Goal: Task Accomplishment & Management: Manage account settings

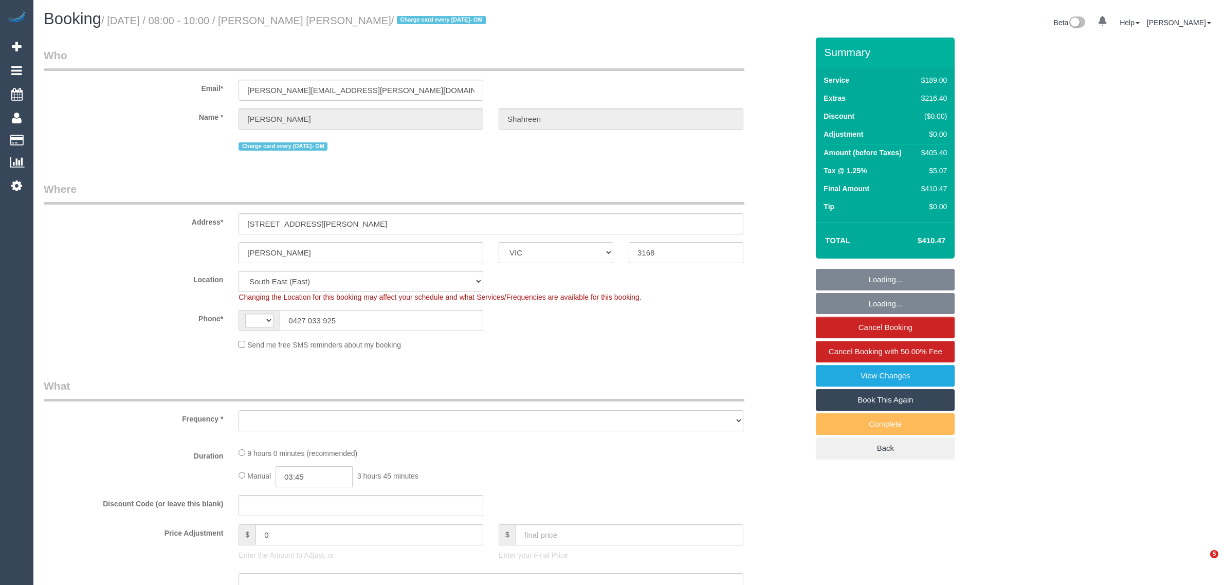
select select "VIC"
select select "string:stripe-pm_1RbaBD2GScqysDRVJCkPLOKz"
select select "string:AU"
select select "object:634"
select select "number:28"
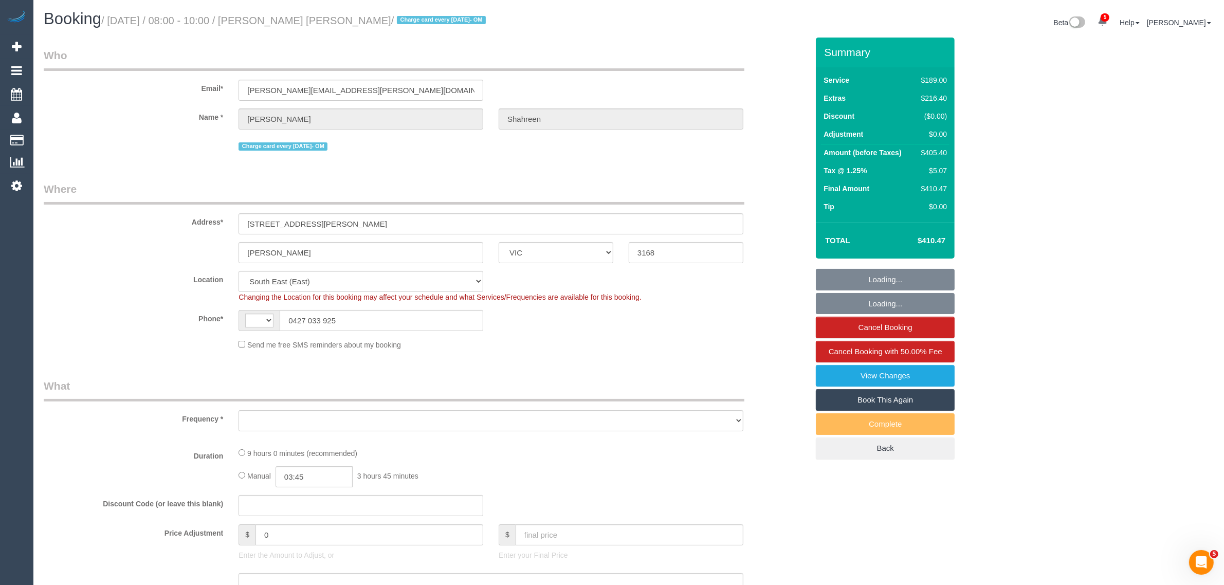
select select "number:14"
select select "number:18"
select select "number:24"
select select "object:785"
click at [382, 317] on input "0427 033 925" at bounding box center [382, 320] width 204 height 21
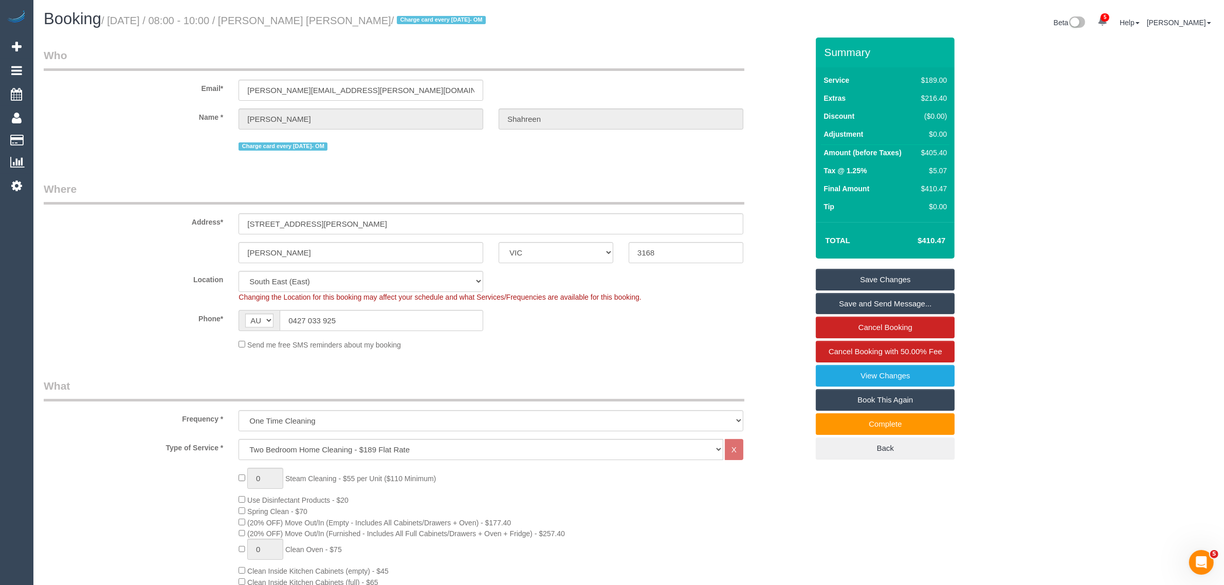
click at [698, 325] on div "Phone* AF AL DZ AD AO AI AQ AG AR AM AW AU AT AZ BS BH BD BB BY BE BZ BJ BM BT …" at bounding box center [426, 320] width 780 height 21
click at [417, 309] on sui-booking-location "Location Office City East (North) East (South) Inner East Inner North (East) In…" at bounding box center [426, 310] width 765 height 79
click at [417, 310] on sui-booking-location "Location Office City East (North) East (South) Inner East Inner North (East) In…" at bounding box center [426, 310] width 765 height 79
click at [417, 310] on input "0427 033 925" at bounding box center [382, 320] width 204 height 21
click at [553, 331] on sui-booking-location "Location Office City East (North) East (South) Inner East Inner North (East) In…" at bounding box center [426, 310] width 765 height 79
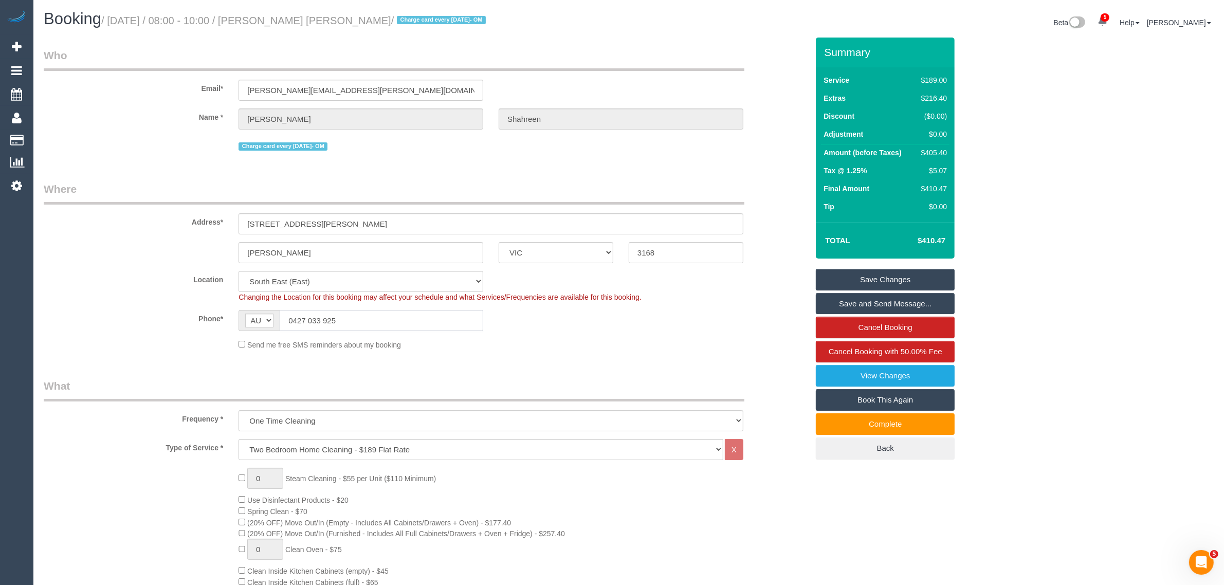
click at [443, 322] on input "0427 033 925" at bounding box center [382, 320] width 204 height 21
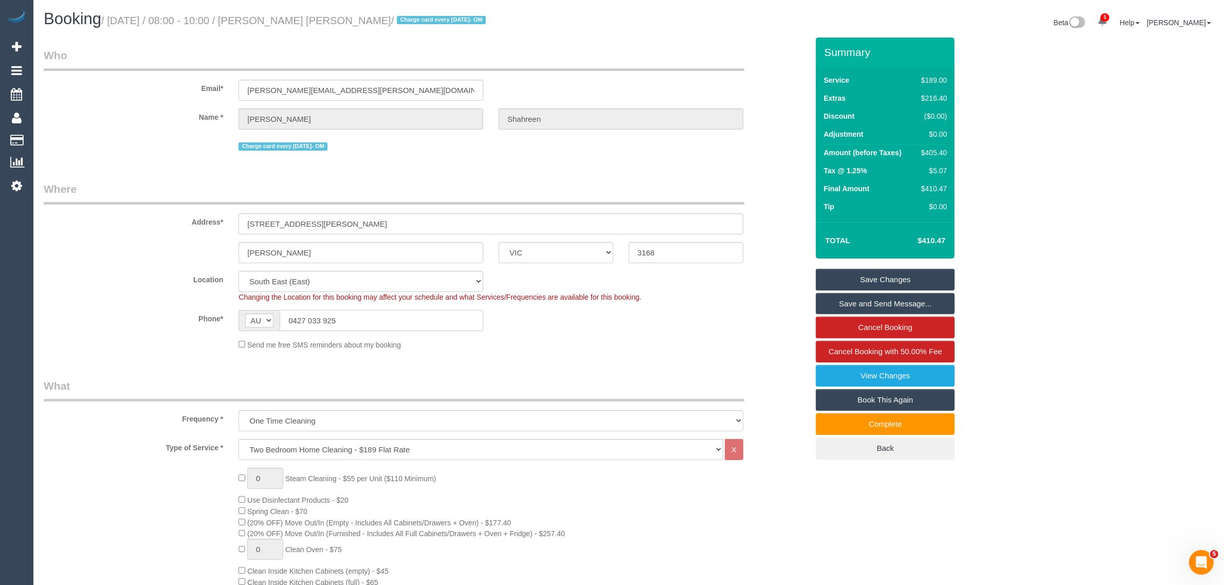
click at [443, 322] on input "0427 033 925" at bounding box center [382, 320] width 204 height 21
click at [580, 345] on div "Send me free SMS reminders about my booking" at bounding box center [491, 344] width 520 height 11
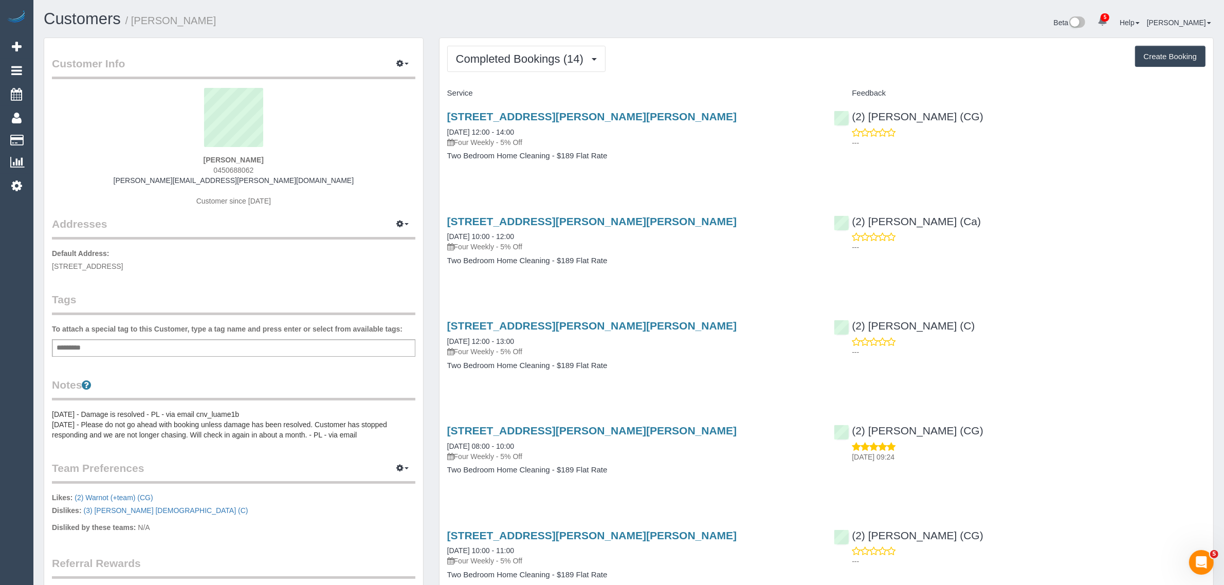
drag, startPoint x: 781, startPoint y: 539, endPoint x: 785, endPoint y: 545, distance: 7.7
click at [781, 539] on h3 "469-471 Gilbert Road, Unit 9, Preston, VIC 3072" at bounding box center [633, 536] width 372 height 12
click at [1141, 278] on div "469-471 Gilbert Road, Unit 9, Preston, VIC 3072 22/07/2025 10:00 - 12:00 Four W…" at bounding box center [827, 246] width 774 height 79
click at [464, 55] on span "Completed Bookings (14)" at bounding box center [522, 58] width 133 height 13
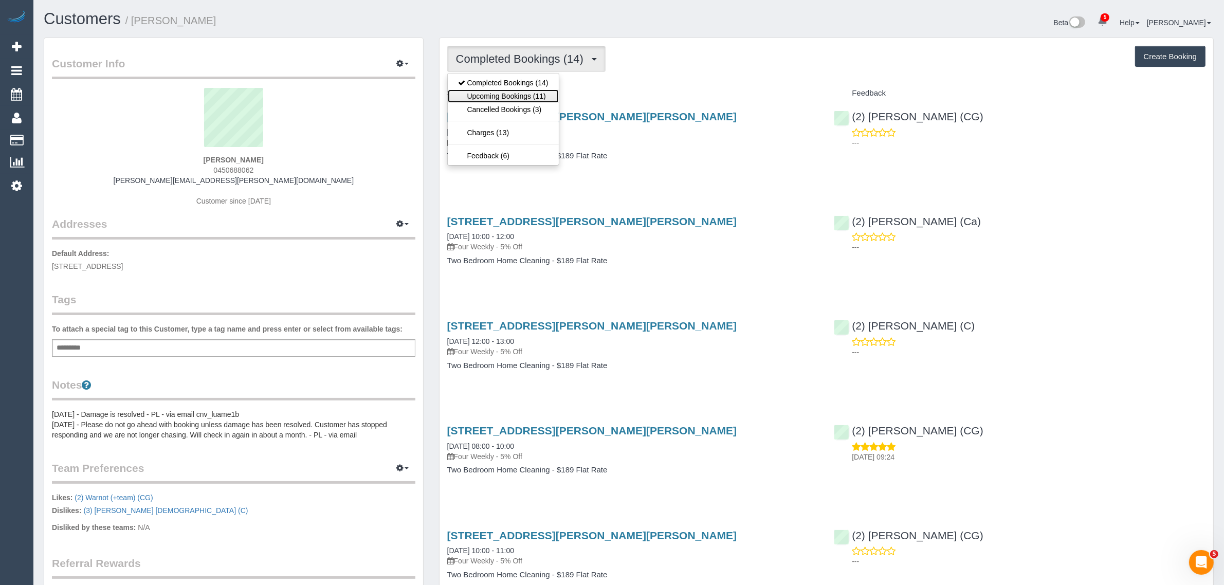
click at [471, 91] on link "Upcoming Bookings (11)" at bounding box center [503, 95] width 111 height 13
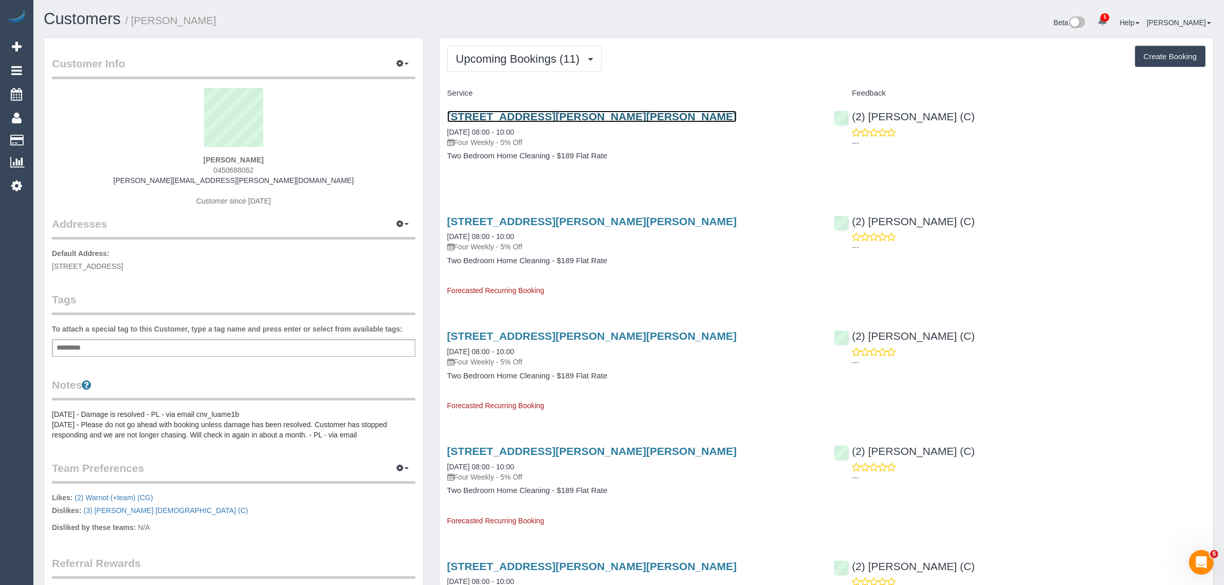
click at [521, 111] on link "469-471 Gilbert Road, Unit 9, Preston, VIC 3072" at bounding box center [592, 117] width 290 height 12
click at [516, 115] on link "469-471 Gilbert Road, Unit 9, Preston, VIC 3072" at bounding box center [592, 117] width 290 height 12
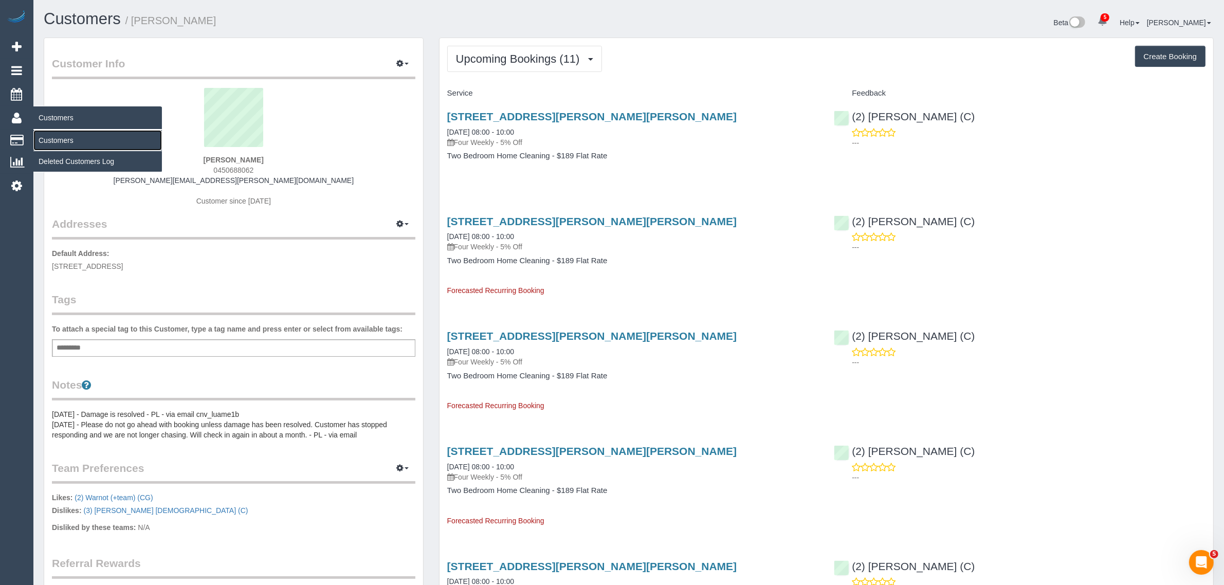
click at [62, 132] on link "Customers" at bounding box center [97, 140] width 129 height 21
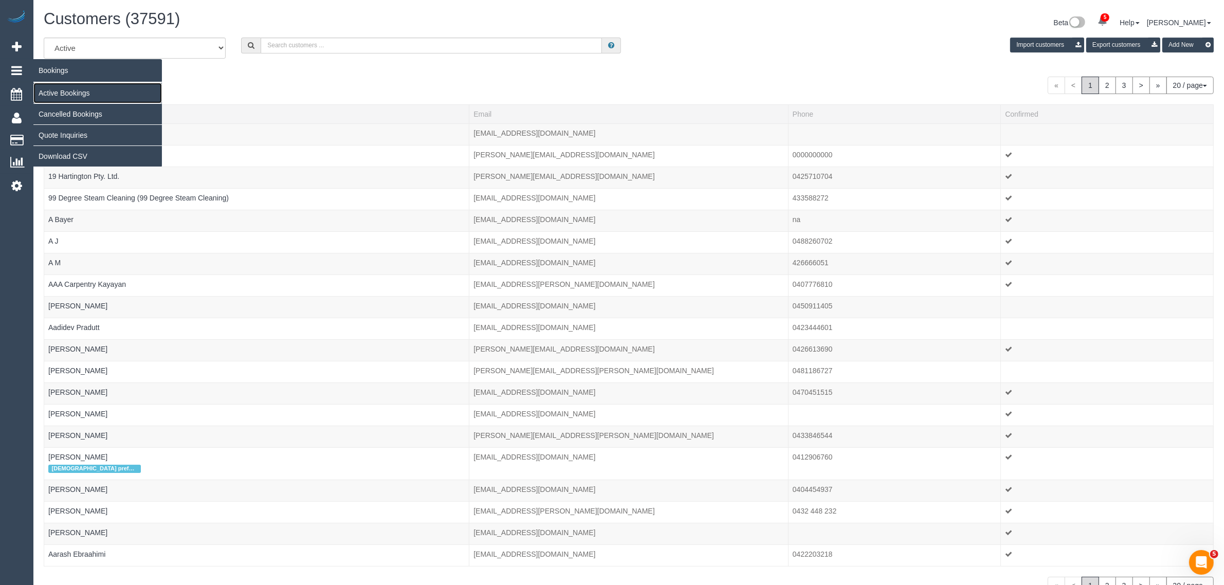
click at [59, 95] on link "Active Bookings" at bounding box center [97, 93] width 129 height 21
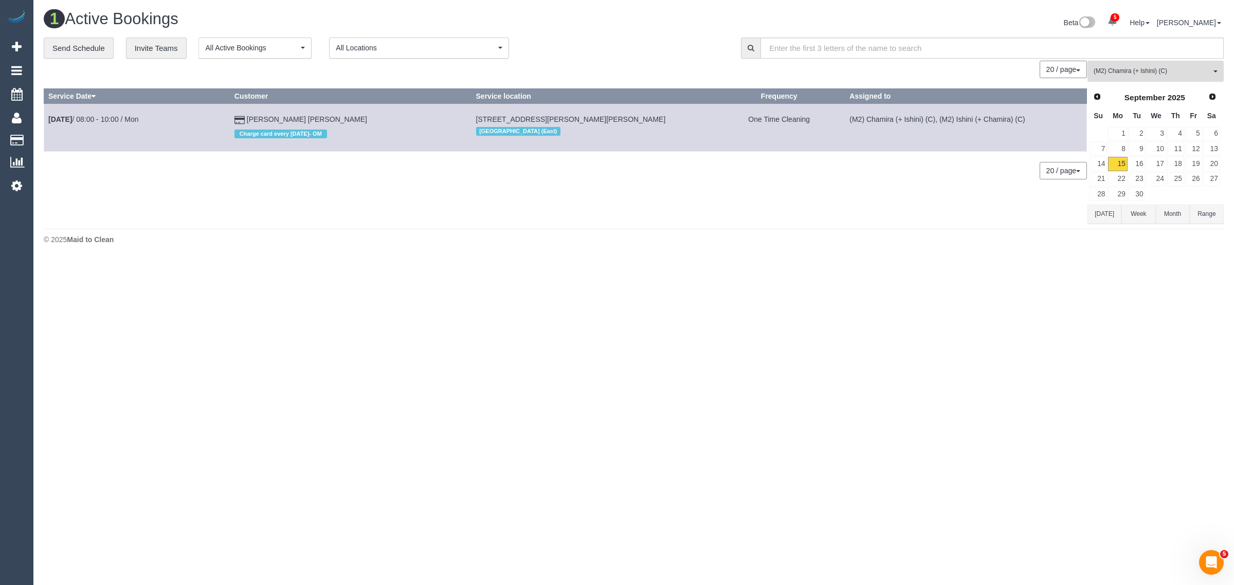
drag, startPoint x: 1135, startPoint y: 79, endPoint x: 1142, endPoint y: 67, distance: 13.4
click at [1135, 78] on button "(M2) Chamira (+ Ishini) (C) All Teams" at bounding box center [1156, 71] width 136 height 21
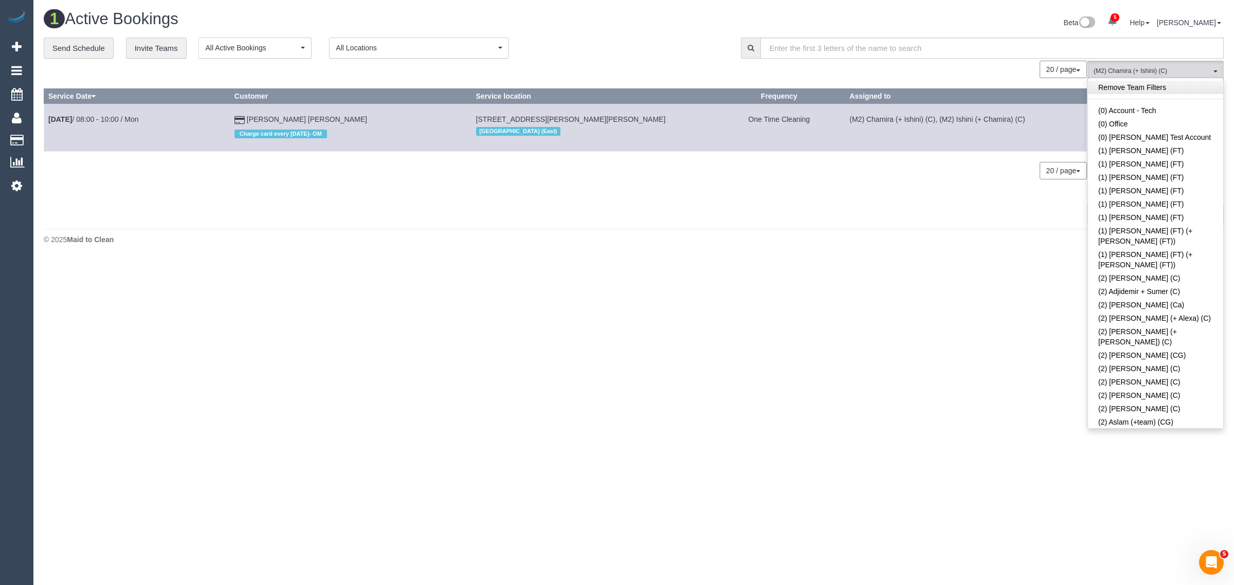
click at [1139, 86] on link "Remove Team Filters" at bounding box center [1155, 87] width 135 height 13
click at [608, 51] on div "**********" at bounding box center [385, 49] width 682 height 22
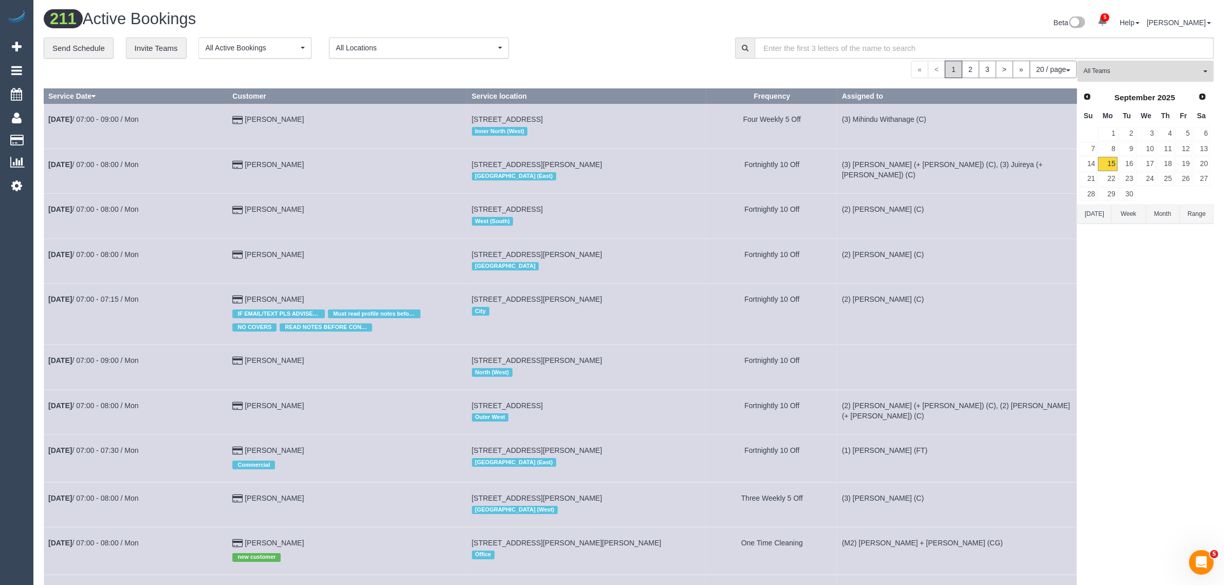
click at [1142, 73] on span "All Teams" at bounding box center [1142, 71] width 117 height 9
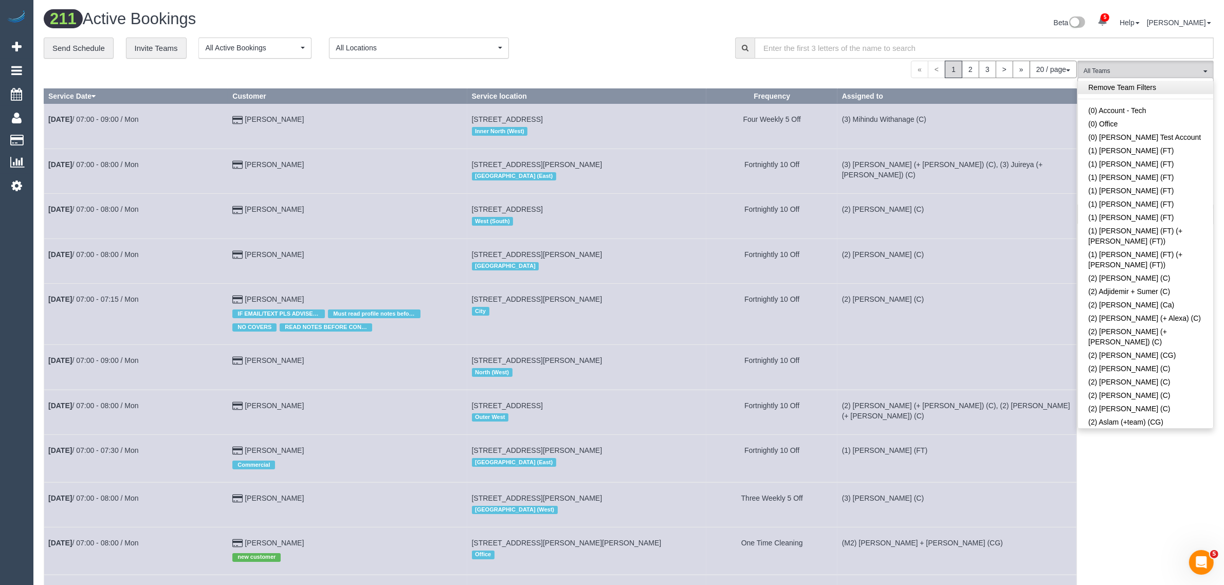
click at [1160, 88] on link "Remove Team Filters" at bounding box center [1145, 87] width 135 height 13
click at [1153, 85] on link "Remove Team Filters" at bounding box center [1145, 87] width 135 height 13
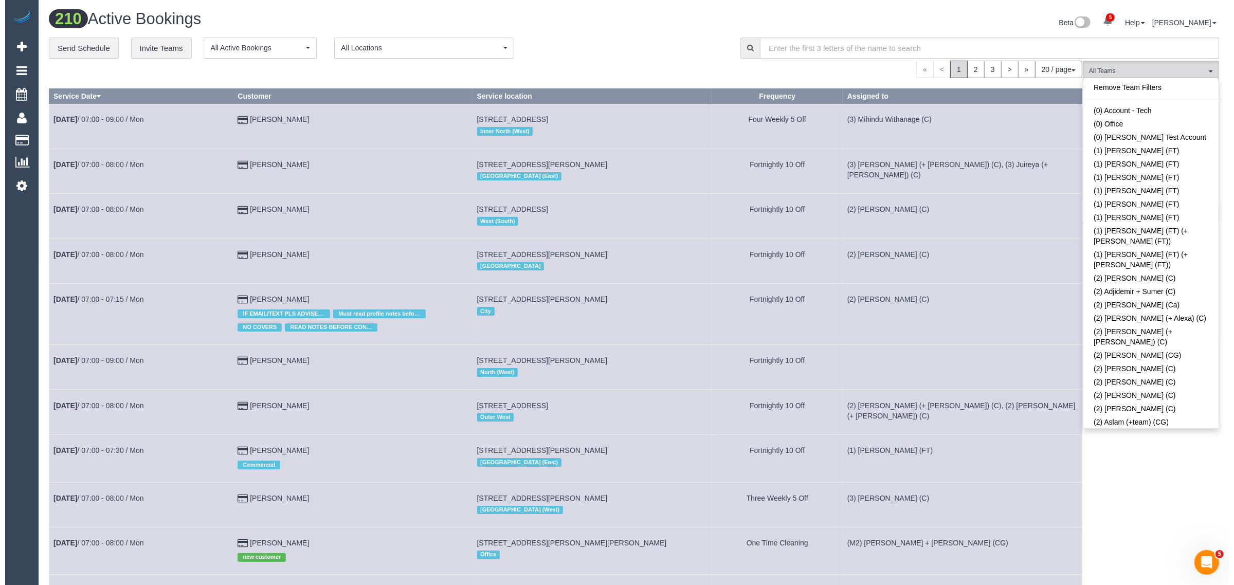
scroll to position [2018, 0]
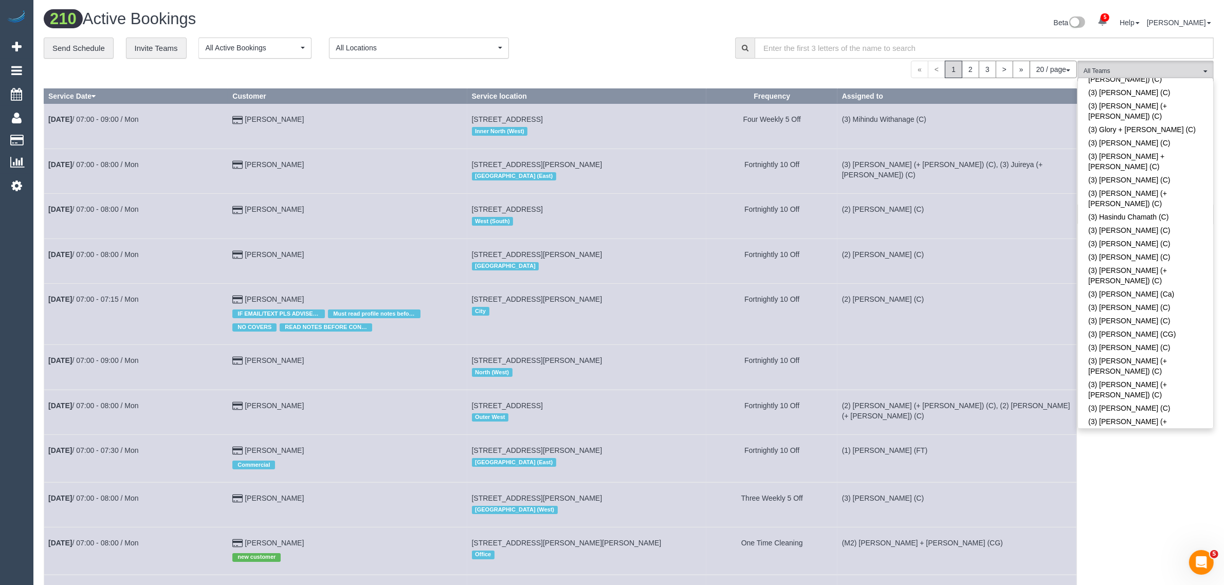
click at [638, 51] on div "**********" at bounding box center [382, 49] width 676 height 22
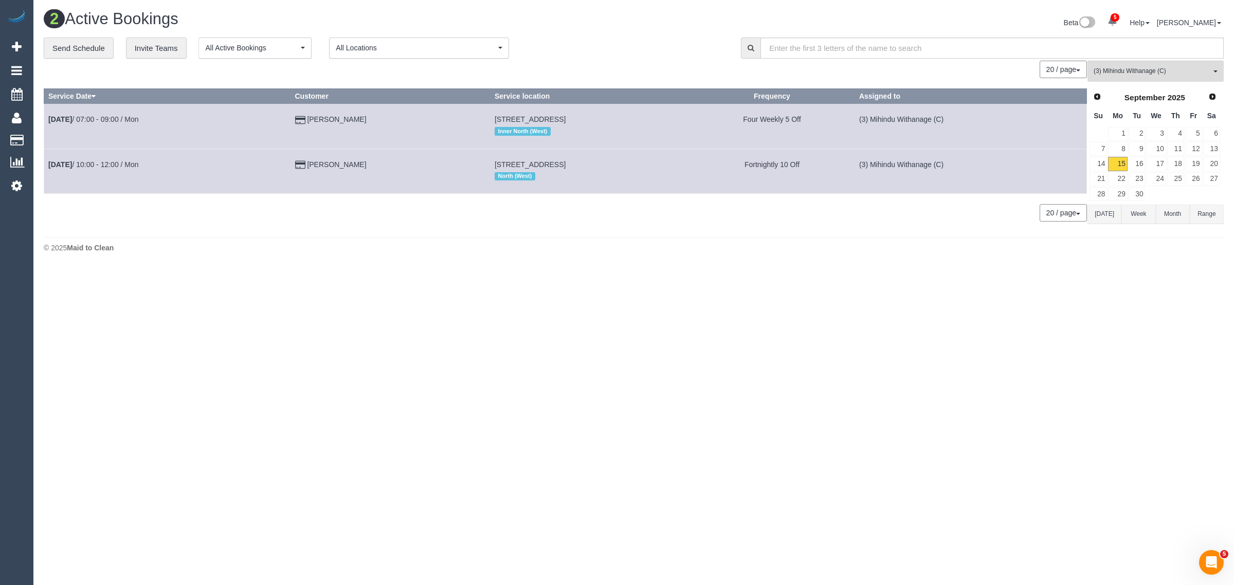
click at [542, 281] on body "5 Beta Your Notifications You have 0 alerts × You have 2 to charge for 15/09/20…" at bounding box center [617, 292] width 1234 height 585
drag, startPoint x: 363, startPoint y: 122, endPoint x: 49, endPoint y: 119, distance: 314.2
click at [49, 119] on tr "Sep 15th / 07:00 - 09:00 / Mon Faris Zailanni 1a Trafford Street, Brunswick, VI…" at bounding box center [565, 126] width 1043 height 45
copy tr "Sep 15th / 07:00 - 09:00 / Mon Faris Zailanni"
click at [1140, 75] on span "(3) Mihindu Withanage (C)" at bounding box center [1152, 71] width 117 height 9
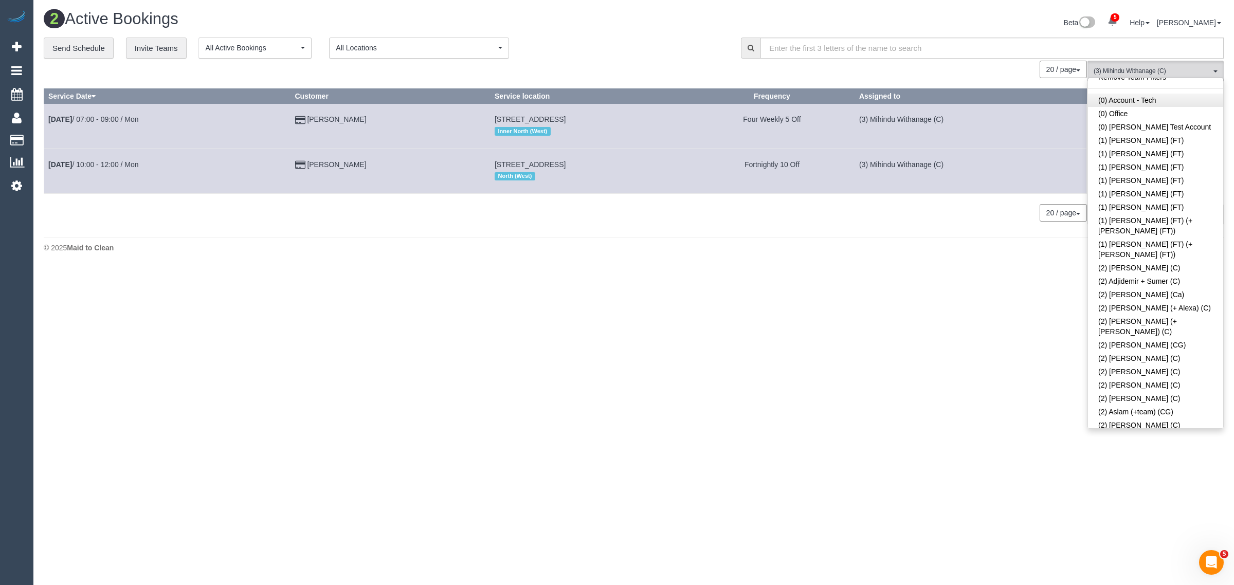
scroll to position [0, 0]
click at [1187, 91] on link "Remove Team Filters" at bounding box center [1155, 87] width 135 height 13
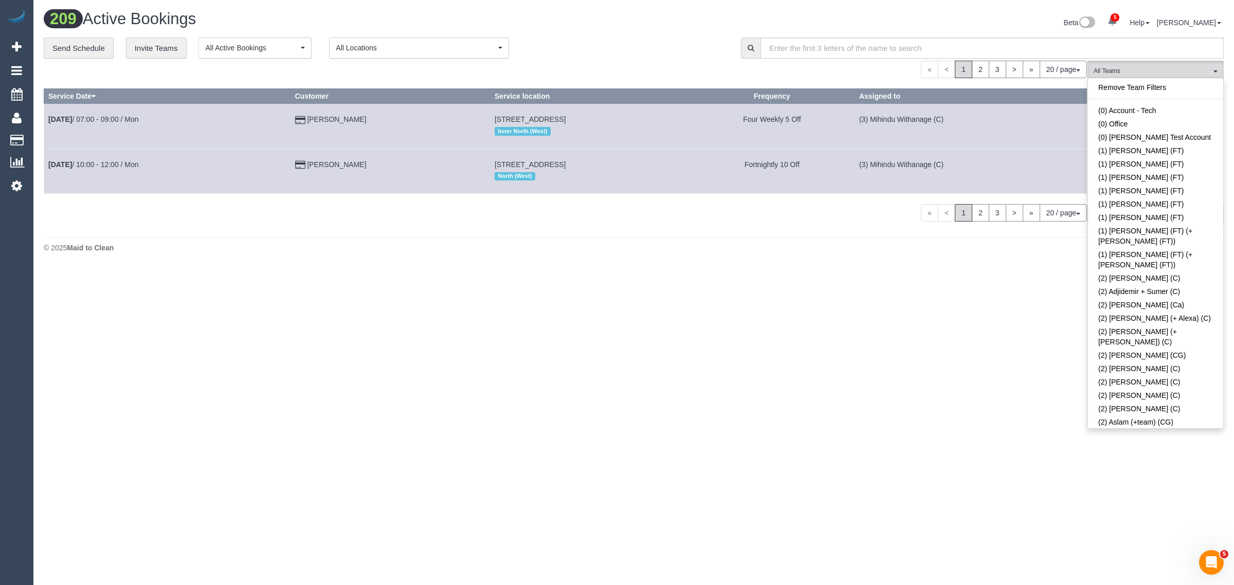
scroll to position [752, 0]
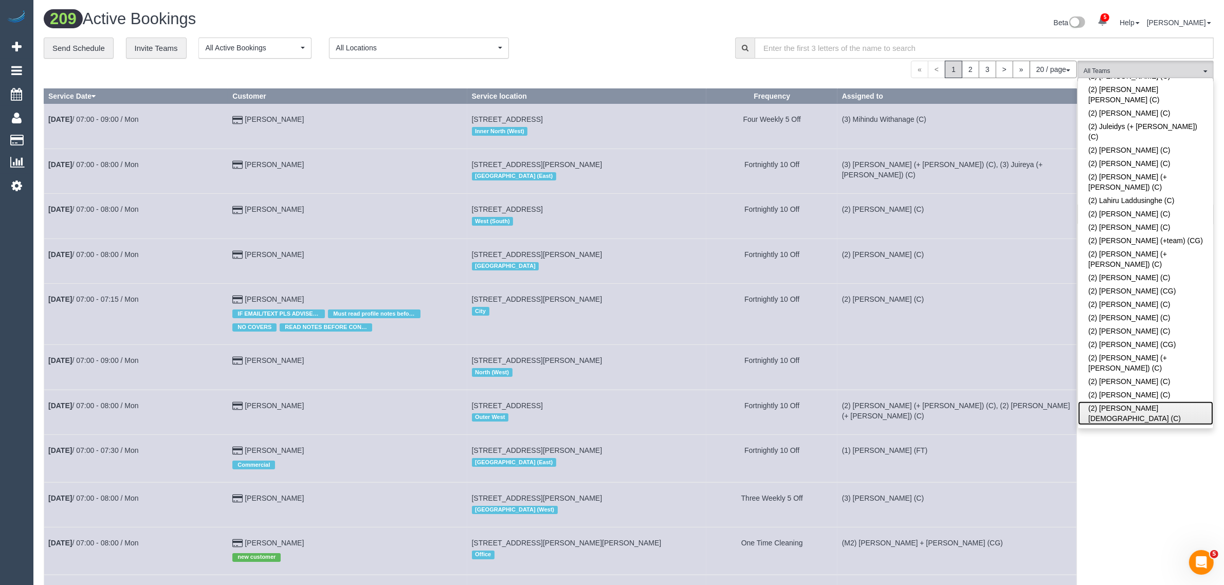
click at [1111, 402] on link "(2) Raisul Islam (C)" at bounding box center [1145, 414] width 135 height 24
click at [658, 62] on div "« < 1 2 3 > » 20 / page 10 / page 20 / page 30 / page 40 / page 50 / page 100 /…" at bounding box center [561, 69] width 1034 height 17
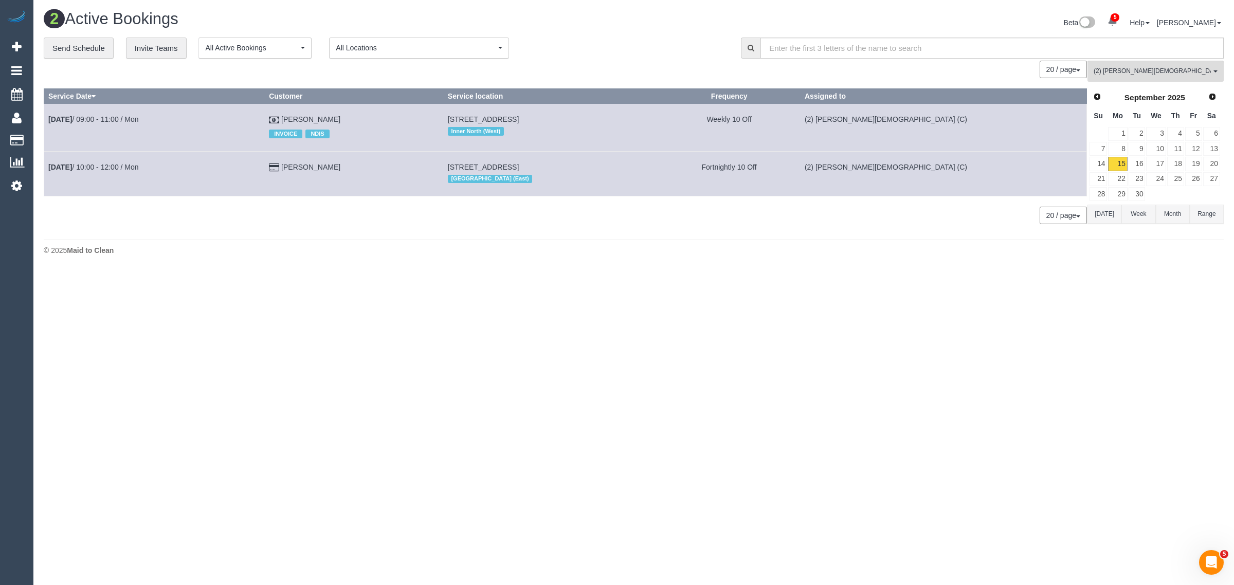
click at [546, 299] on body "5 Beta Your Notifications You have 0 alerts × You have 2 to charge for 15/09/20…" at bounding box center [617, 292] width 1234 height 585
drag, startPoint x: 661, startPoint y: 117, endPoint x: 486, endPoint y: 106, distance: 175.1
click at [486, 106] on td "32 Hickford Street, Brunswick, VIC 3056 Inner North (West)" at bounding box center [550, 127] width 214 height 47
copy span "32 Hickford Street, Brunswick, VIC 3056"
drag, startPoint x: 358, startPoint y: 292, endPoint x: 350, endPoint y: 255, distance: 38.4
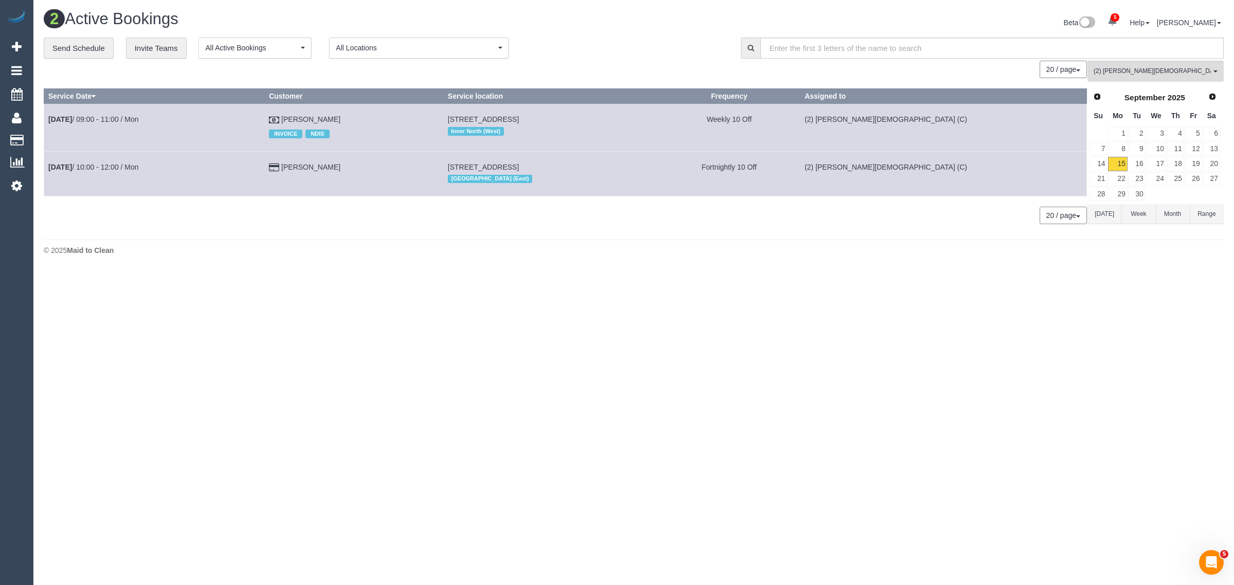
click at [358, 292] on body "5 Beta Your Notifications You have 0 alerts × You have 2 to charge for 15/09/20…" at bounding box center [617, 292] width 1234 height 585
drag, startPoint x: 366, startPoint y: 117, endPoint x: 47, endPoint y: 116, distance: 319.3
click at [47, 116] on tr "Sep 15th / 09:00 - 11:00 / Mon Craig Paterson INVOICE NDIS 32 Hickford Street, …" at bounding box center [565, 127] width 1043 height 47
copy tr "Sep 15th / 09:00 - 11:00 / Mon Craig Paterson"
click at [570, 221] on div "20 / page 10 / page 20 / page 30 / page 40 / page 50 / page 100 / page" at bounding box center [565, 215] width 1043 height 17
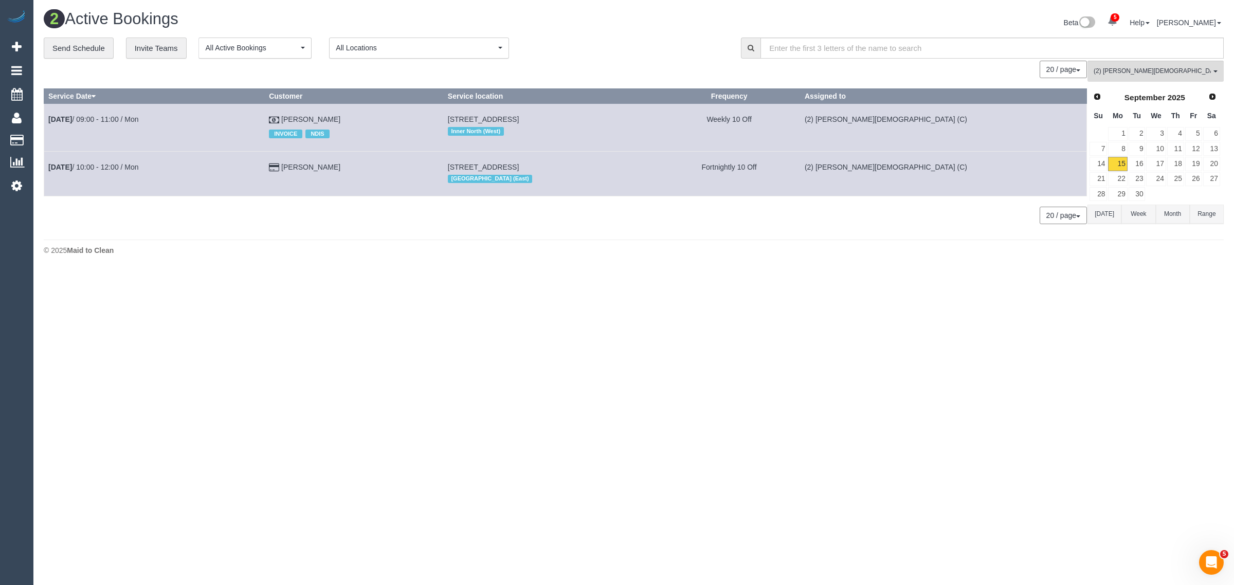
drag, startPoint x: 638, startPoint y: 125, endPoint x: 528, endPoint y: 117, distance: 110.9
click at [528, 117] on td "32 Hickford Street, Brunswick, VIC 3056 Inner North (West)" at bounding box center [550, 127] width 214 height 47
click at [597, 256] on footer "© 2025 Maid to Clean" at bounding box center [634, 250] width 1180 height 21
drag, startPoint x: 631, startPoint y: 116, endPoint x: 484, endPoint y: 120, distance: 146.6
click at [484, 120] on td "32 Hickford Street, Brunswick, VIC 3056 Inner North (West)" at bounding box center [550, 127] width 214 height 47
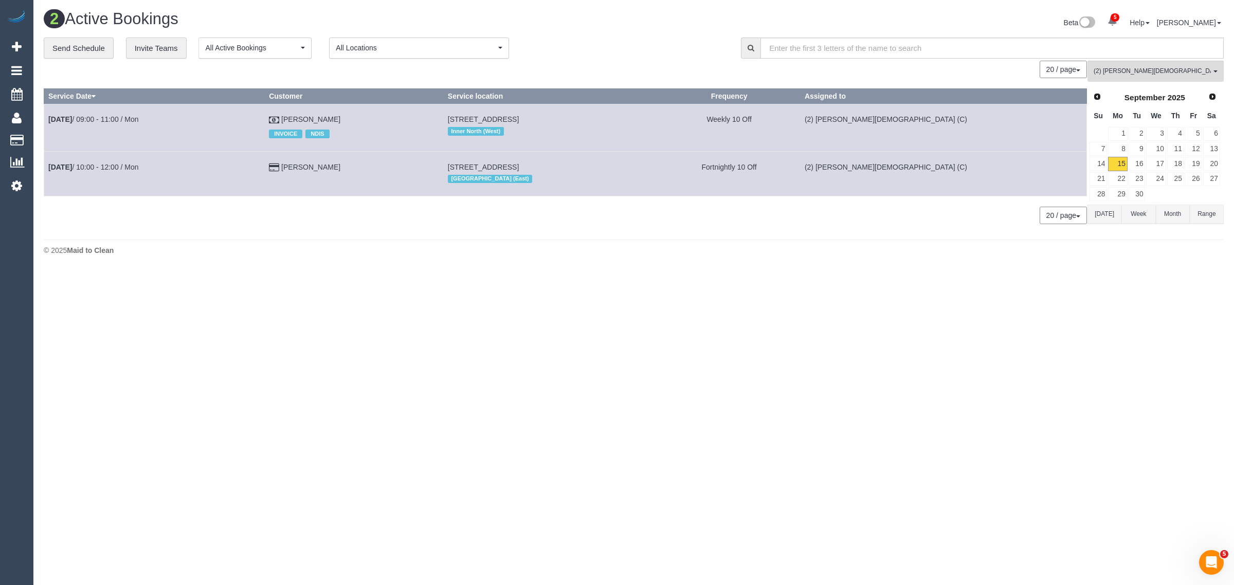
copy span "32 Hickford Street, Brunswick, VIC 3056"
click at [1128, 72] on span "(2) Raisul Islam (C)" at bounding box center [1152, 71] width 117 height 9
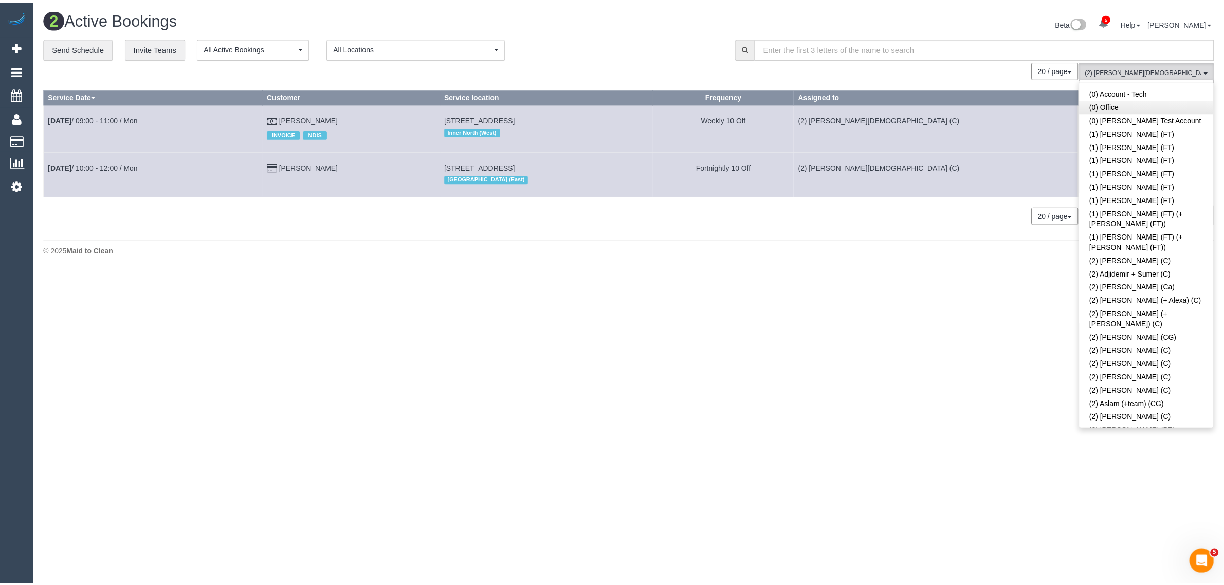
scroll to position [0, 0]
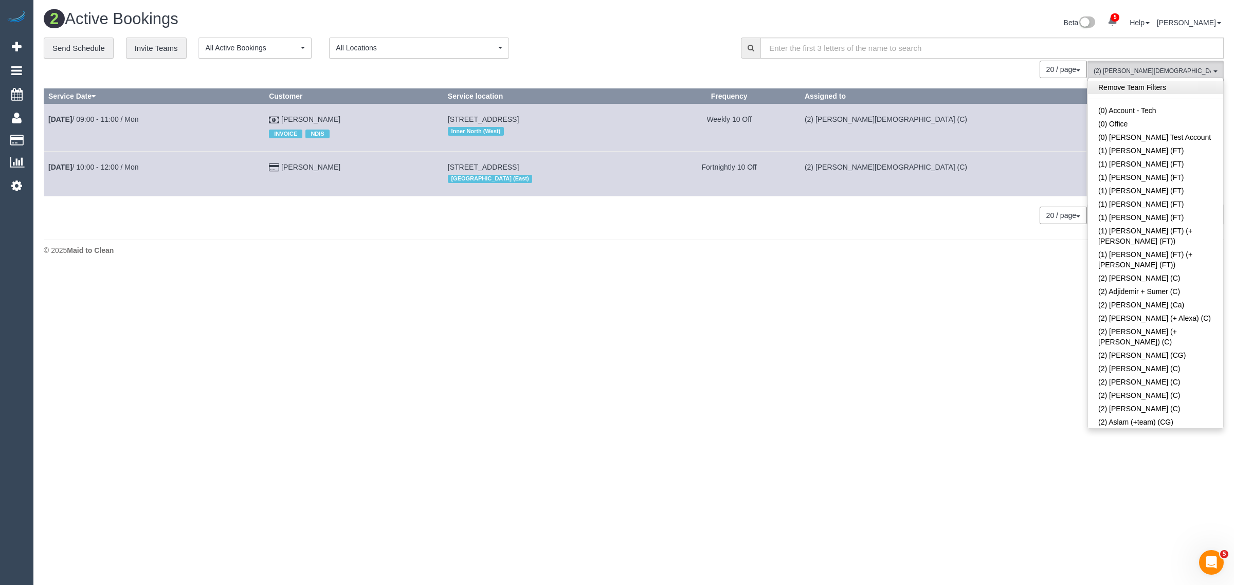
click at [1185, 93] on link "Remove Team Filters" at bounding box center [1155, 87] width 135 height 13
click at [617, 55] on div "**********" at bounding box center [385, 49] width 682 height 22
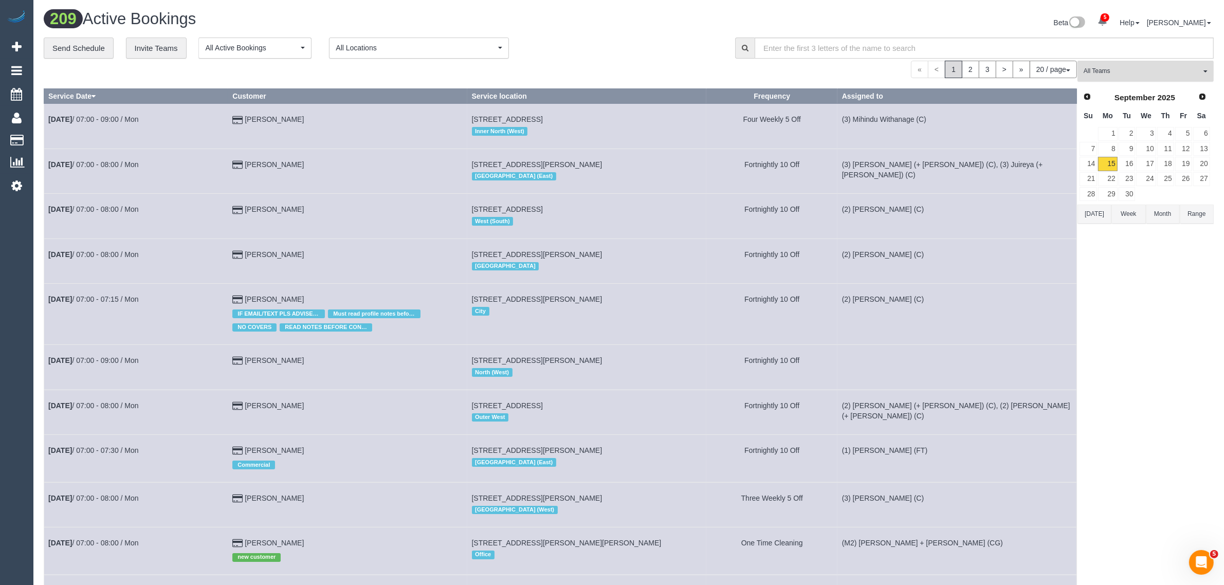
click at [1139, 74] on span "All Teams" at bounding box center [1142, 71] width 117 height 9
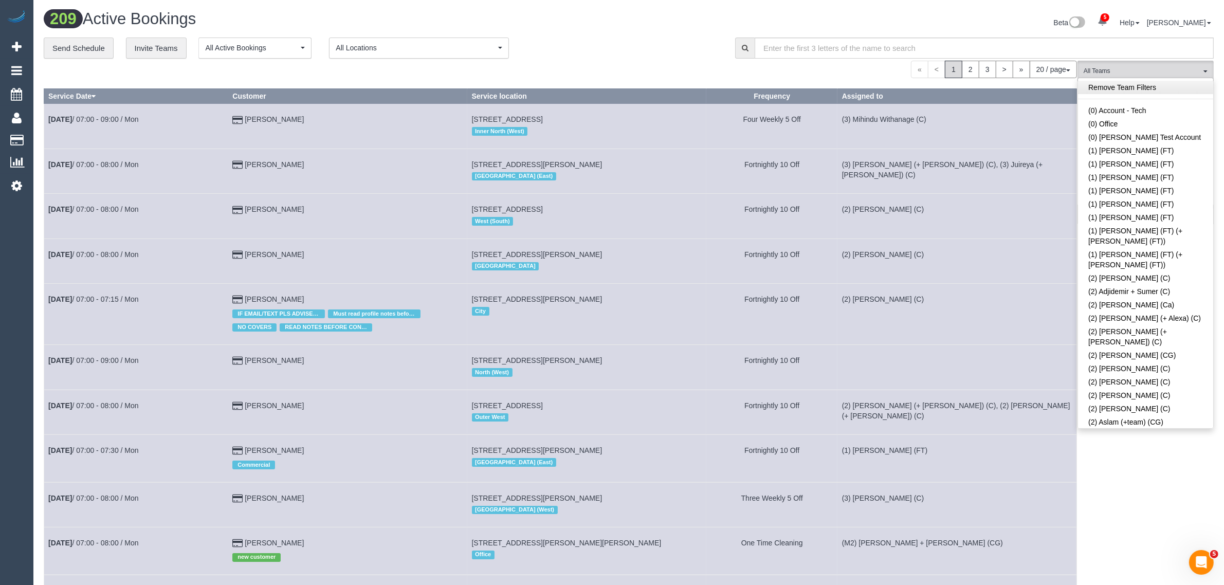
click at [1143, 85] on link "Remove Team Filters" at bounding box center [1145, 87] width 135 height 13
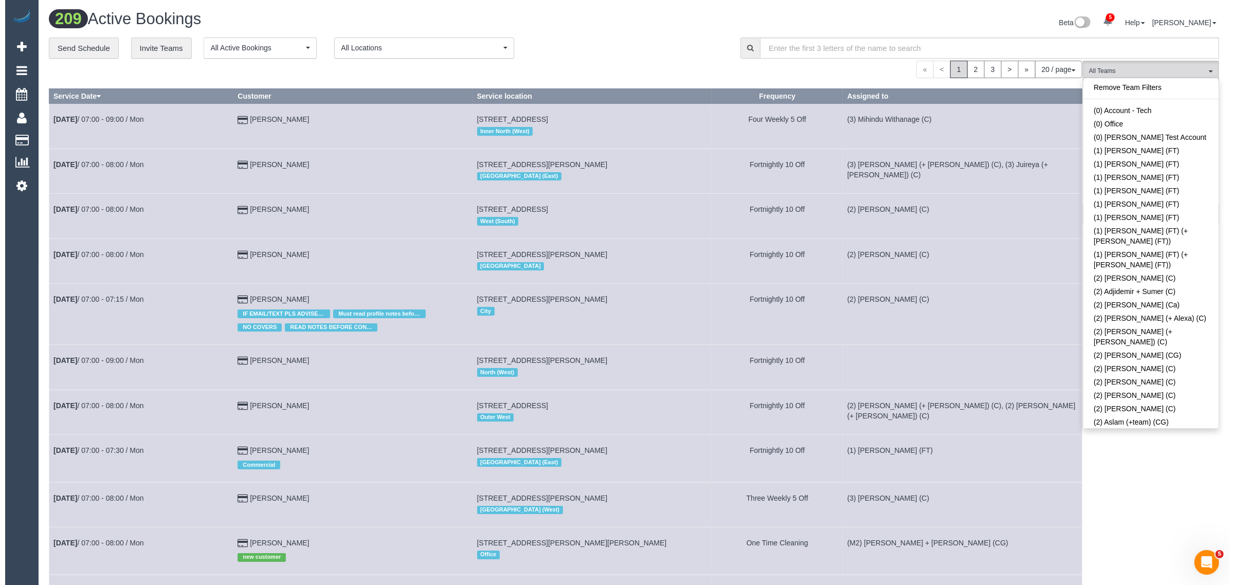
scroll to position [2258, 0]
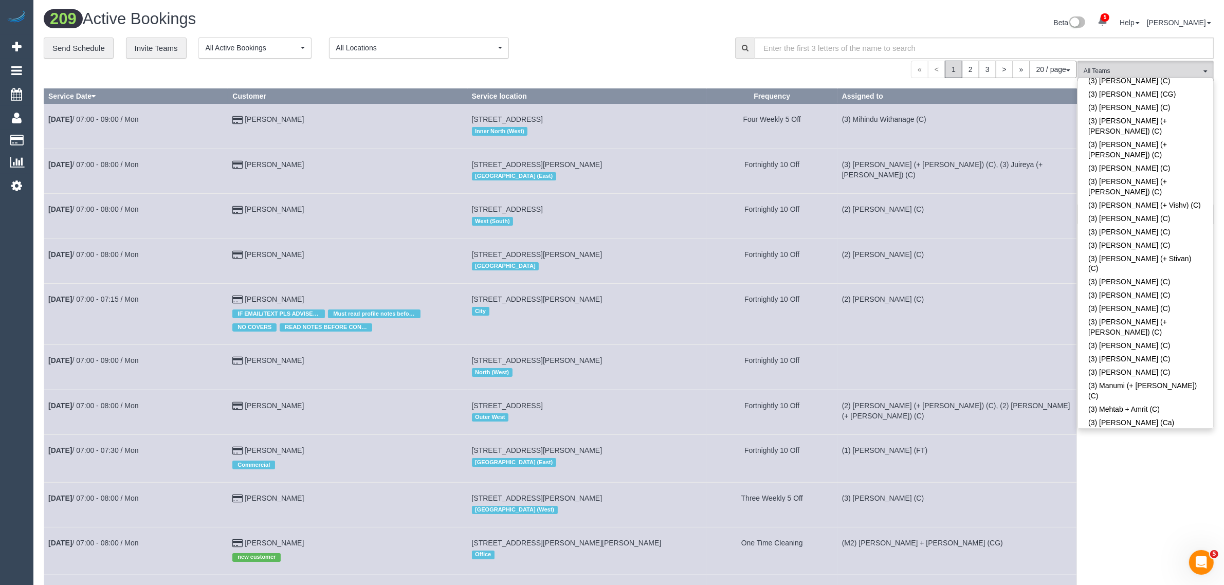
click at [680, 38] on div "**********" at bounding box center [382, 49] width 676 height 22
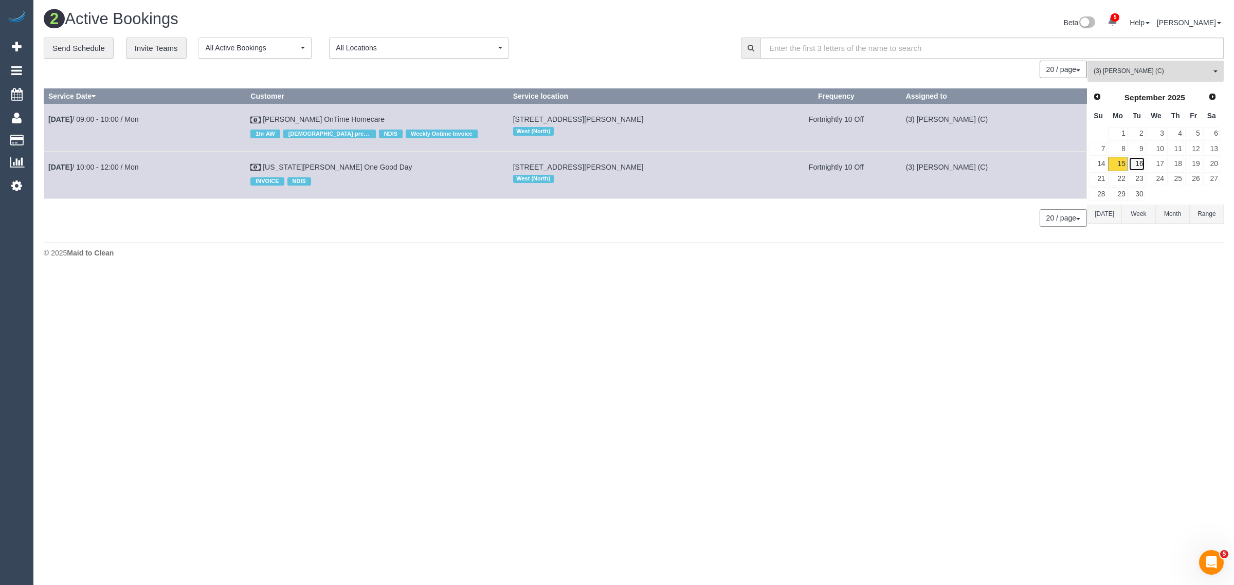
click at [1135, 162] on link "16" at bounding box center [1137, 164] width 17 height 14
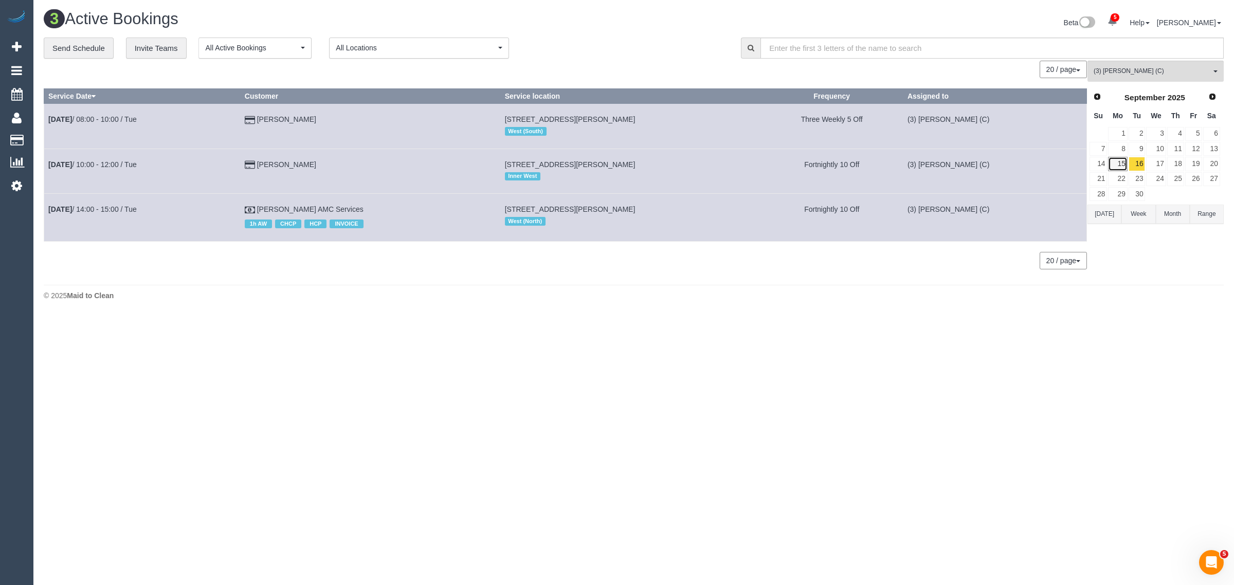
click at [1121, 161] on link "15" at bounding box center [1117, 164] width 19 height 14
click at [646, 21] on div "Beta 5 Your Notifications You have 0 alerts × You have 2 to charge for 15/09/20…" at bounding box center [933, 23] width 598 height 27
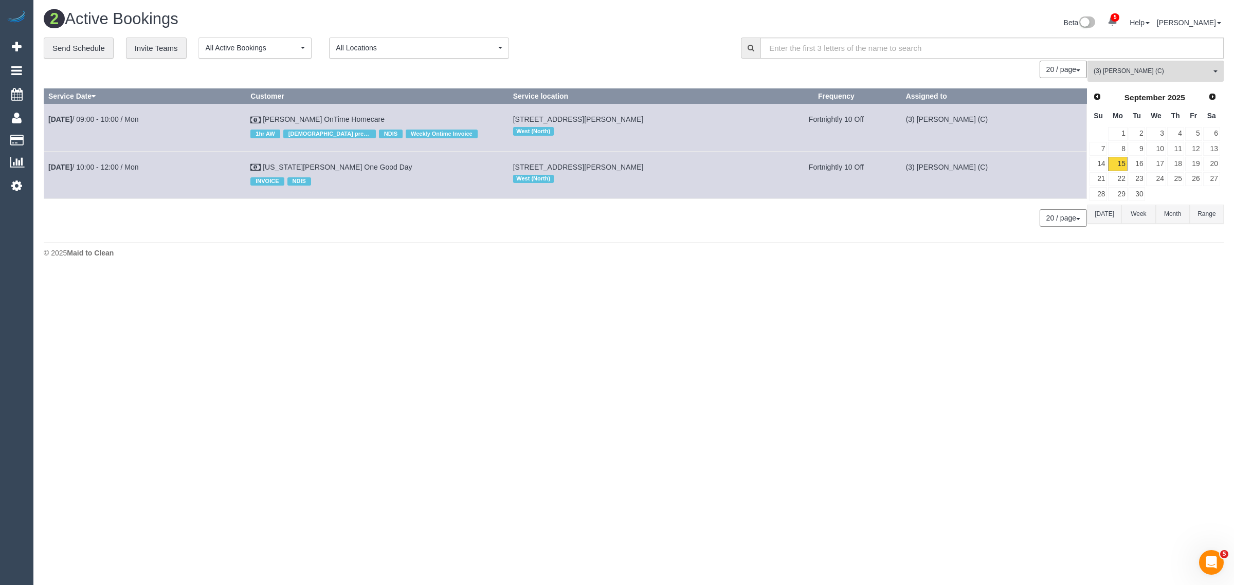
click at [694, 347] on body "5 Beta Your Notifications You have 0 alerts × You have 2 to charge for 15/09/20…" at bounding box center [617, 292] width 1234 height 585
click at [1160, 75] on span "(3) [PERSON_NAME] (C)" at bounding box center [1152, 71] width 117 height 9
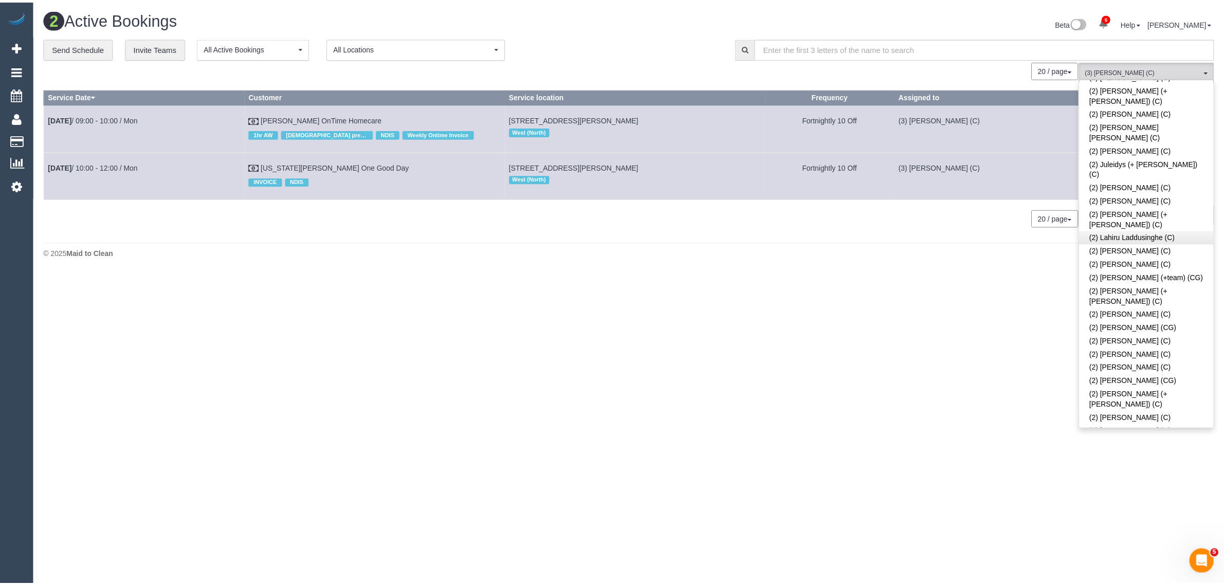
scroll to position [0, 0]
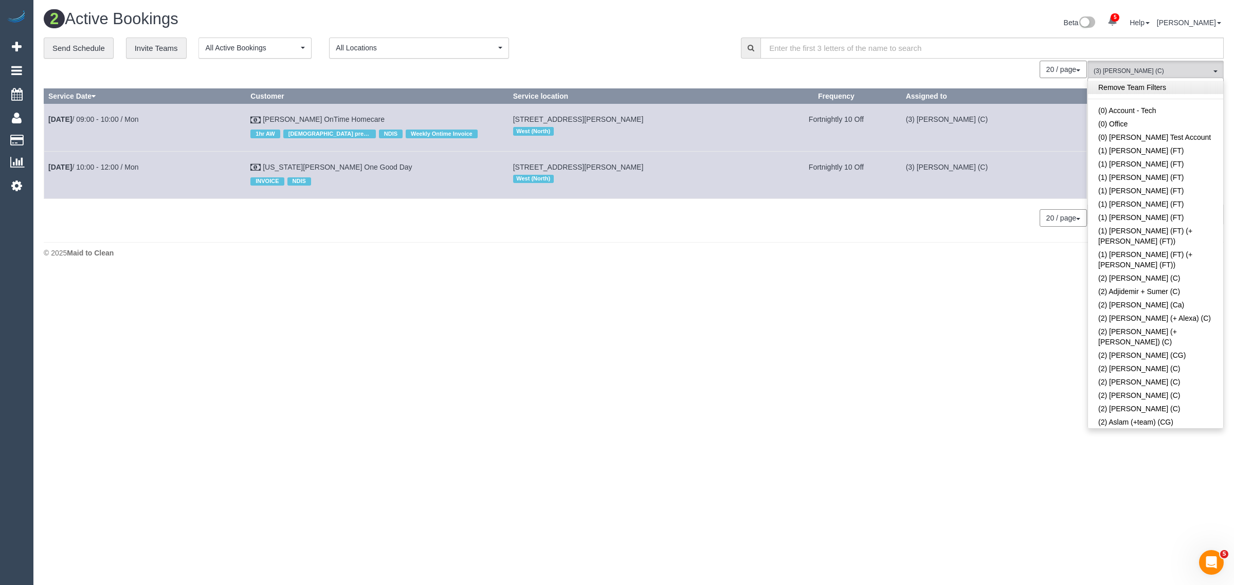
click at [1171, 88] on link "Remove Team Filters" at bounding box center [1155, 87] width 135 height 13
click at [649, 40] on div "**********" at bounding box center [385, 49] width 682 height 22
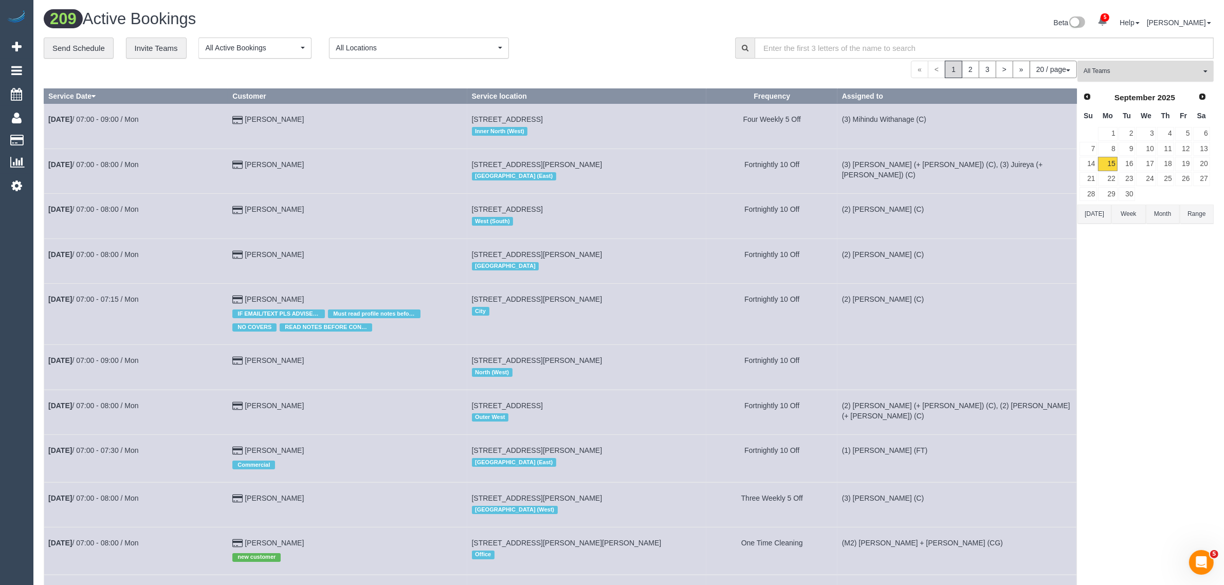
click at [1141, 71] on span "All Teams" at bounding box center [1142, 71] width 117 height 9
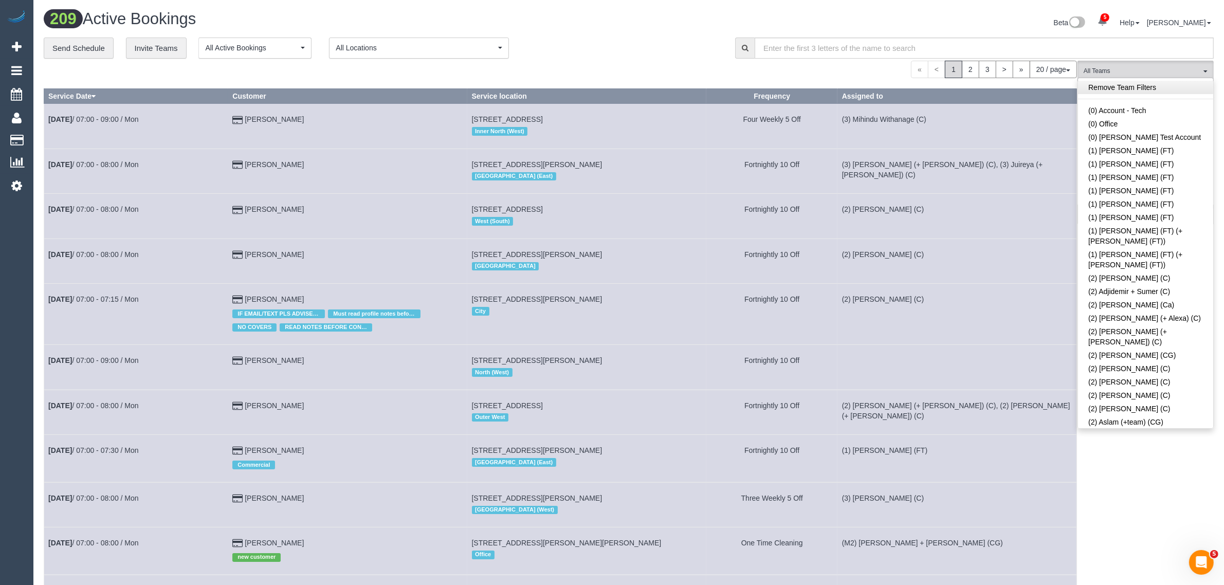
click at [1155, 86] on link "Remove Team Filters" at bounding box center [1145, 87] width 135 height 13
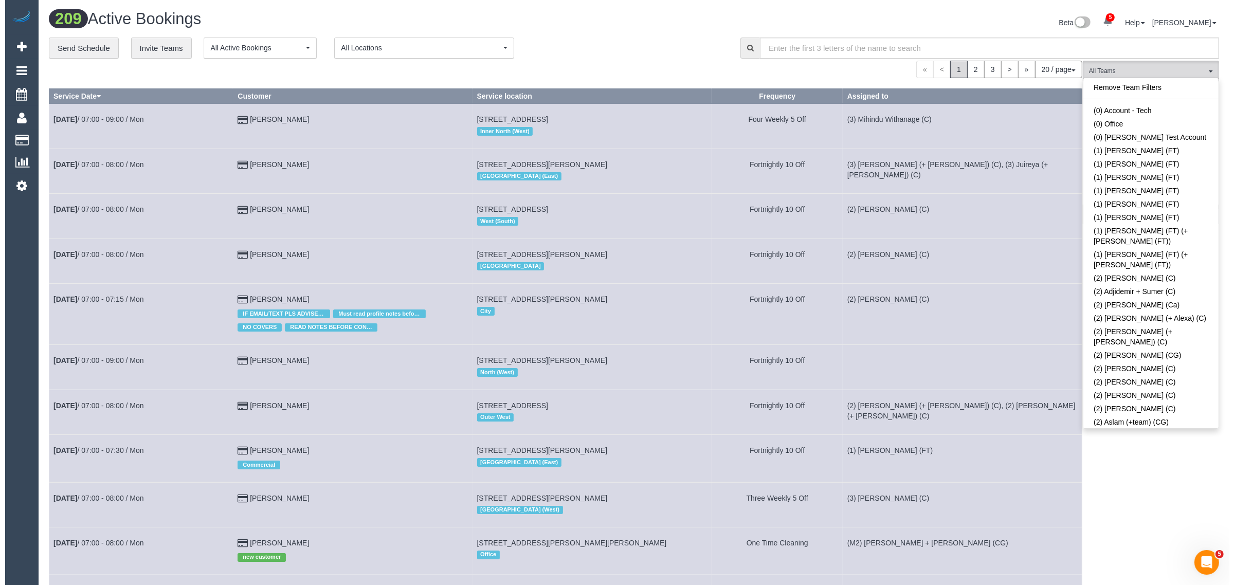
scroll to position [1256, 0]
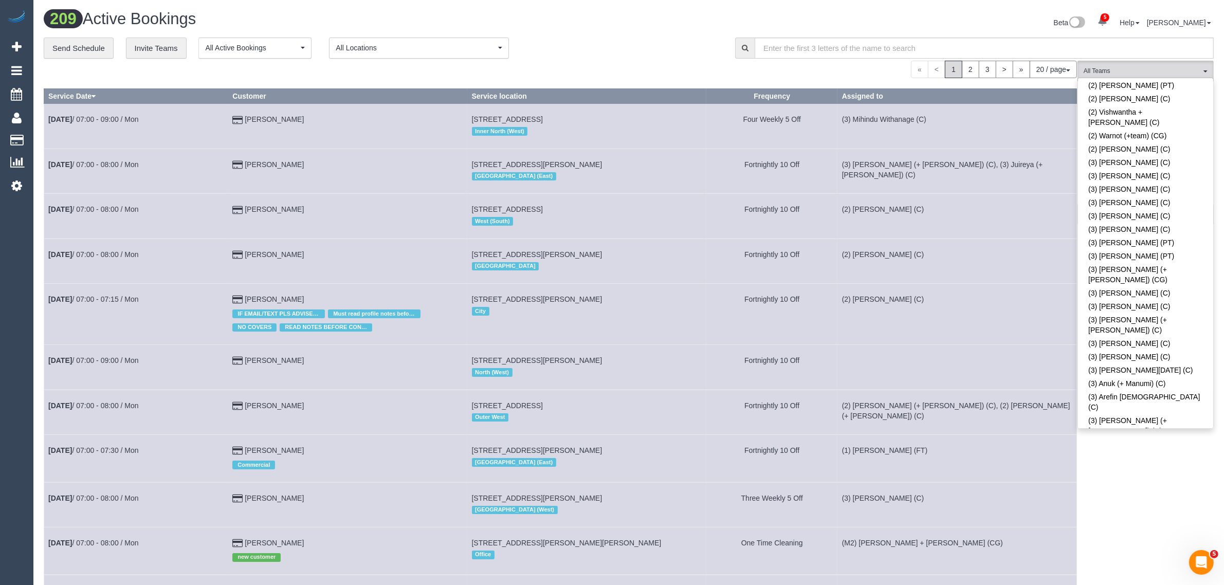
click at [1115, 464] on link "(3) [PERSON_NAME] + [PERSON_NAME] (C)" at bounding box center [1145, 476] width 135 height 24
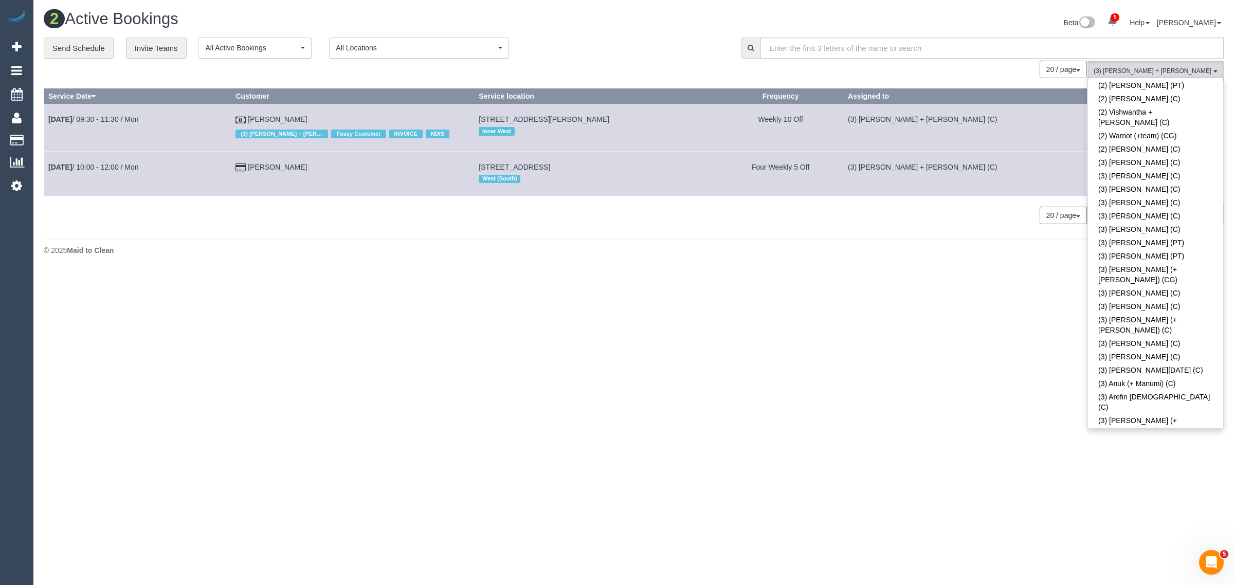
click at [820, 345] on body "5 Beta Your Notifications You have 0 alerts × You have 2 to charge for 15/09/20…" at bounding box center [617, 292] width 1234 height 585
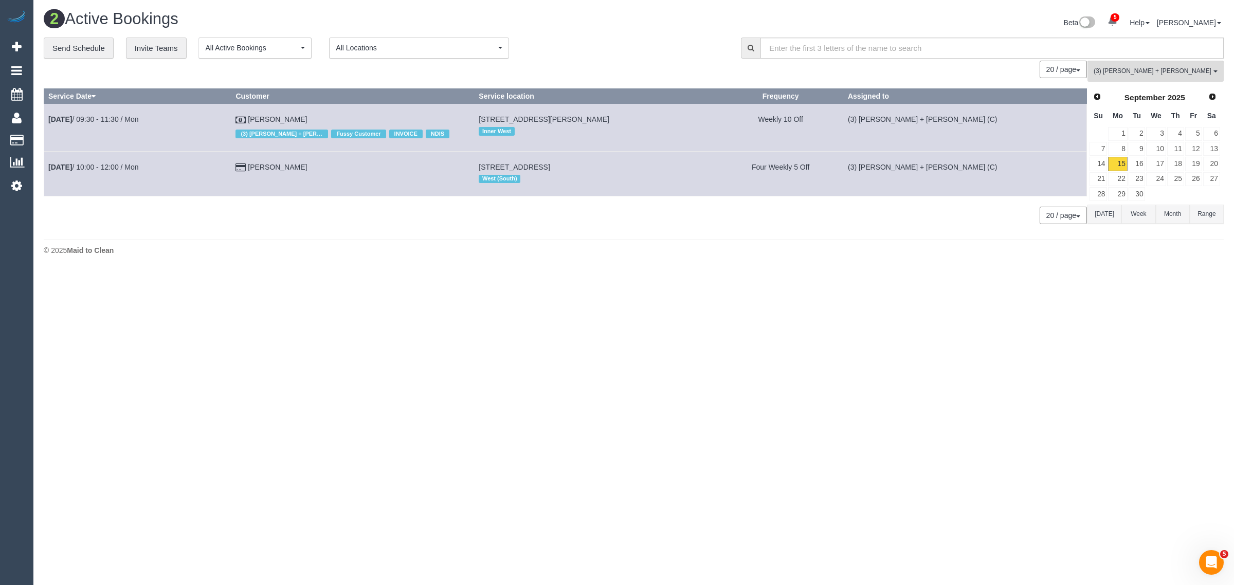
drag, startPoint x: 571, startPoint y: 260, endPoint x: 563, endPoint y: 256, distance: 9.2
click at [571, 260] on footer "© 2025 Maid to Clean" at bounding box center [634, 250] width 1180 height 21
drag, startPoint x: 368, startPoint y: 112, endPoint x: 98, endPoint y: 139, distance: 271.8
click at [49, 124] on tr "Sep 15th / 09:30 - 11:30 / Mon Katerina Kats (3) Avneet + Amarjit (C) only NO C…" at bounding box center [565, 127] width 1043 height 47
copy tr "Sep 15th / 09:30 - 11:30 / Mon Katerina Kats"
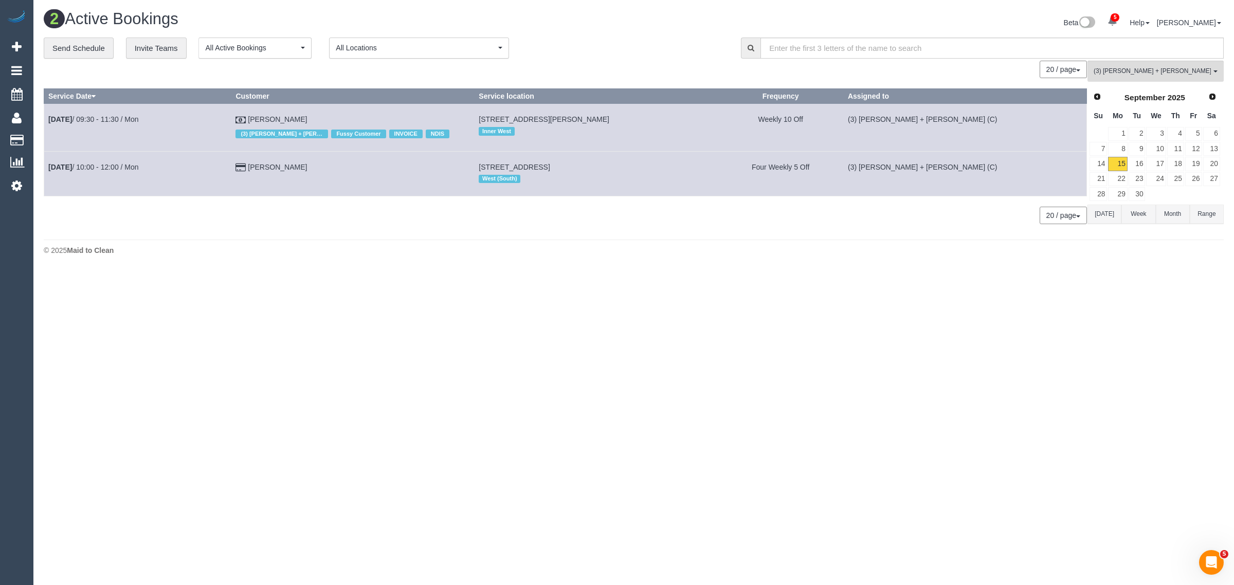
drag, startPoint x: 574, startPoint y: 388, endPoint x: 564, endPoint y: 378, distance: 14.5
click at [572, 388] on body "5 Beta Your Notifications You have 0 alerts × You have 2 to charge for 15/09/20…" at bounding box center [617, 292] width 1234 height 585
drag, startPoint x: 342, startPoint y: 164, endPoint x: 245, endPoint y: 166, distance: 97.7
click at [245, 166] on tr "Sep 15th / 10:00 - 12:00 / Mon Kate Macumber 8 Raleigh St, Spotswood, VIC 3015 …" at bounding box center [565, 173] width 1043 height 45
click at [1142, 78] on button "(3) Avneet + Amarjit (C) All Teams" at bounding box center [1156, 71] width 136 height 21
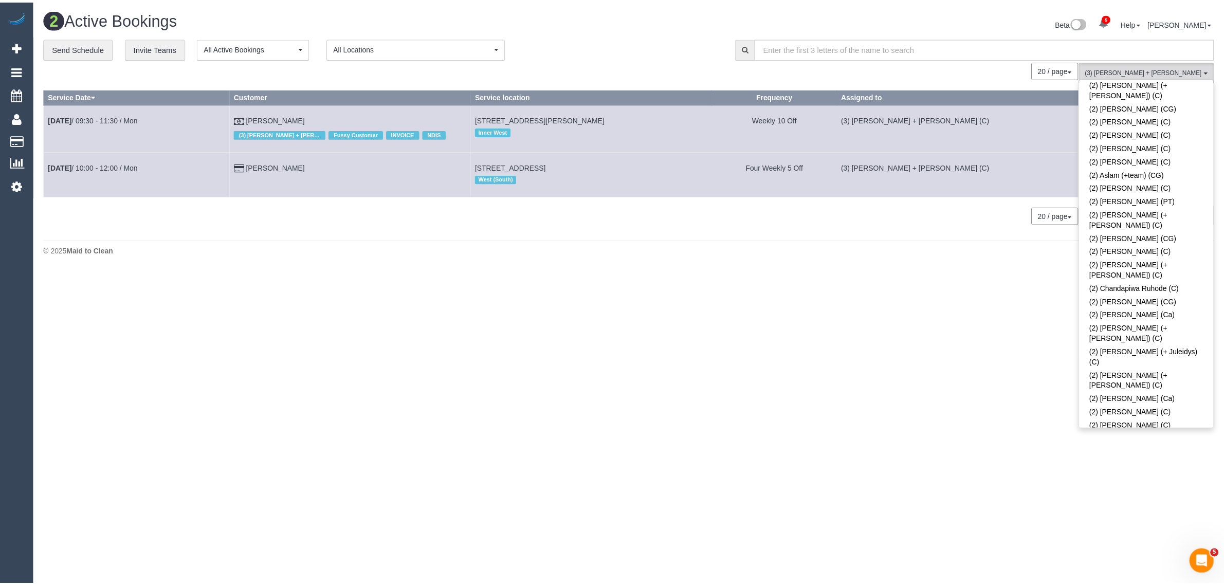
scroll to position [0, 0]
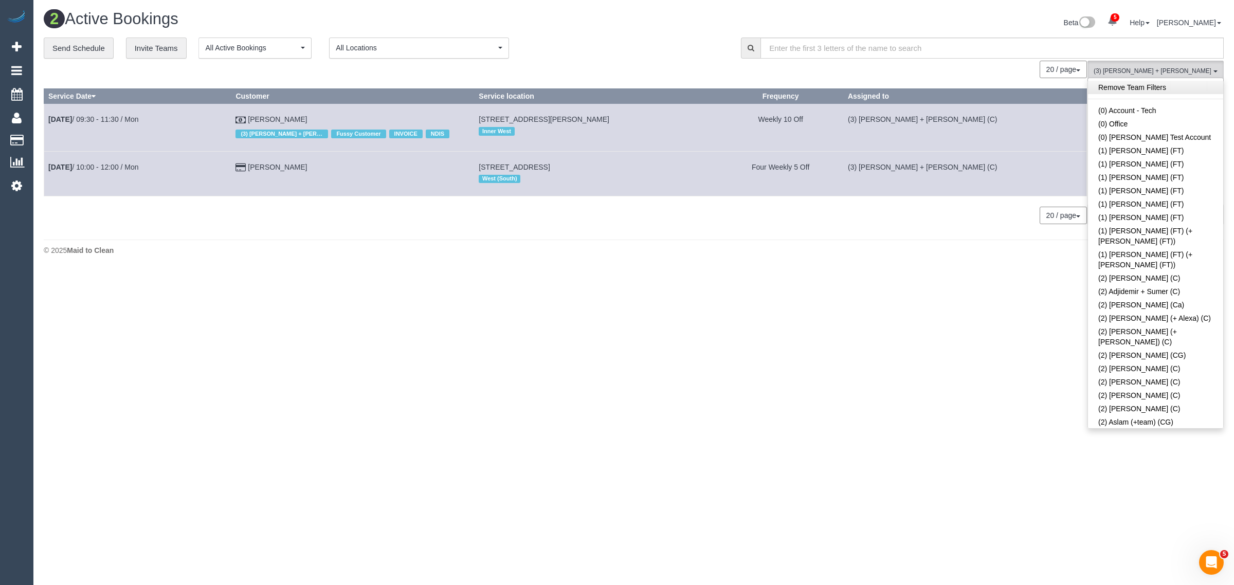
click at [1165, 91] on link "Remove Team Filters" at bounding box center [1155, 87] width 135 height 13
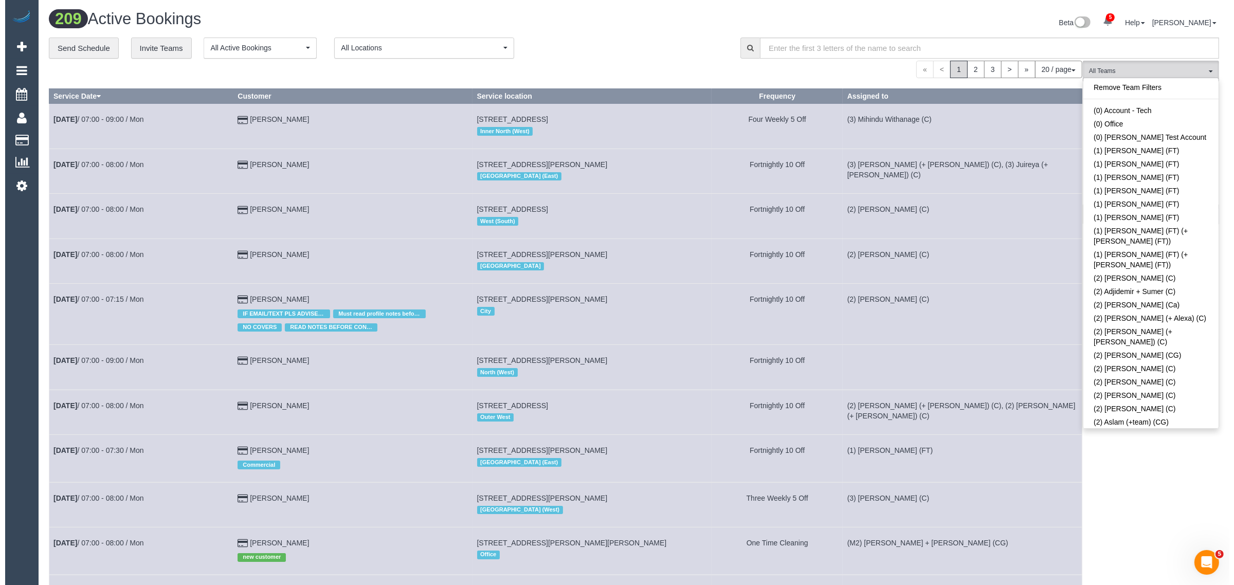
scroll to position [3020, 0]
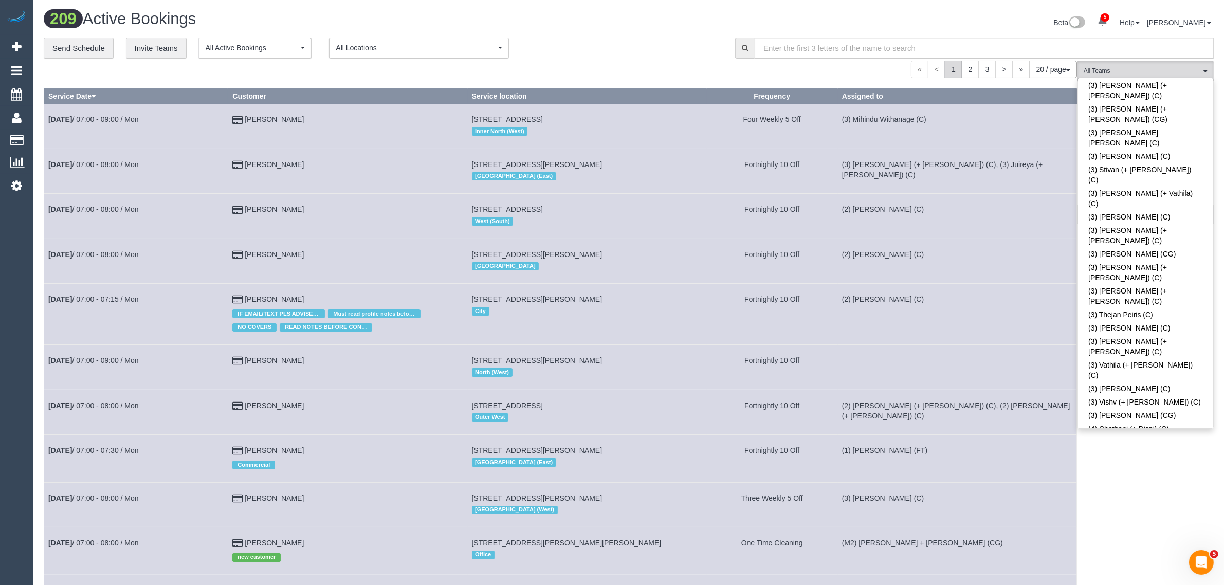
click at [665, 75] on div "« < 1 2 3 > » 20 / page 10 / page 20 / page 30 / page 40 / page 50 / page 100 /…" at bounding box center [561, 69] width 1034 height 17
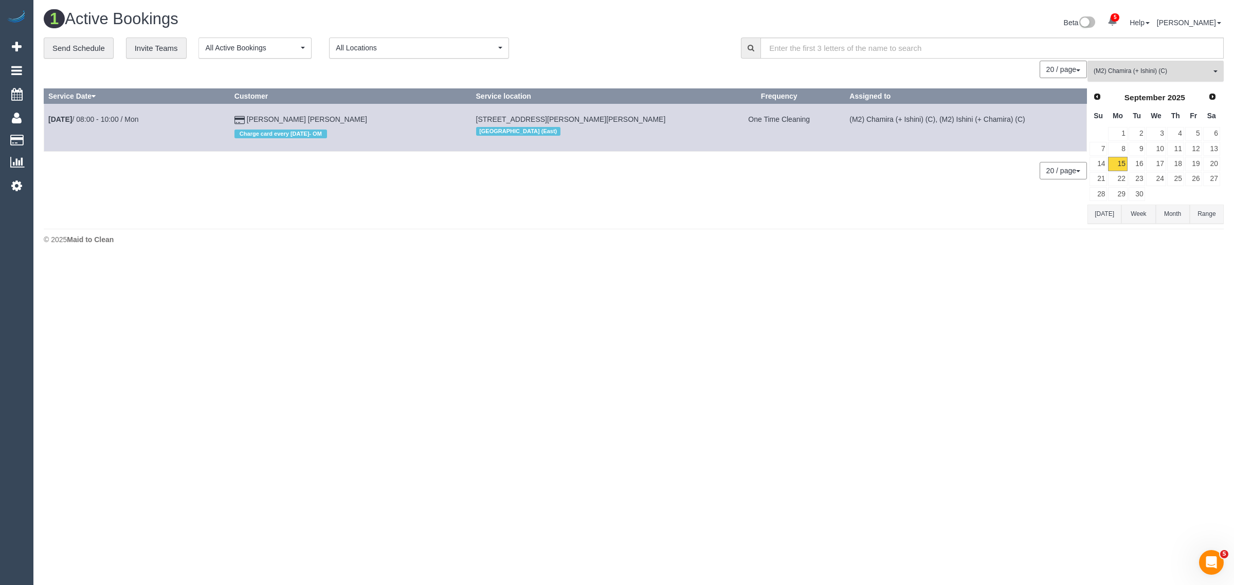
click at [1130, 69] on span "(M2) Chamira (+ Ishini) (C)" at bounding box center [1152, 71] width 117 height 9
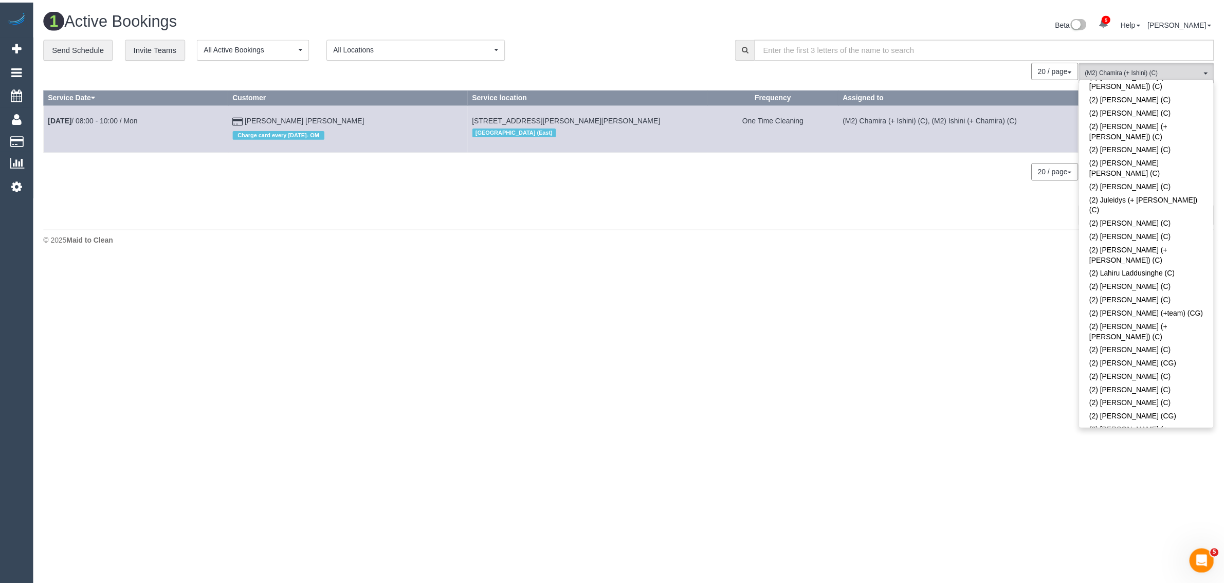
scroll to position [0, 0]
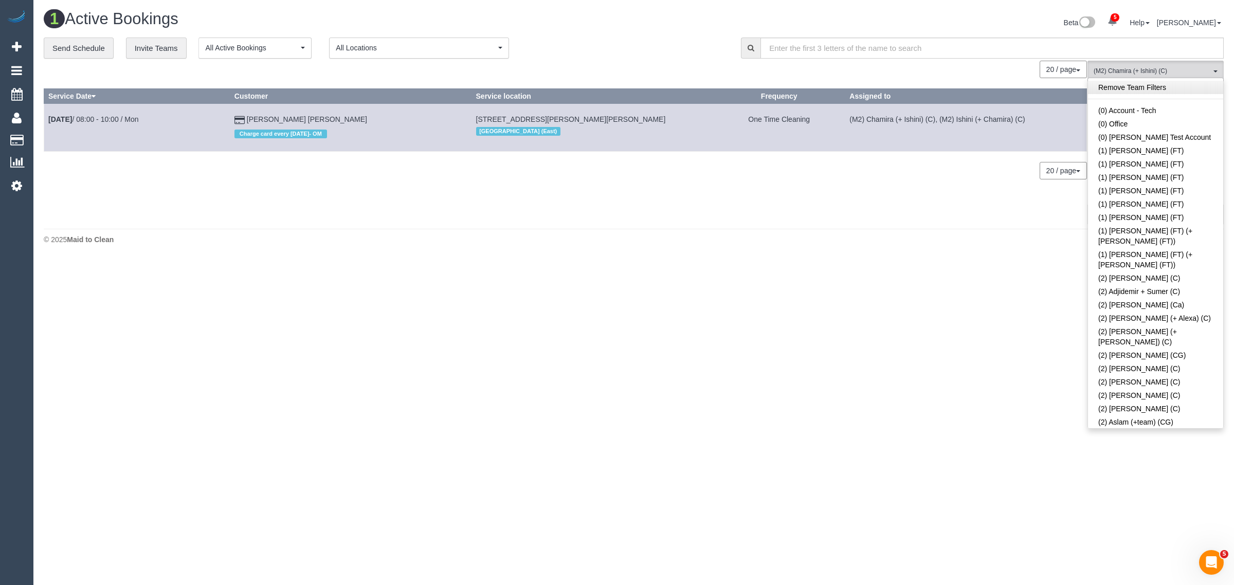
click at [1170, 90] on link "Remove Team Filters" at bounding box center [1155, 87] width 135 height 13
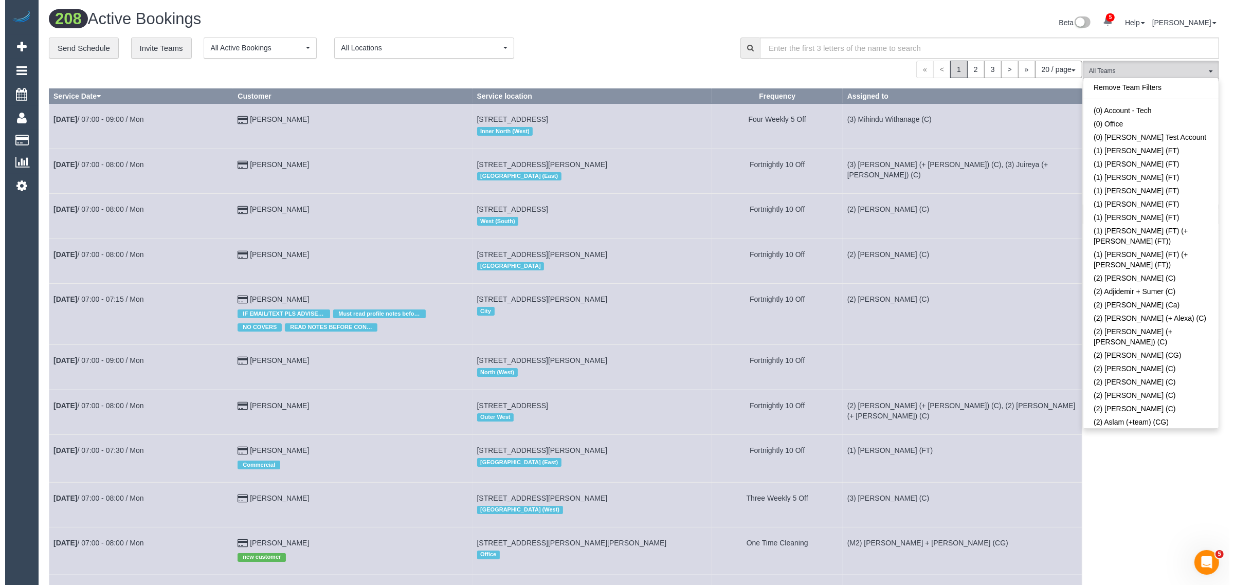
scroll to position [1390, 0]
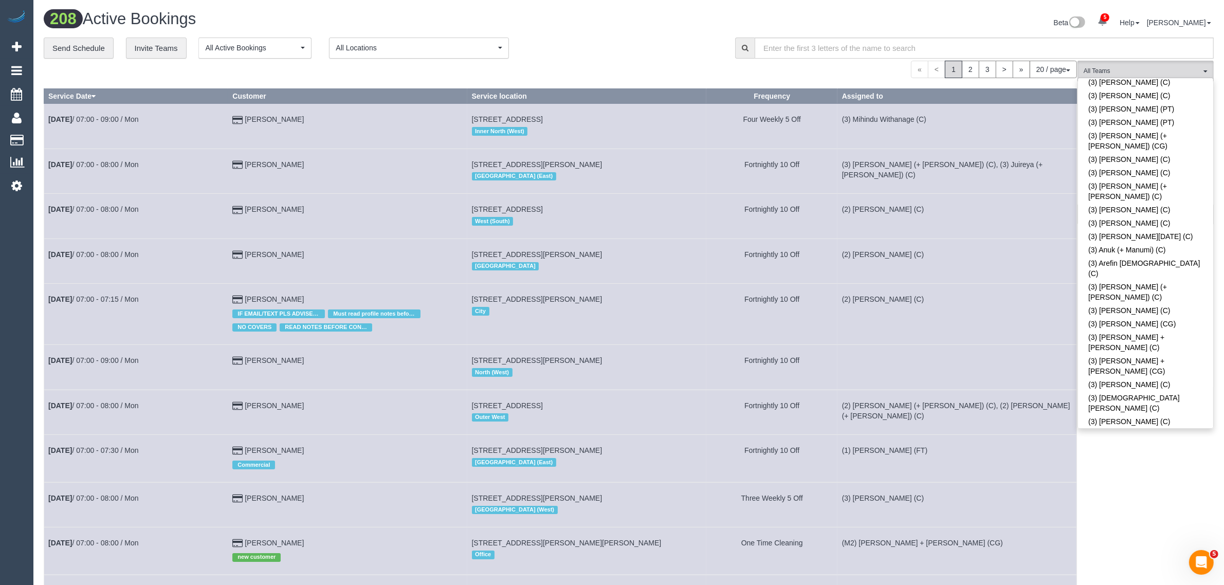
click at [1156, 516] on link "(3) Dasula Bandara (C)" at bounding box center [1145, 522] width 135 height 13
click at [608, 54] on div "**********" at bounding box center [382, 49] width 676 height 22
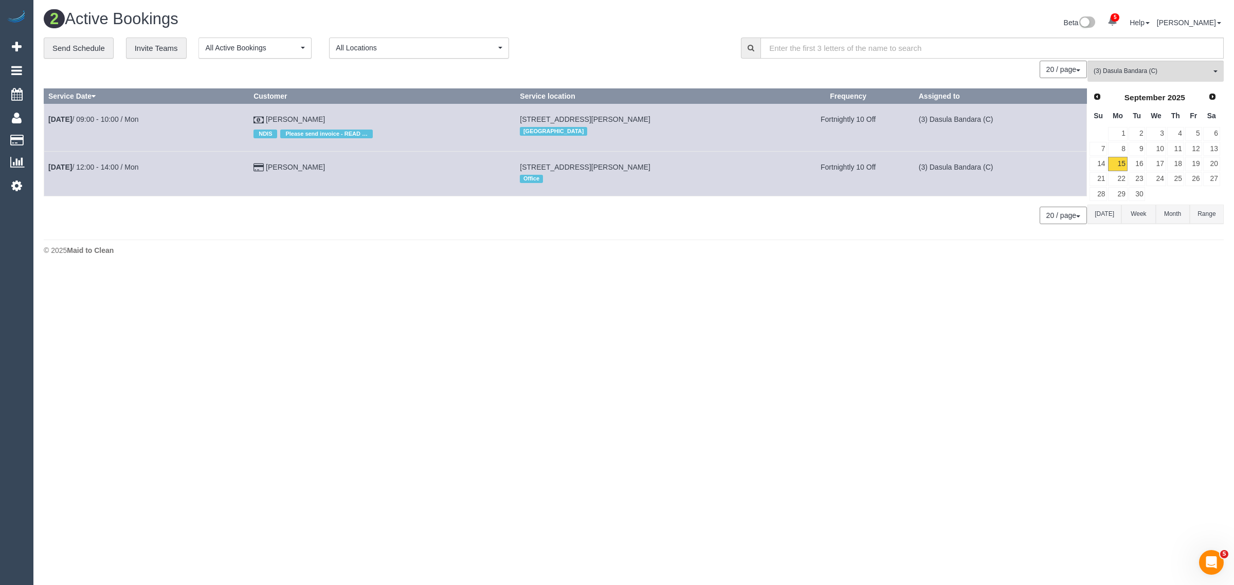
click at [623, 266] on div "2 Active Bookings Beta 5 Your Notifications You have 0 alerts × You have 2 to c…" at bounding box center [633, 135] width 1201 height 270
drag, startPoint x: 337, startPoint y: 116, endPoint x: 47, endPoint y: 117, distance: 290.0
click at [47, 117] on tr "Sep 15th / 09:00 - 10:00 / Mon Mary Hiou NDIS Please send invoice - READ NOTES …" at bounding box center [565, 127] width 1043 height 47
copy tr "Sep 15th / 09:00 - 10:00 / Mon Mary Hiou"
drag, startPoint x: 340, startPoint y: 170, endPoint x: 47, endPoint y: 168, distance: 293.6
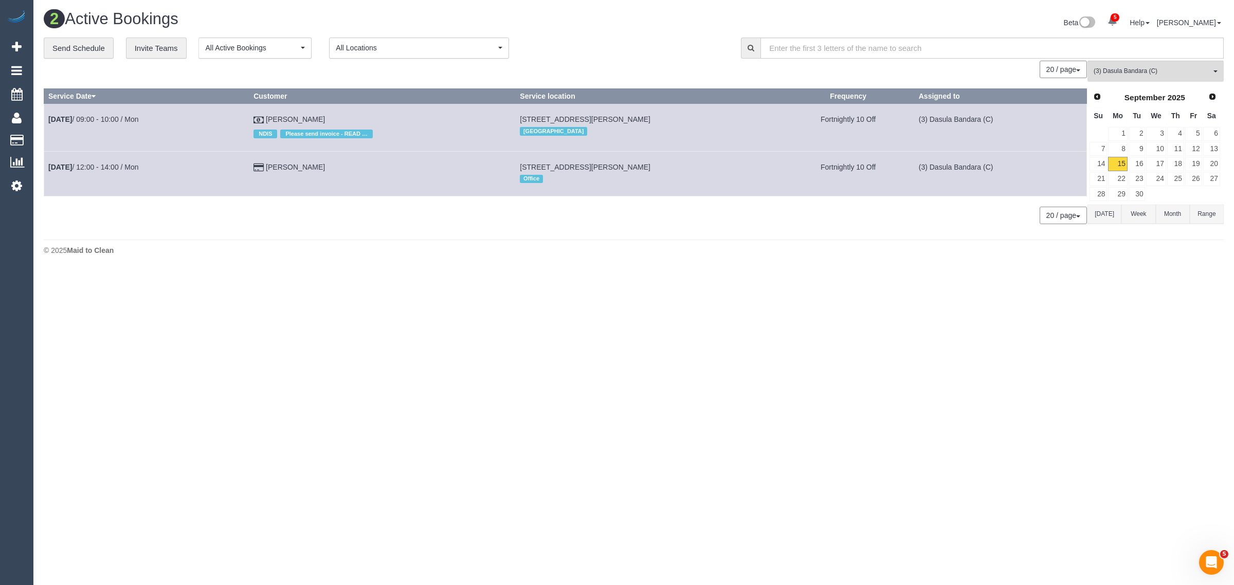
click at [47, 168] on tr "Sep 15th / 12:00 - 14:00 / Mon Claudia Spiers 22 Kingsley St, Camberwell, VIC 3…" at bounding box center [565, 173] width 1043 height 45
copy tr "Sep 15th / 12:00 - 14:00 / Mon Claudia Spiers"
click at [1115, 70] on span "(3) Dasula Bandara (C)" at bounding box center [1152, 71] width 117 height 9
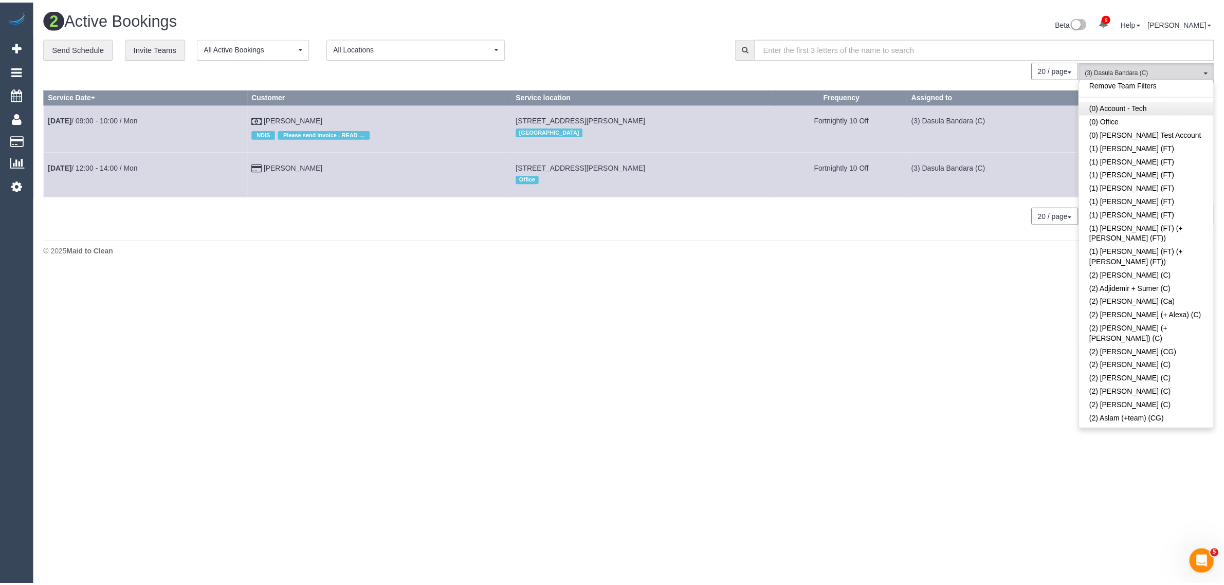
scroll to position [0, 0]
click at [1160, 89] on link "Remove Team Filters" at bounding box center [1155, 87] width 135 height 13
click at [662, 53] on div "**********" at bounding box center [385, 49] width 682 height 22
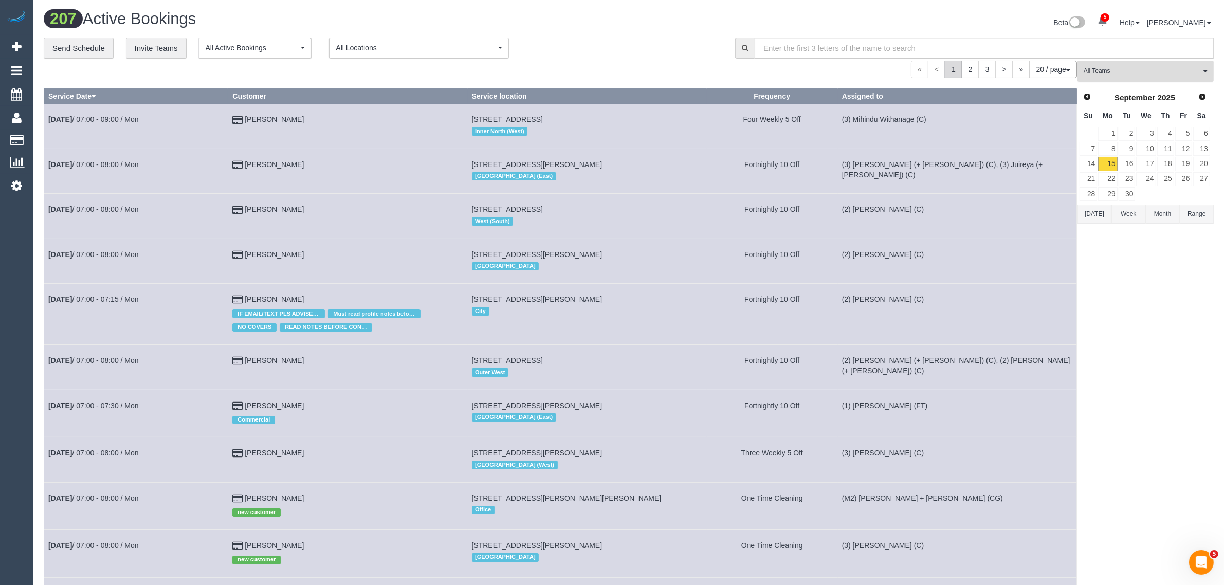
click at [1127, 64] on button "All Teams" at bounding box center [1146, 71] width 136 height 21
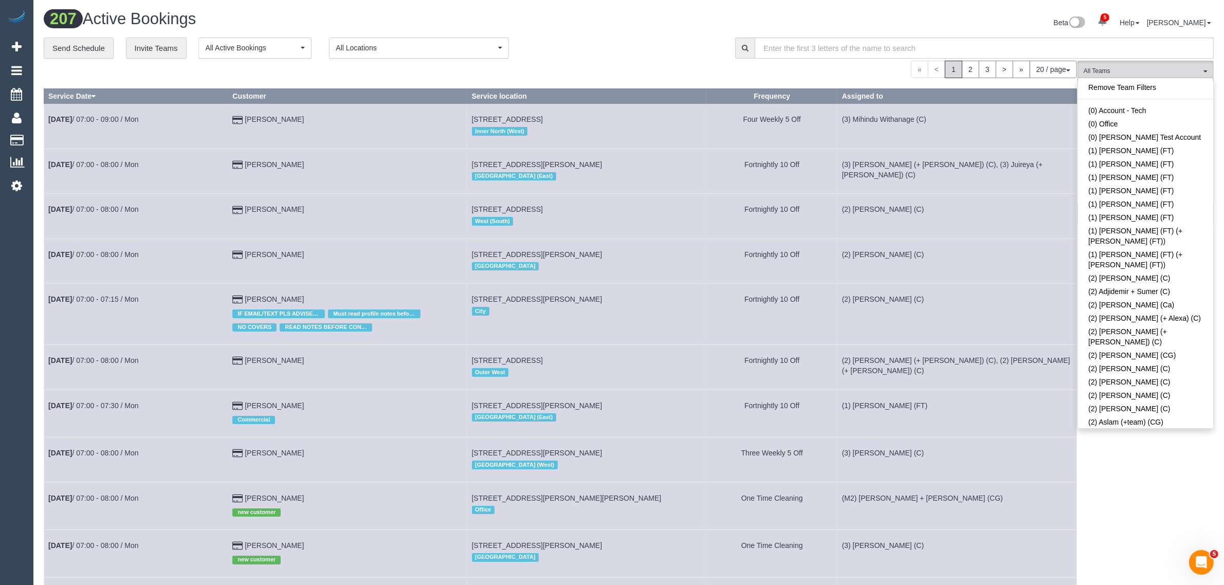
scroll to position [3020, 0]
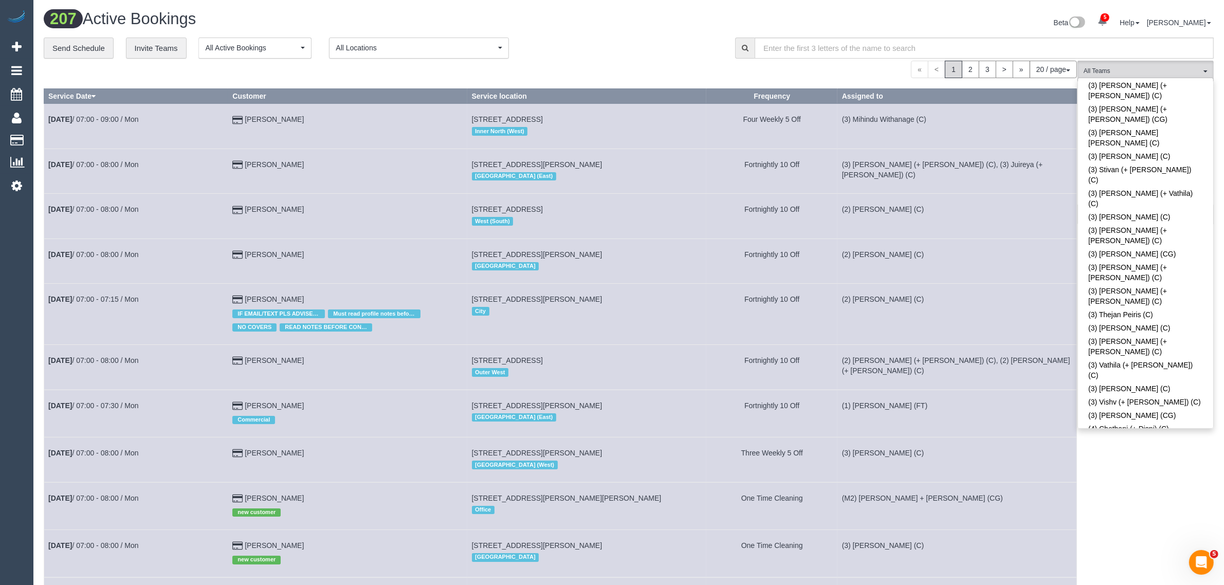
click at [611, 68] on div "20 / page 10 / page 20 / page 30 / page 40 / page 50 / page 100 / page" at bounding box center [561, 69] width 1034 height 17
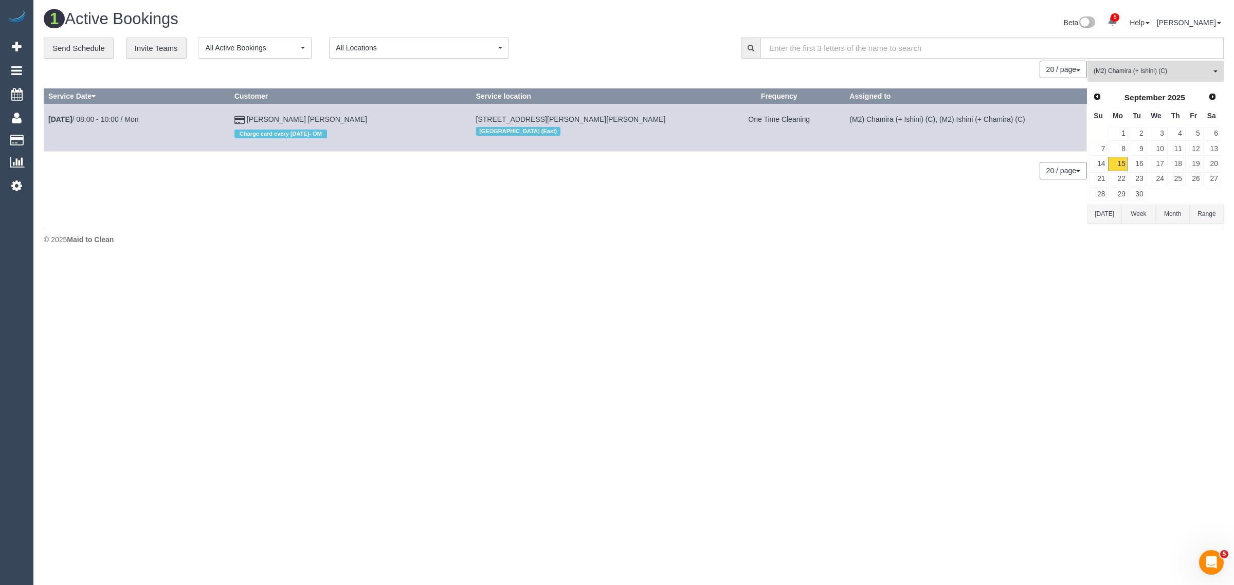
click at [526, 234] on div "© 2025 Maid to Clean" at bounding box center [634, 239] width 1180 height 10
drag, startPoint x: 275, startPoint y: 121, endPoint x: 47, endPoint y: 126, distance: 228.4
click at [47, 126] on tr "Sep 15th / 08:00 - 10:00 / Mon Sanjana Shahreen Charge card every Thursday- OM …" at bounding box center [565, 127] width 1043 height 47
copy tr "Sep 15th / 08:00 - 10:00 / Mon Sanjana Shahreen"
click at [428, 180] on div "0 Bookings found. We couldn't find any bookings that matched your search. Creat…" at bounding box center [566, 142] width 1044 height 162
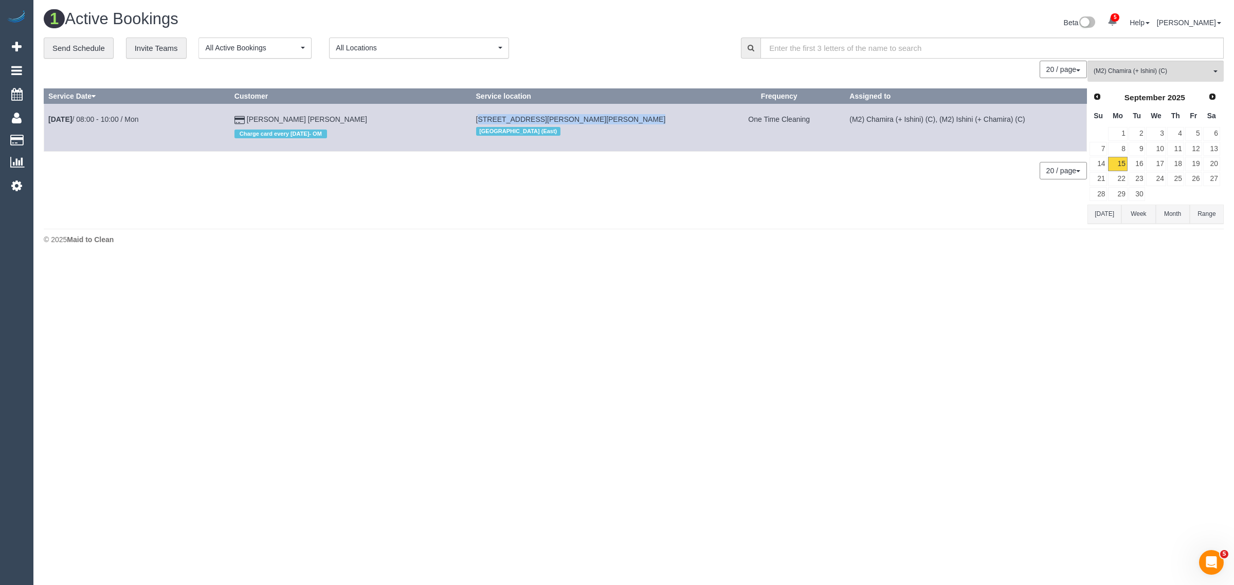
drag, startPoint x: 608, startPoint y: 112, endPoint x: 458, endPoint y: 116, distance: 150.7
click at [472, 116] on td "901/864 Blackburn Road, Clayton, VIC 3168 South East (East)" at bounding box center [593, 127] width 242 height 47
copy span "901/864 Blackburn Road, Clayton, VIC 3168"
click at [775, 237] on div "© 2025 Maid to Clean" at bounding box center [634, 239] width 1180 height 10
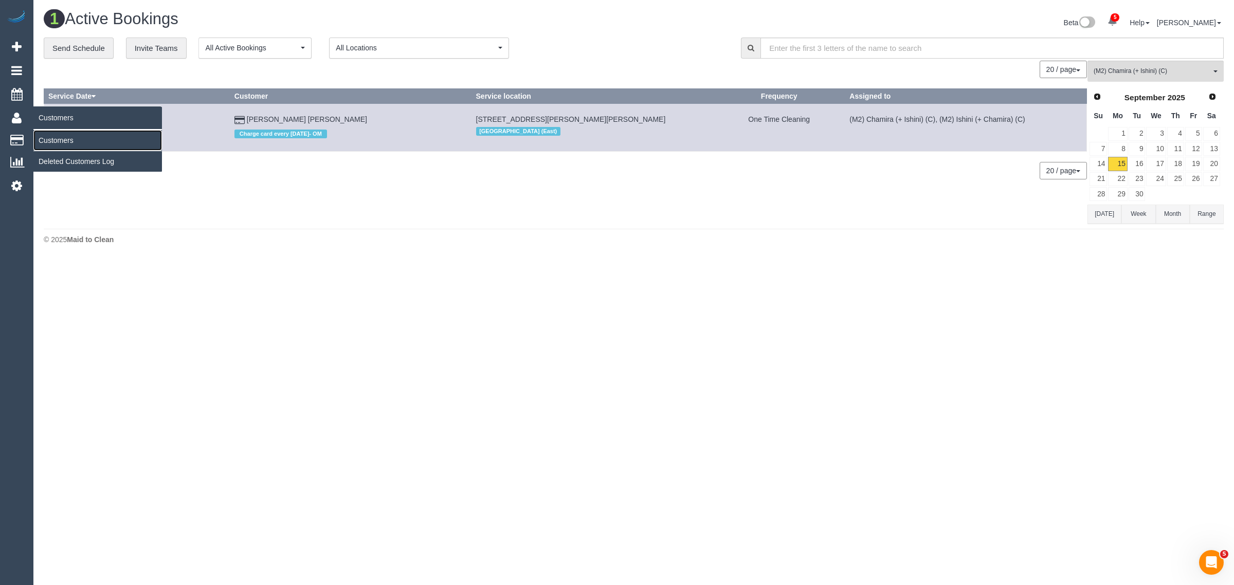
click at [74, 134] on link "Customers" at bounding box center [97, 140] width 129 height 21
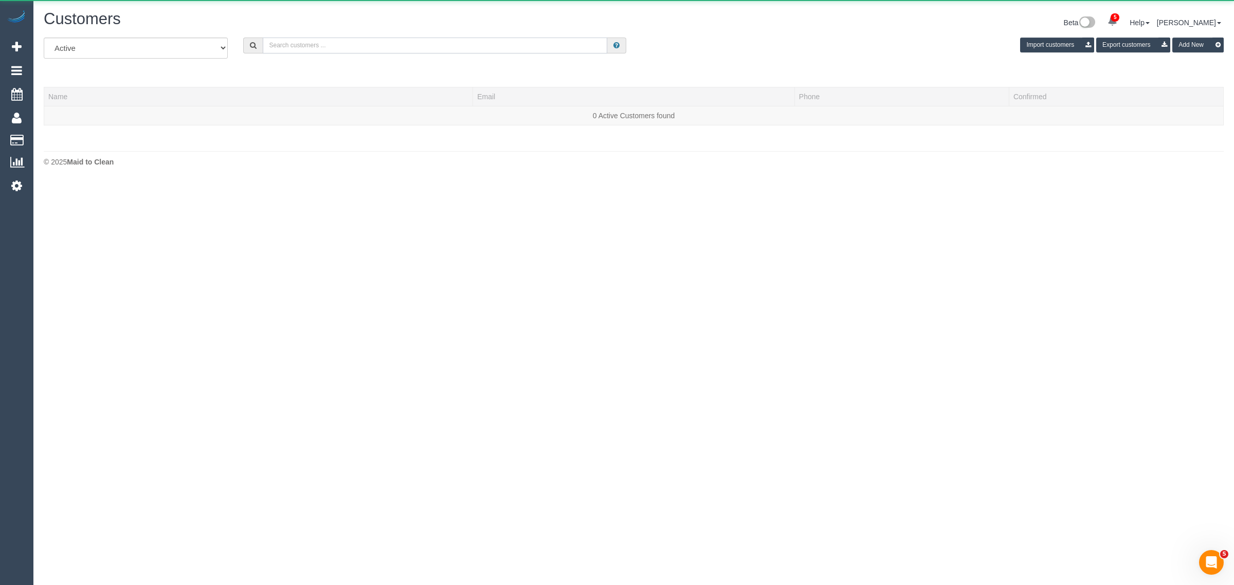
click at [368, 50] on input "text" at bounding box center [435, 46] width 345 height 16
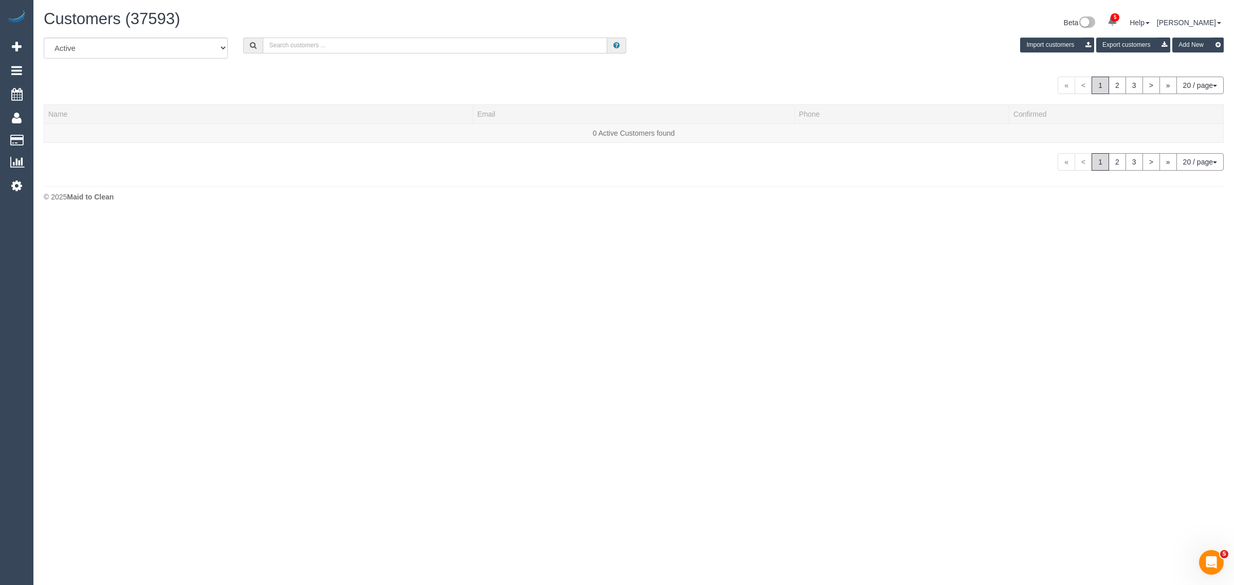
paste input "Mary Hiou"
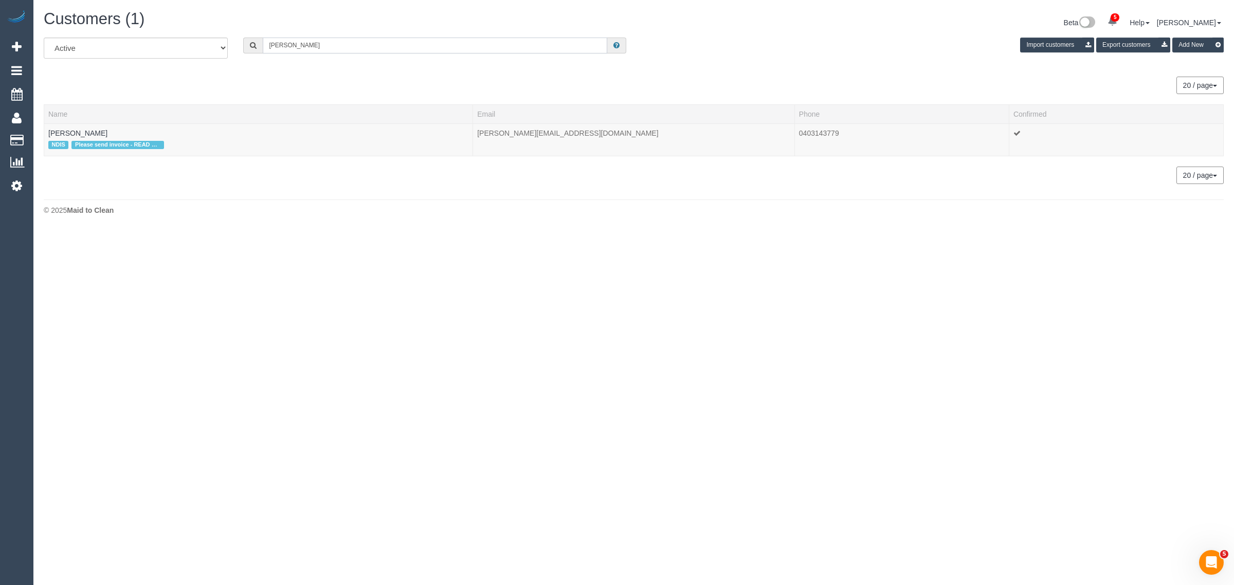
type input "Mary Hiou"
drag, startPoint x: 73, startPoint y: 130, endPoint x: 101, endPoint y: 115, distance: 32.4
click at [72, 130] on link "Mary Hiou" at bounding box center [77, 133] width 59 height 8
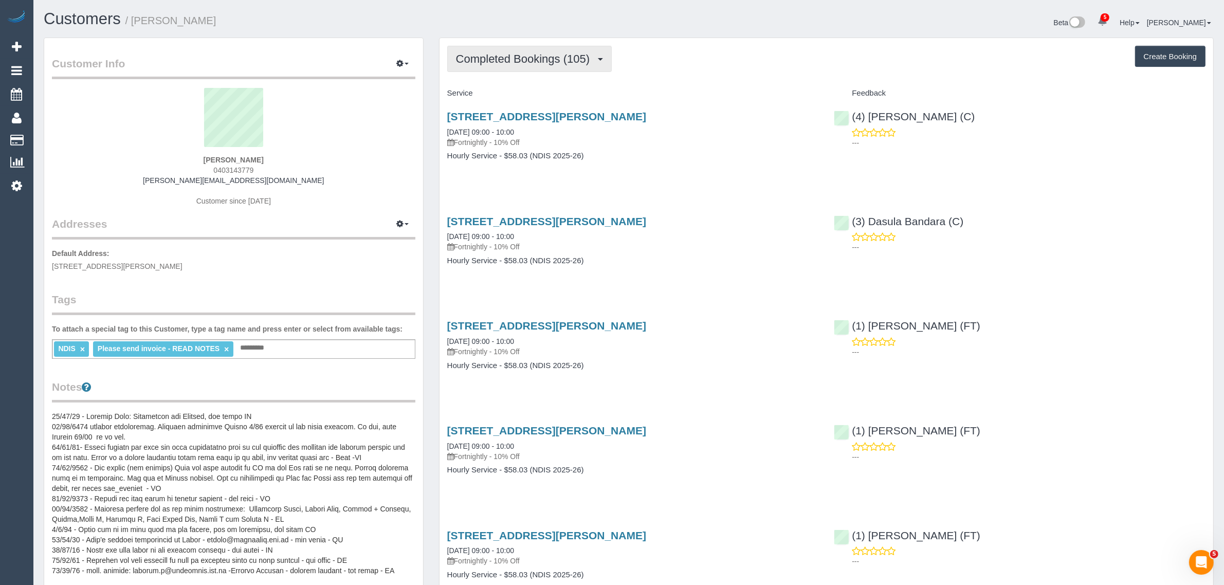
click at [560, 55] on span "Completed Bookings (105)" at bounding box center [525, 58] width 139 height 13
click at [517, 95] on link "Upcoming Bookings (11)" at bounding box center [505, 95] width 115 height 13
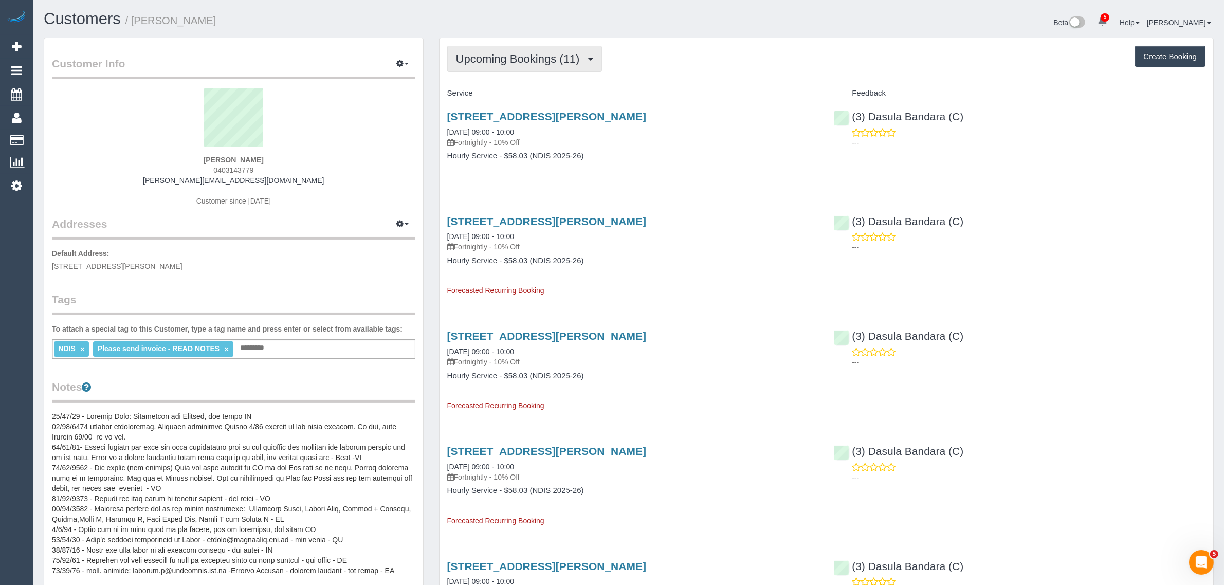
click at [520, 58] on span "Upcoming Bookings (11)" at bounding box center [520, 58] width 129 height 13
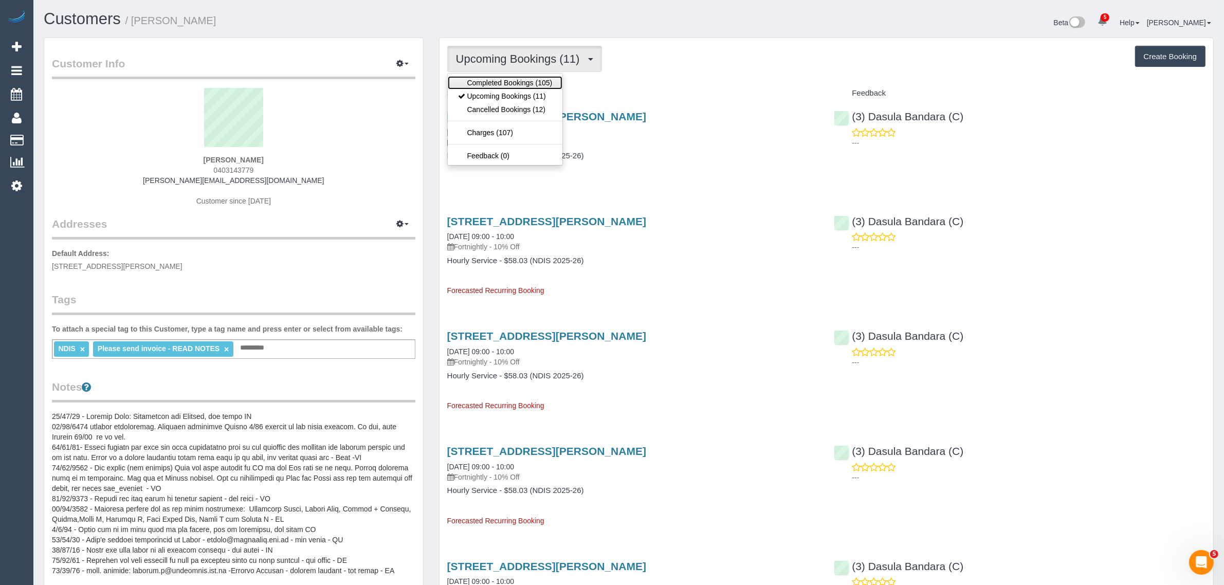
click at [506, 80] on link "Completed Bookings (105)" at bounding box center [505, 82] width 115 height 13
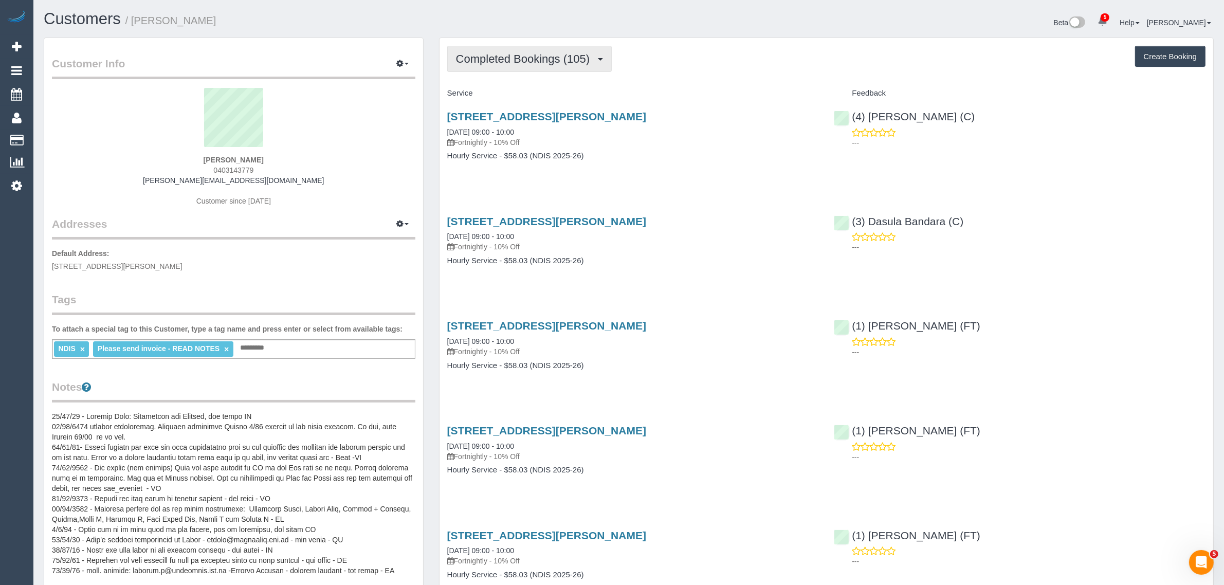
click at [530, 55] on span "Completed Bookings (105)" at bounding box center [525, 58] width 139 height 13
click at [526, 99] on link "Upcoming Bookings (11)" at bounding box center [505, 95] width 115 height 13
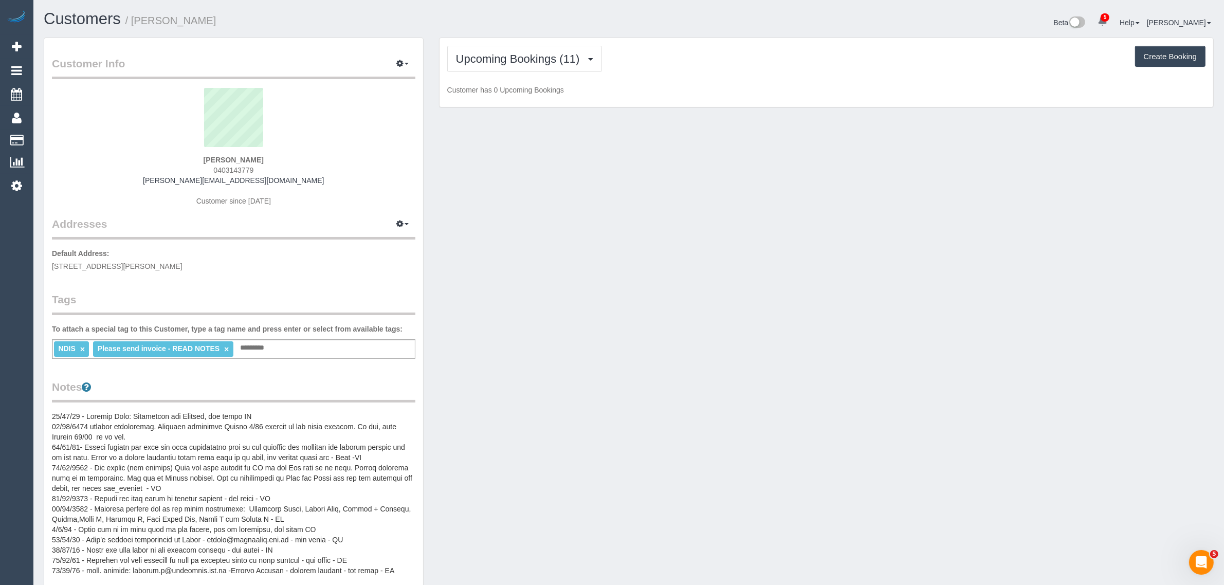
click at [613, 18] on h1 "Customers / Mary Hiou" at bounding box center [332, 18] width 577 height 17
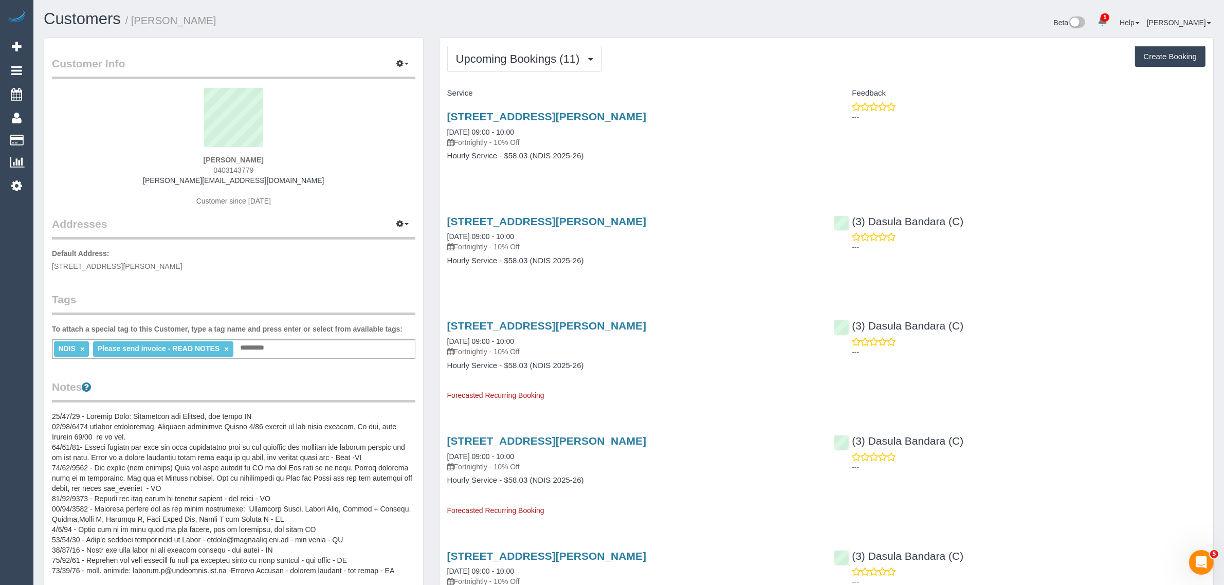
drag, startPoint x: 2, startPoint y: 300, endPoint x: 36, endPoint y: 156, distance: 148.0
click at [2, 300] on div "5 Beta Your Notifications You have 0 alerts × You have 2 to charge for 15/09/20…" at bounding box center [16, 292] width 33 height 585
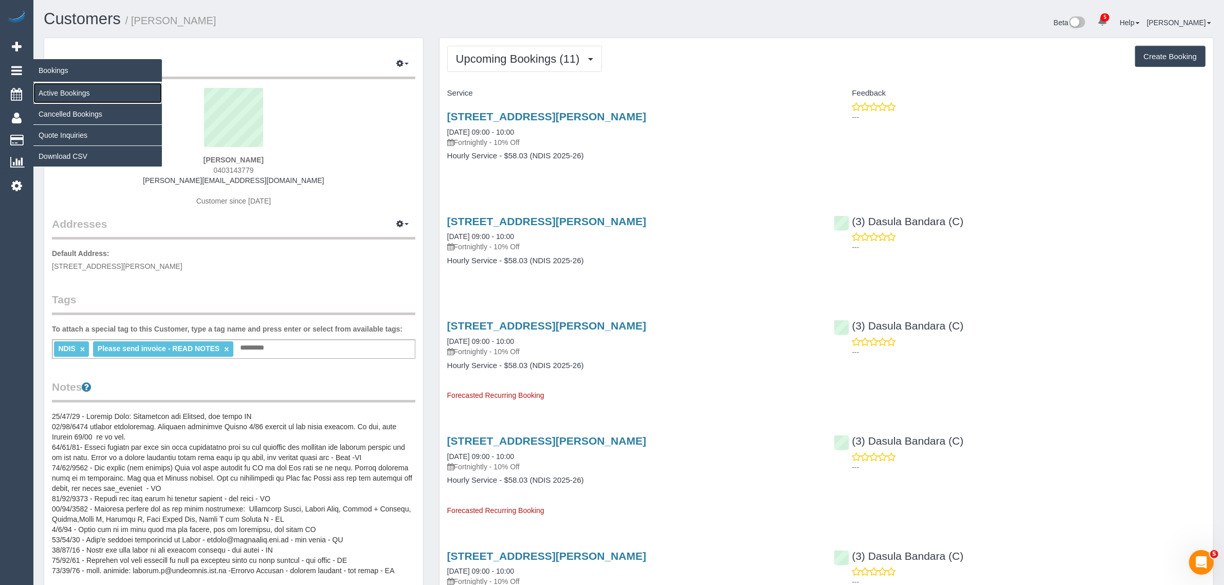
click at [73, 87] on link "Active Bookings" at bounding box center [97, 93] width 129 height 21
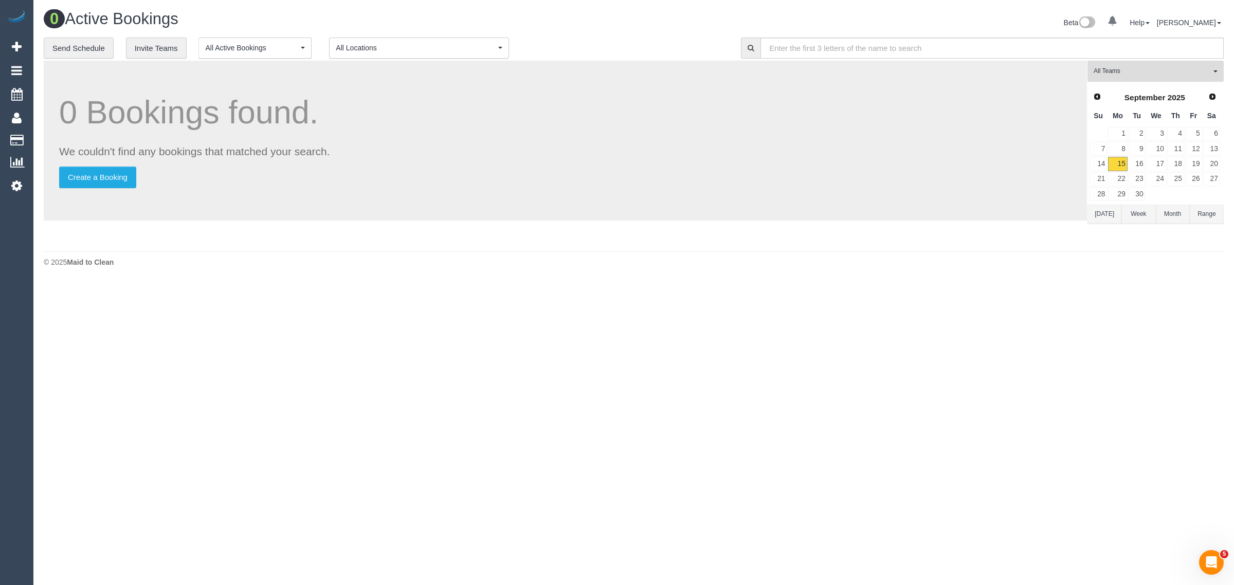
click at [1147, 76] on button "All Teams" at bounding box center [1156, 71] width 136 height 21
click at [1166, 91] on link "Remove Team Filters" at bounding box center [1155, 87] width 135 height 13
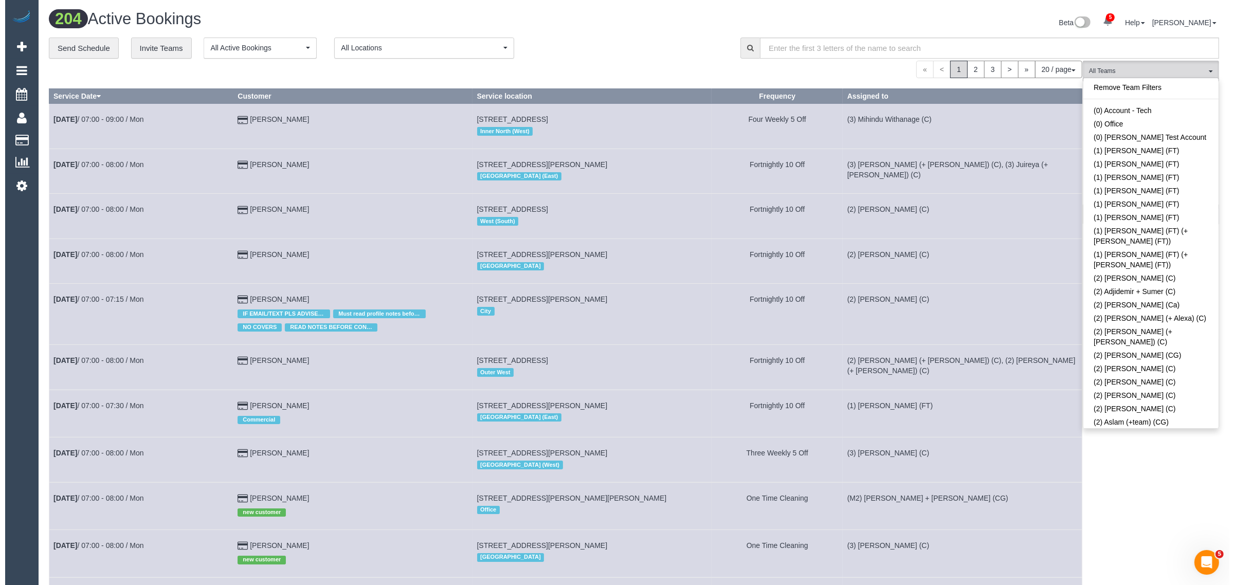
scroll to position [1377, 0]
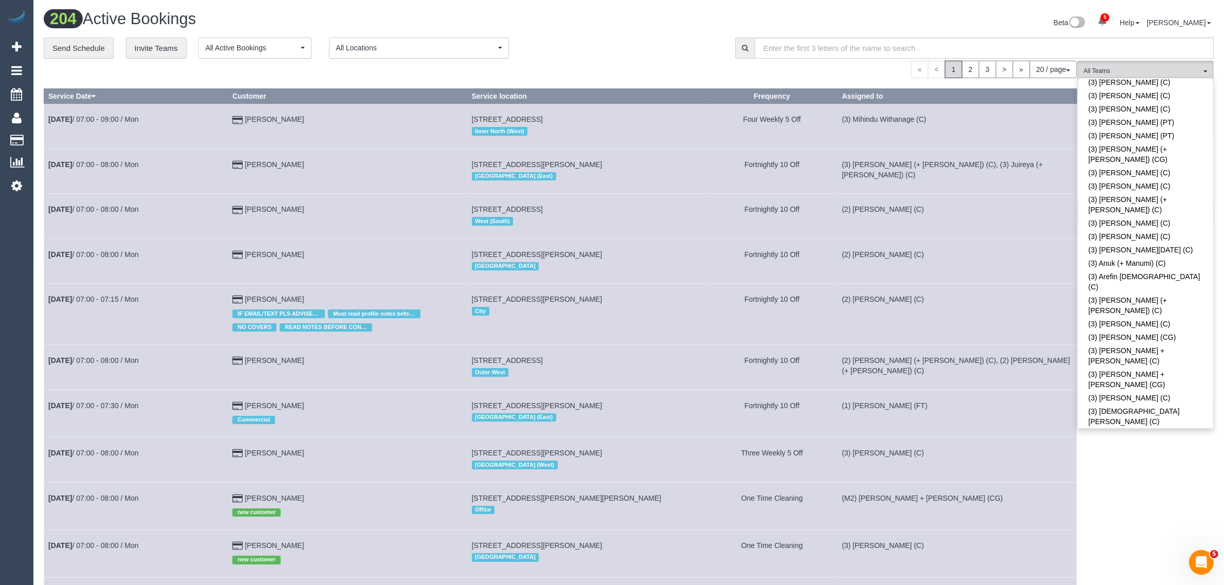
click at [1124, 516] on link "(3) Danyal Ali (C)" at bounding box center [1145, 522] width 135 height 13
click at [576, 54] on div "**********" at bounding box center [382, 49] width 676 height 22
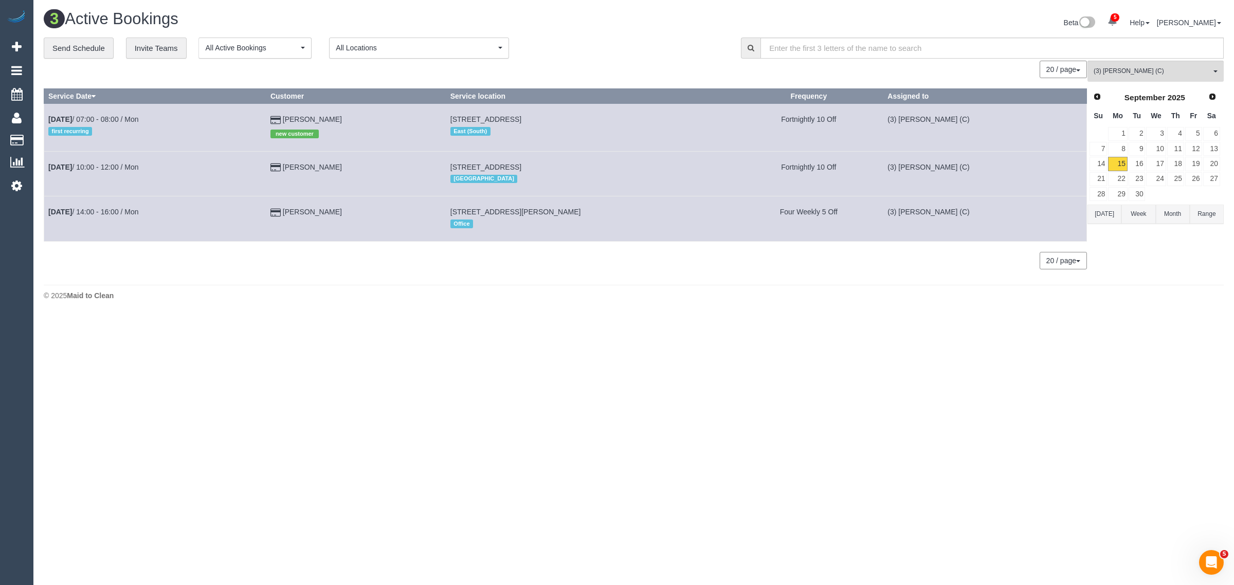
click at [1090, 376] on body "5 Beta Your Notifications You have 0 alerts × You have 5 to charge for 15/09/20…" at bounding box center [617, 292] width 1234 height 585
click at [604, 288] on footer "© 2025 Maid to Clean" at bounding box center [634, 295] width 1180 height 21
drag, startPoint x: 367, startPoint y: 114, endPoint x: 45, endPoint y: 115, distance: 321.4
click at [45, 115] on tr "Sep 15th / 07:00 - 08:00 / Mon first recurring Baylee Coulthard new customer 5 …" at bounding box center [565, 127] width 1043 height 47
copy tr "Sep 15th / 07:00 - 08:00 / Mon first recurring Baylee Coulthard"
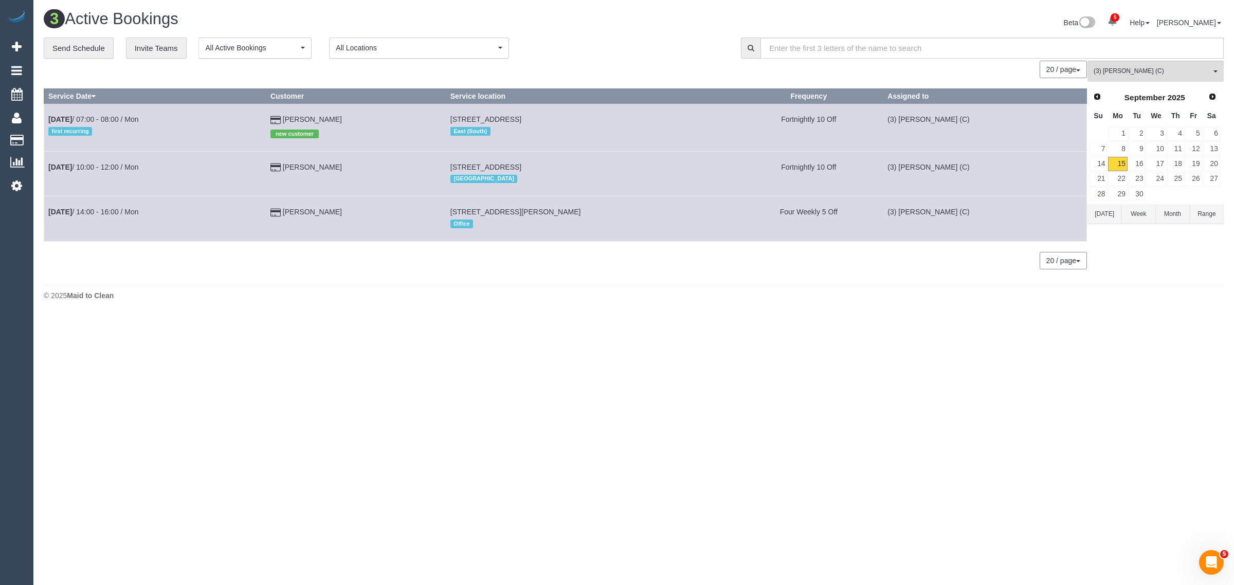
drag, startPoint x: 97, startPoint y: 120, endPoint x: 411, endPoint y: 79, distance: 317.4
click at [422, 70] on div "20 / page 10 / page 20 / page 30 / page 40 / page 50 / page 100 / page" at bounding box center [565, 69] width 1043 height 17
click at [1179, 75] on span "(3) Danyal Ali (C)" at bounding box center [1152, 71] width 117 height 9
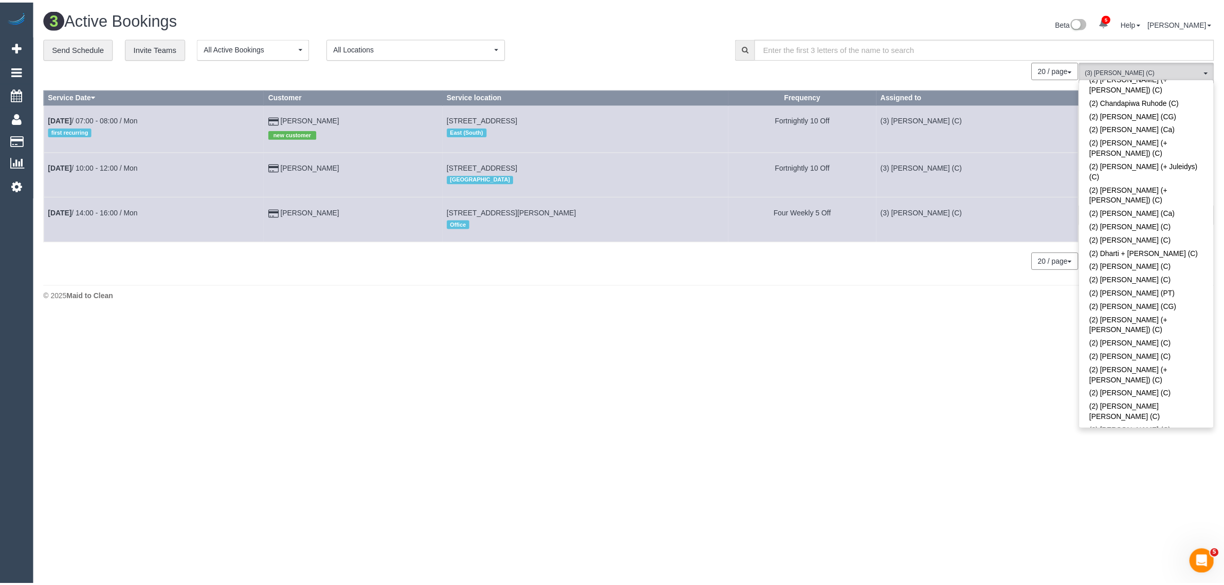
scroll to position [0, 0]
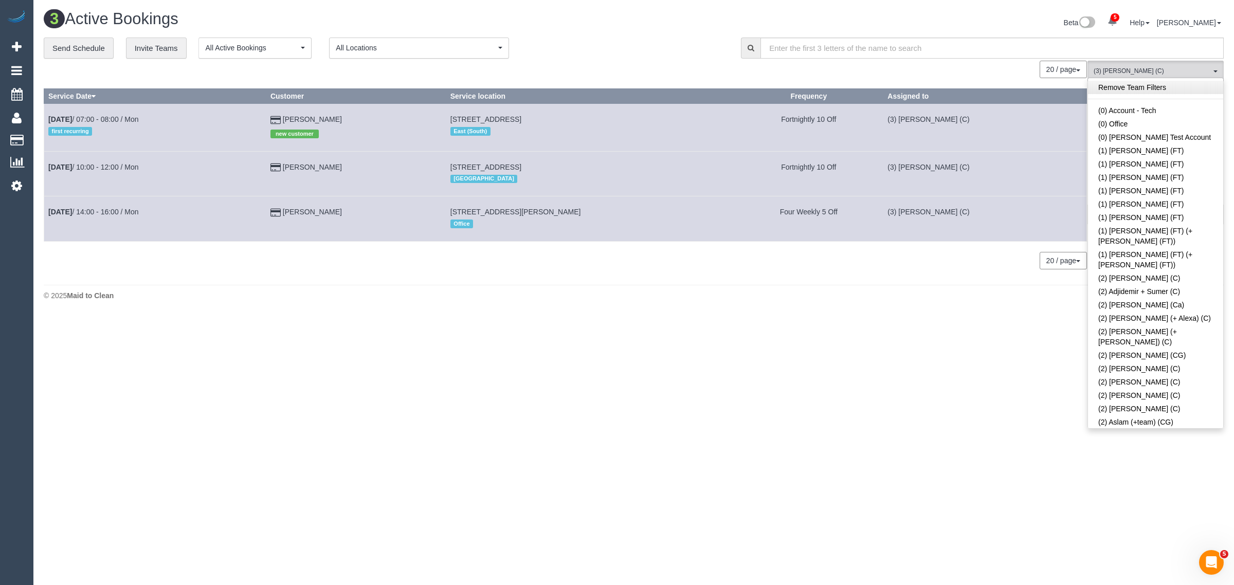
click at [1160, 91] on link "Remove Team Filters" at bounding box center [1155, 87] width 135 height 13
click at [629, 32] on div "3 Active Bookings" at bounding box center [335, 21] width 598 height 22
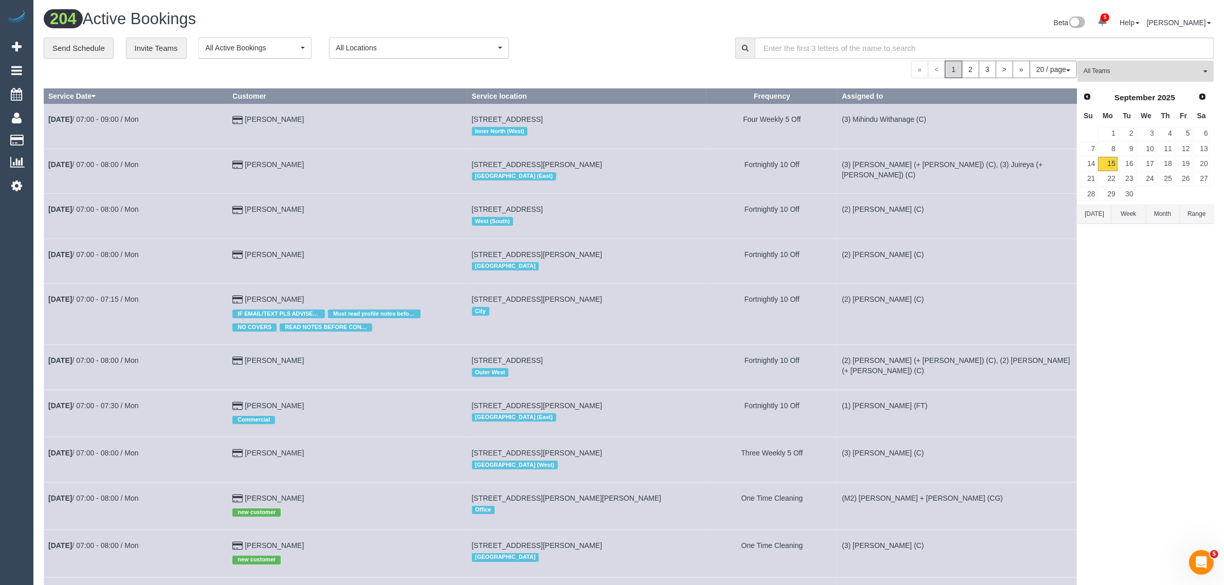
click at [1137, 68] on span "All Teams" at bounding box center [1142, 71] width 117 height 9
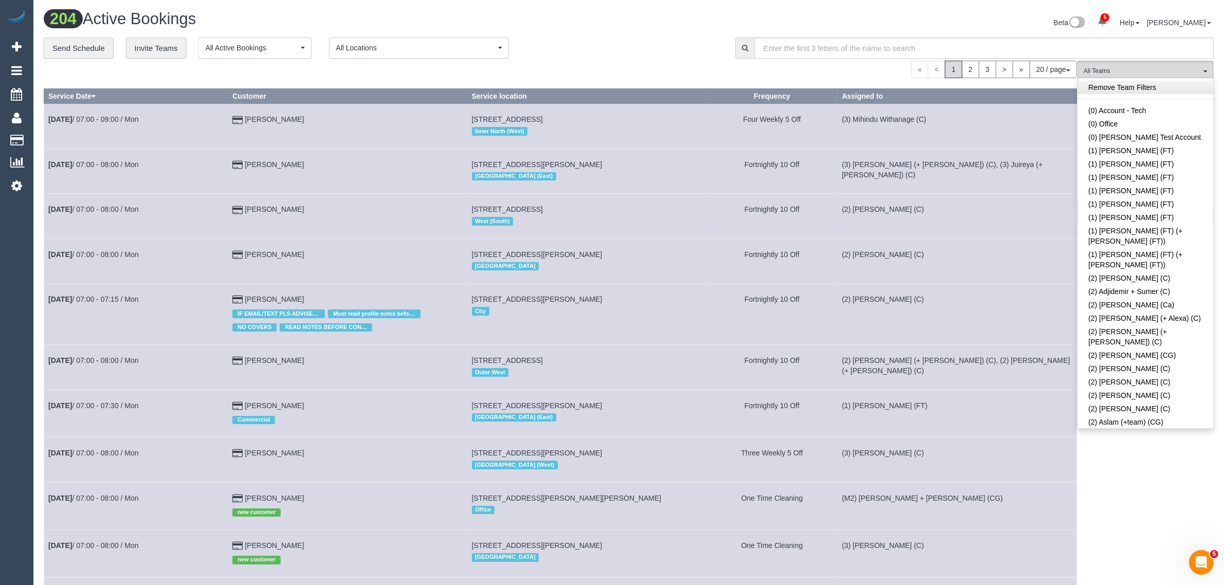
click at [1153, 83] on link "Remove Team Filters" at bounding box center [1145, 87] width 135 height 13
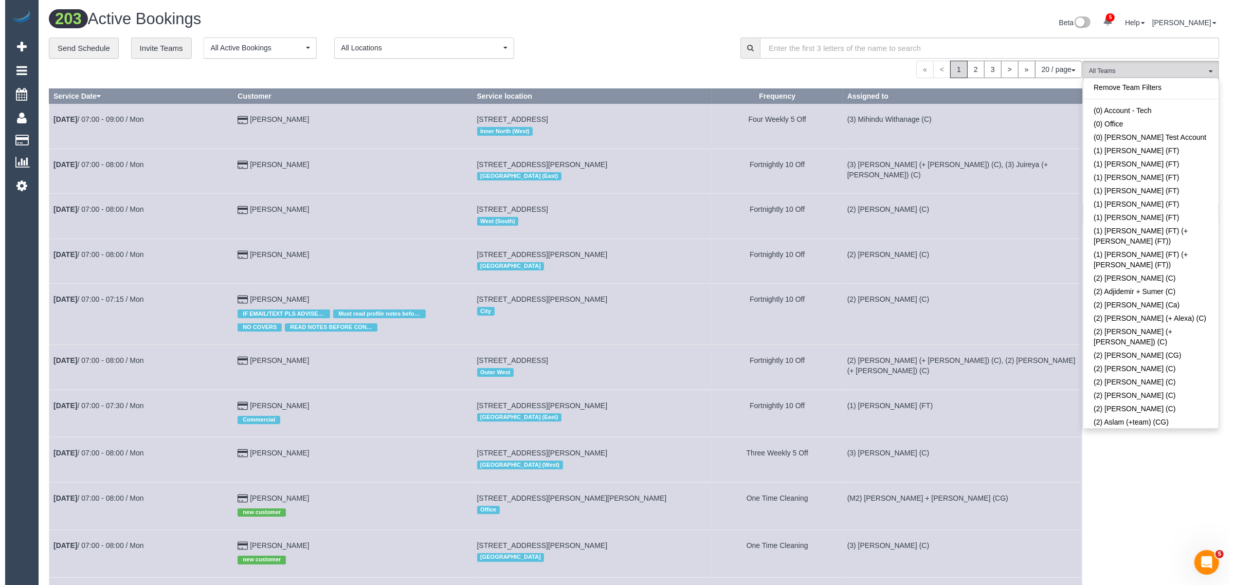
scroll to position [3228, 0]
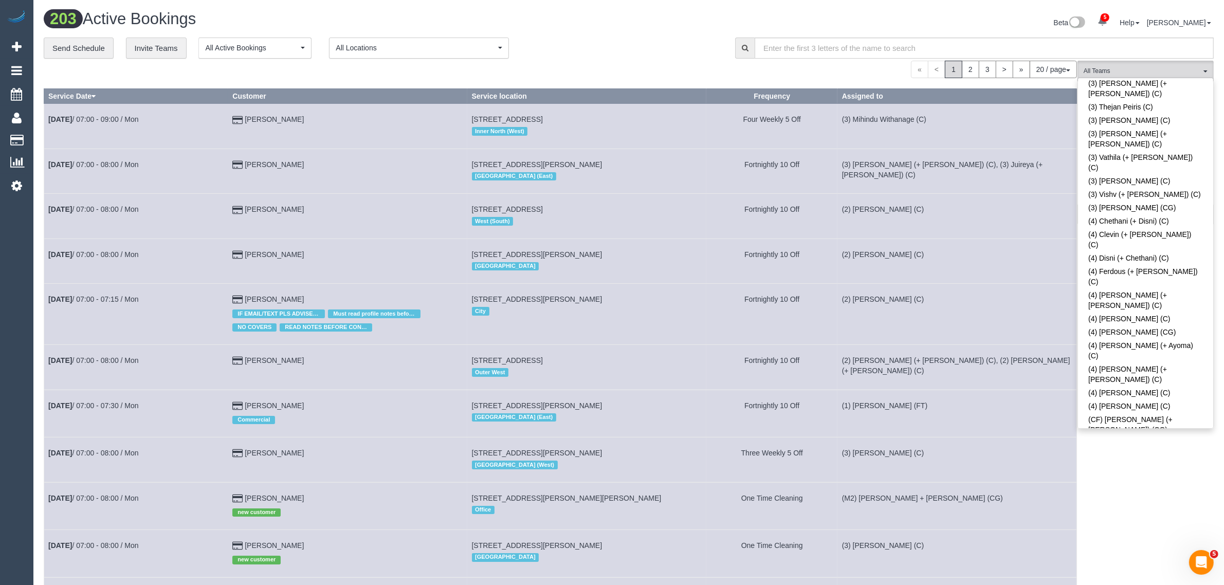
click at [597, 40] on div "**********" at bounding box center [382, 49] width 676 height 22
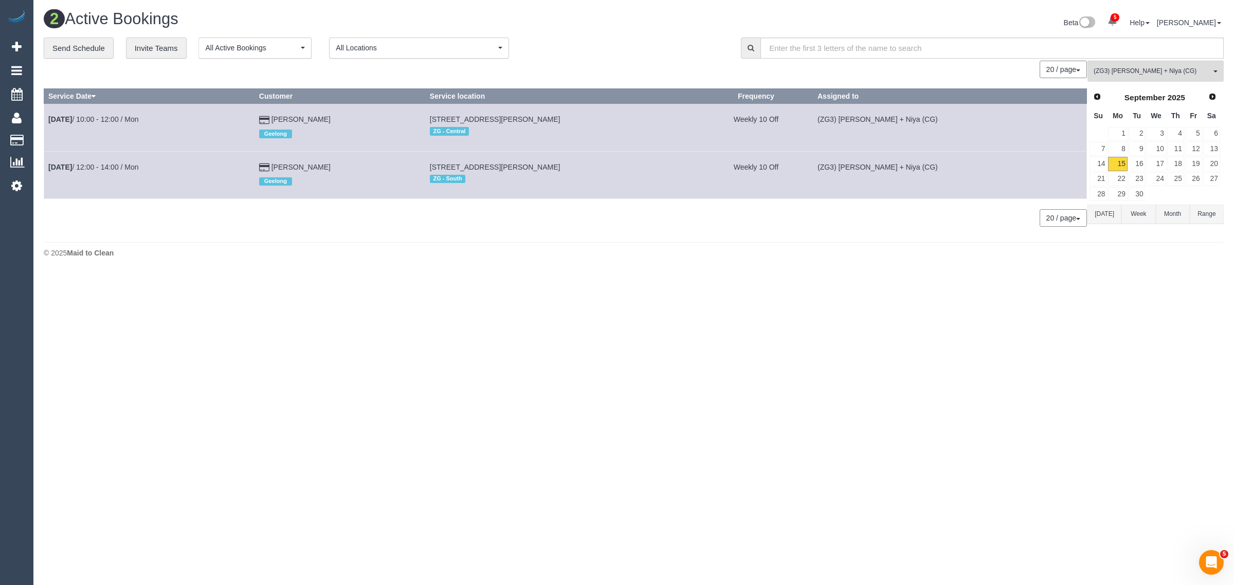
click at [686, 255] on div "© 2025 Maid to Clean" at bounding box center [634, 253] width 1180 height 10
drag, startPoint x: 378, startPoint y: 114, endPoint x: 45, endPoint y: 116, distance: 333.7
click at [45, 116] on tr "Sep 15th / 10:00 - 12:00 / Mon David Demmer Geelong 2/39 Marshall Street, Newto…" at bounding box center [565, 127] width 1043 height 47
click at [1145, 62] on button "(ZG3) Suneeth + Niya (CG) All Teams" at bounding box center [1156, 71] width 136 height 21
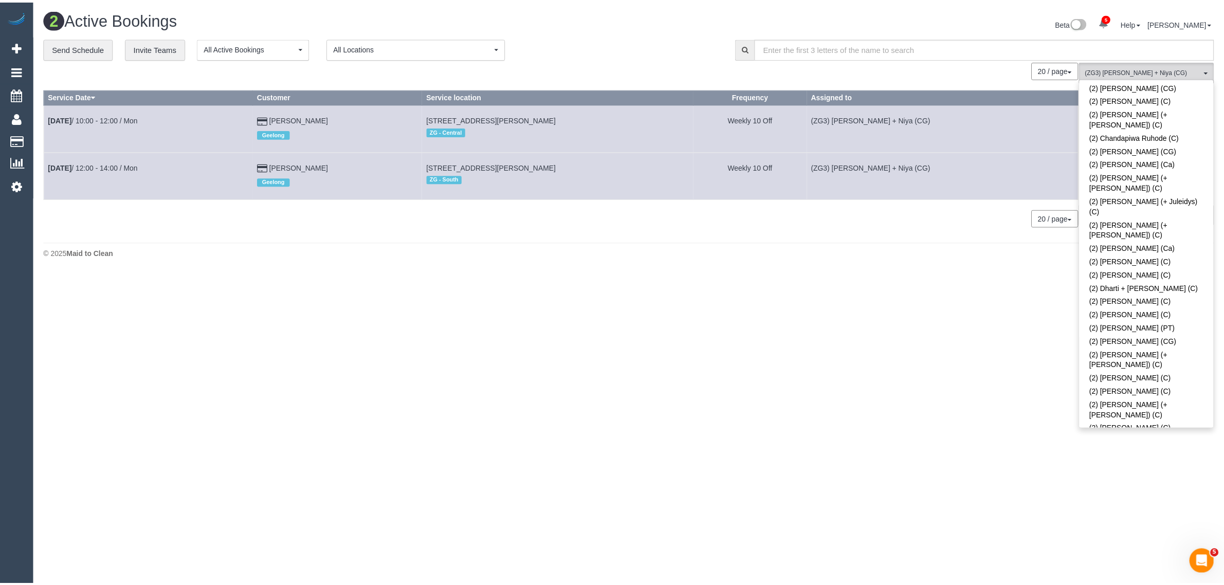
scroll to position [0, 0]
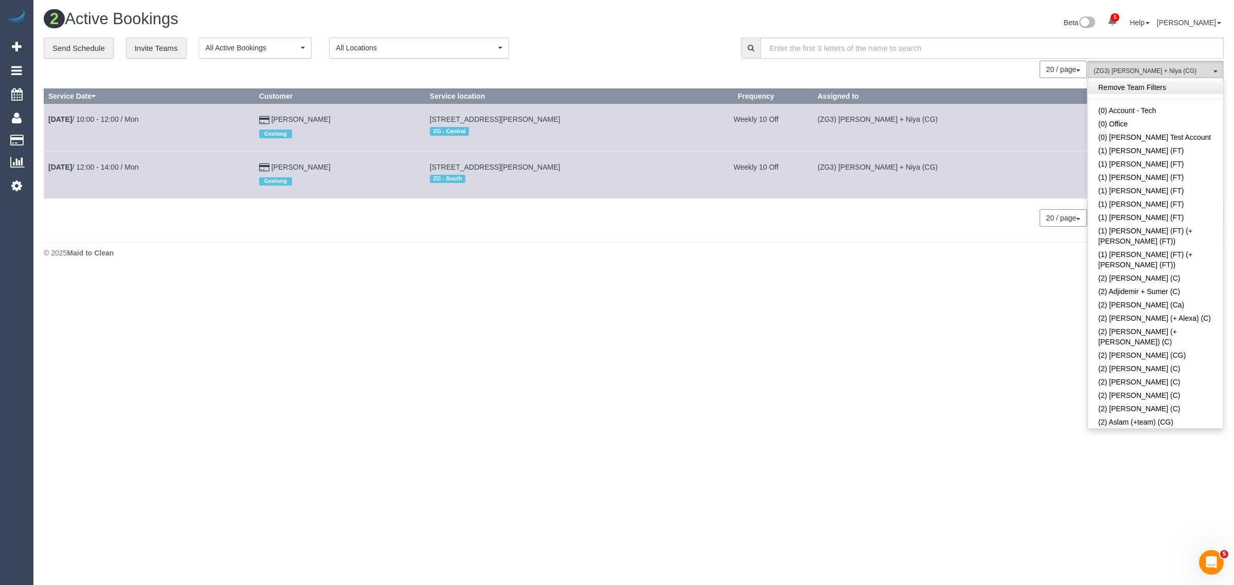
click at [1181, 87] on link "Remove Team Filters" at bounding box center [1155, 87] width 135 height 13
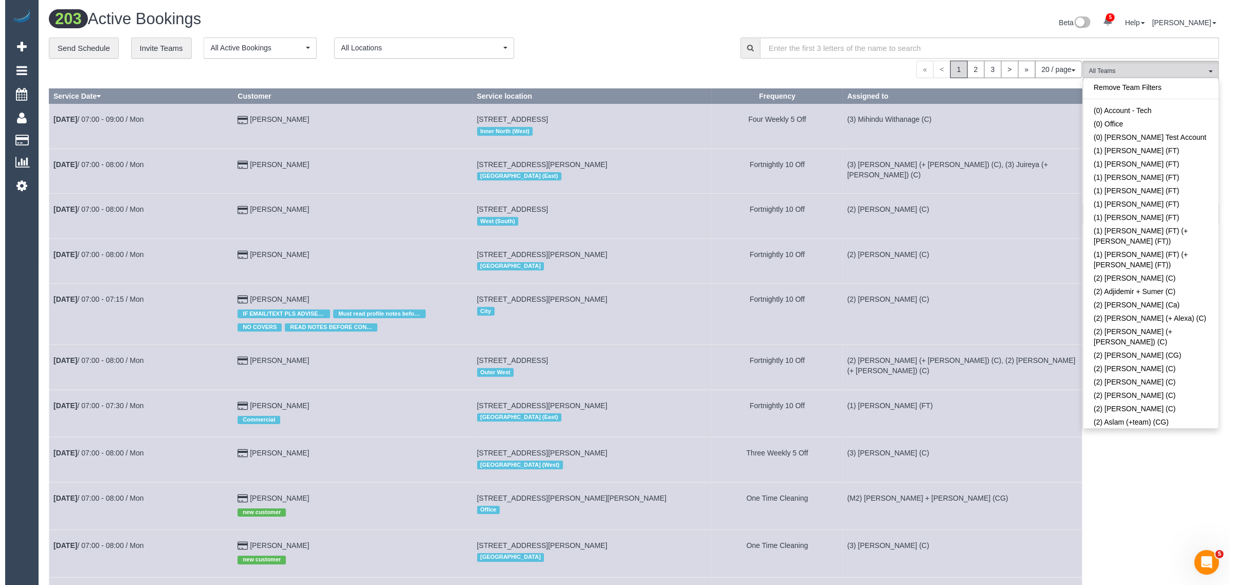
scroll to position [1590, 0]
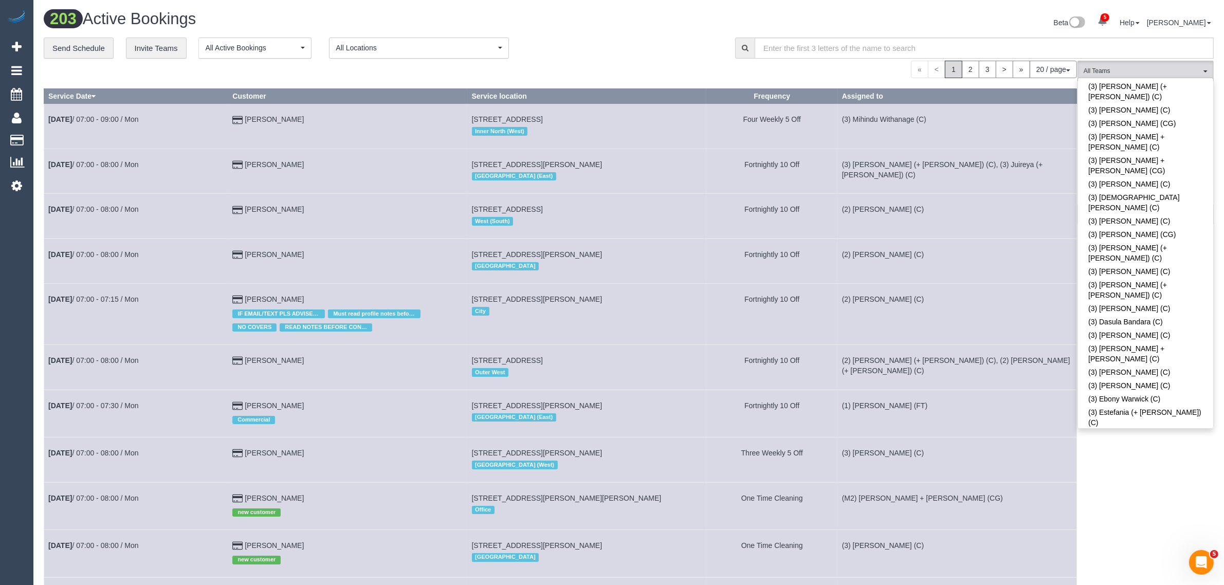
click at [1117, 577] on link "(3) [PERSON_NAME] + [PERSON_NAME] (C)" at bounding box center [1145, 589] width 135 height 24
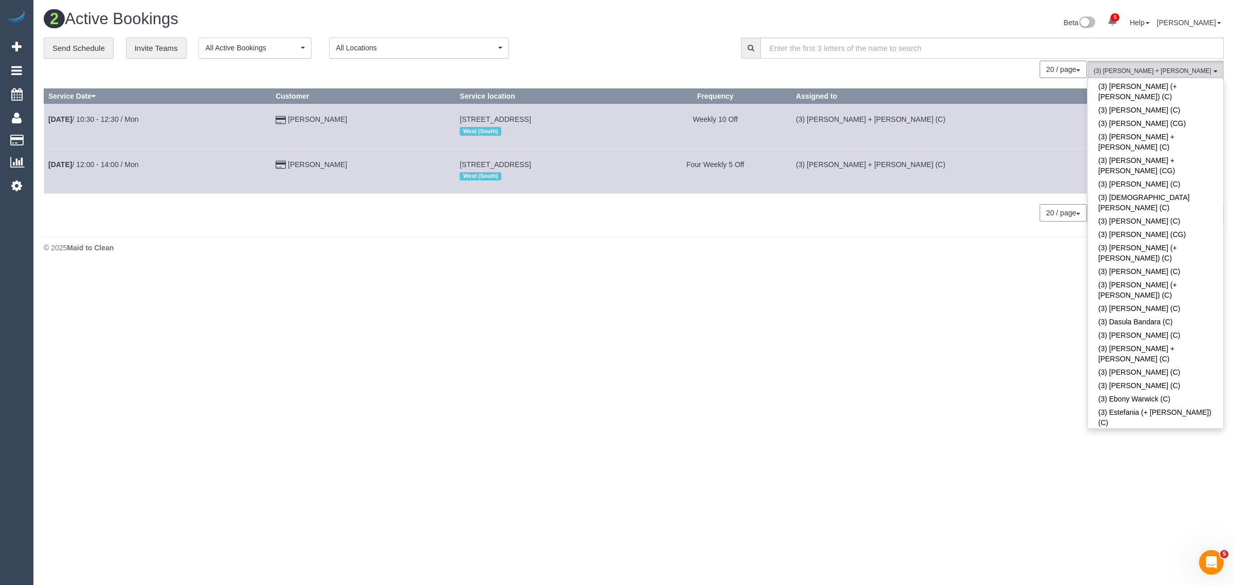
click at [515, 254] on footer "© 2025 Maid to Clean" at bounding box center [634, 247] width 1180 height 21
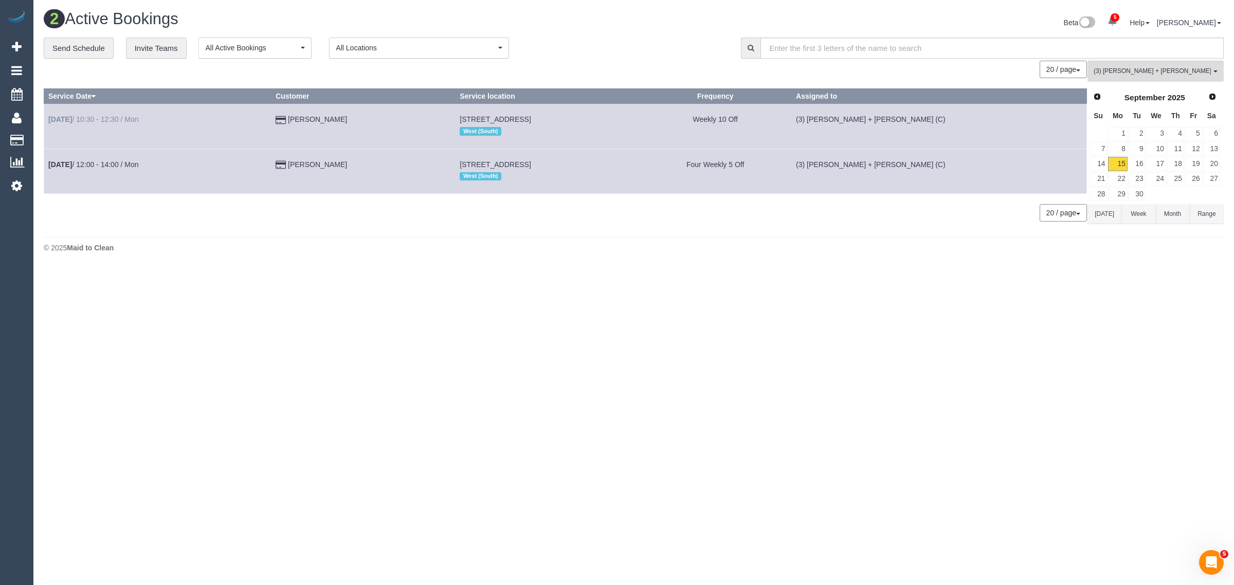
drag, startPoint x: 357, startPoint y: 128, endPoint x: 49, endPoint y: 121, distance: 308.1
click at [49, 121] on tr "Sep 15th / 10:30 - 12:30 / Mon Danielle Mcdaid 44 Sixth Ave, Altona North, VIC …" at bounding box center [565, 126] width 1043 height 45
click at [396, 306] on body "5 Beta Your Notifications You have 0 alerts × You have 5 to charge for 15/09/20…" at bounding box center [617, 292] width 1234 height 585
drag, startPoint x: 366, startPoint y: 170, endPoint x: 45, endPoint y: 171, distance: 320.9
click at [45, 171] on tr "Sep 15th / 12:00 - 14:00 / Mon Julia Roewekamp 26 Wackett St, Unit 3, Laverton,…" at bounding box center [565, 171] width 1043 height 45
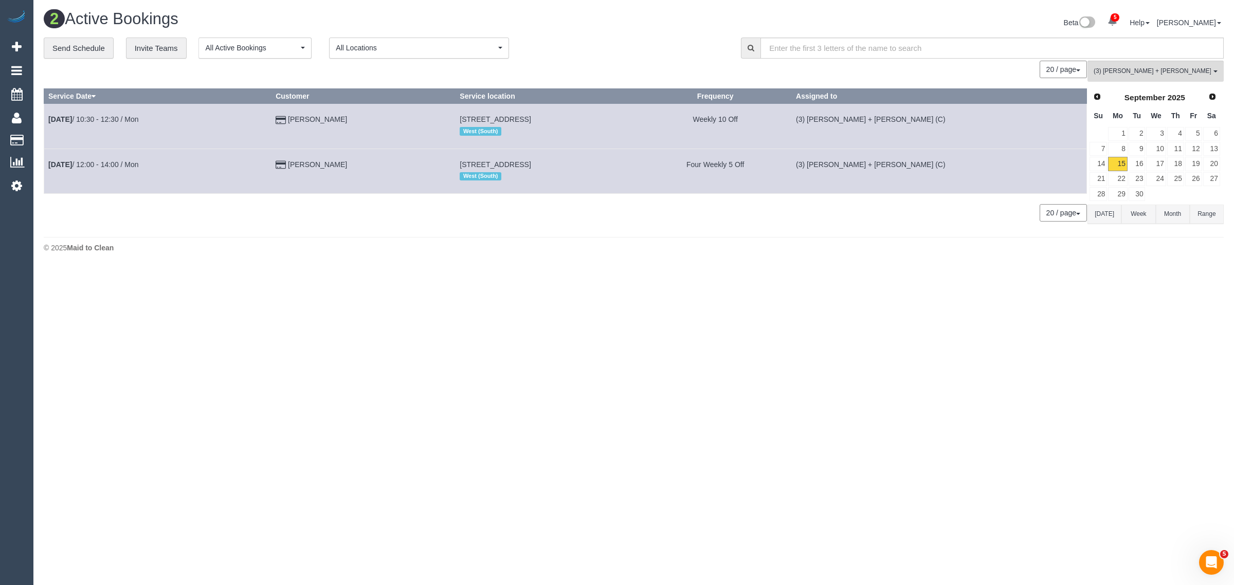
click at [448, 257] on footer "© 2025 Maid to Clean" at bounding box center [634, 247] width 1180 height 21
drag, startPoint x: 1104, startPoint y: 58, endPoint x: 1103, endPoint y: 75, distance: 16.5
click at [1103, 67] on div "**********" at bounding box center [634, 135] width 1180 height 195
click at [1122, 73] on span "(3) [PERSON_NAME] + [PERSON_NAME] (C)" at bounding box center [1152, 71] width 117 height 9
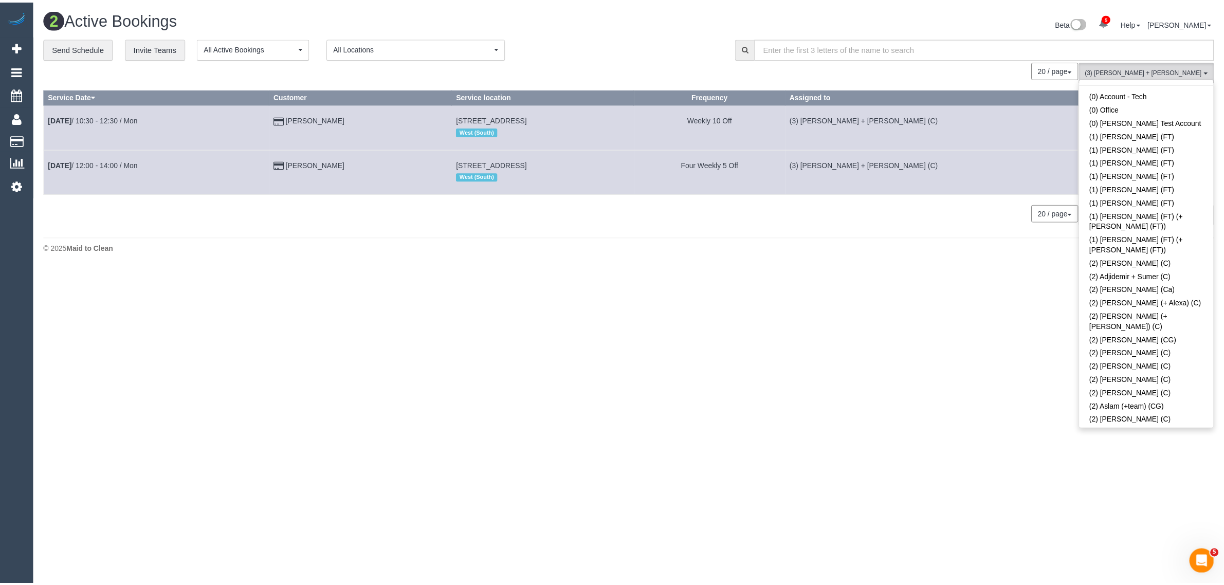
scroll to position [0, 0]
click at [1173, 90] on link "Remove Team Filters" at bounding box center [1155, 87] width 135 height 13
click at [667, 11] on div "Beta 5 Your Notifications You have 0 alerts × You have 5 to charge for 15/09/20…" at bounding box center [933, 23] width 598 height 27
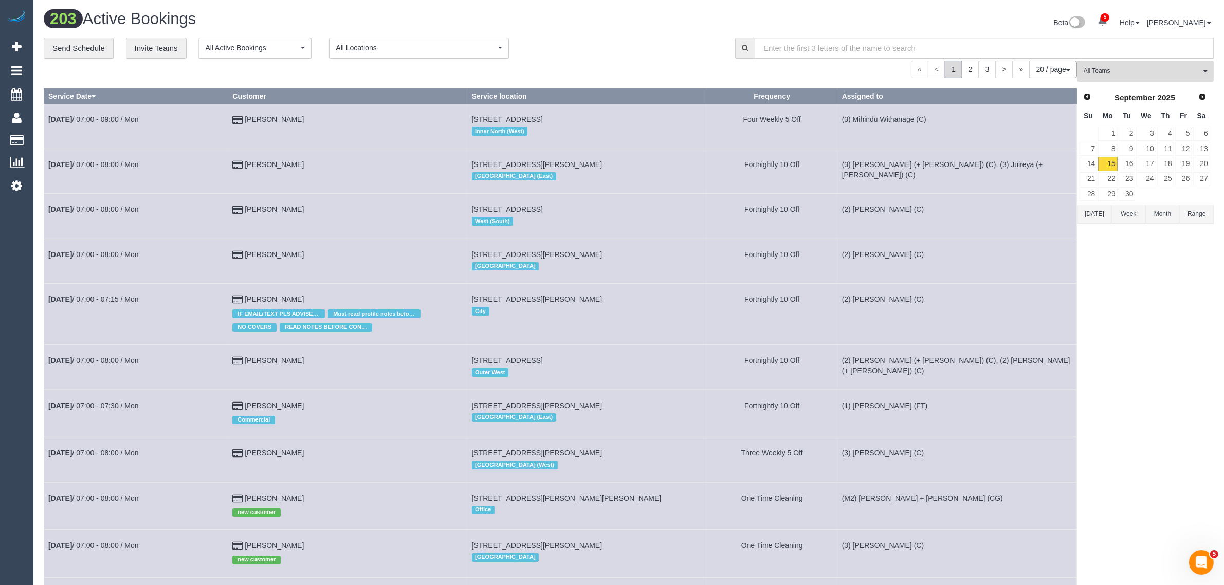
click at [562, 32] on div "203 Active Bookings" at bounding box center [332, 21] width 593 height 22
click at [595, 70] on div "« < 1 2 3 > » 20 / page 10 / page 20 / page 30 / page 40 / page 50 / page 100 /…" at bounding box center [561, 69] width 1034 height 17
click at [1181, 76] on button "All Teams" at bounding box center [1146, 71] width 136 height 21
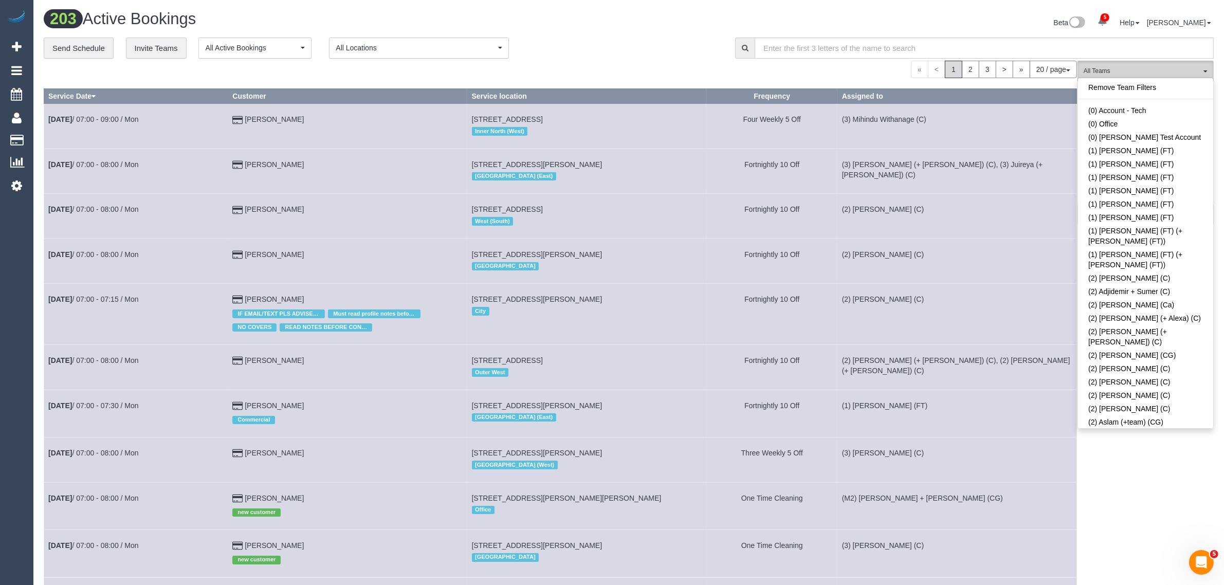
drag, startPoint x: 1184, startPoint y: 84, endPoint x: 1122, endPoint y: 67, distance: 64.0
click at [1184, 84] on link "Remove Team Filters" at bounding box center [1145, 87] width 135 height 13
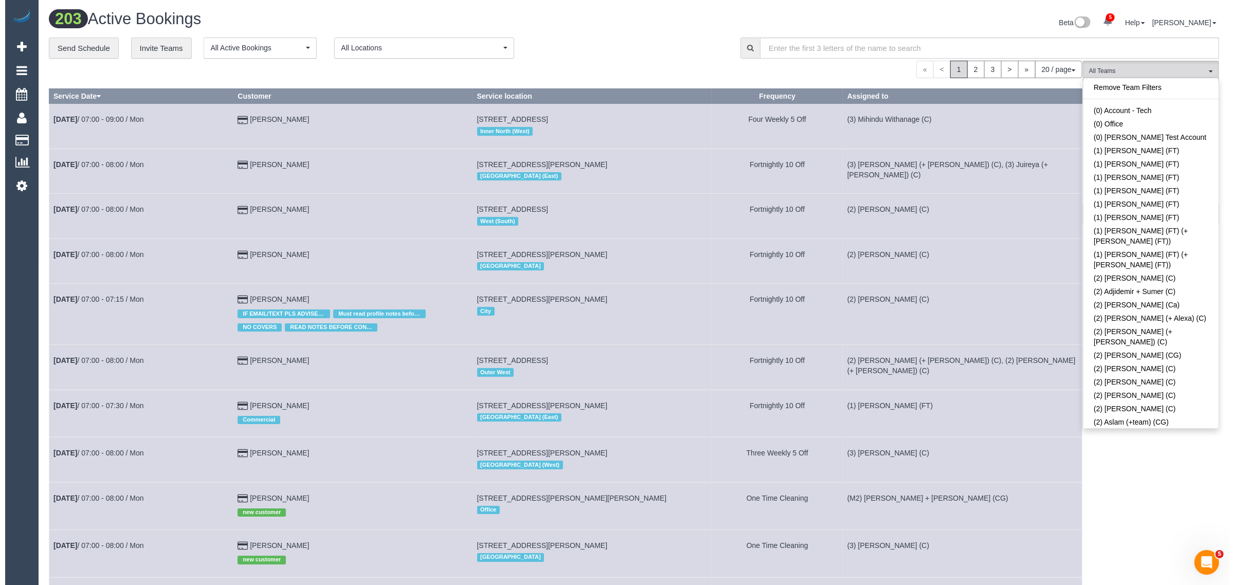
scroll to position [271, 0]
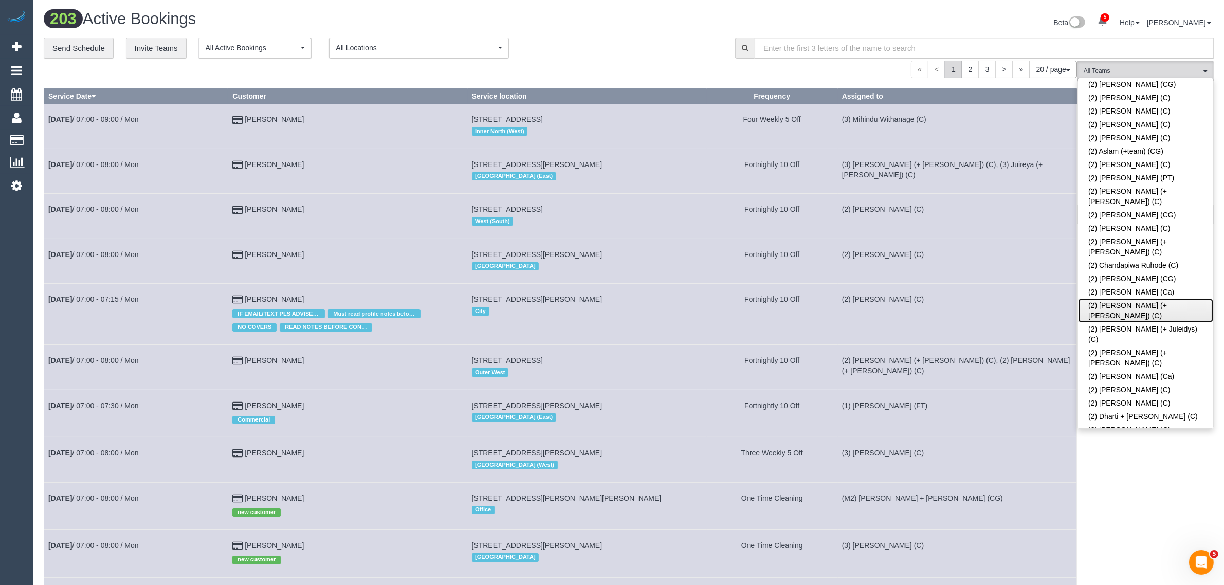
click at [1115, 299] on link "(2) [PERSON_NAME] (+ [PERSON_NAME]) (C)" at bounding box center [1145, 311] width 135 height 24
click at [636, 19] on div "Beta 5 Your Notifications You have 0 alerts × You have 5 to charge for 15/09/20…" at bounding box center [925, 23] width 593 height 27
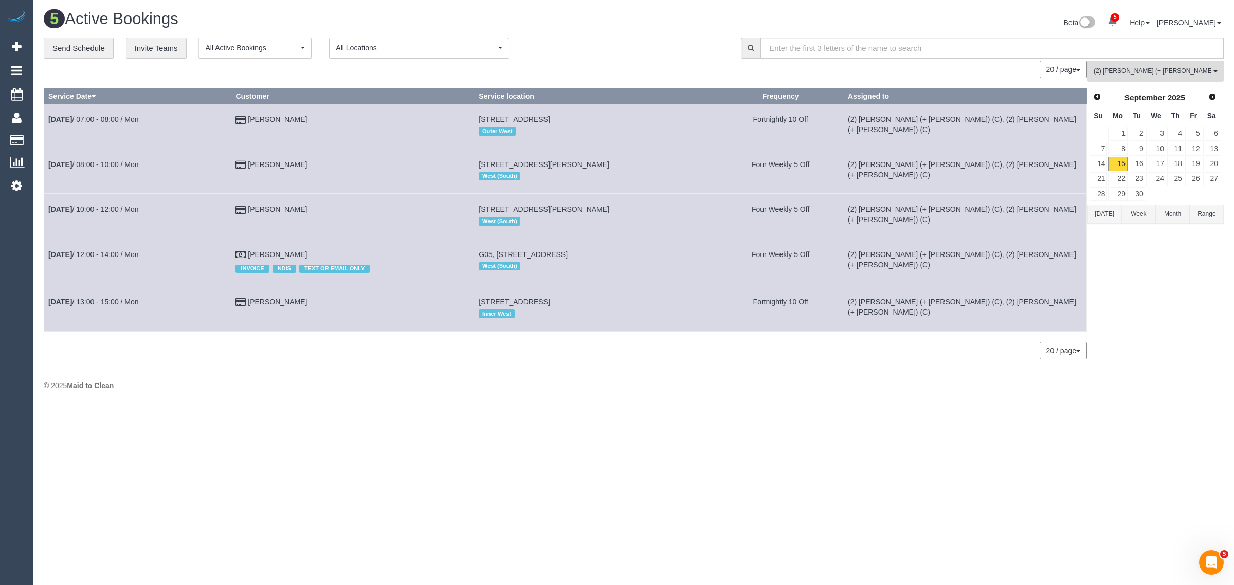
click at [409, 342] on div "20 / page 10 / page 20 / page 30 / page 40 / page 50 / page 100 / page" at bounding box center [565, 350] width 1043 height 17
drag, startPoint x: 315, startPoint y: 249, endPoint x: 47, endPoint y: 248, distance: 267.4
click at [47, 248] on tr "Sep 15th / 12:00 - 14:00 / Mon Peter Bond INVOICE NDIS TEXT OR EMAIL ONLY G05, …" at bounding box center [565, 262] width 1043 height 47
click at [1116, 76] on button "(2) Chirag (+ Shachi) (C) All Teams" at bounding box center [1156, 71] width 136 height 21
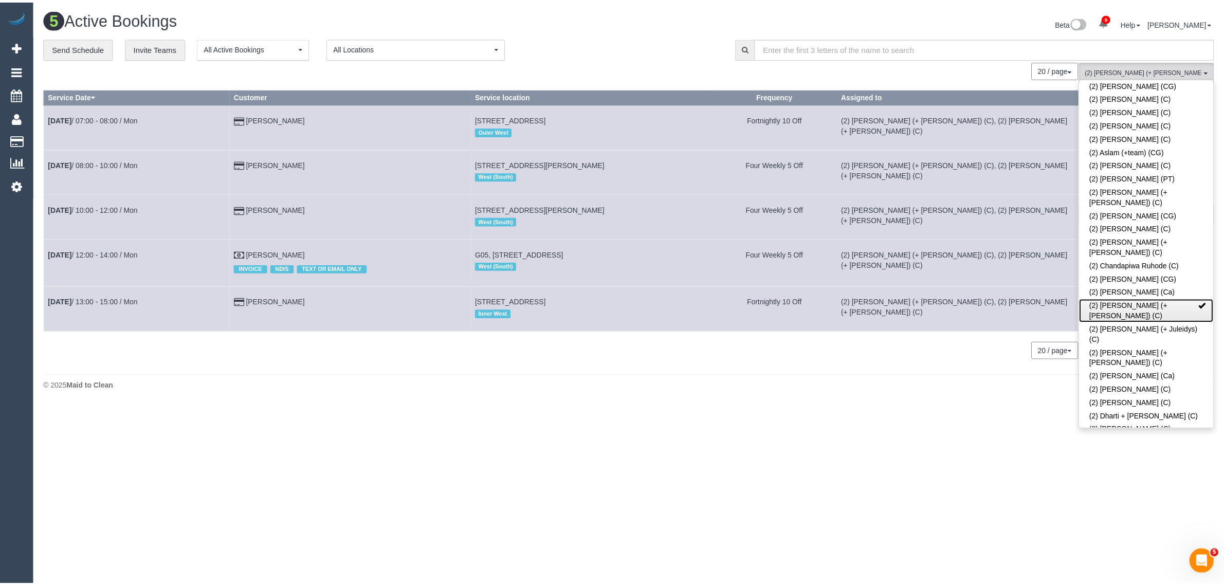
scroll to position [0, 0]
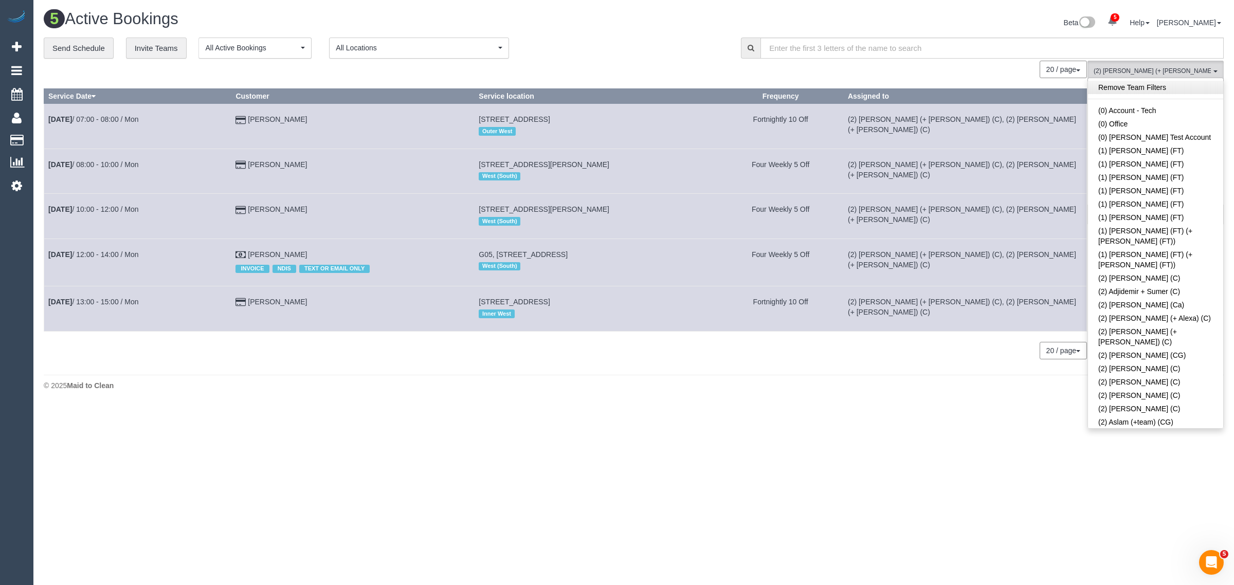
click at [1152, 82] on link "Remove Team Filters" at bounding box center [1155, 87] width 135 height 13
click at [623, 25] on h1 "5 Active Bookings" at bounding box center [335, 18] width 583 height 17
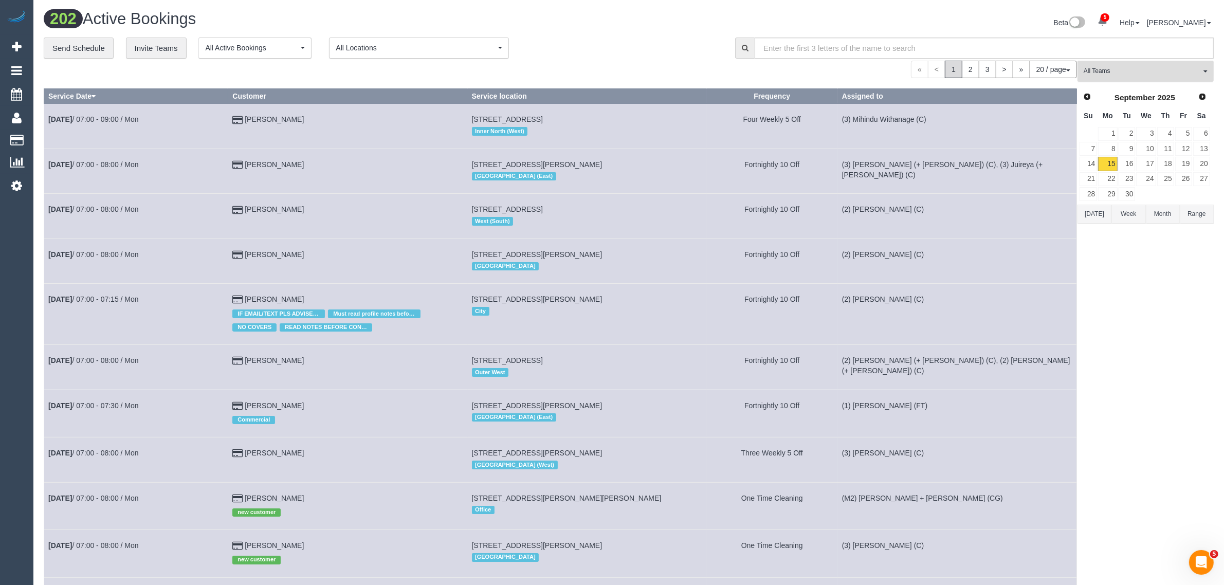
click at [1106, 67] on span "All Teams" at bounding box center [1142, 71] width 117 height 9
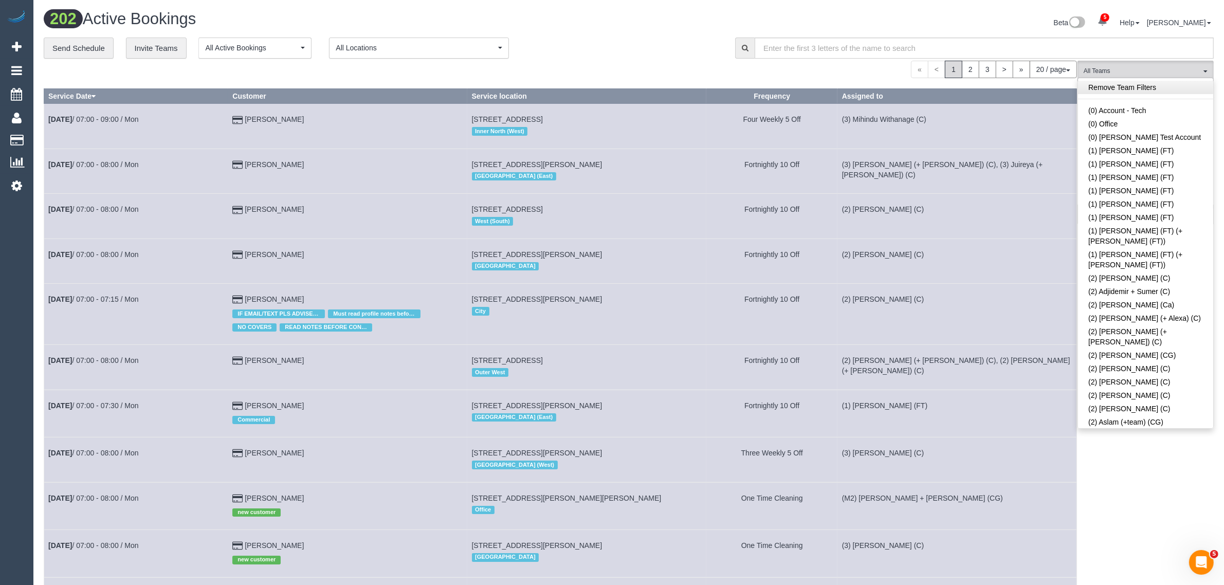
click at [1154, 81] on link "Remove Team Filters" at bounding box center [1145, 87] width 135 height 13
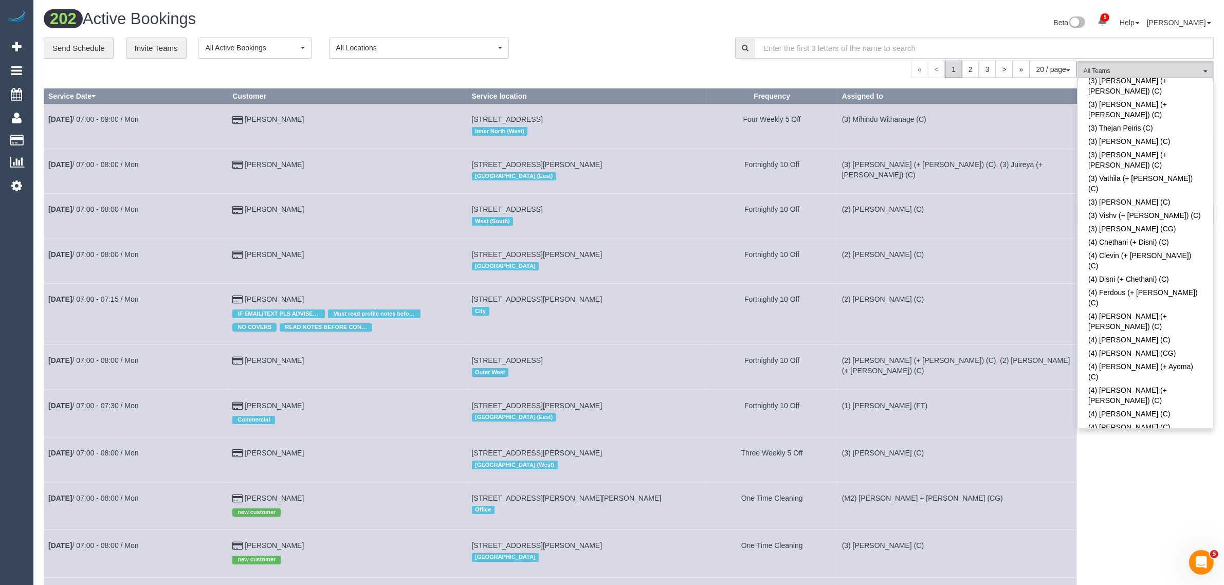
click at [666, 45] on div "**********" at bounding box center [382, 49] width 676 height 22
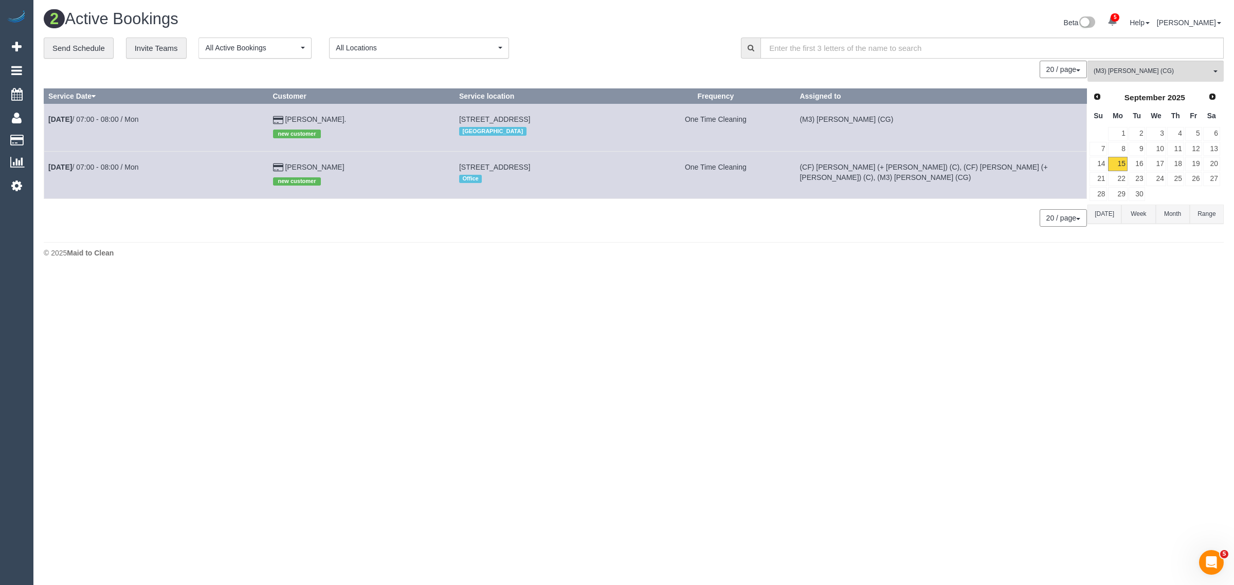
click at [445, 287] on body "5 Beta Your Notifications You have 0 alerts × You have 5 to charge for 15/09/20…" at bounding box center [617, 292] width 1234 height 585
click at [444, 248] on div "© 2025 Maid to Clean" at bounding box center [634, 253] width 1180 height 10
drag, startPoint x: 340, startPoint y: 157, endPoint x: 45, endPoint y: 166, distance: 295.3
click at [45, 166] on tr "Sep 15th / 07:00 - 08:00 / Mon Keiko Bostwick new customer 343 Sydney Rd, 504, …" at bounding box center [565, 174] width 1043 height 47
drag, startPoint x: 1130, startPoint y: 74, endPoint x: 1154, endPoint y: 90, distance: 29.7
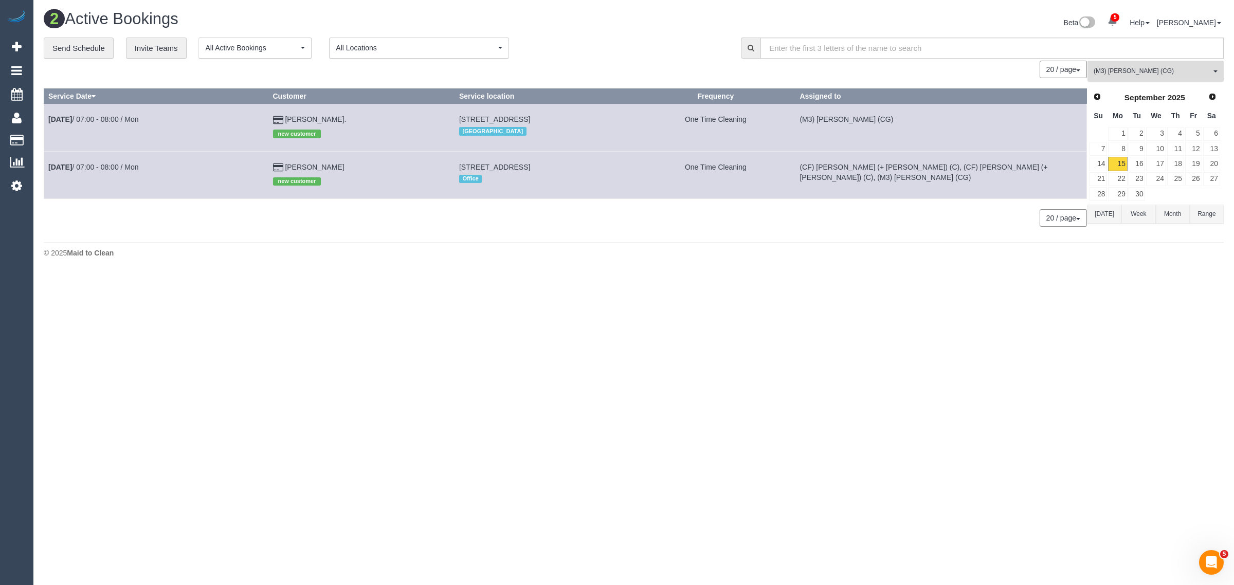
click at [1130, 74] on span "(M3) [PERSON_NAME] (CG)" at bounding box center [1152, 71] width 117 height 9
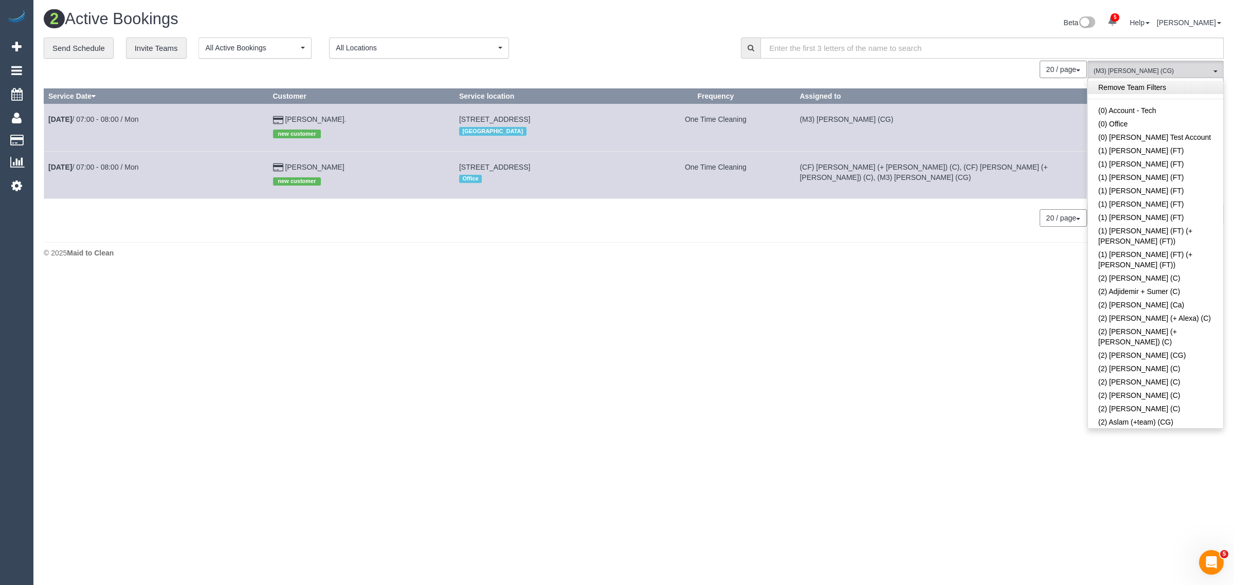
click at [1178, 83] on link "Remove Team Filters" at bounding box center [1155, 87] width 135 height 13
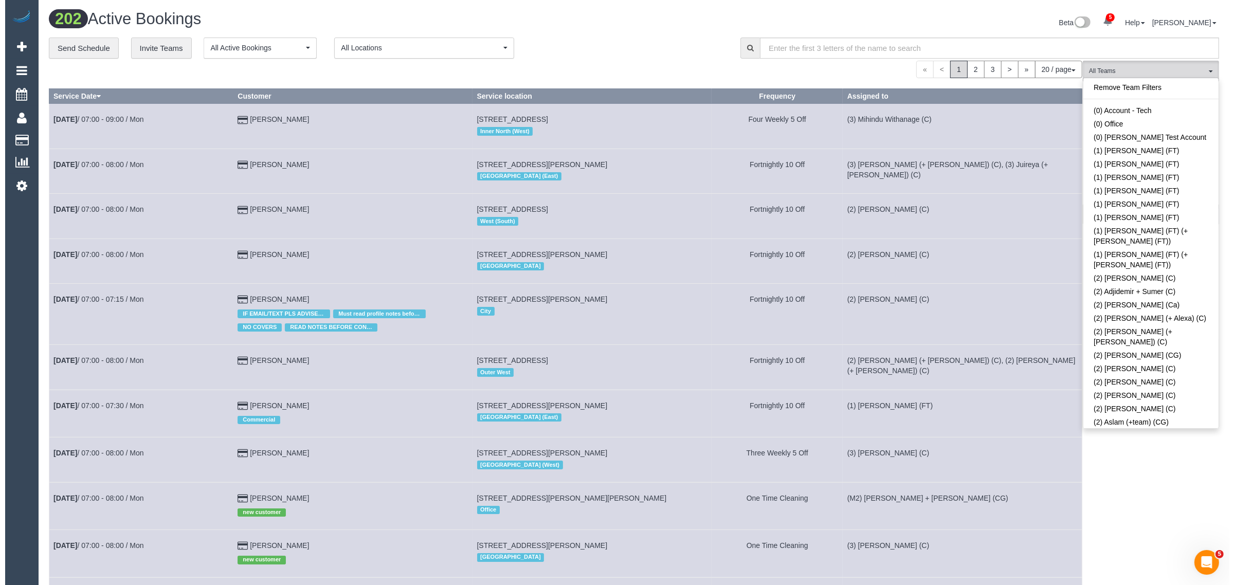
scroll to position [2739, 0]
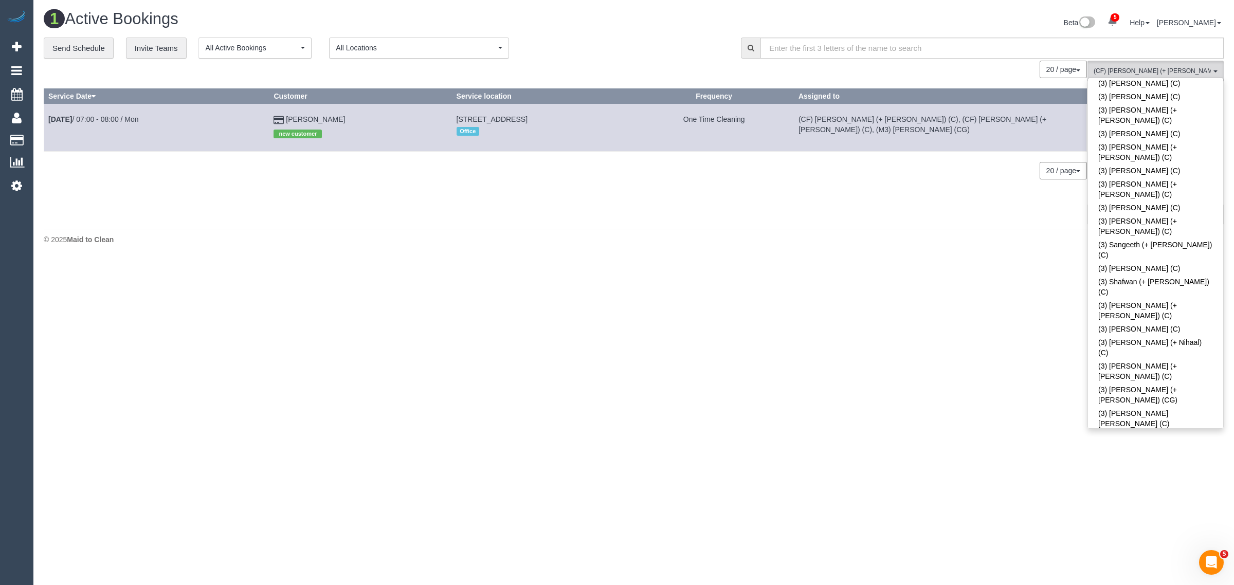
click at [507, 227] on div "1 Active Bookings Beta 5 Your Notifications You have 0 alerts × You have 5 to c…" at bounding box center [633, 130] width 1201 height 260
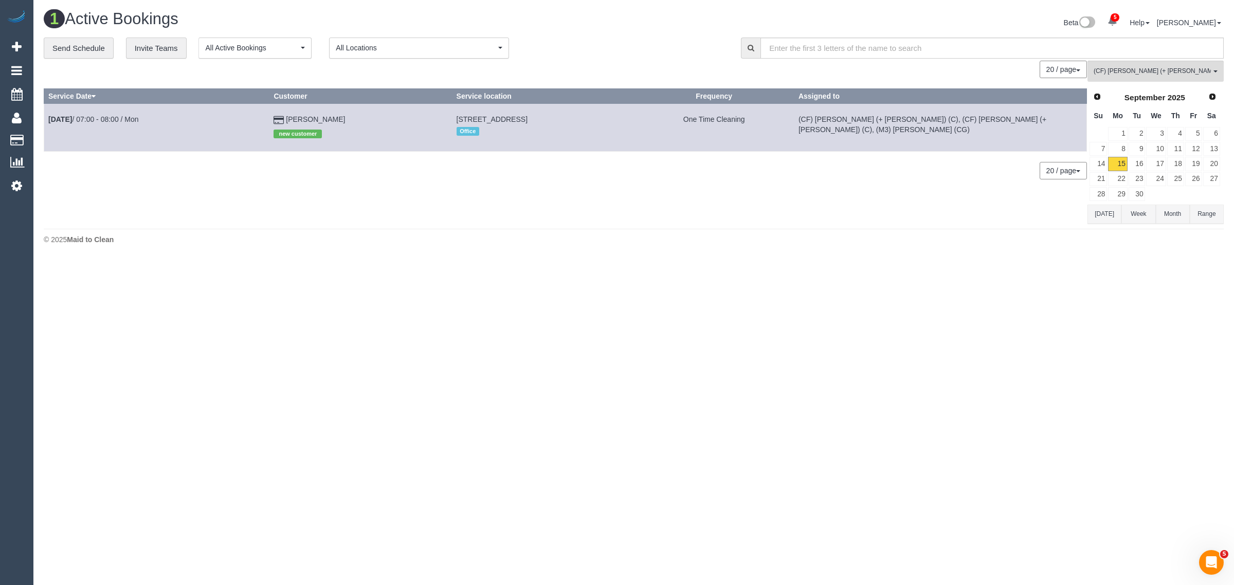
click at [729, 194] on div "0 Bookings found. We couldn't find any bookings that matched your search. Creat…" at bounding box center [566, 142] width 1044 height 162
click at [1163, 68] on span "(CF) Darly (+ Karina) (C)" at bounding box center [1152, 71] width 117 height 9
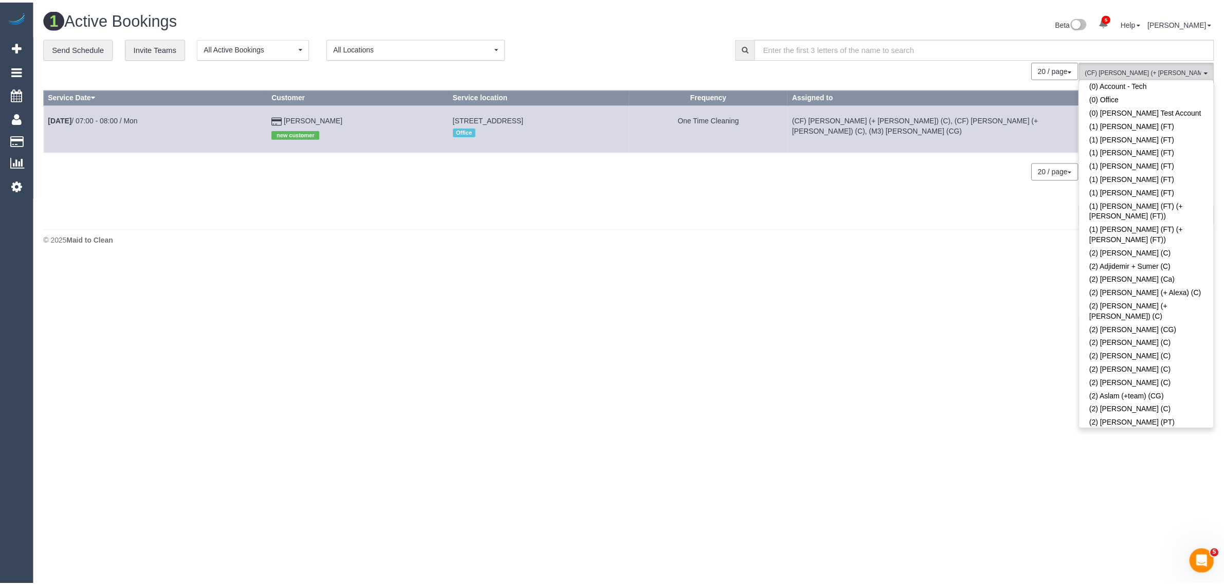
scroll to position [0, 0]
click at [1165, 86] on link "Remove Team Filters" at bounding box center [1155, 87] width 135 height 13
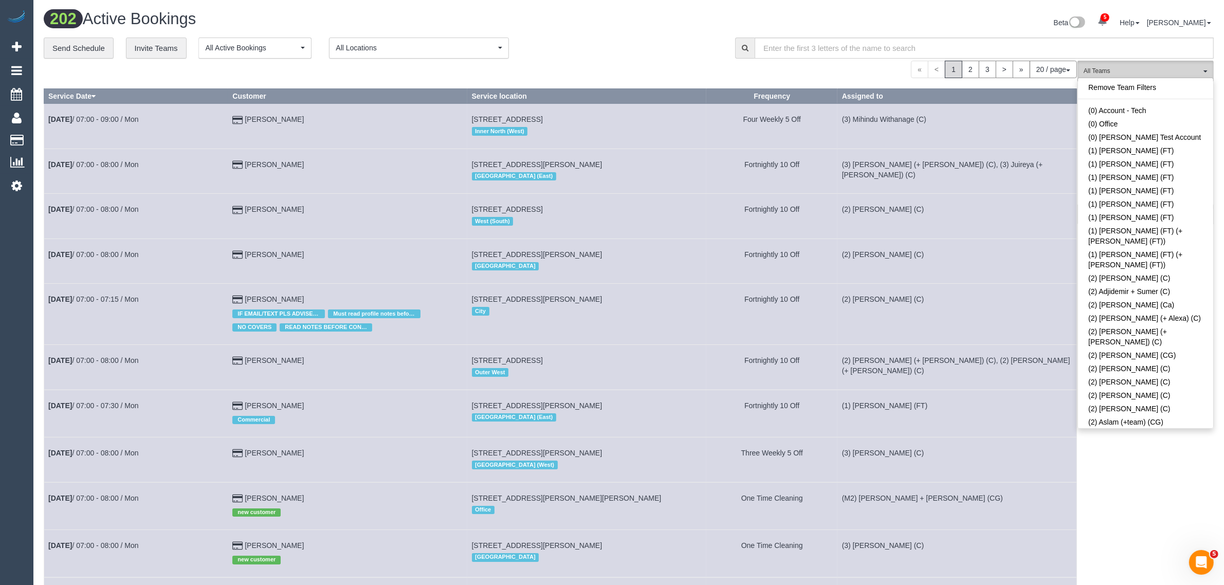
click at [1171, 76] on button "All Teams" at bounding box center [1146, 71] width 136 height 21
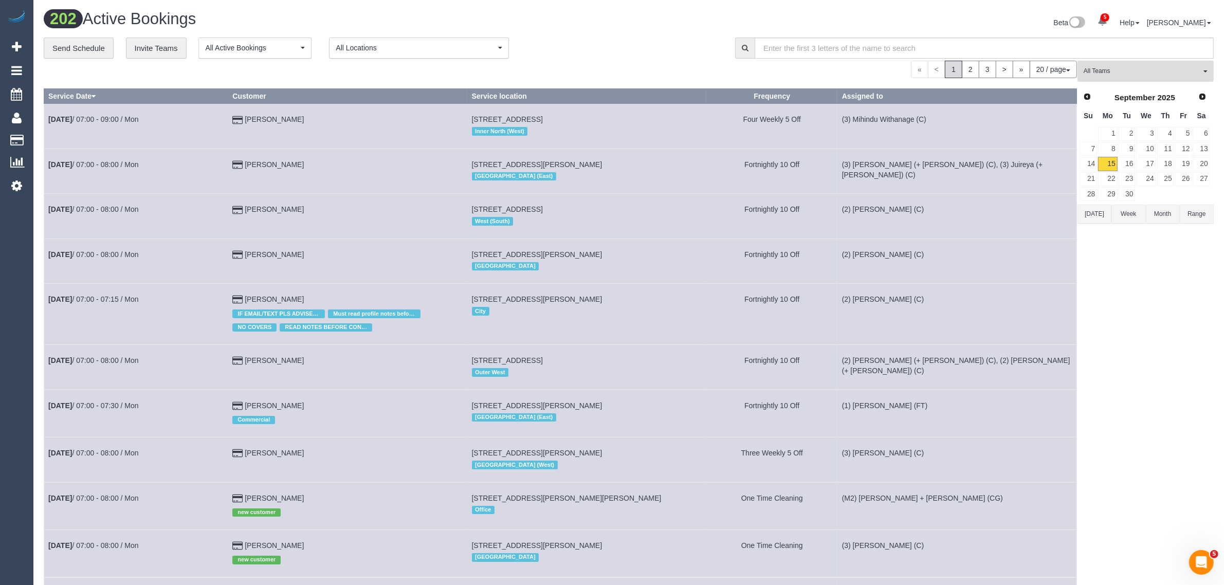
click at [1168, 70] on span "All Teams" at bounding box center [1142, 71] width 117 height 9
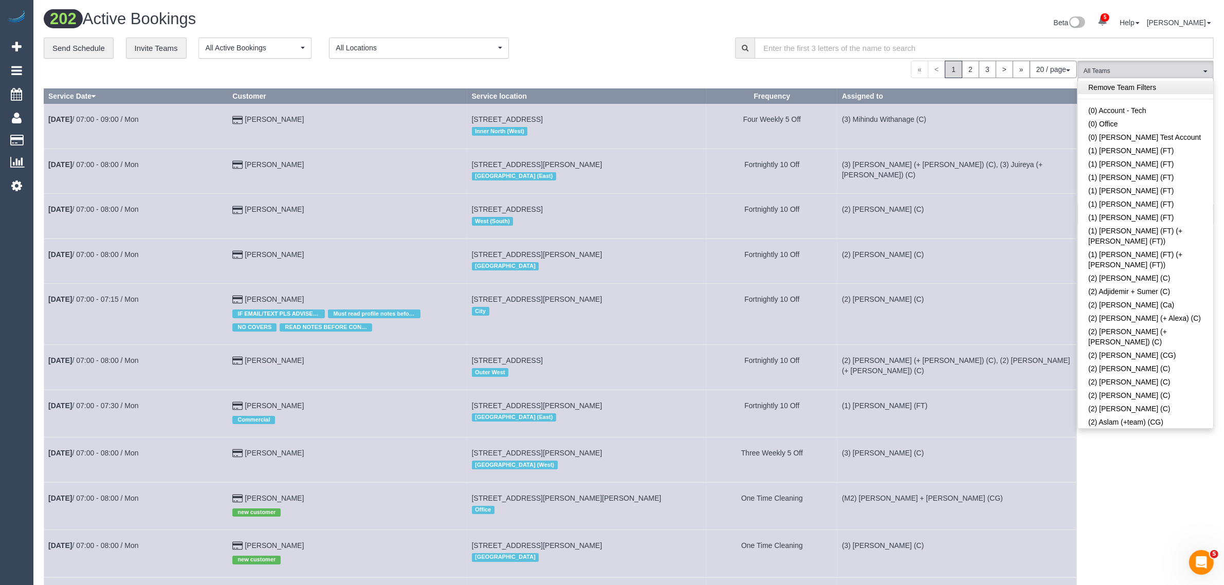
click at [1155, 93] on link "Remove Team Filters" at bounding box center [1145, 87] width 135 height 13
click at [1152, 87] on link "Remove Team Filters" at bounding box center [1145, 87] width 135 height 13
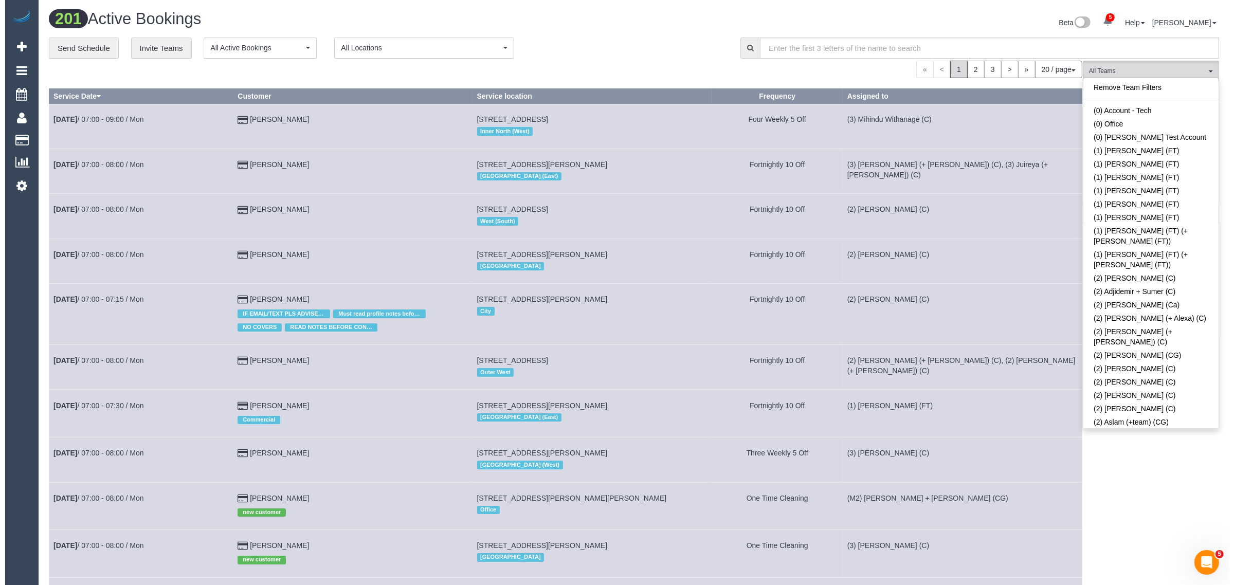
scroll to position [1029, 0]
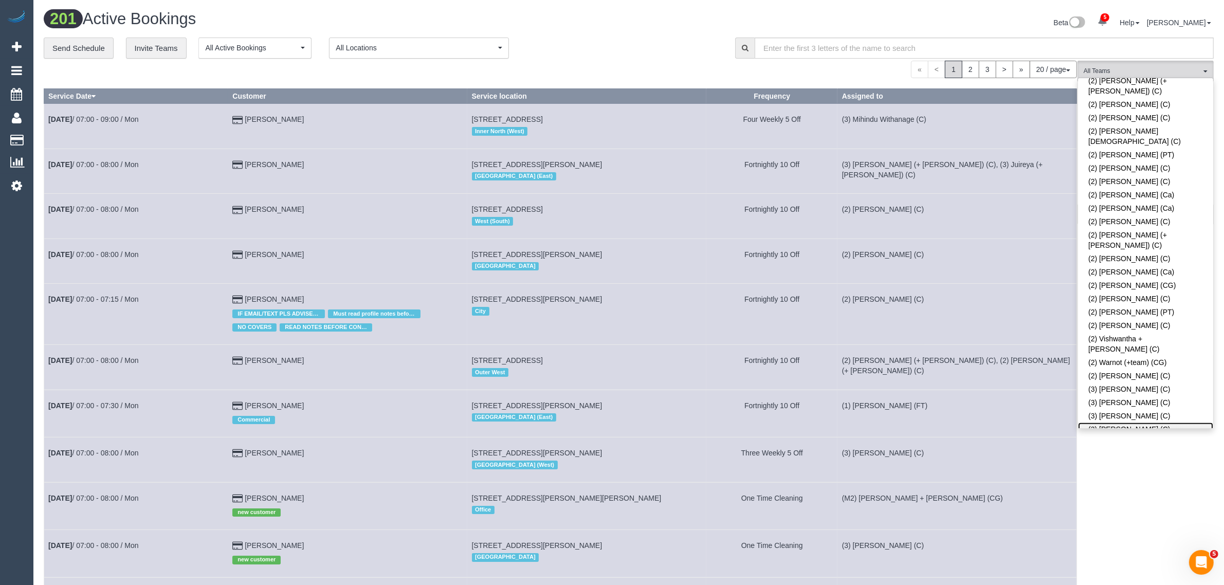
click at [1122, 423] on link "(3) [PERSON_NAME] (C)" at bounding box center [1145, 429] width 135 height 13
click at [564, 38] on div "**********" at bounding box center [382, 49] width 676 height 22
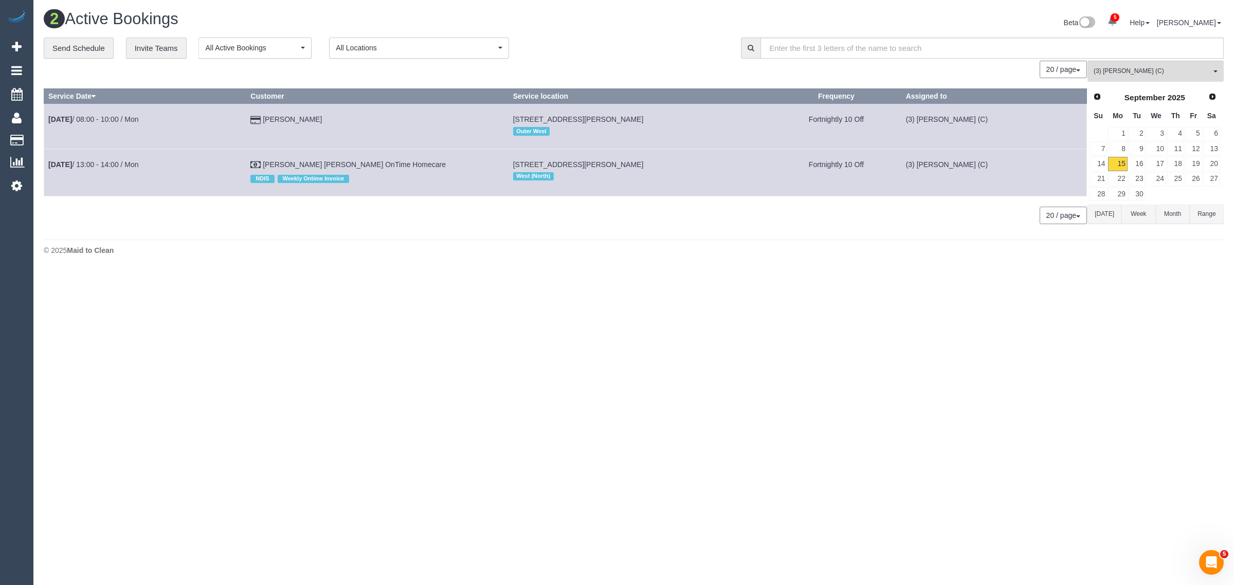
click at [601, 310] on body "5 Beta Your Notifications You have 0 alerts × You have 5 to charge for 15/09/20…" at bounding box center [617, 292] width 1234 height 585
drag, startPoint x: 400, startPoint y: 166, endPoint x: 49, endPoint y: 158, distance: 350.8
click at [49, 158] on tr "Sep 15th / 13:00 - 14:00 / Mon Maria Joao OnTime Homecare NDIS Weekly Ontime In…" at bounding box center [565, 172] width 1043 height 47
click at [1144, 69] on span "(3) [PERSON_NAME] (C)" at bounding box center [1152, 71] width 117 height 9
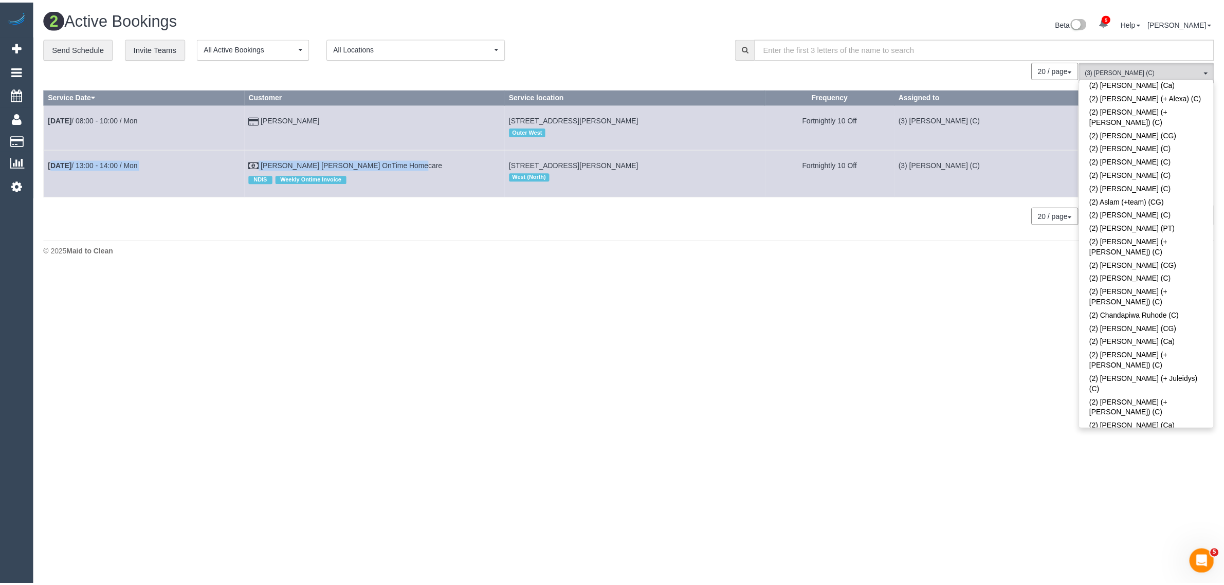
scroll to position [0, 0]
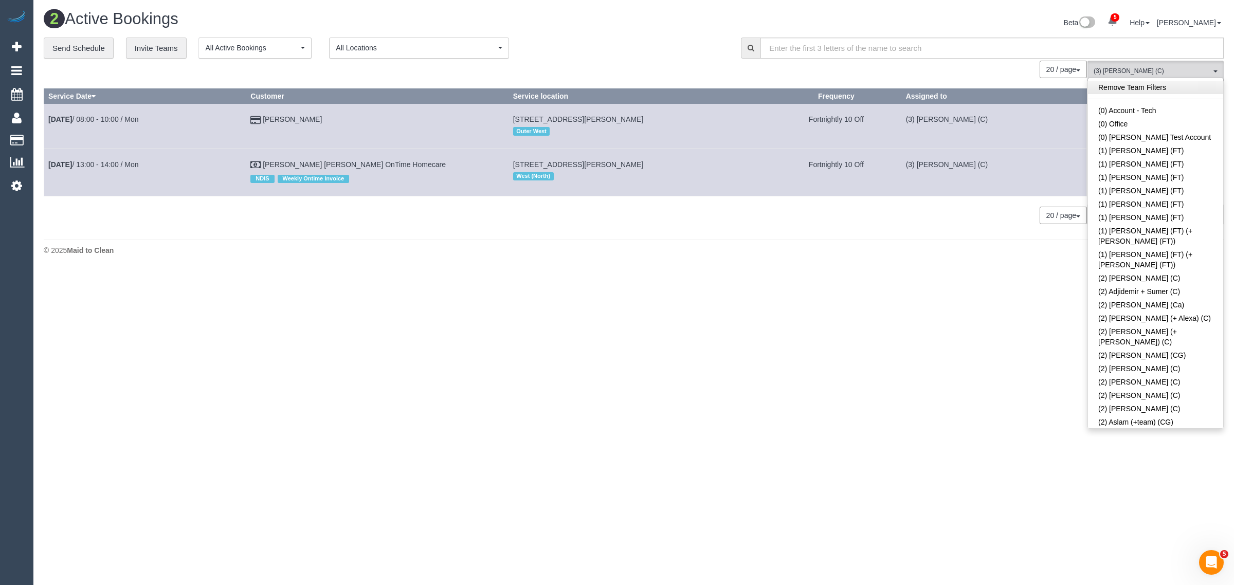
click at [1168, 88] on link "Remove Team Filters" at bounding box center [1155, 87] width 135 height 13
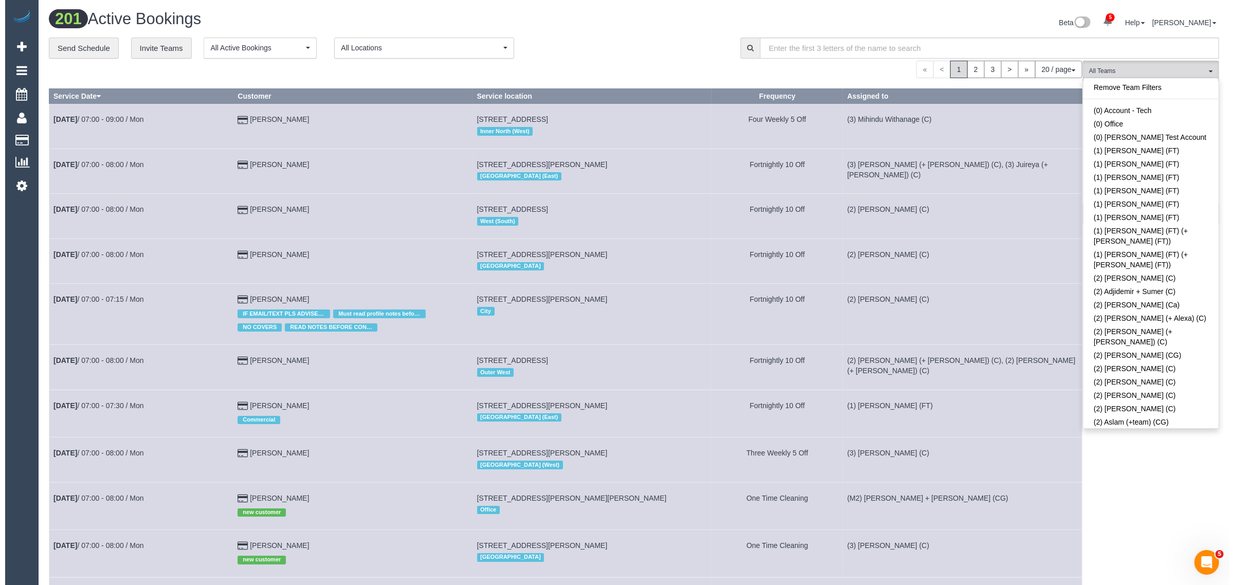
scroll to position [2085, 0]
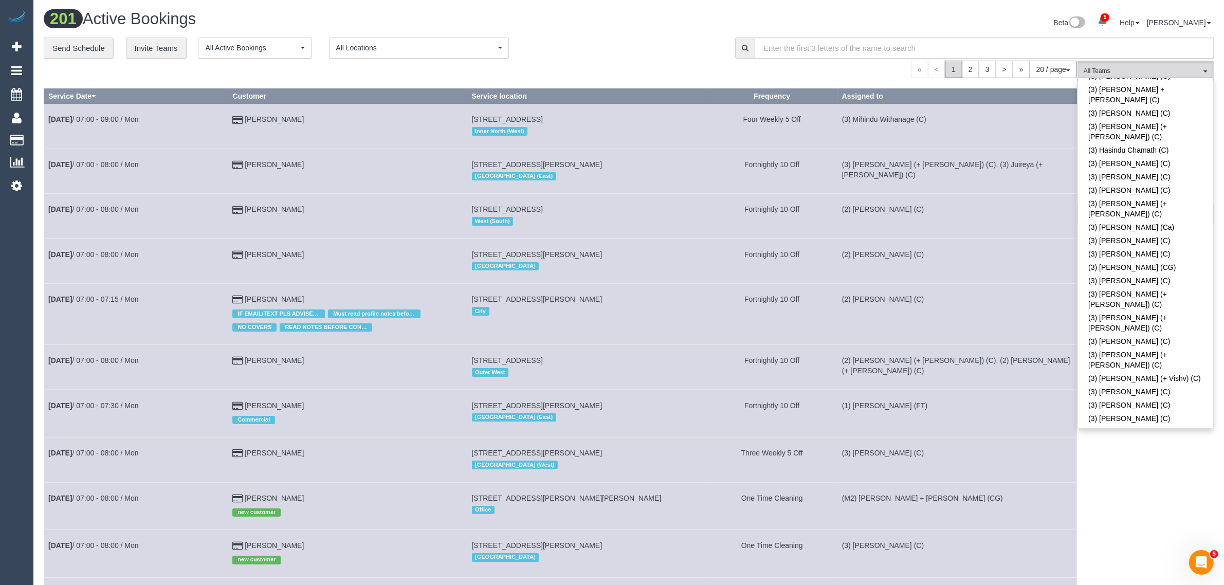
click at [693, 57] on div "**********" at bounding box center [382, 49] width 676 height 22
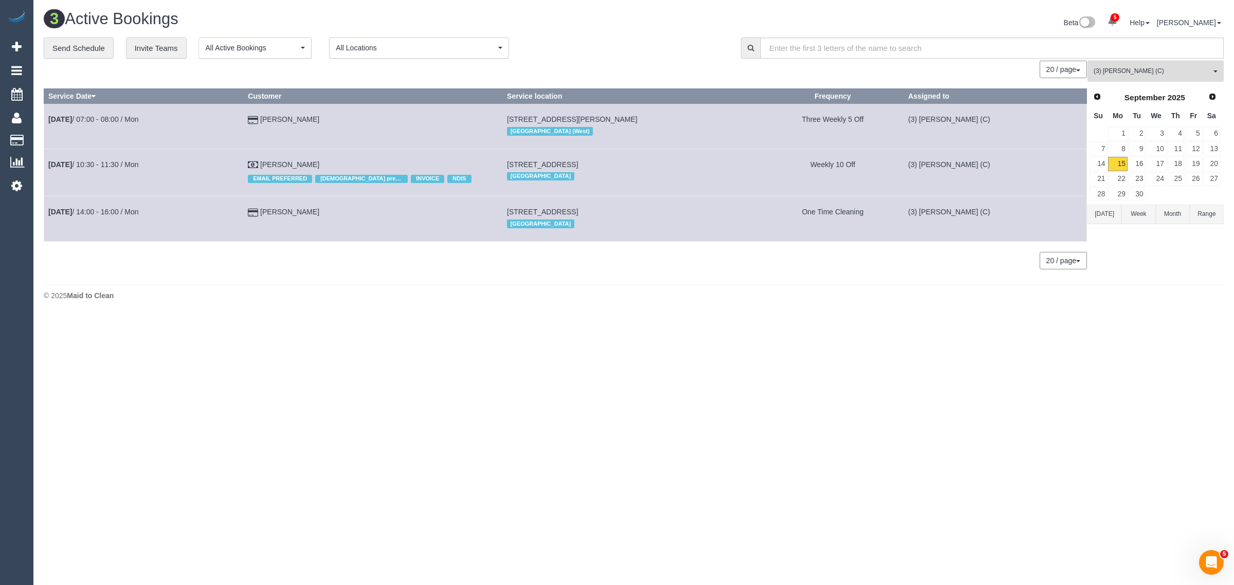
click at [481, 271] on div "0 Bookings found. We couldn't find any bookings that matched your search. Creat…" at bounding box center [566, 170] width 1044 height 219
drag, startPoint x: 318, startPoint y: 216, endPoint x: 46, endPoint y: 211, distance: 271.6
click at [46, 211] on tr "Sep 15th / 14:00 - 16:00 / Mon Courtney Blashki 105 High Street, 506, Prahan, V…" at bounding box center [565, 218] width 1043 height 45
click at [1176, 73] on span "(3) Nethaki Fernando (C)" at bounding box center [1152, 71] width 117 height 9
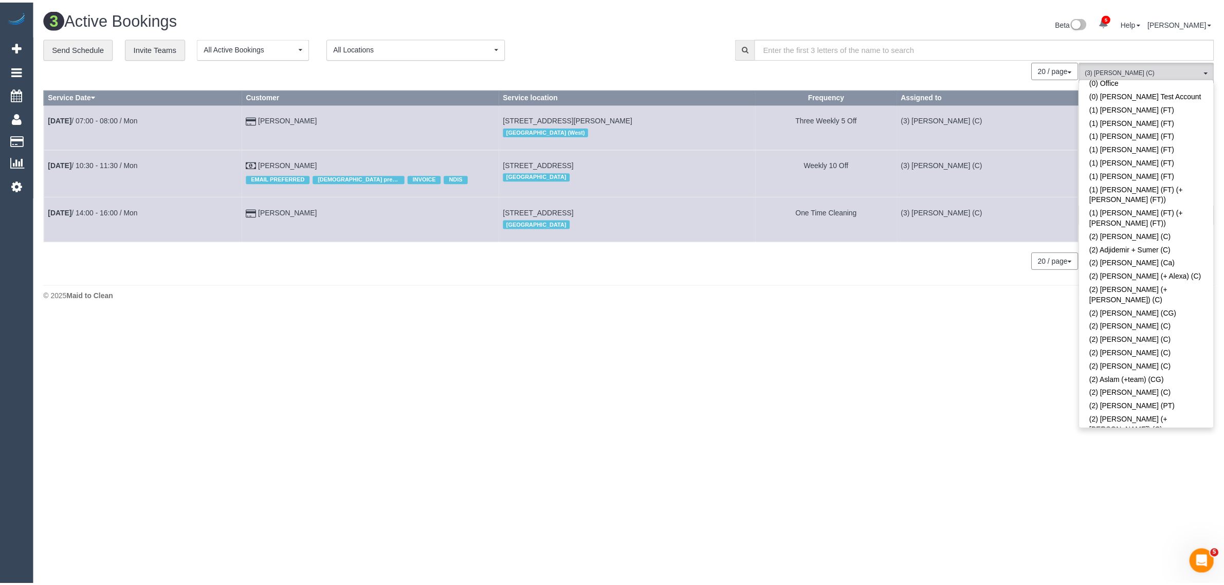
scroll to position [0, 0]
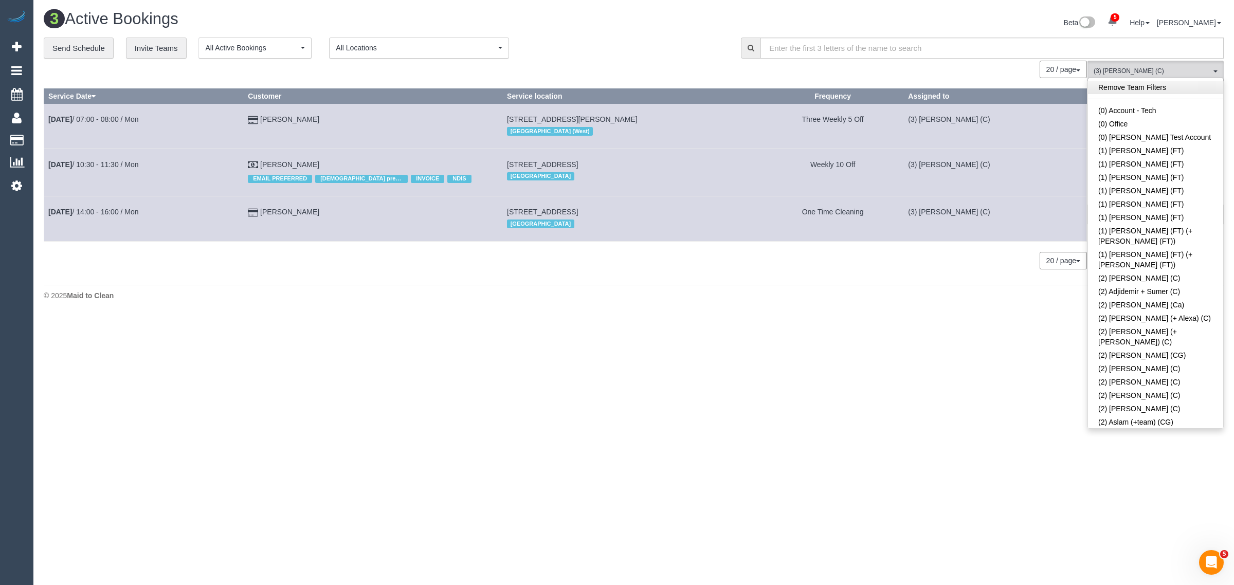
click at [1180, 92] on link "Remove Team Filters" at bounding box center [1155, 87] width 135 height 13
click at [631, 48] on div "**********" at bounding box center [385, 49] width 682 height 22
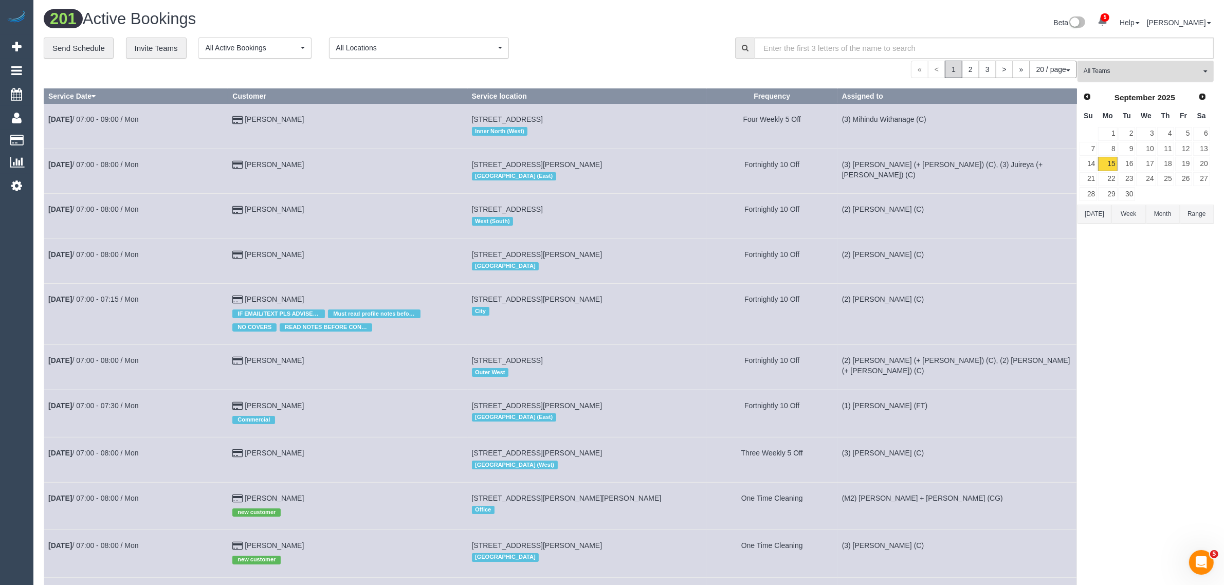
click at [1099, 68] on span "All Teams" at bounding box center [1142, 71] width 117 height 9
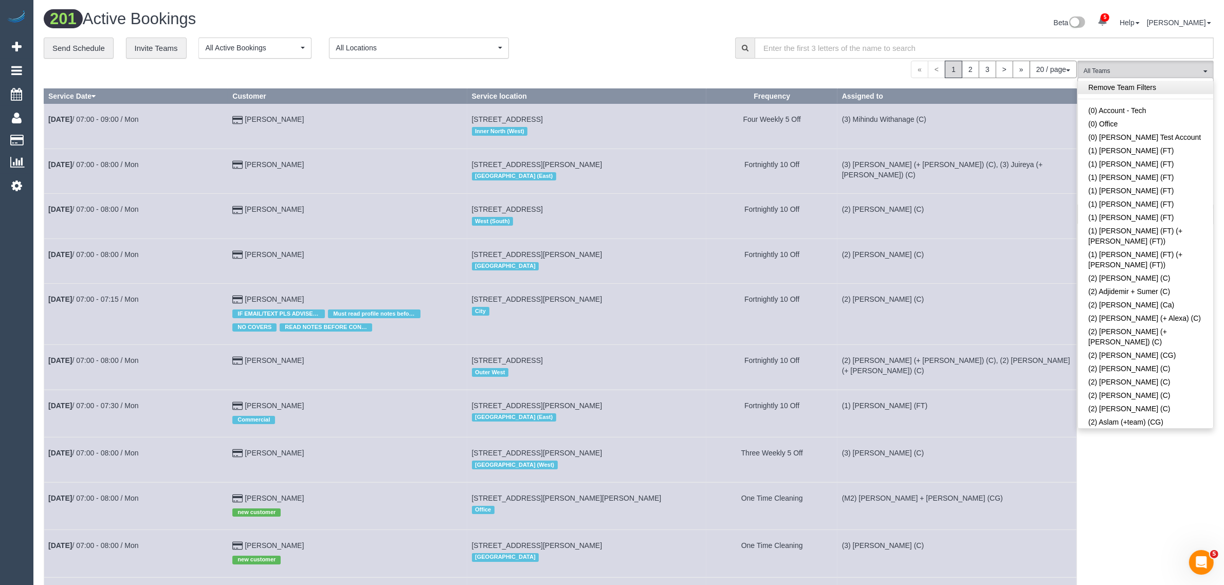
click at [1152, 83] on link "Remove Team Filters" at bounding box center [1145, 87] width 135 height 13
click at [646, 57] on div "**********" at bounding box center [382, 49] width 676 height 22
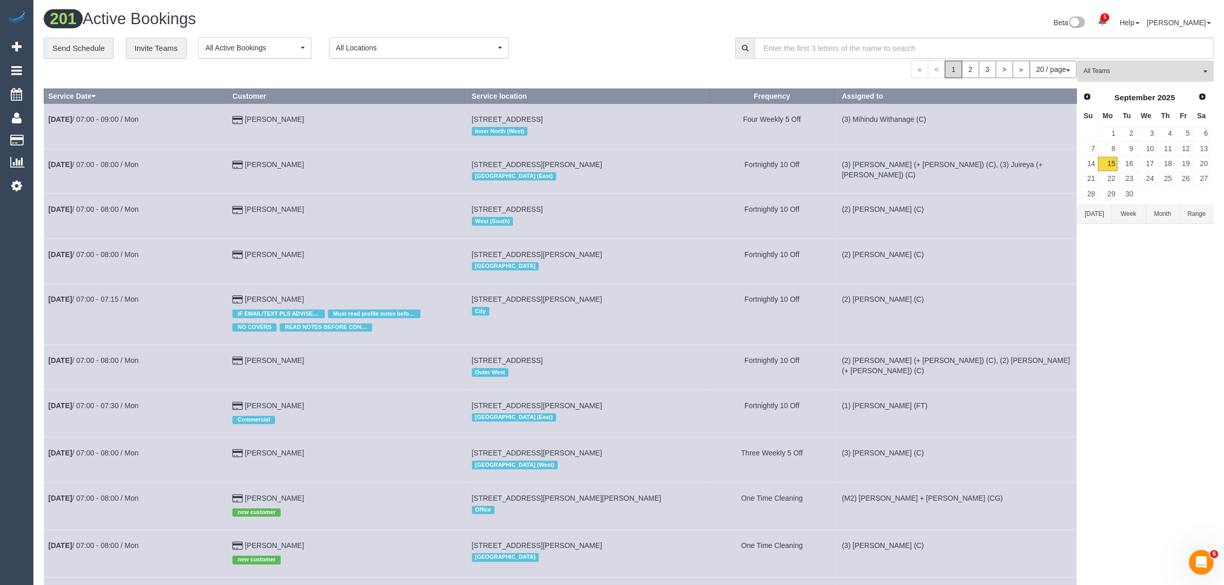
click at [554, 44] on div "**********" at bounding box center [382, 49] width 676 height 22
drag, startPoint x: 1143, startPoint y: 78, endPoint x: 1143, endPoint y: 95, distance: 17.0
click at [1143, 78] on button "All Teams" at bounding box center [1146, 71] width 136 height 21
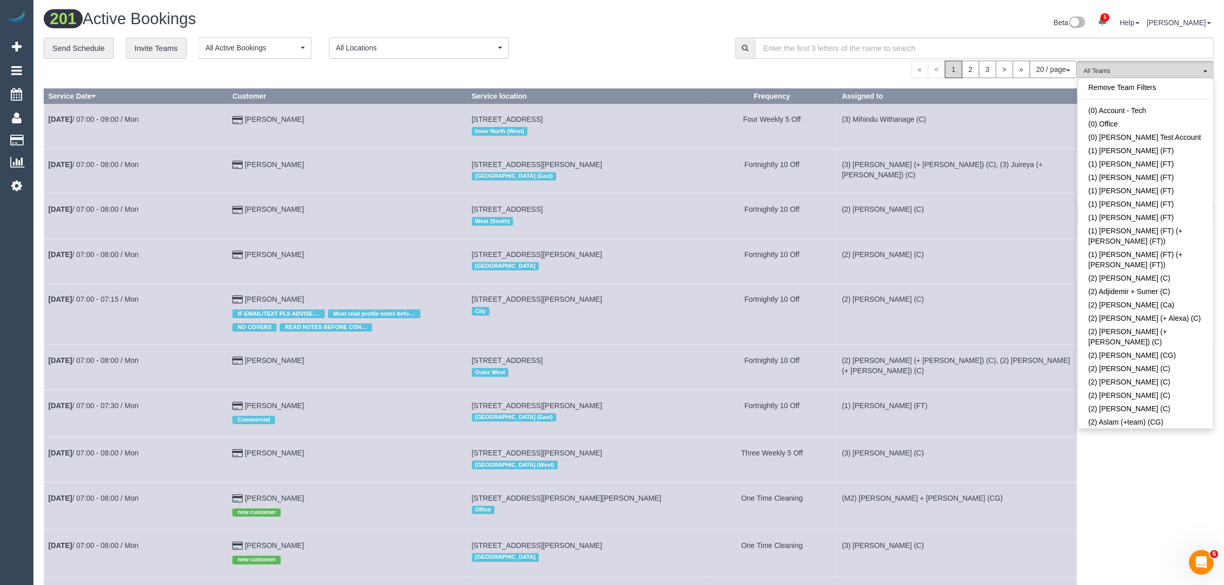
click at [615, 39] on div "**********" at bounding box center [382, 49] width 676 height 22
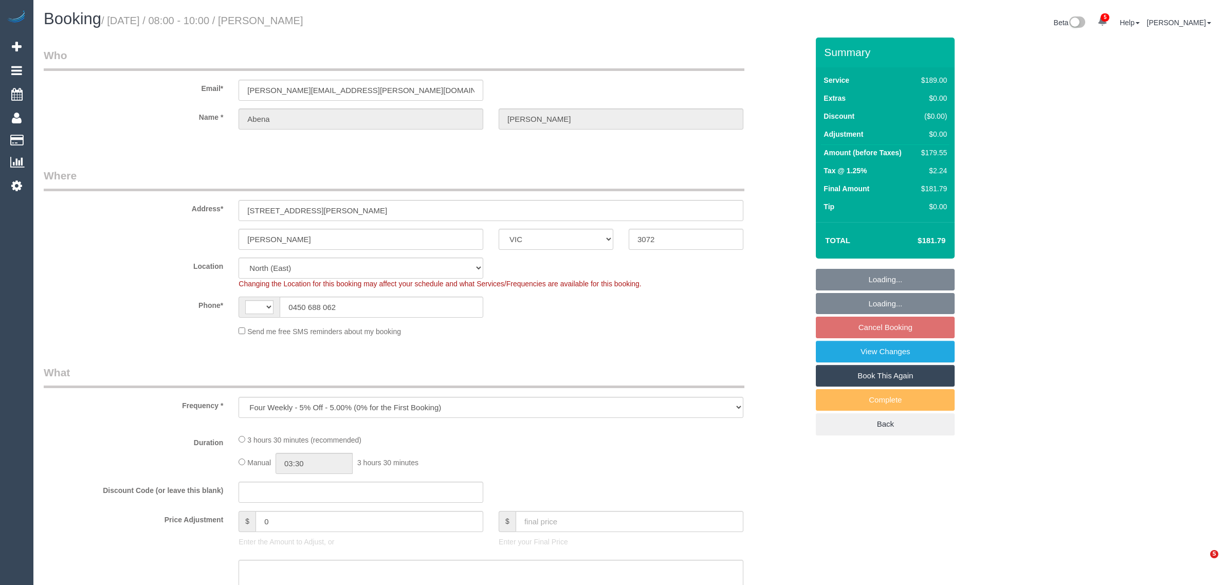
select select "VIC"
select select "string:stripe-pm_1R7rP32GScqysDRVtetNqcL1"
select select "object:676"
select select "string:AU"
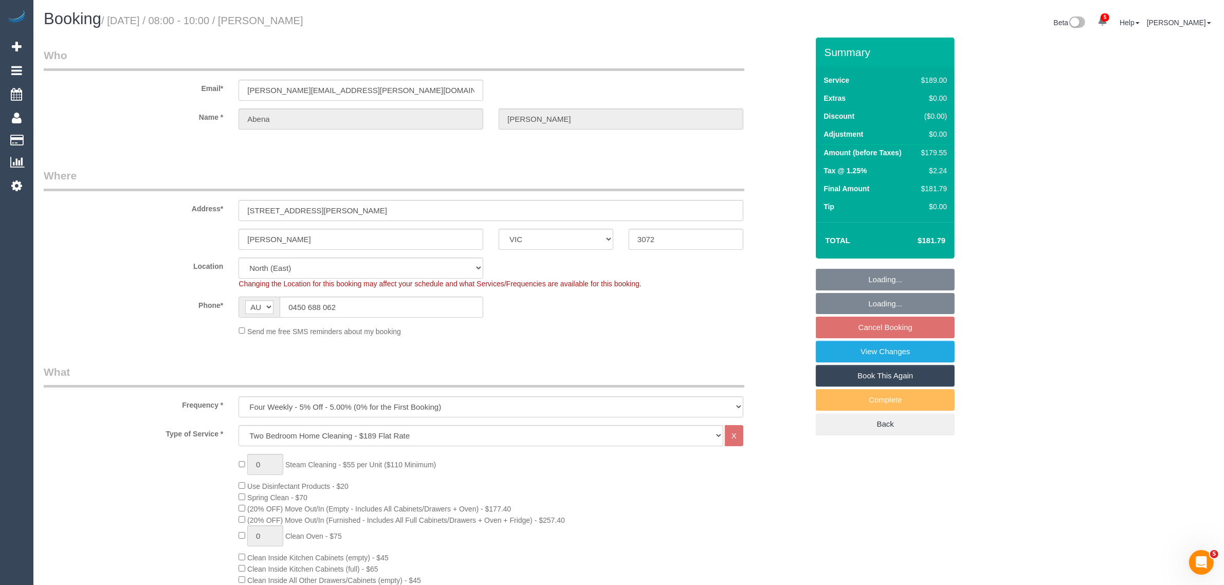
click at [741, 294] on sui-booking-location "Location [GEOGRAPHIC_DATA] (North) East (South) [GEOGRAPHIC_DATA] (East) [GEOGR…" at bounding box center [426, 297] width 765 height 79
select select "number:28"
select select "number:14"
select select "number:19"
select select "number:24"
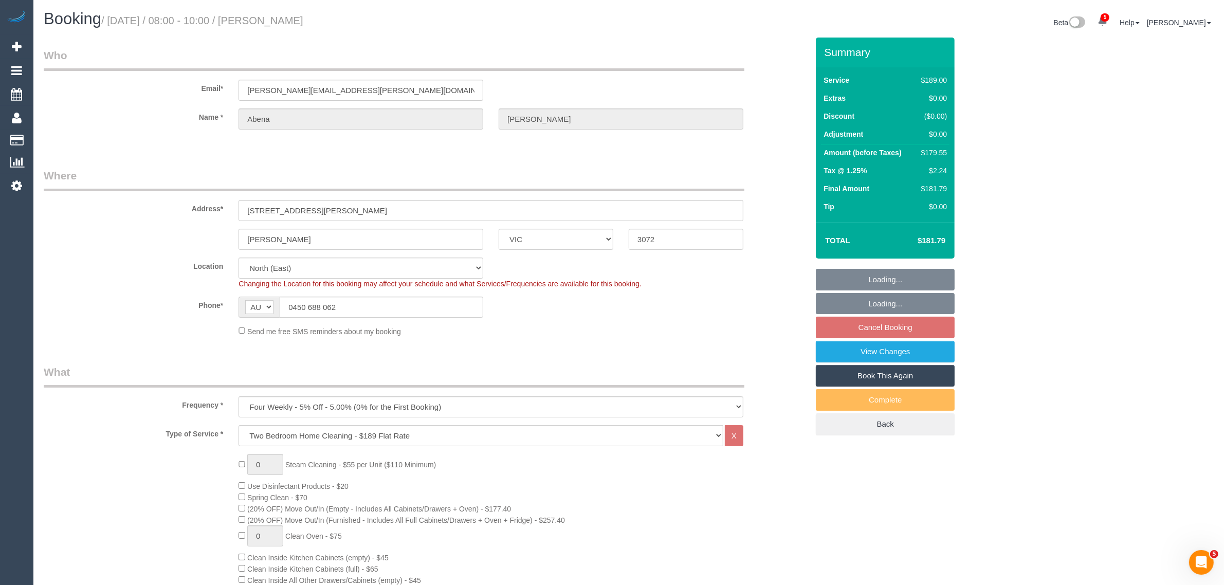
select select "number:34"
select select "number:13"
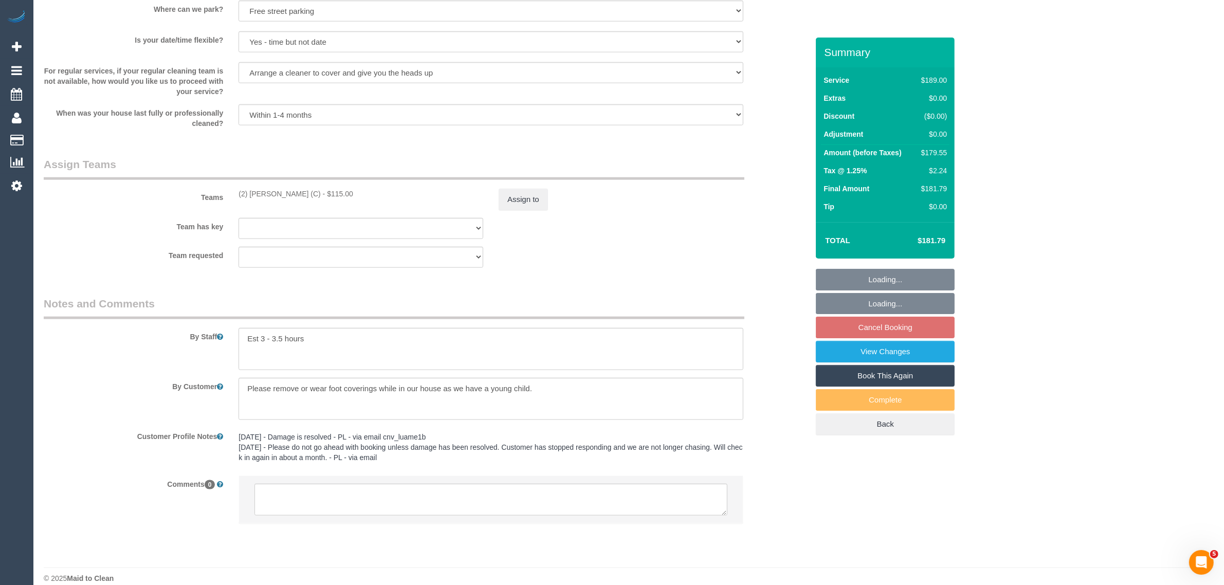
scroll to position [1441, 0]
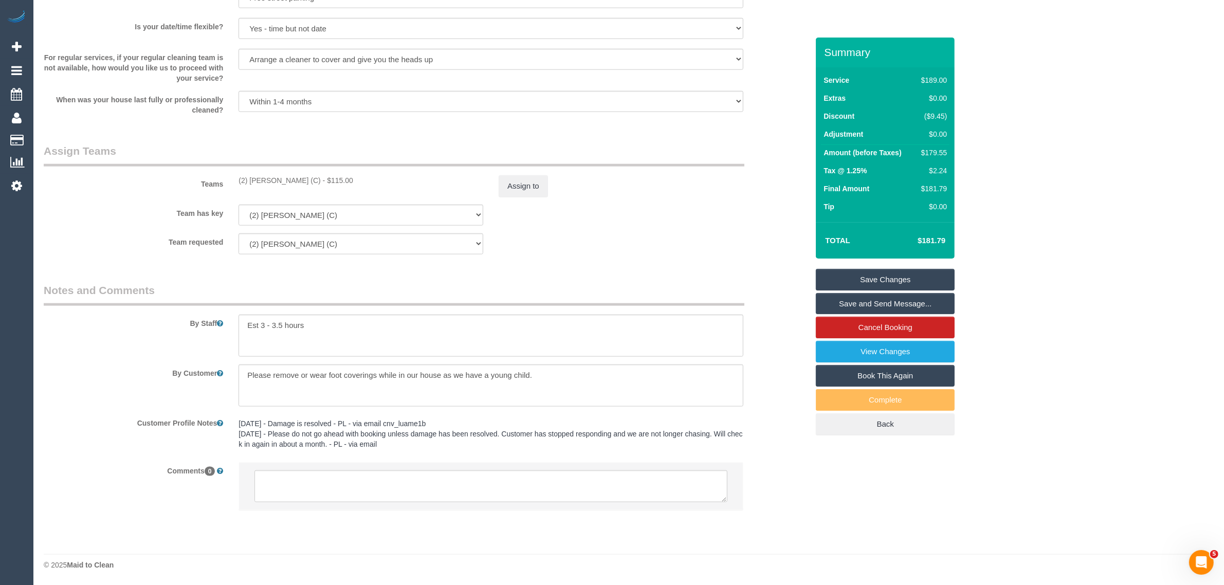
click at [710, 243] on div "Team requested (2) [PERSON_NAME] (C) (0) Office (1) [PERSON_NAME] (FT) (1) [PER…" at bounding box center [426, 243] width 780 height 21
click at [551, 481] on textarea at bounding box center [491, 487] width 473 height 32
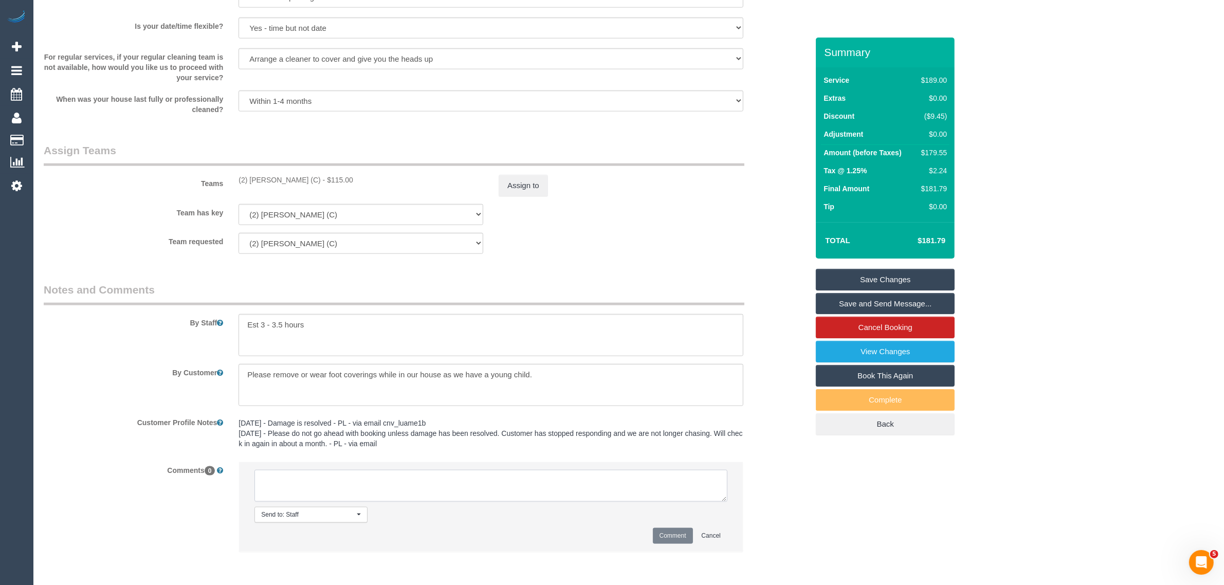
paste textarea "Cleaner(s) Unassigned: Reason Unassigned: Contact via: Which message sent: Addi…"
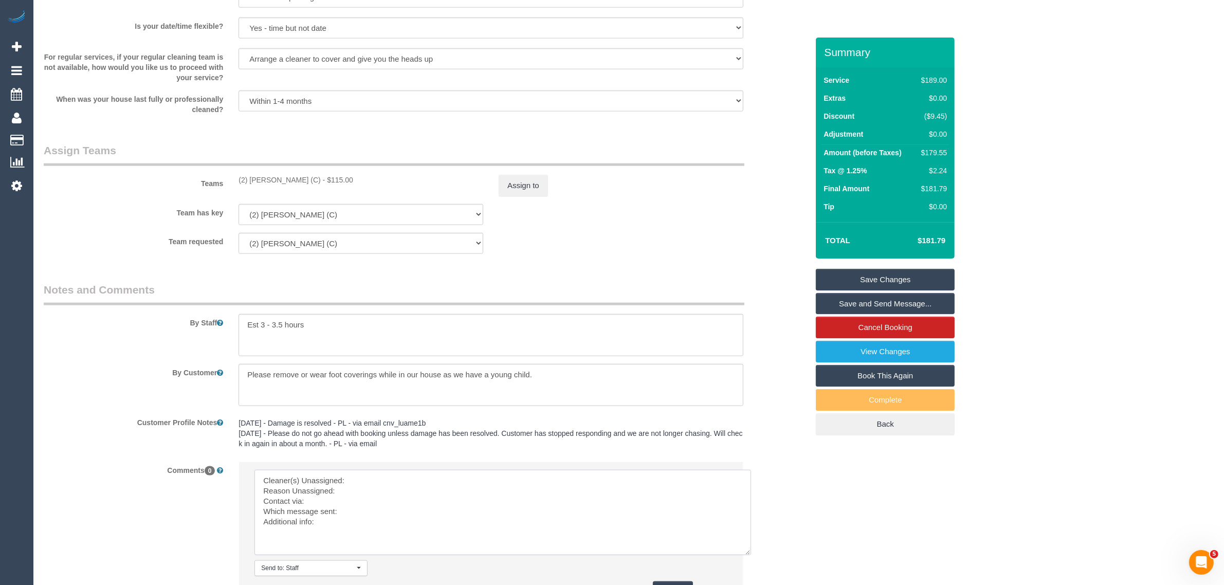
drag, startPoint x: 731, startPoint y: 517, endPoint x: 746, endPoint y: 552, distance: 38.0
click at [746, 552] on textarea at bounding box center [503, 512] width 497 height 85
click at [584, 479] on textarea at bounding box center [503, 512] width 497 height 85
drag, startPoint x: 232, startPoint y: 176, endPoint x: 315, endPoint y: 179, distance: 83.3
click at [315, 179] on div "(2) Harry Dhasmana (C) - $115.00" at bounding box center [361, 180] width 260 height 10
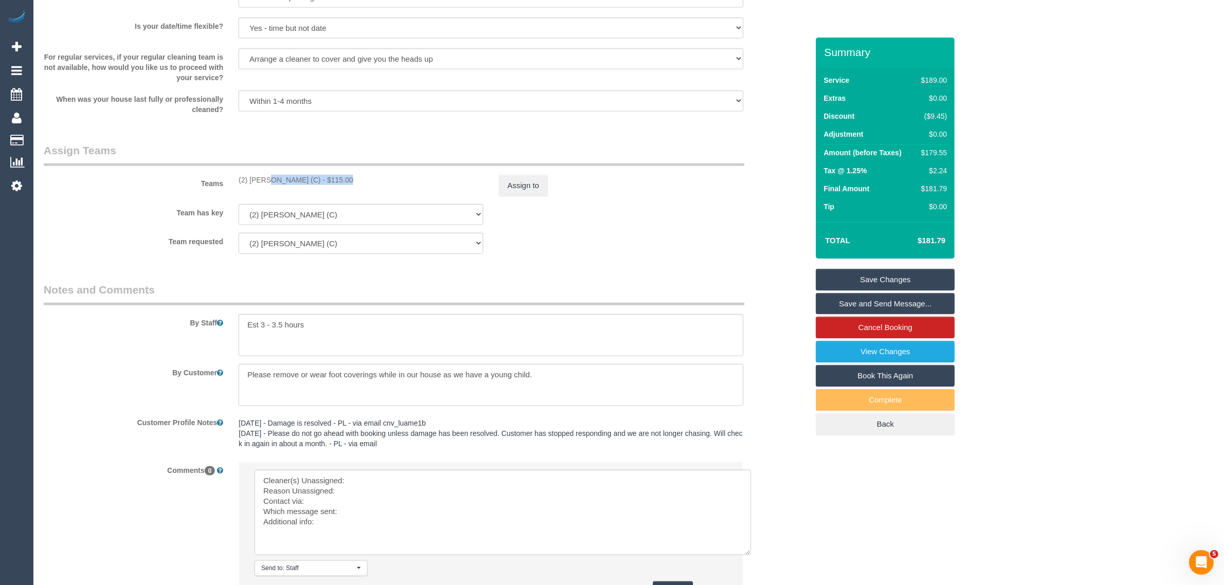
copy div "(2) Harry Dhasmana (C)"
click at [364, 476] on textarea at bounding box center [503, 512] width 497 height 85
paste textarea "(2) Harry Dhasmana (C)"
type textarea "Cleaner(s) Unassigned: (2) Harry Dhasmana (C) Reason Unassigned: Contact via: W…"
click at [369, 493] on textarea at bounding box center [503, 512] width 497 height 85
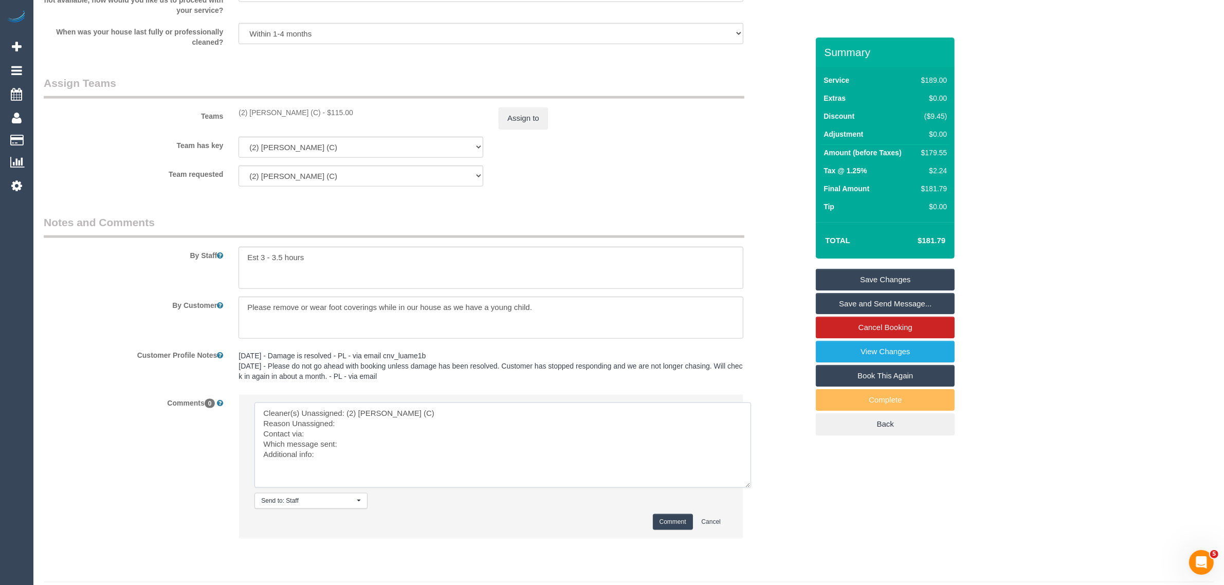
scroll to position [1537, 0]
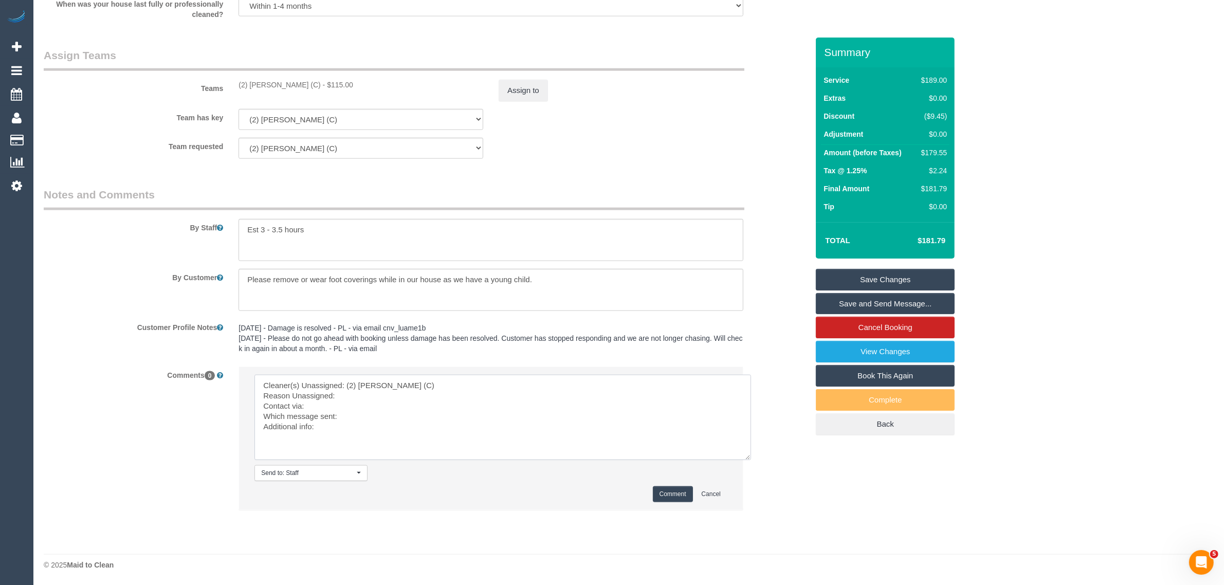
click at [387, 427] on textarea at bounding box center [503, 417] width 497 height 85
click at [583, 406] on textarea at bounding box center [503, 417] width 497 height 85
paste textarea "Cleaner(s) Unassigned: Reason Unassigned: One Off/Ongoing: Flexibility: Close a…"
click at [513, 381] on textarea at bounding box center [503, 417] width 497 height 85
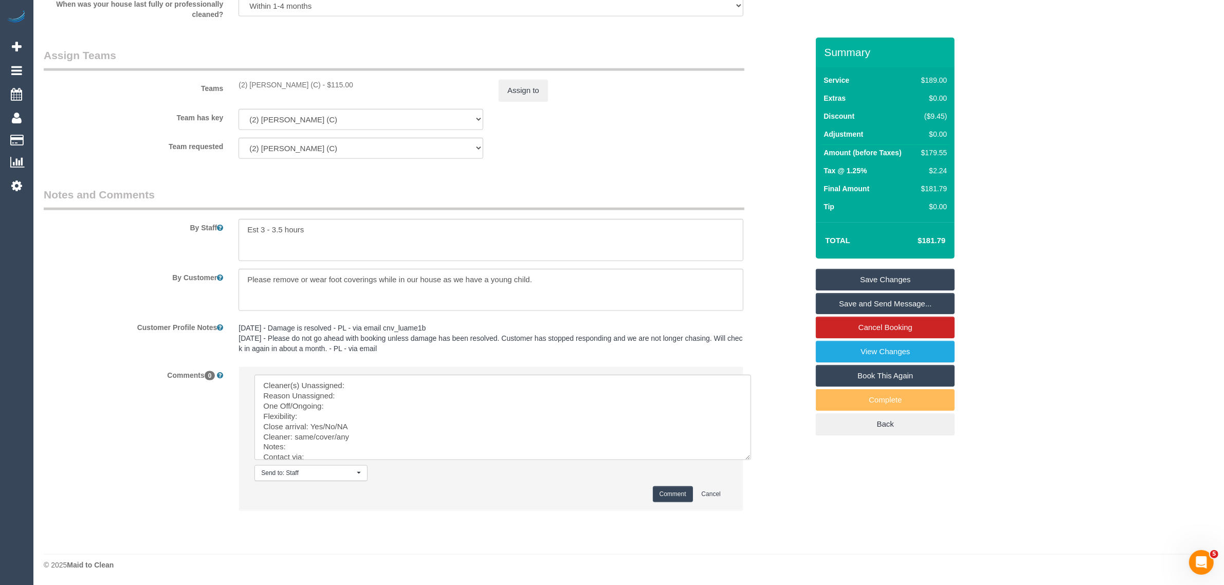
drag, startPoint x: 238, startPoint y: 78, endPoint x: 318, endPoint y: 78, distance: 79.7
click at [318, 80] on div "(2) [PERSON_NAME] (C) - $115.00" at bounding box center [361, 85] width 260 height 10
copy div "(2) [PERSON_NAME] (C)"
click at [536, 98] on button "Assign to" at bounding box center [523, 91] width 49 height 22
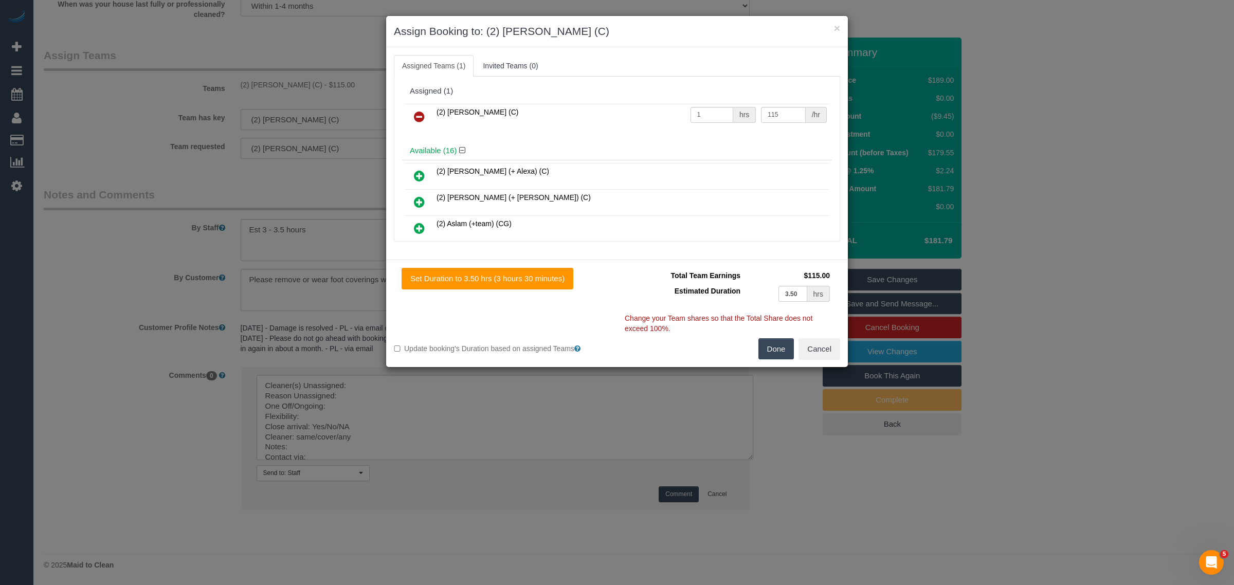
click at [421, 119] on icon at bounding box center [419, 117] width 11 height 12
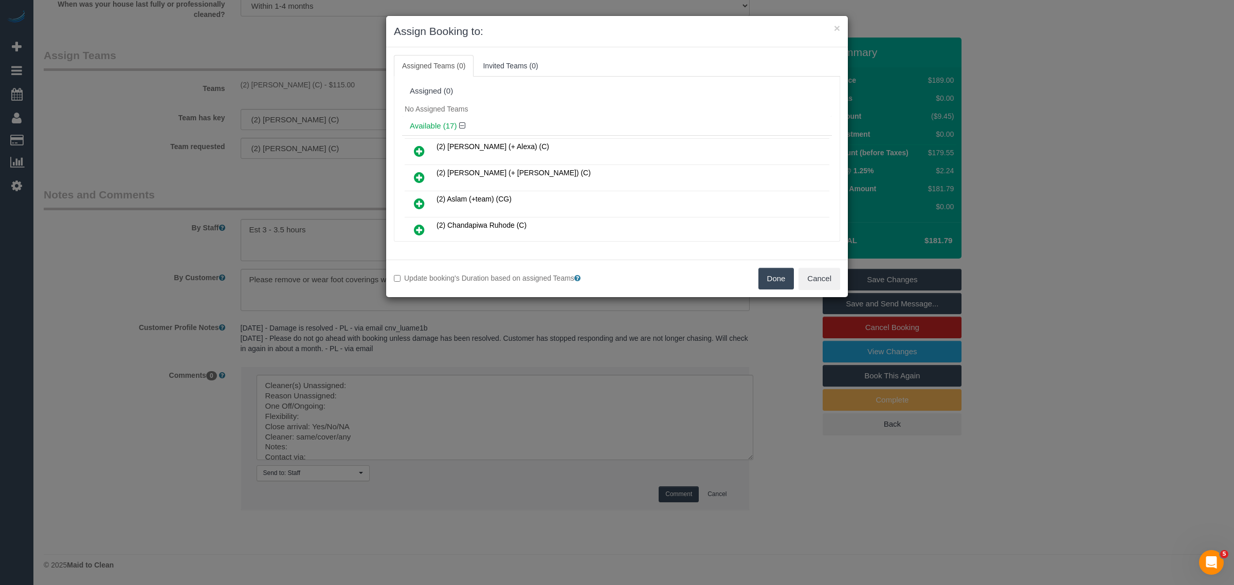
click at [778, 280] on button "Done" at bounding box center [776, 279] width 36 height 22
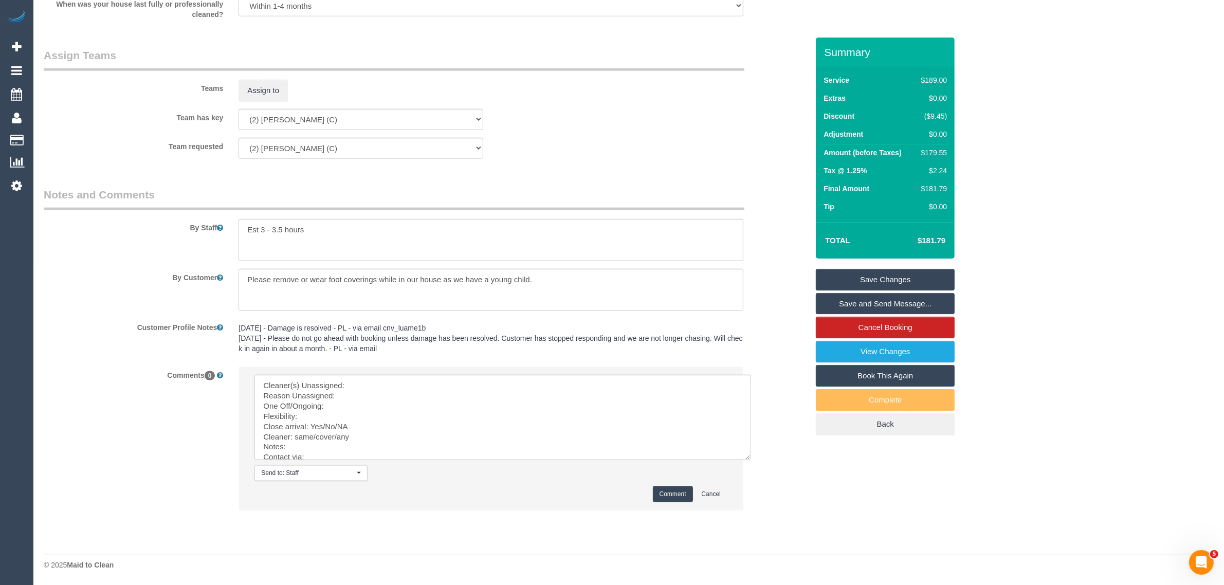
click at [481, 370] on li "Send to: Staff Nothing selected Send to: Staff Send to: Customer Send to: Team …" at bounding box center [491, 438] width 504 height 143
click at [464, 384] on textarea at bounding box center [503, 417] width 497 height 85
paste textarea "(2) Harry Dhasmana (C)"
type textarea "Cleaner(s) Unassigned: (2) Harry Dhasmana (C) Reason Unassigned: One Off/Ongoin…"
click at [376, 404] on textarea at bounding box center [503, 417] width 497 height 85
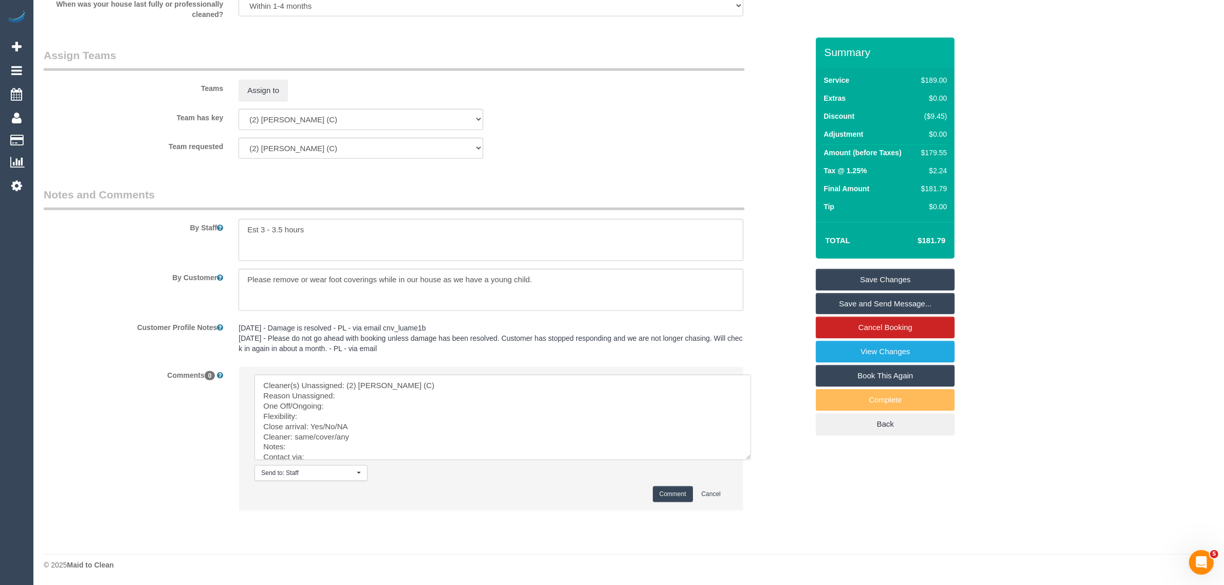
click at [389, 386] on textarea at bounding box center [503, 417] width 497 height 85
click at [384, 396] on textarea at bounding box center [503, 417] width 497 height 85
click at [556, 384] on textarea at bounding box center [503, 417] width 497 height 85
click at [598, 387] on textarea at bounding box center [503, 417] width 497 height 85
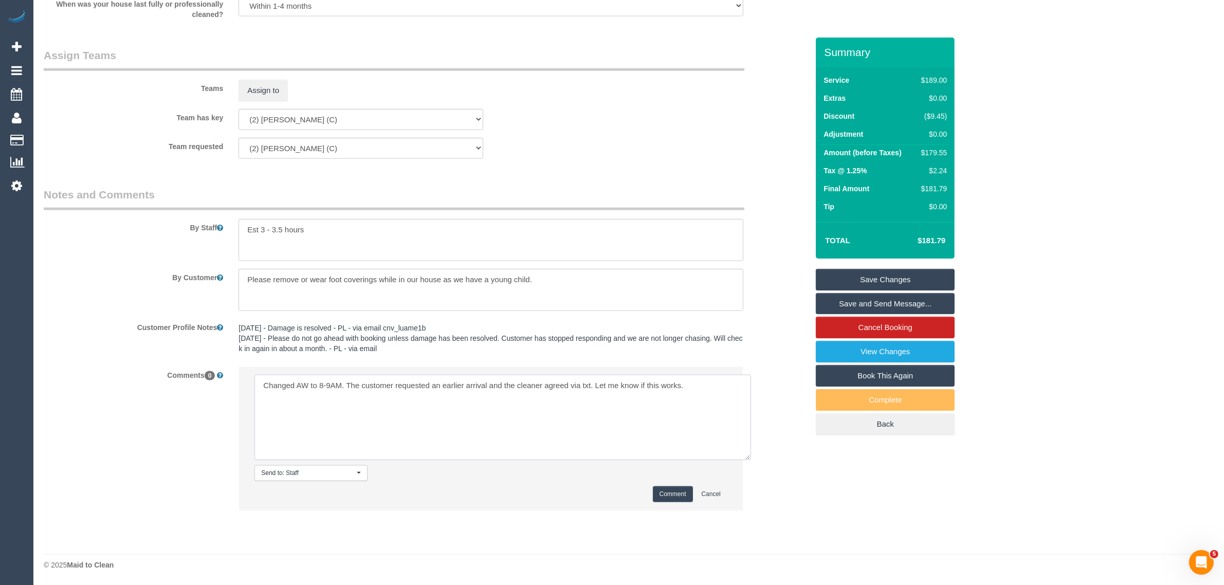
type textarea "Changed AW to 8-9AM. The customer requested an earlier arrival and the cleaner …"
click at [671, 493] on button "Comment" at bounding box center [673, 494] width 40 height 16
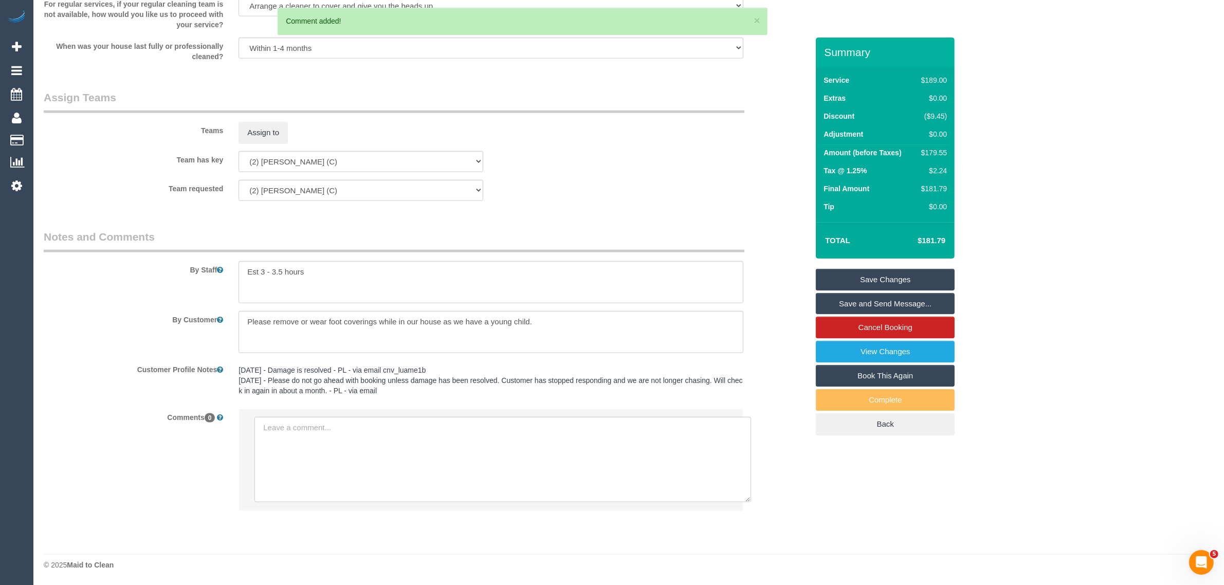
scroll to position [1537, 0]
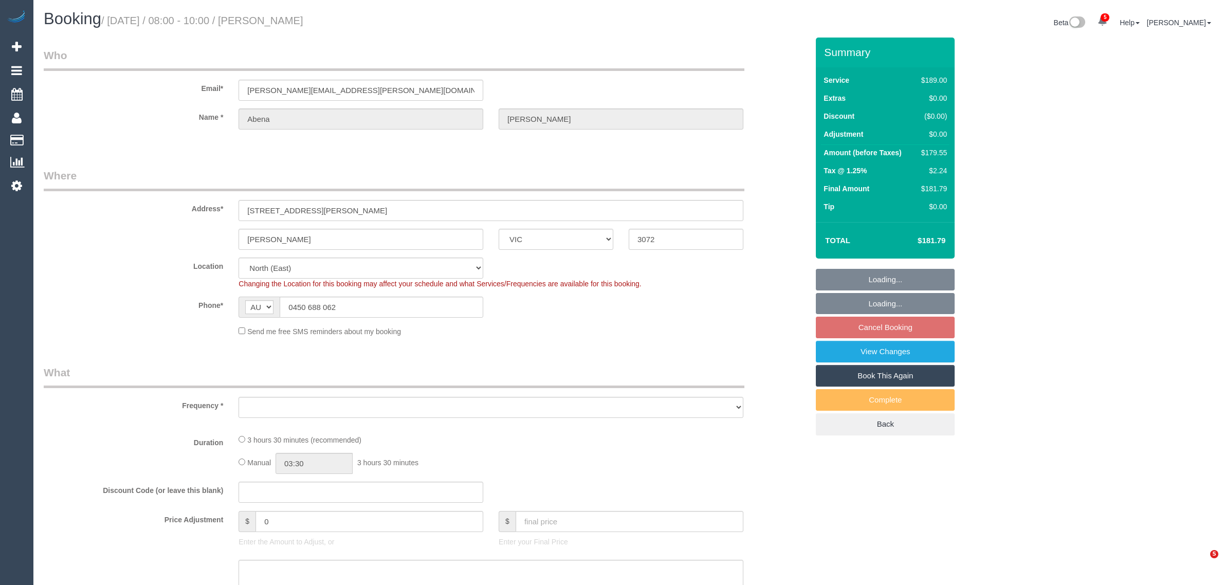
select select "VIC"
select select "string:stripe-pm_1R7rP32GScqysDRVtetNqcL1"
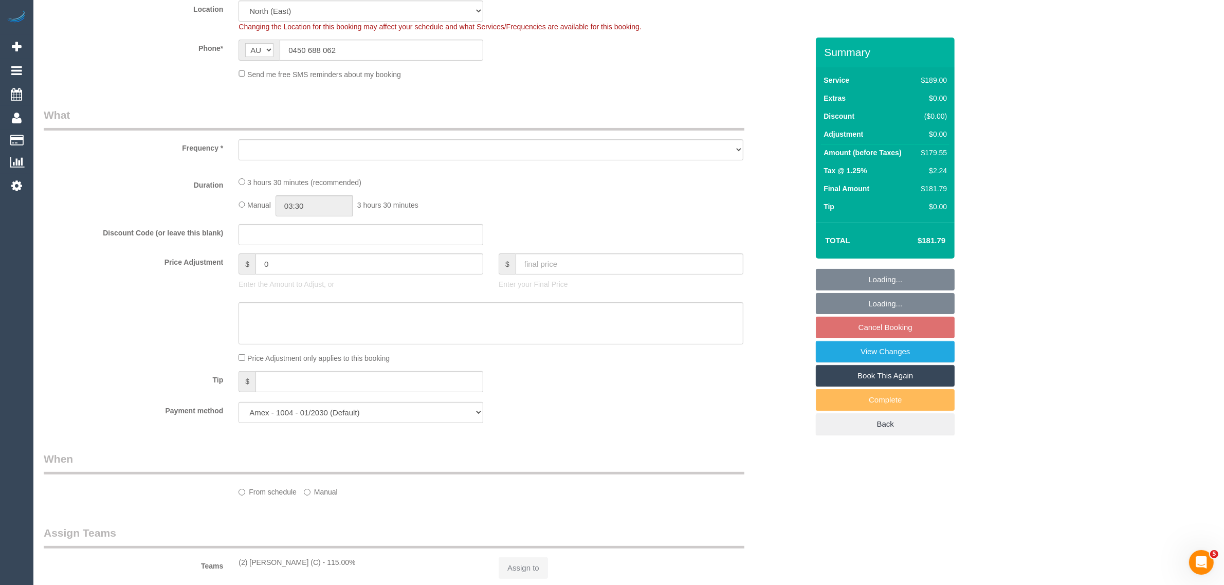
select select "object:692"
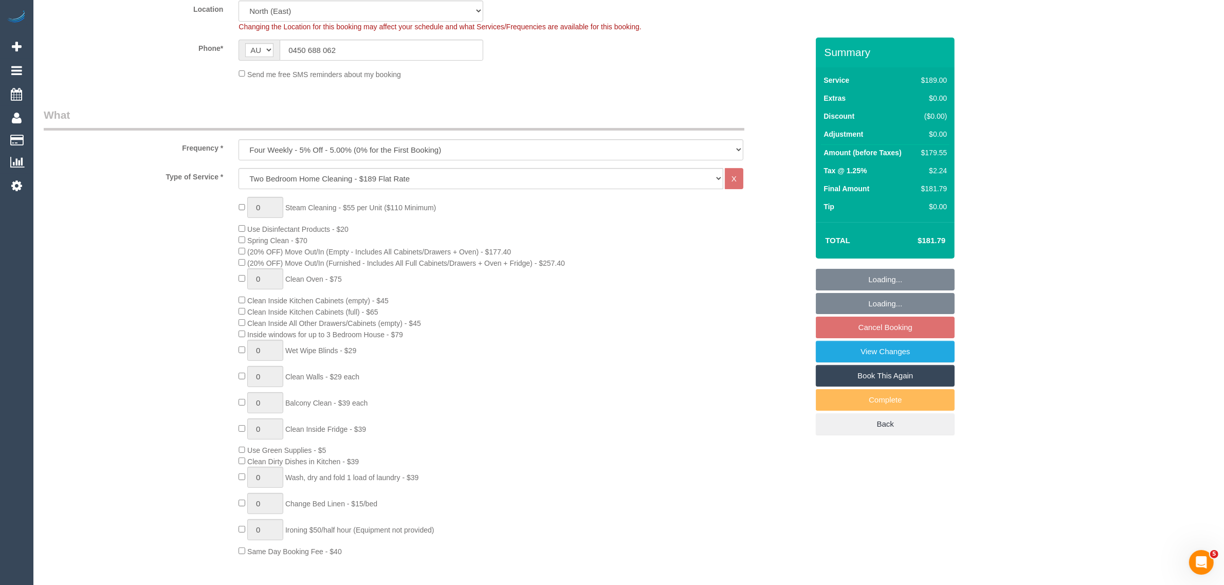
select select "number:28"
select select "number:14"
select select "number:19"
select select "number:24"
select select "number:34"
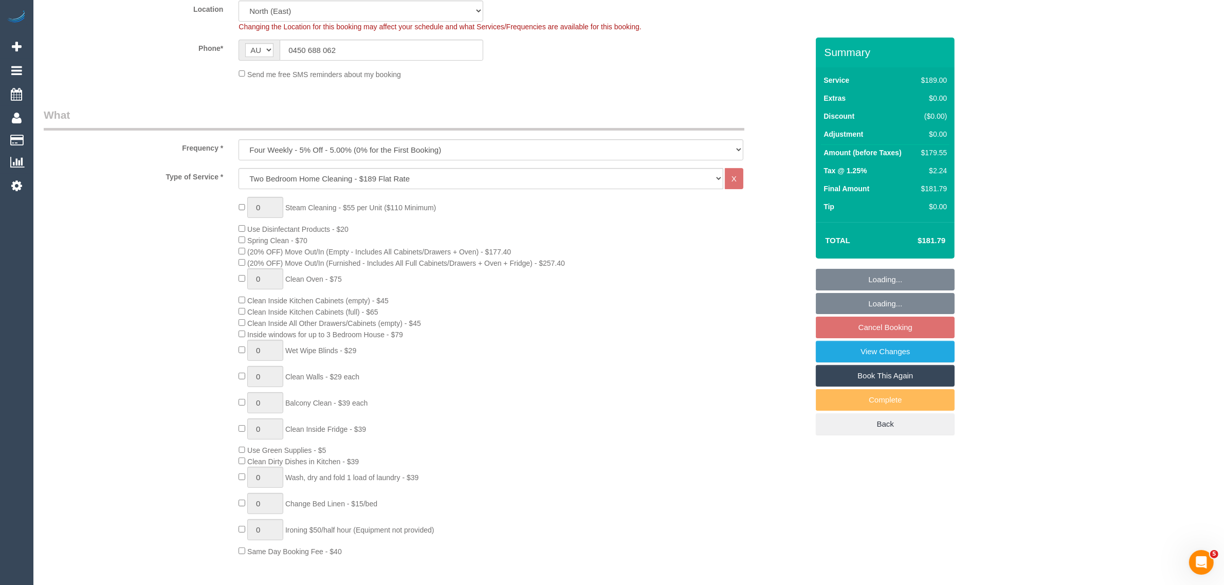
select select "number:13"
select select "object:1505"
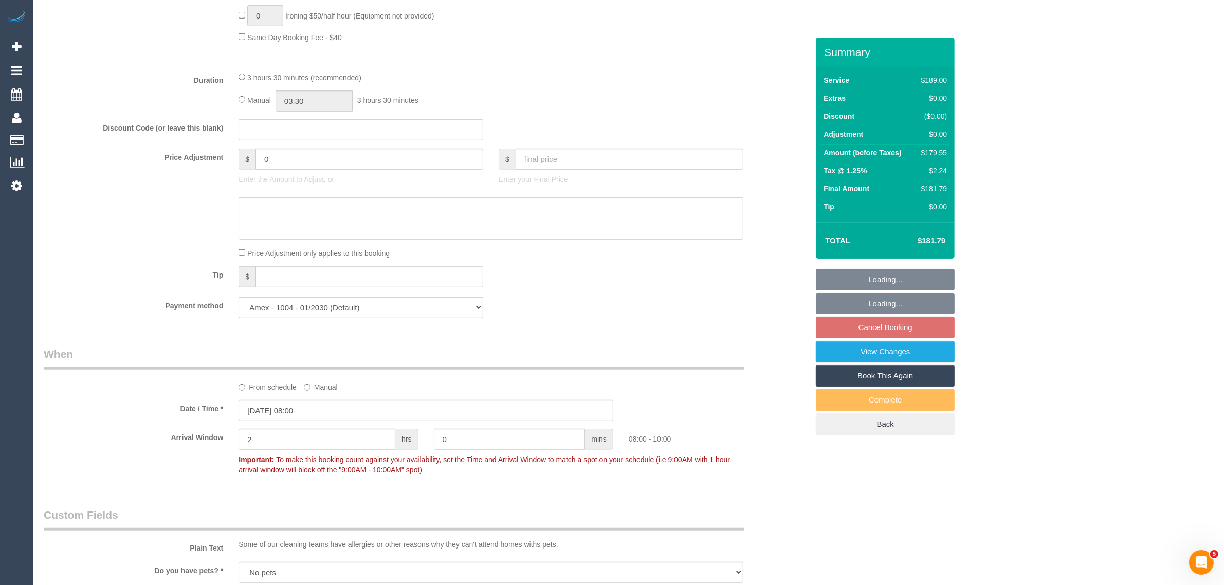
scroll to position [1028, 0]
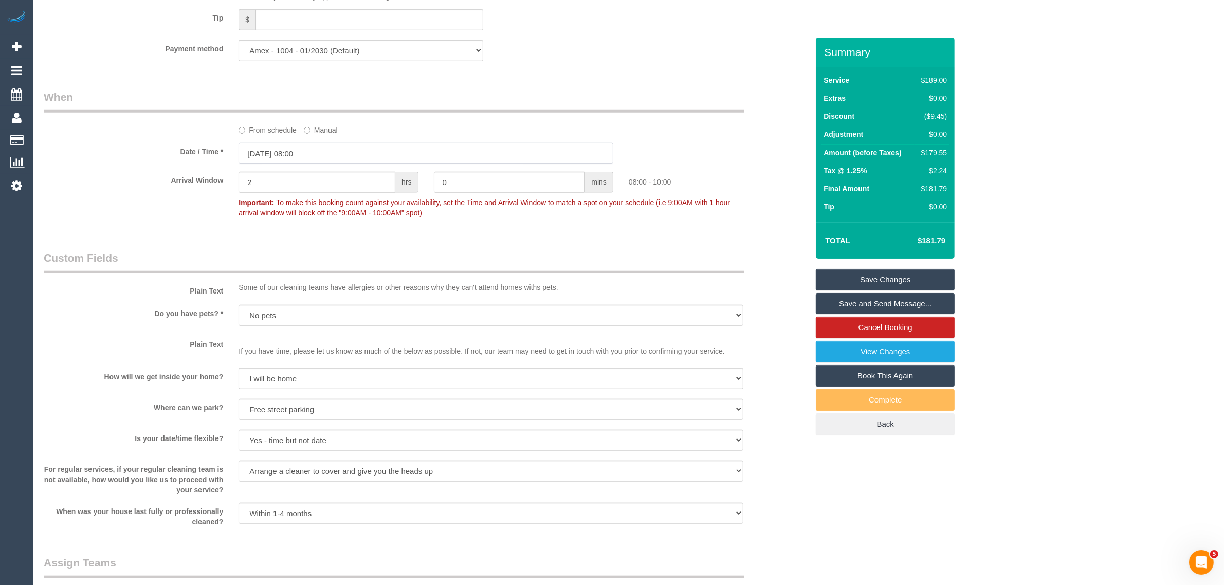
click at [352, 155] on input "17/09/2025 08:00" at bounding box center [426, 153] width 375 height 21
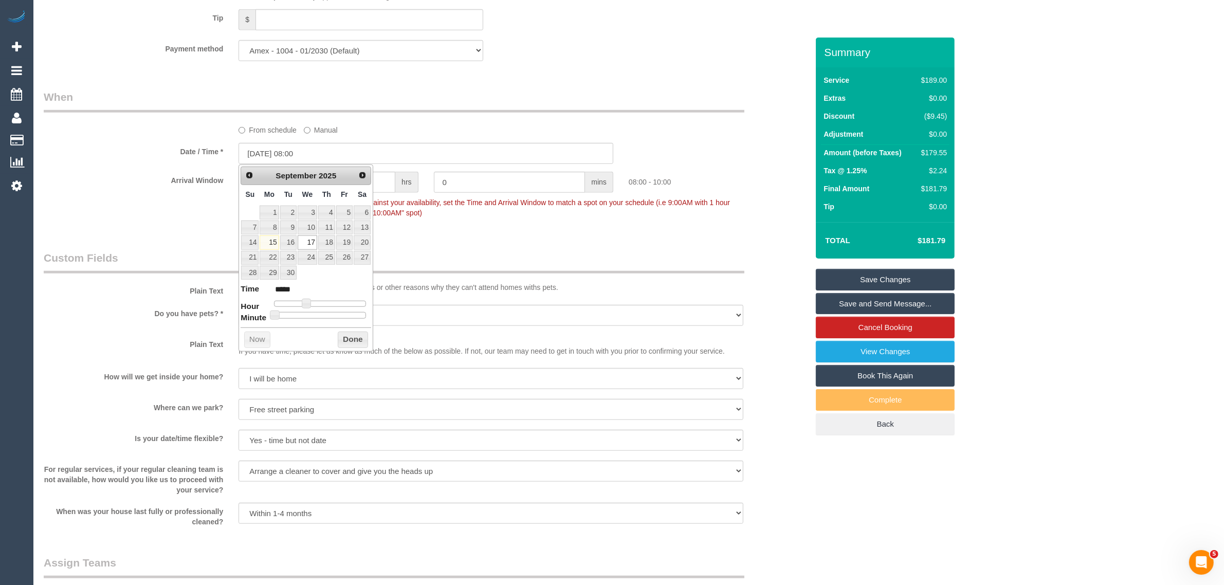
click at [482, 240] on div "Who Email* ofori.abena@gmail.com Name * Abena Ofori Where Address* 469-471 Gilb…" at bounding box center [426, 24] width 780 height 2030
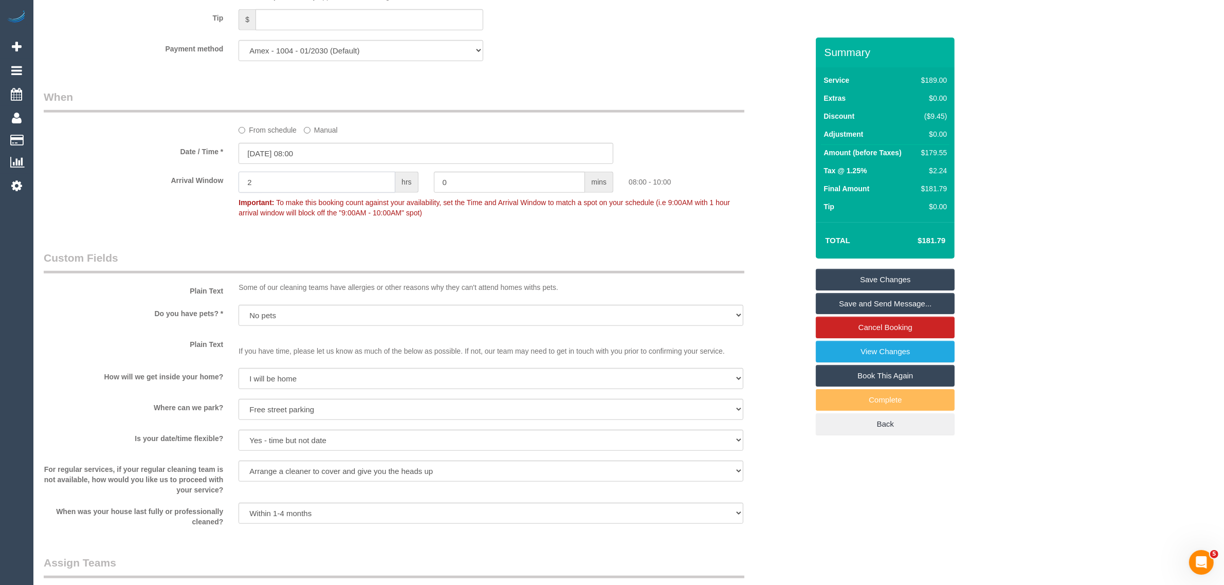
click at [327, 188] on input "2" at bounding box center [317, 182] width 157 height 21
type input "1"
click at [725, 147] on div "Date / Time * 17/09/2025 08:00" at bounding box center [426, 153] width 780 height 21
click at [847, 276] on link "Save Changes" at bounding box center [885, 280] width 139 height 22
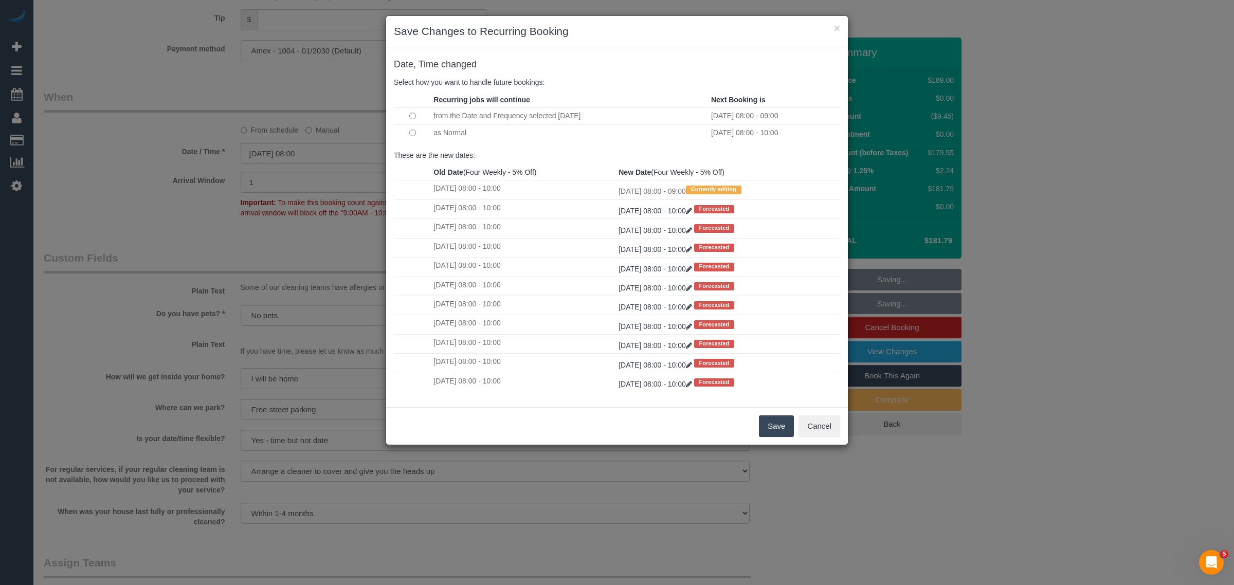
click at [774, 431] on button "Save" at bounding box center [776, 426] width 35 height 22
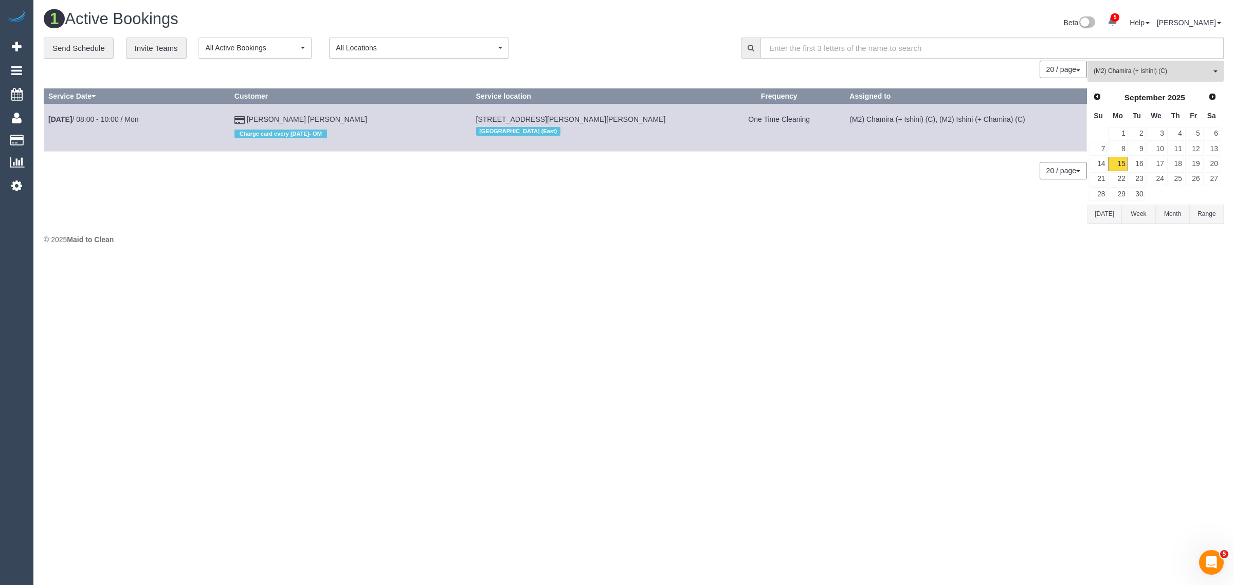
click at [772, 428] on body "5 Beta Your Notifications You have 0 alerts × You have 2 to charge for 15/09/20…" at bounding box center [617, 292] width 1234 height 585
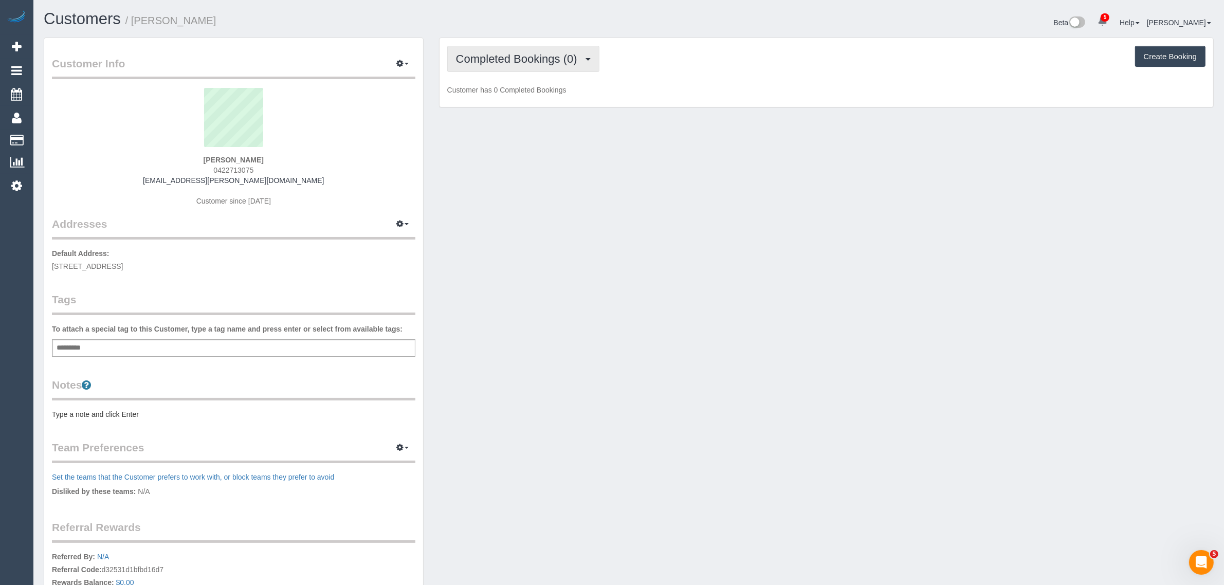
click at [547, 56] on span "Completed Bookings (0)" at bounding box center [519, 58] width 126 height 13
drag, startPoint x: 510, startPoint y: 92, endPoint x: 520, endPoint y: 94, distance: 10.0
click at [510, 92] on link "Upcoming Bookings (11)" at bounding box center [502, 95] width 108 height 13
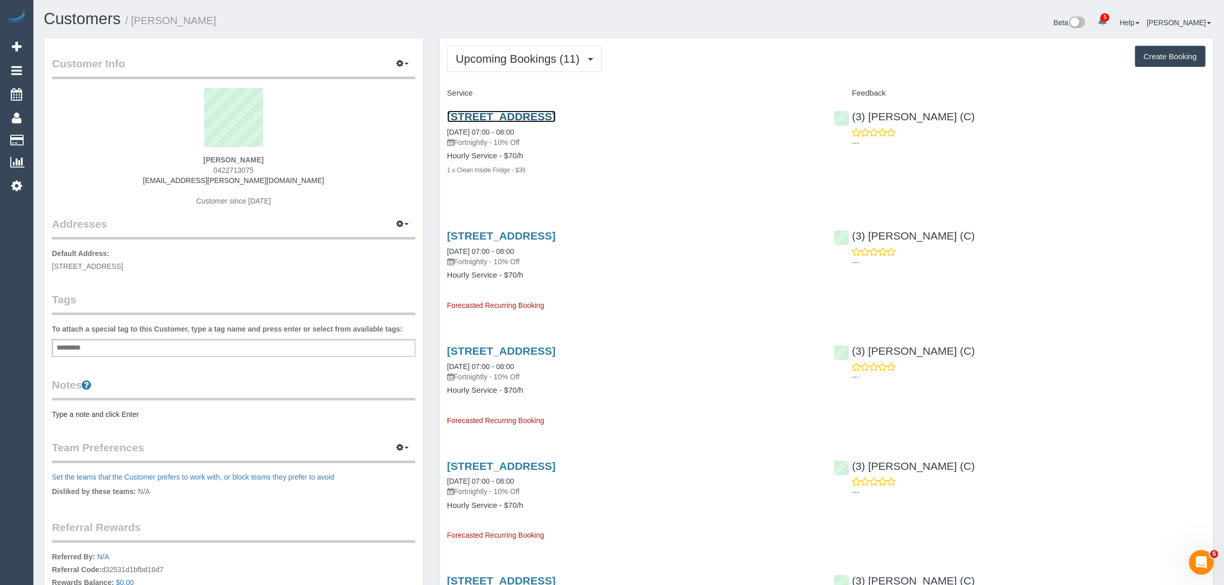
click at [478, 112] on link "[STREET_ADDRESS]" at bounding box center [501, 117] width 108 height 12
click at [531, 52] on span "Upcoming Bookings (11)" at bounding box center [520, 58] width 129 height 13
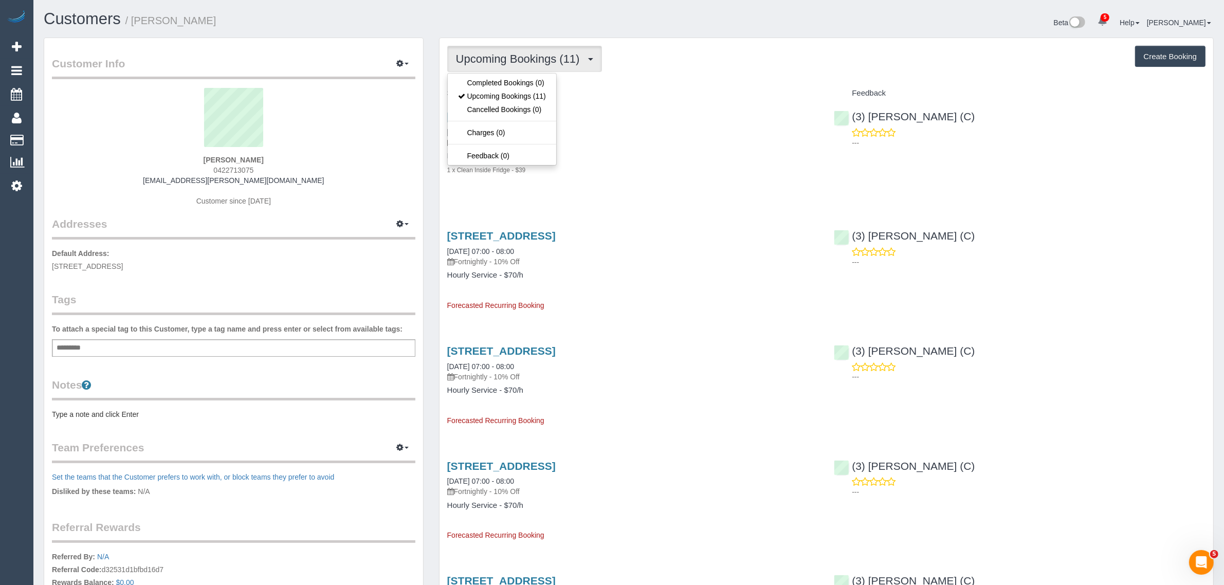
click at [531, 52] on span "Upcoming Bookings (11)" at bounding box center [520, 58] width 129 height 13
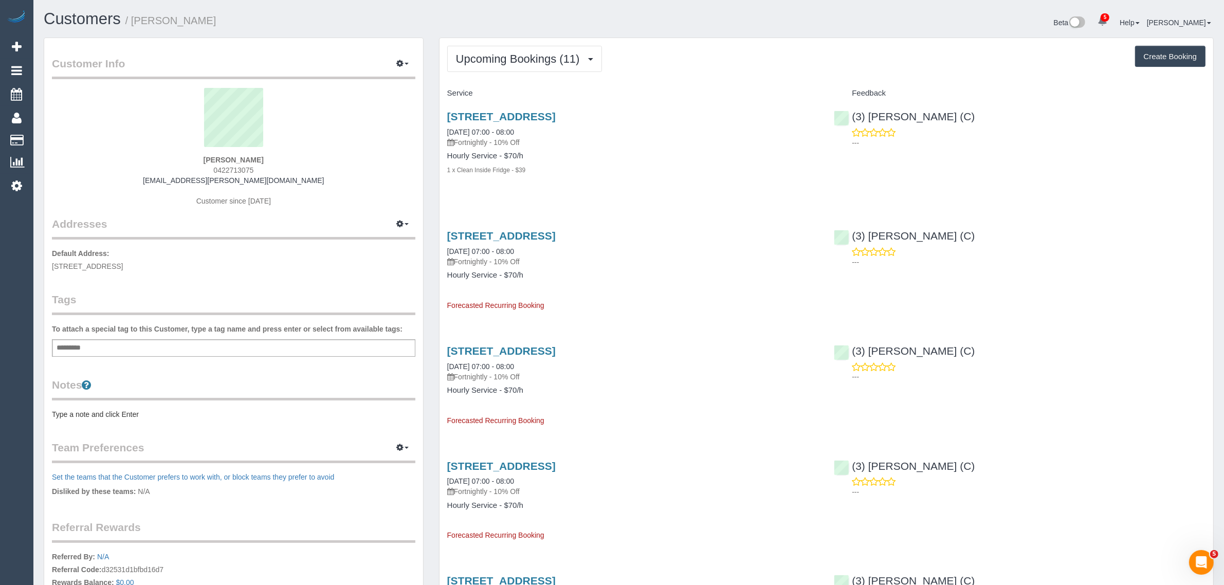
click at [603, 19] on h1 "Customers / Baylee Coulthard" at bounding box center [332, 18] width 577 height 17
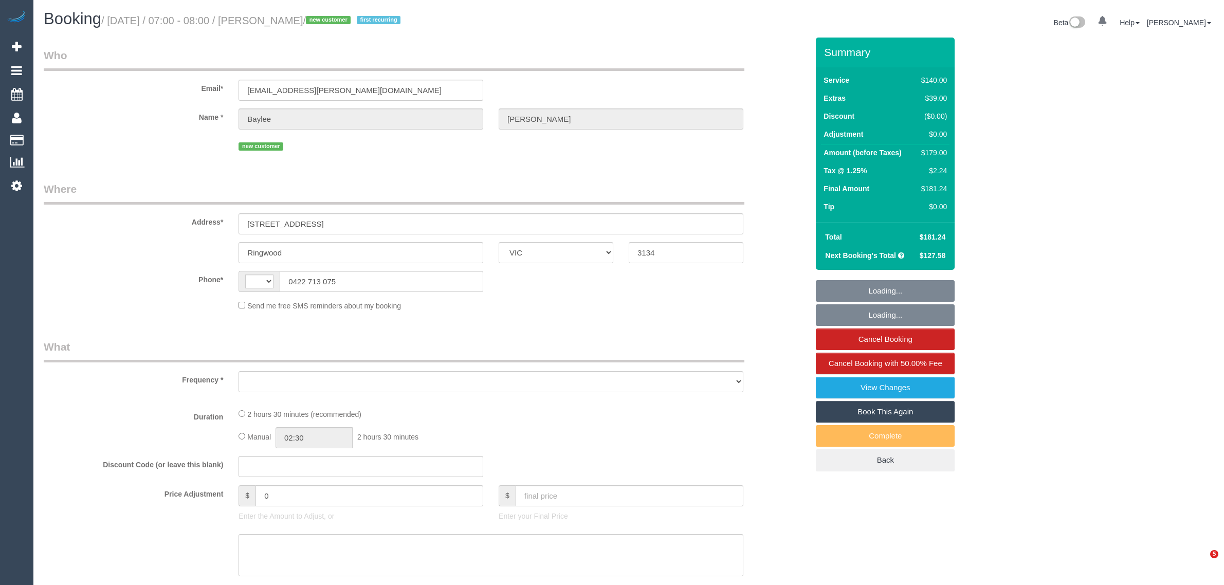
select select "VIC"
select select "string:AU"
select select "object:344"
select select "string:stripe-pm_1S66yD2GScqysDRVxHgdDNVa"
select select "number:28"
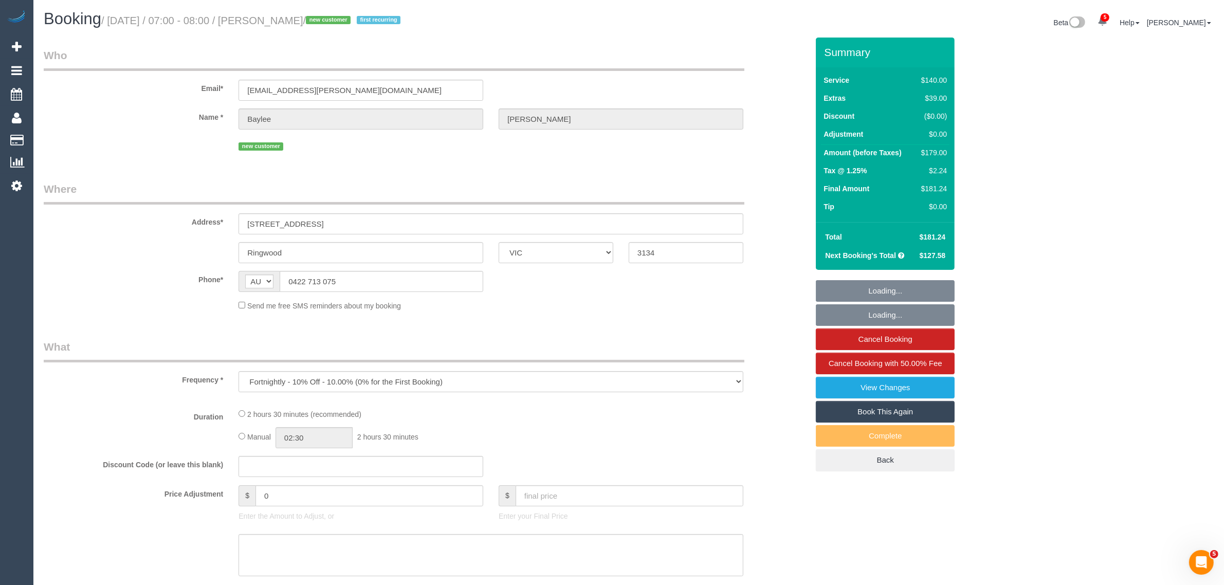
select select "number:14"
select select "number:19"
select select "number:22"
select select "number:34"
select select "number:13"
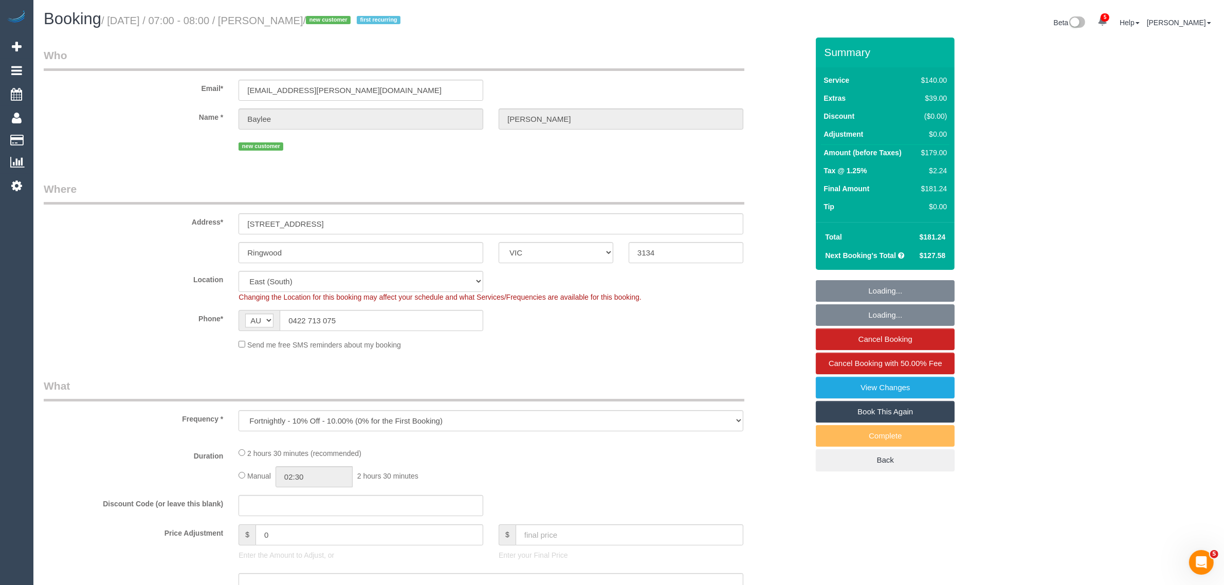
select select "object:744"
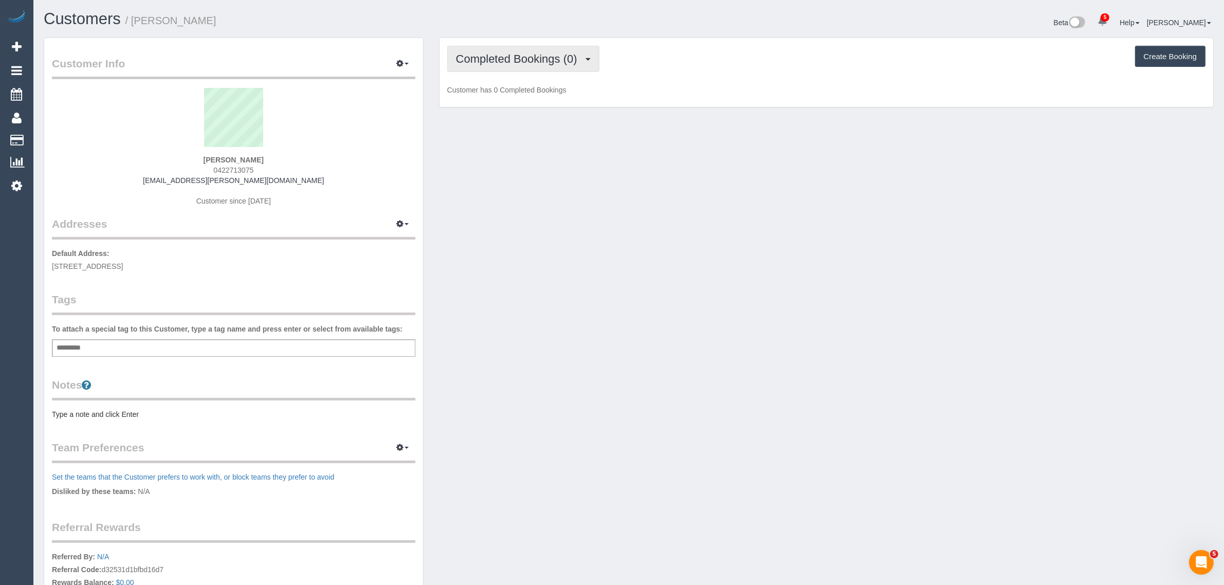
click at [508, 57] on span "Completed Bookings (0)" at bounding box center [519, 58] width 126 height 13
click at [518, 92] on link "Upcoming Bookings (11)" at bounding box center [502, 95] width 108 height 13
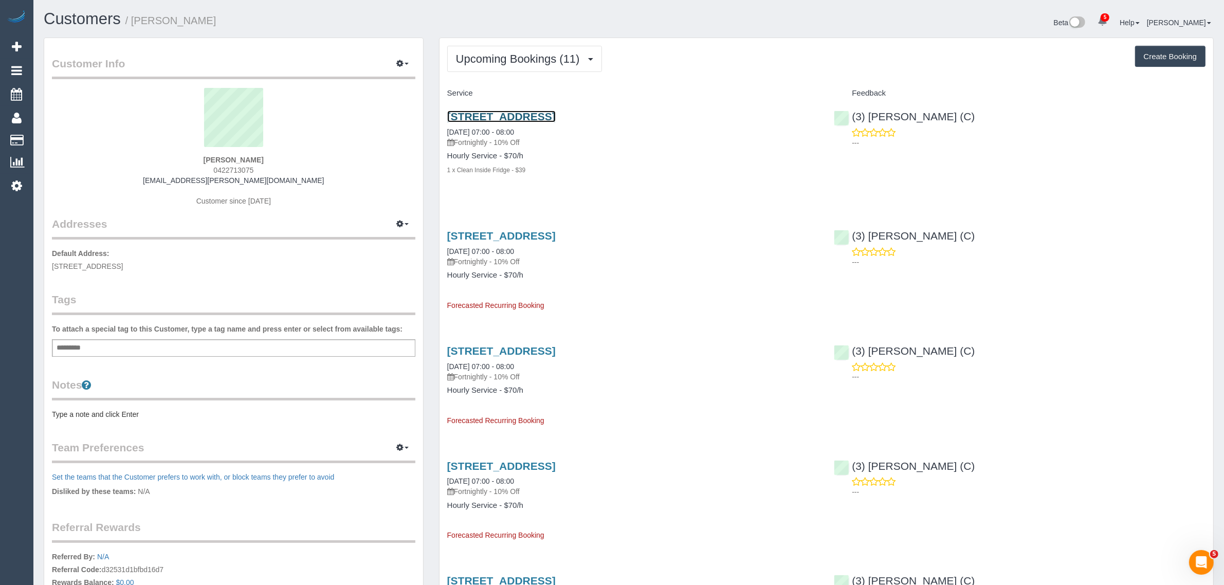
click at [556, 116] on link "[STREET_ADDRESS]" at bounding box center [501, 117] width 108 height 12
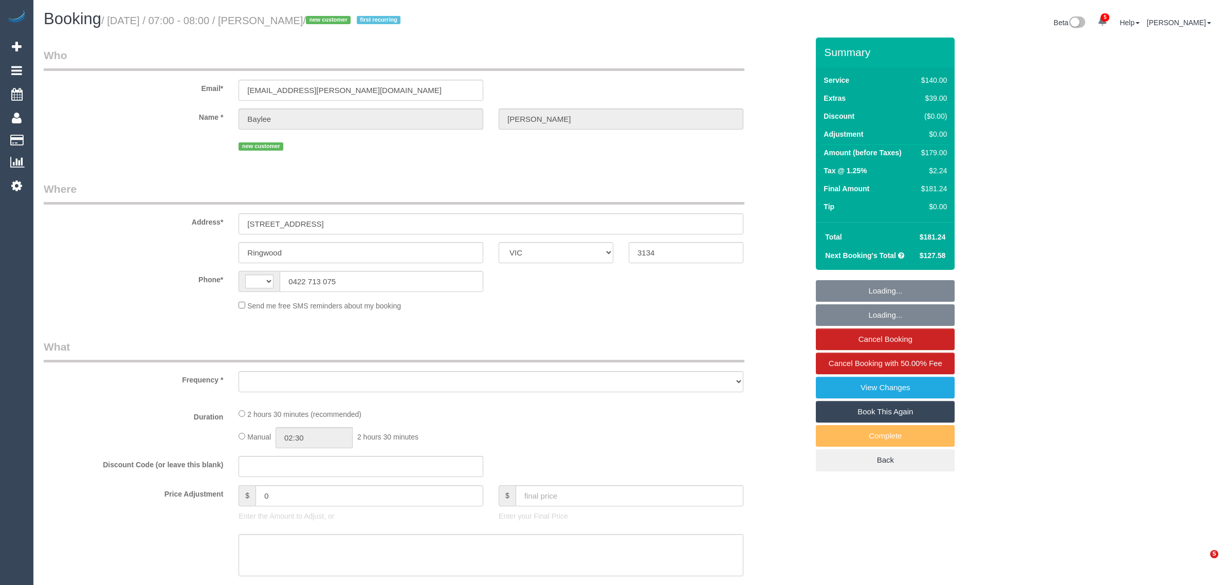
select select "VIC"
select select "string:stripe-pm_1S66yD2GScqysDRVxHgdDNVa"
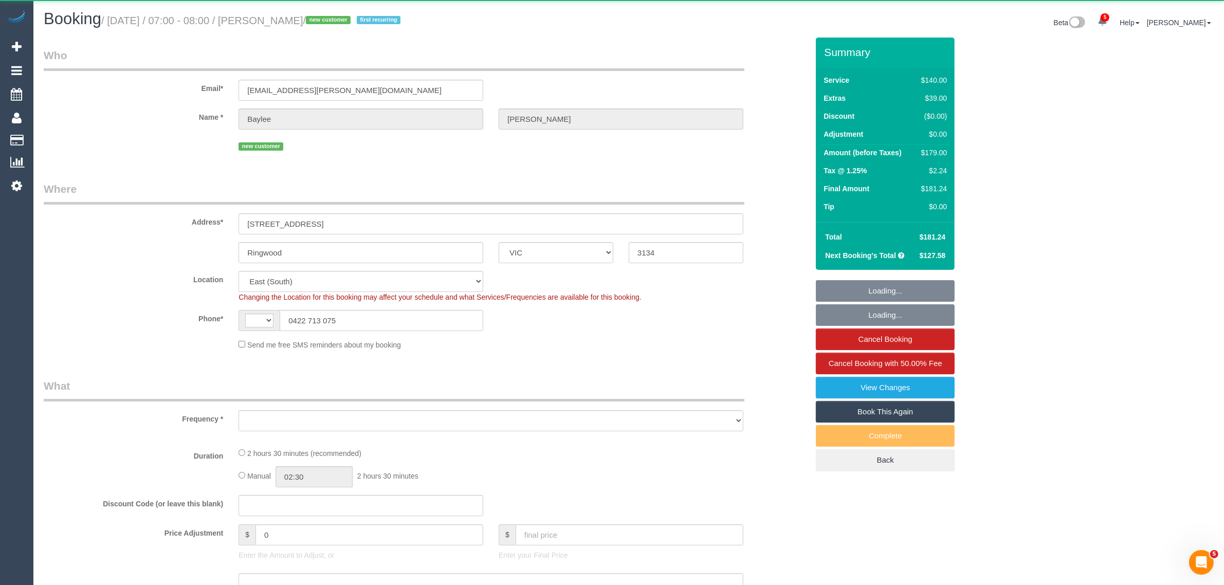
select select "string:AU"
select select "number:28"
select select "number:14"
select select "number:19"
select select "number:22"
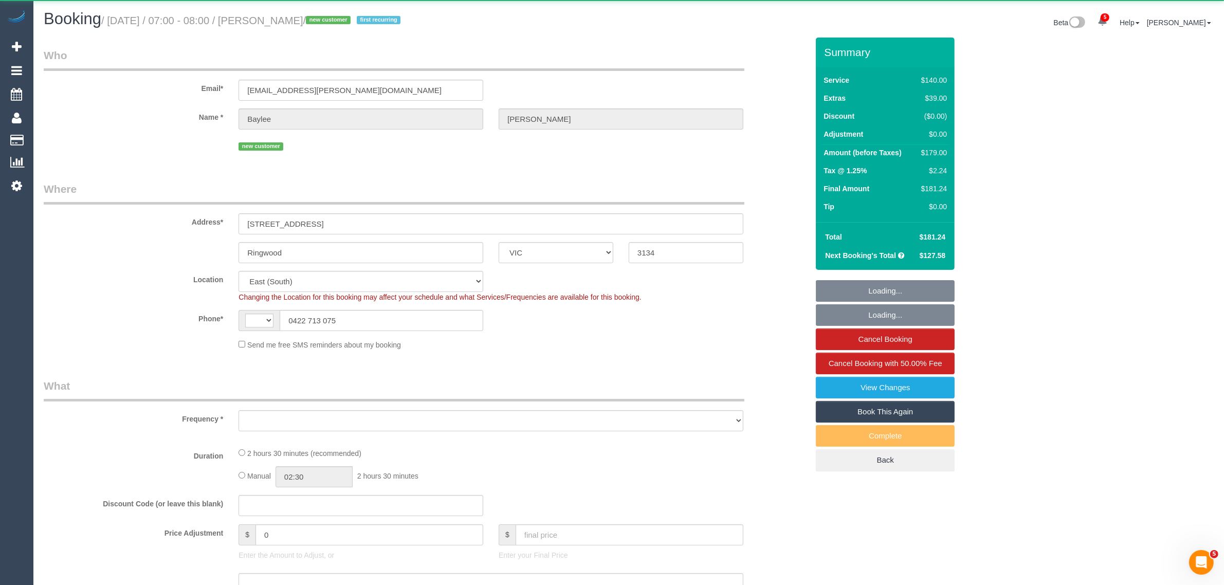
select select "number:34"
select select "number:13"
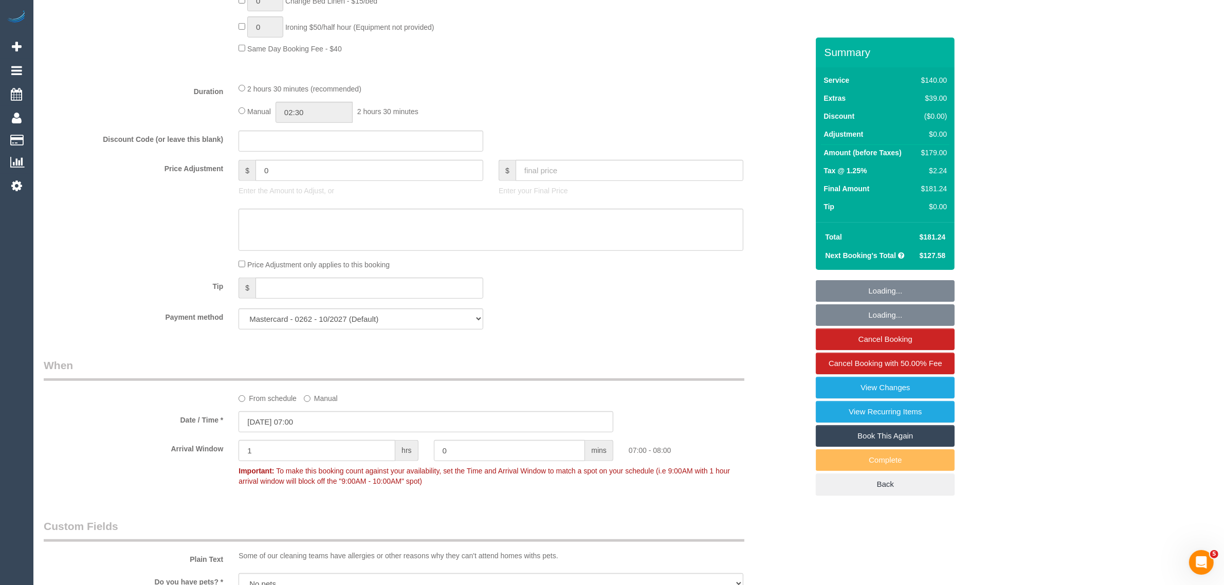
select select "object:1367"
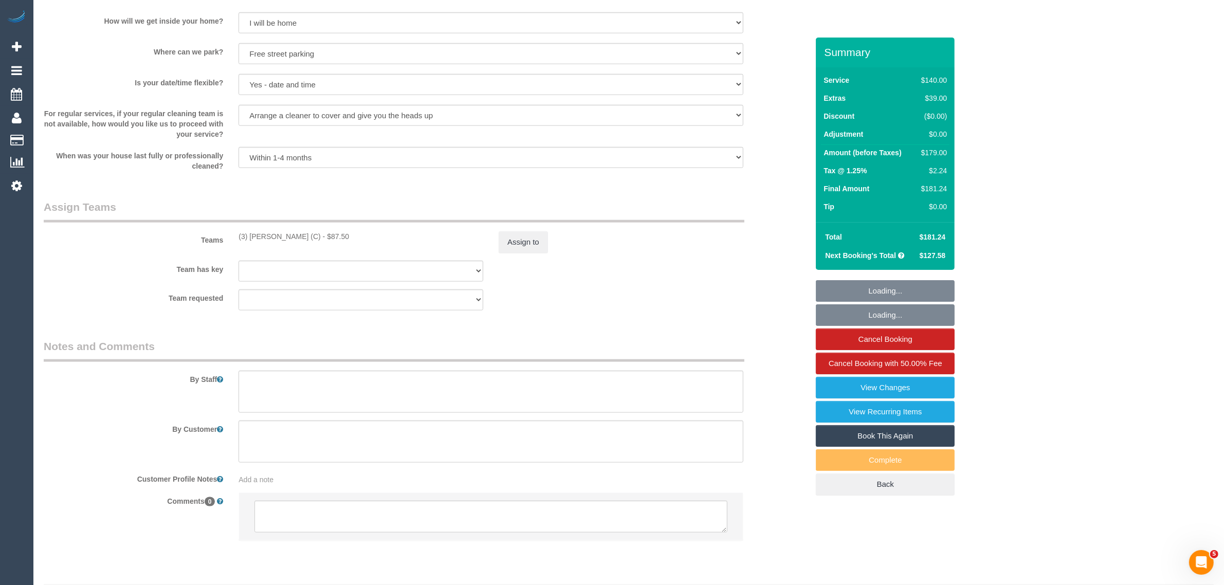
scroll to position [1402, 0]
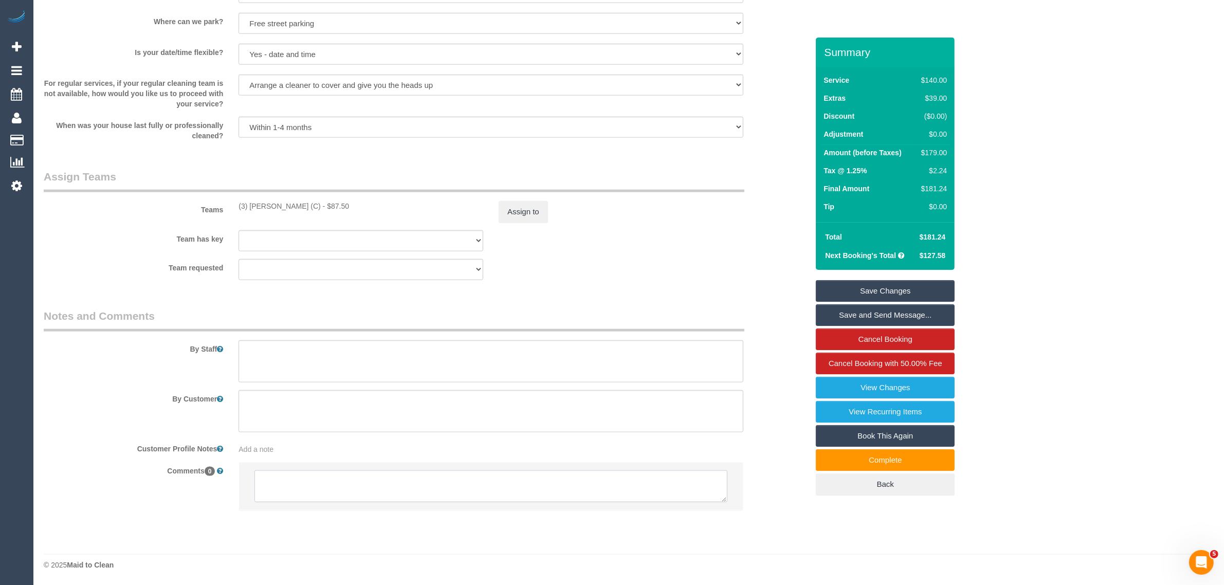
click at [523, 489] on textarea at bounding box center [491, 487] width 473 height 32
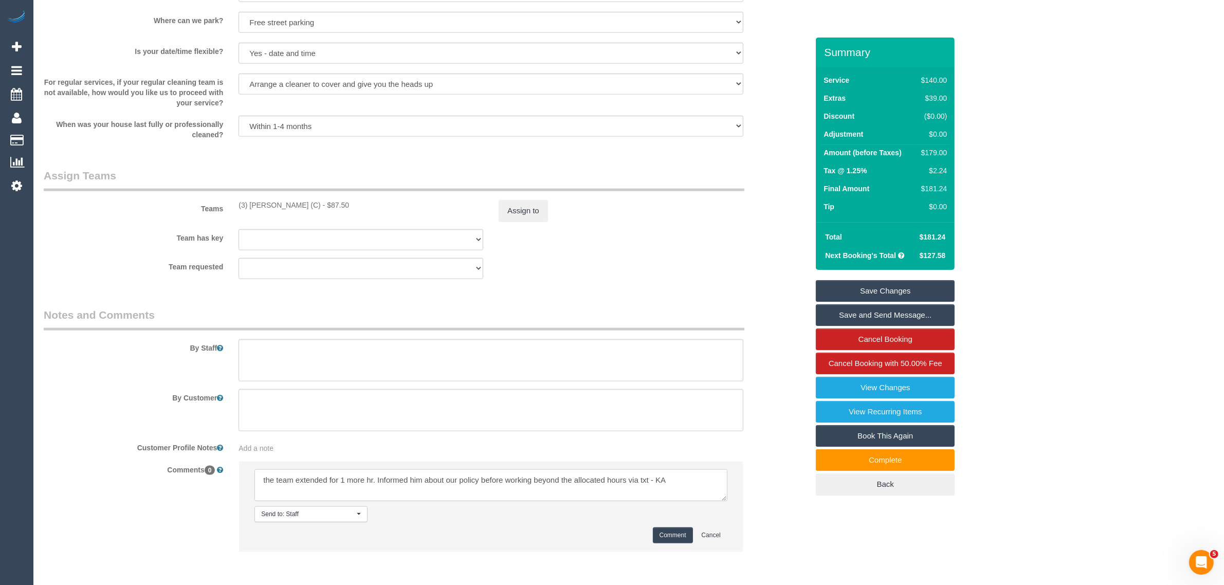
paste textarea "It is fine for now. No need for more payment since it was the first clean, but …"
paste textarea "msg_1hm0tndb"
type textarea "the team extended for 1 more hr. Informed him about our policy before working b…"
click at [667, 536] on button "Comment" at bounding box center [673, 536] width 40 height 16
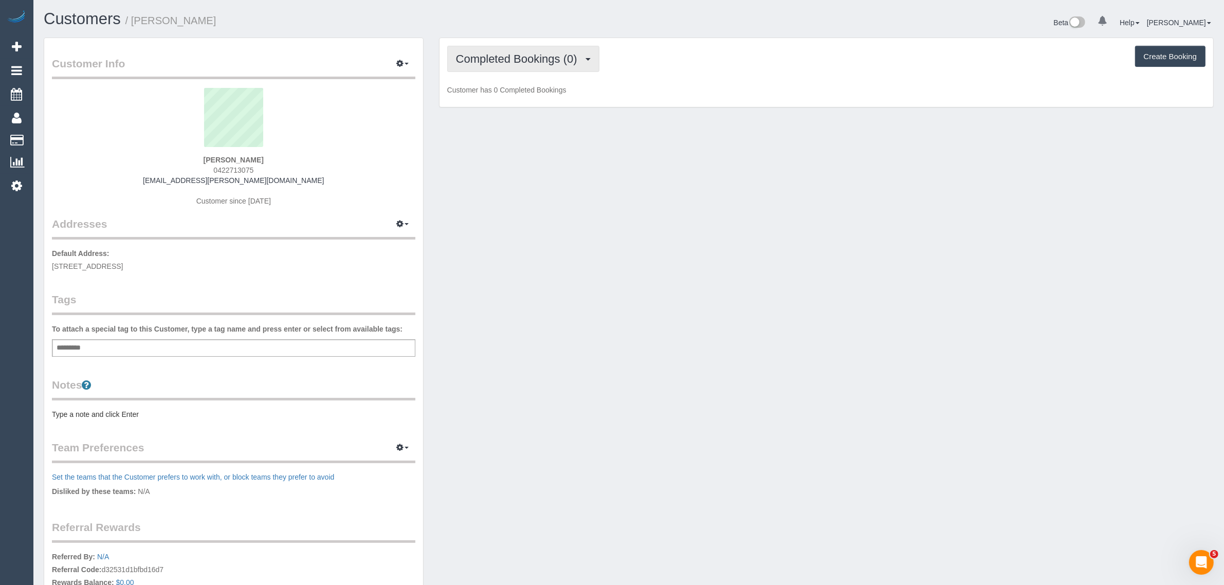
click at [562, 62] on span "Completed Bookings (0)" at bounding box center [519, 58] width 126 height 13
click at [531, 94] on link "Upcoming Bookings (11)" at bounding box center [502, 95] width 108 height 13
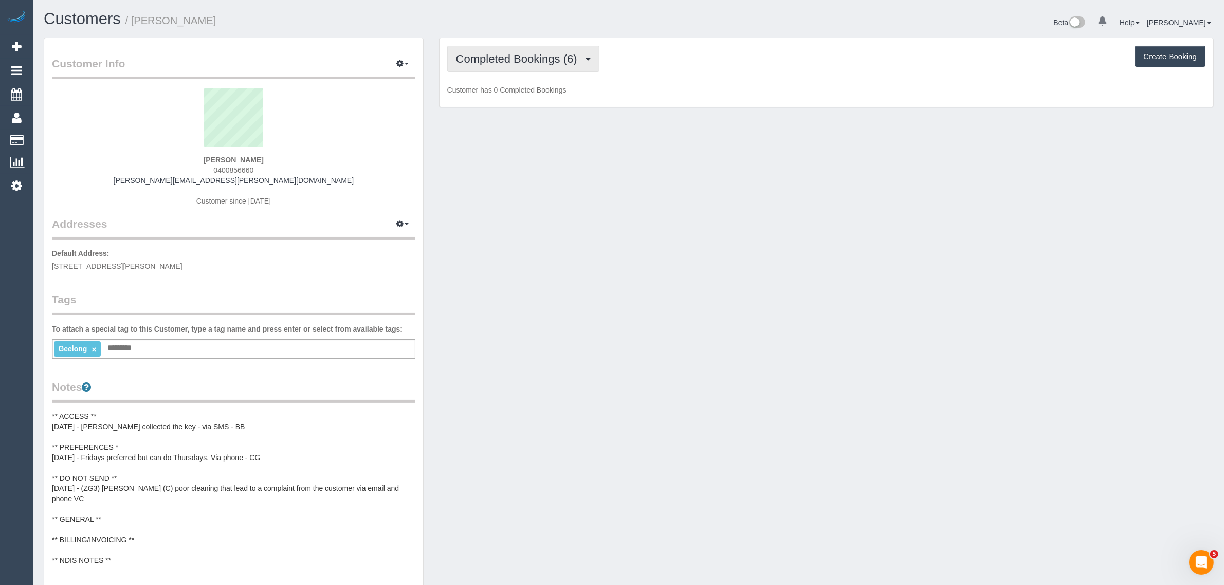
click at [528, 59] on span "Completed Bookings (6)" at bounding box center [519, 58] width 126 height 13
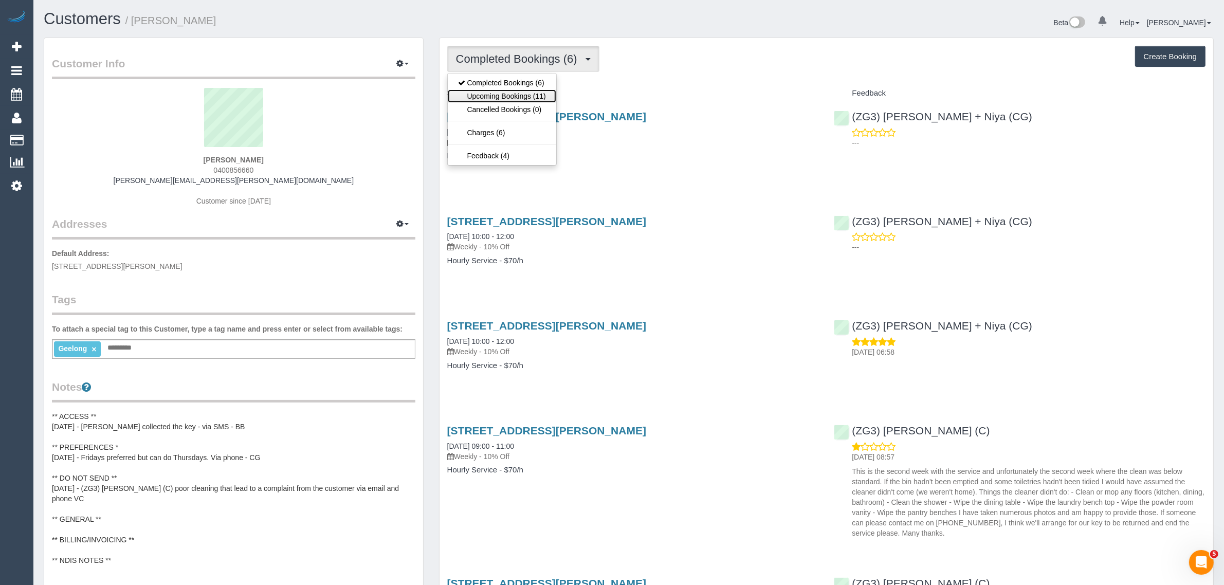
click at [521, 92] on link "Upcoming Bookings (11)" at bounding box center [502, 95] width 108 height 13
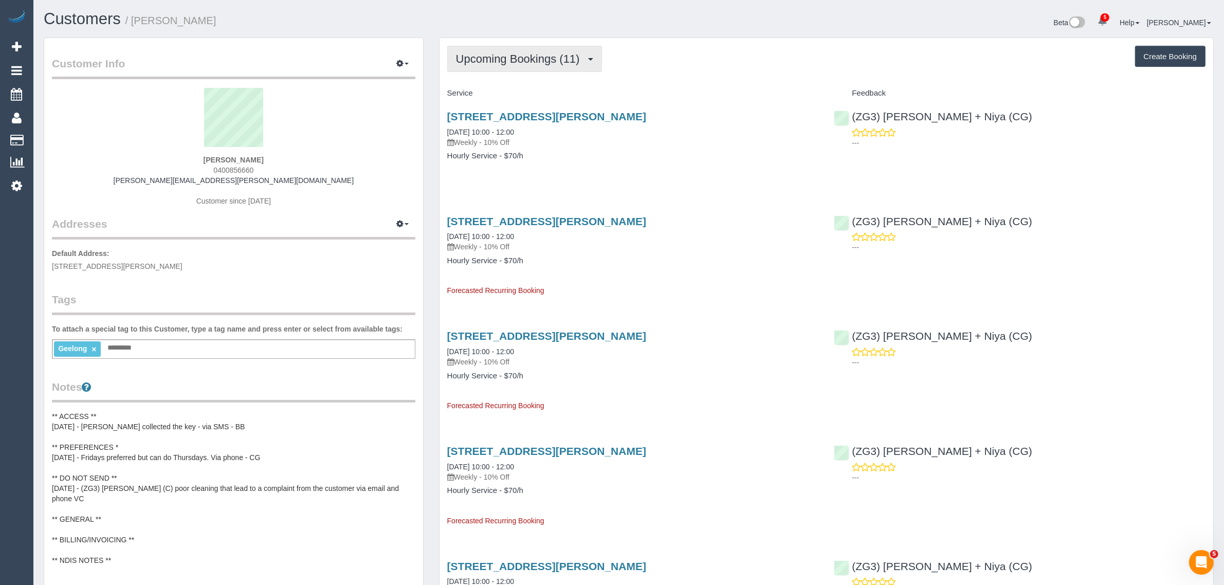
click at [550, 61] on span "Upcoming Bookings (11)" at bounding box center [520, 58] width 129 height 13
click at [527, 85] on link "Completed Bookings (6)" at bounding box center [502, 82] width 108 height 13
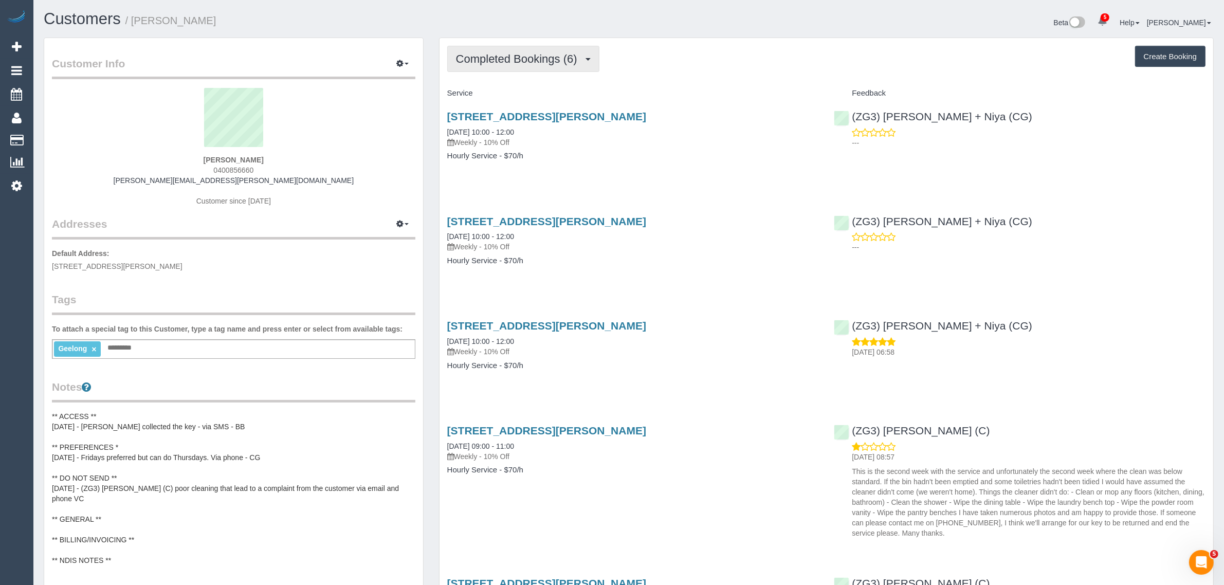
click at [533, 58] on span "Completed Bookings (6)" at bounding box center [519, 58] width 126 height 13
click at [499, 94] on link "Upcoming Bookings (11)" at bounding box center [502, 95] width 108 height 13
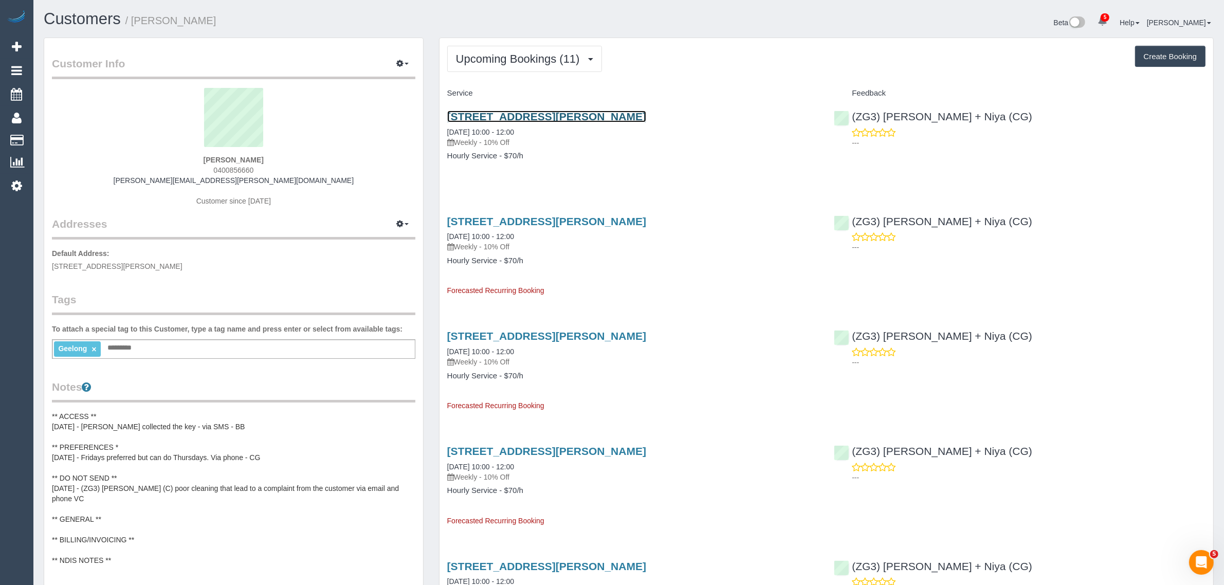
click at [520, 114] on link "2/39 Marshall Street, Newtown, VIC 3220" at bounding box center [546, 117] width 199 height 12
click at [497, 62] on span "Upcoming Bookings (11)" at bounding box center [520, 58] width 129 height 13
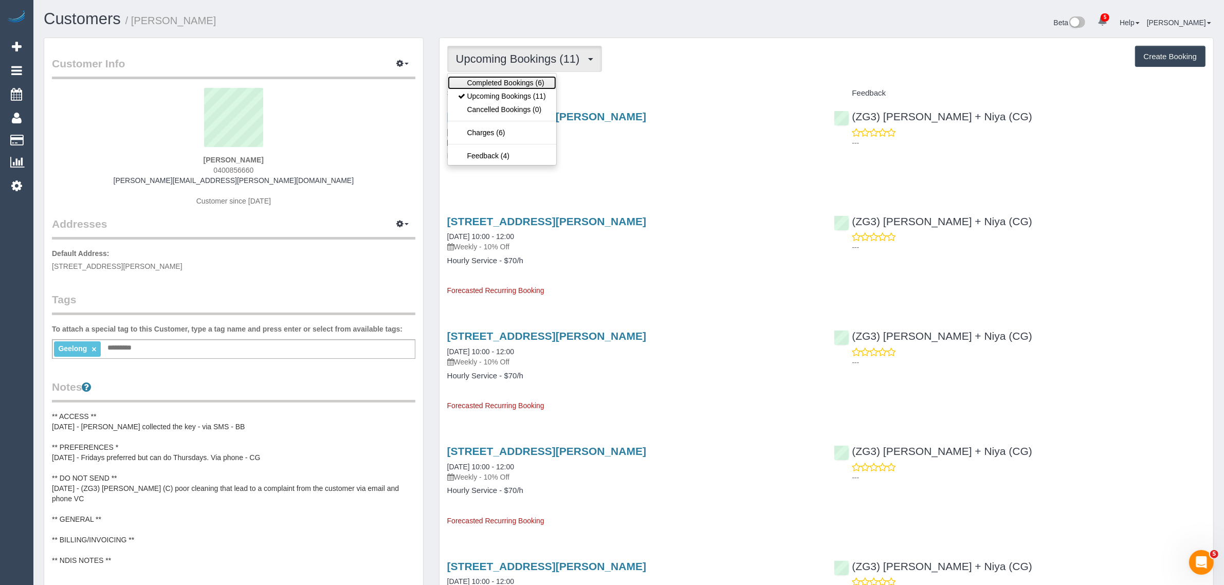
click at [489, 85] on link "Completed Bookings (6)" at bounding box center [502, 82] width 108 height 13
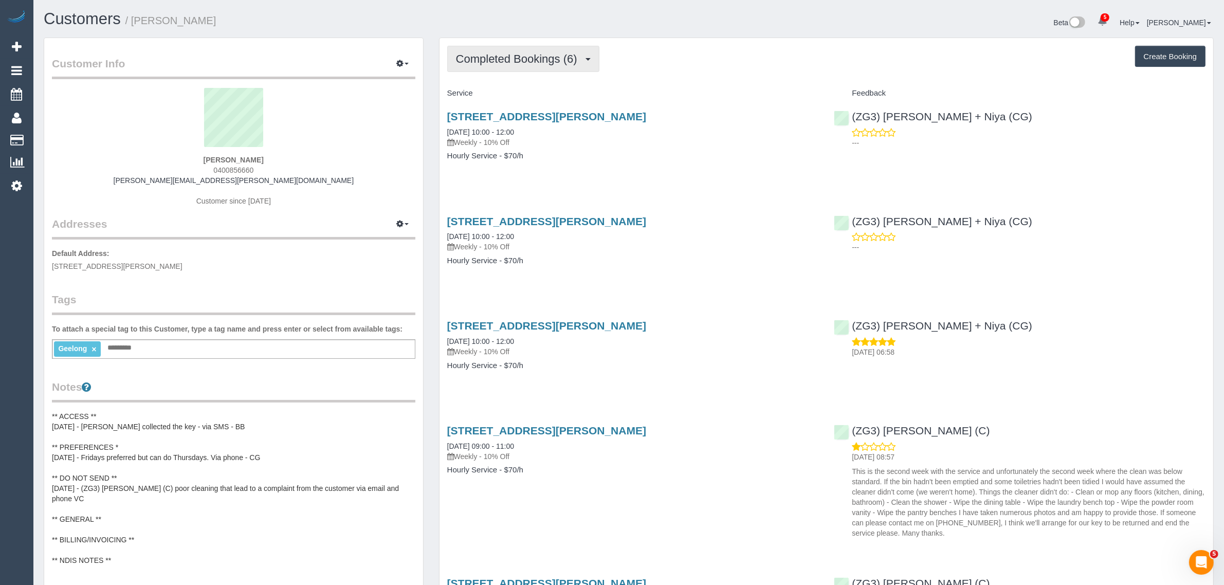
click at [506, 57] on span "Completed Bookings (6)" at bounding box center [519, 58] width 126 height 13
click at [482, 96] on link "Upcoming Bookings (11)" at bounding box center [502, 95] width 108 height 13
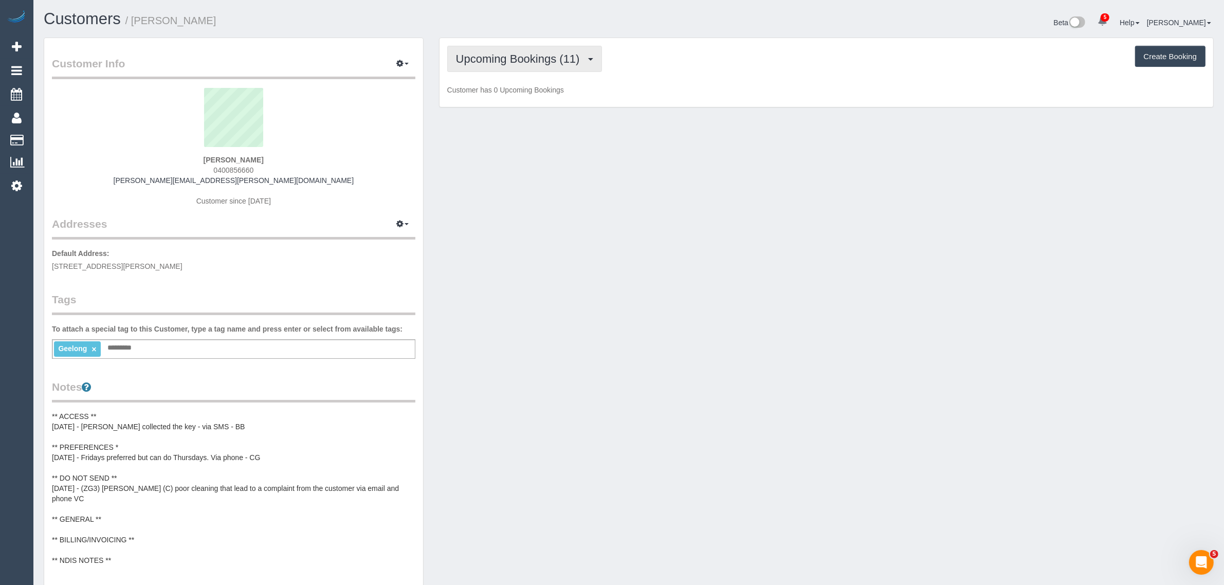
click at [499, 56] on span "Upcoming Bookings (11)" at bounding box center [520, 58] width 129 height 13
click at [493, 78] on link "Completed Bookings (6)" at bounding box center [502, 82] width 108 height 13
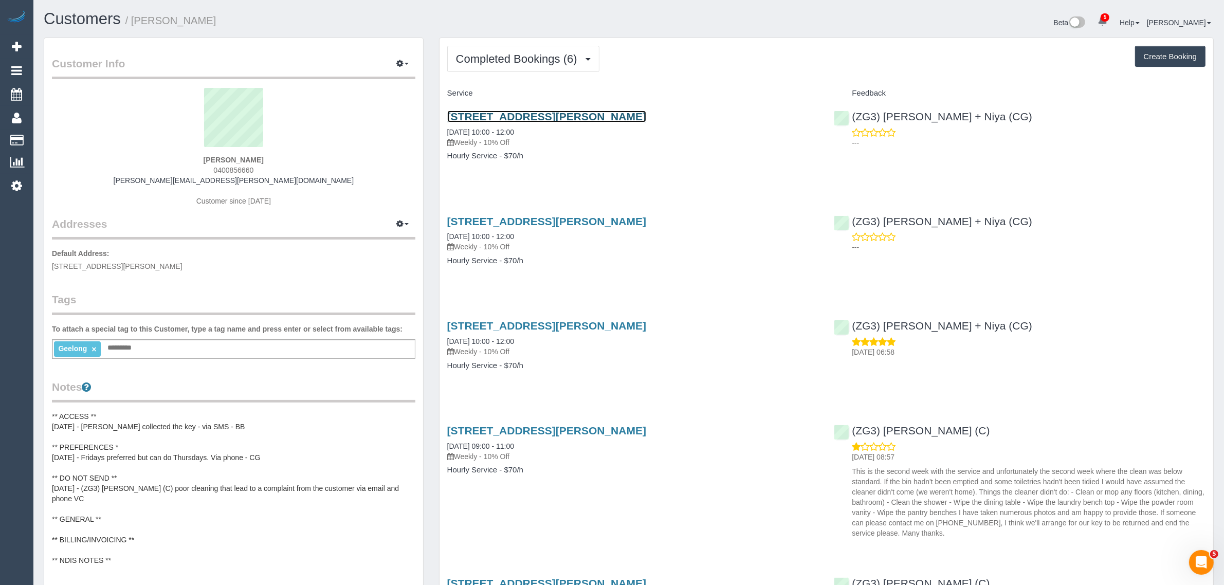
click at [551, 116] on link "2/39 Marshall Street, Newtown, VIC 3220" at bounding box center [546, 117] width 199 height 12
click at [849, 112] on div "(ZG3) Suneeth + Niya (CG) ---" at bounding box center [1019, 127] width 387 height 50
click at [483, 58] on span "Completed Bookings (6)" at bounding box center [519, 58] width 126 height 13
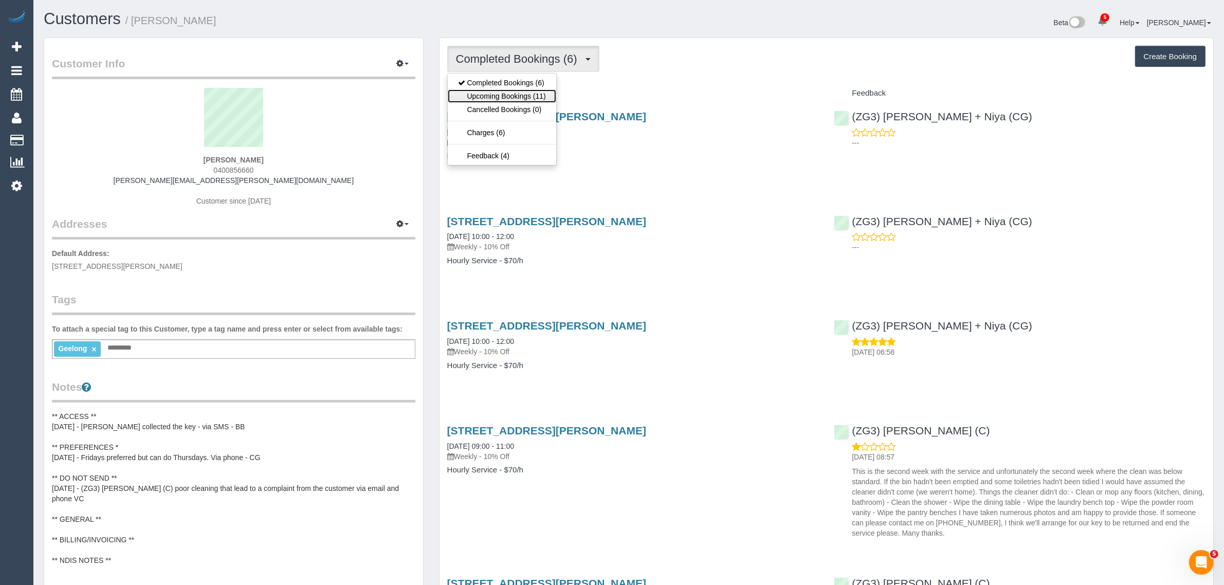
drag, startPoint x: 493, startPoint y: 95, endPoint x: 508, endPoint y: 95, distance: 14.9
click at [493, 95] on link "Upcoming Bookings (11)" at bounding box center [502, 95] width 108 height 13
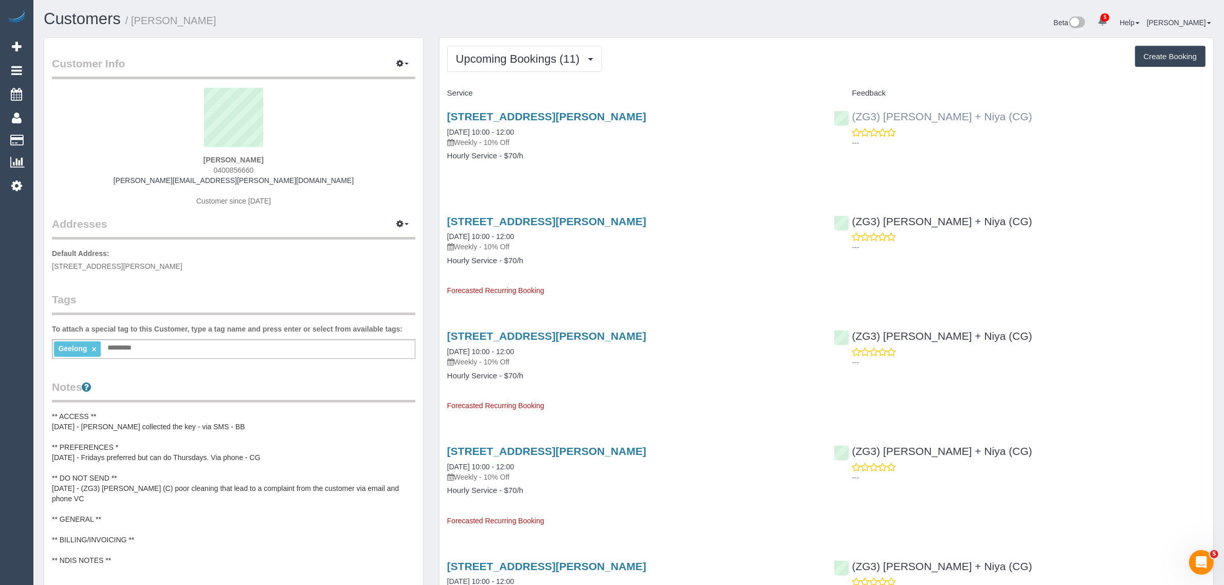
drag, startPoint x: 971, startPoint y: 113, endPoint x: 852, endPoint y: 114, distance: 118.8
click at [852, 114] on div "(ZG3) Suneeth + Niya (CG) ---" at bounding box center [1019, 127] width 387 height 50
copy link "(ZG3) Suneeth + Niya (CG)"
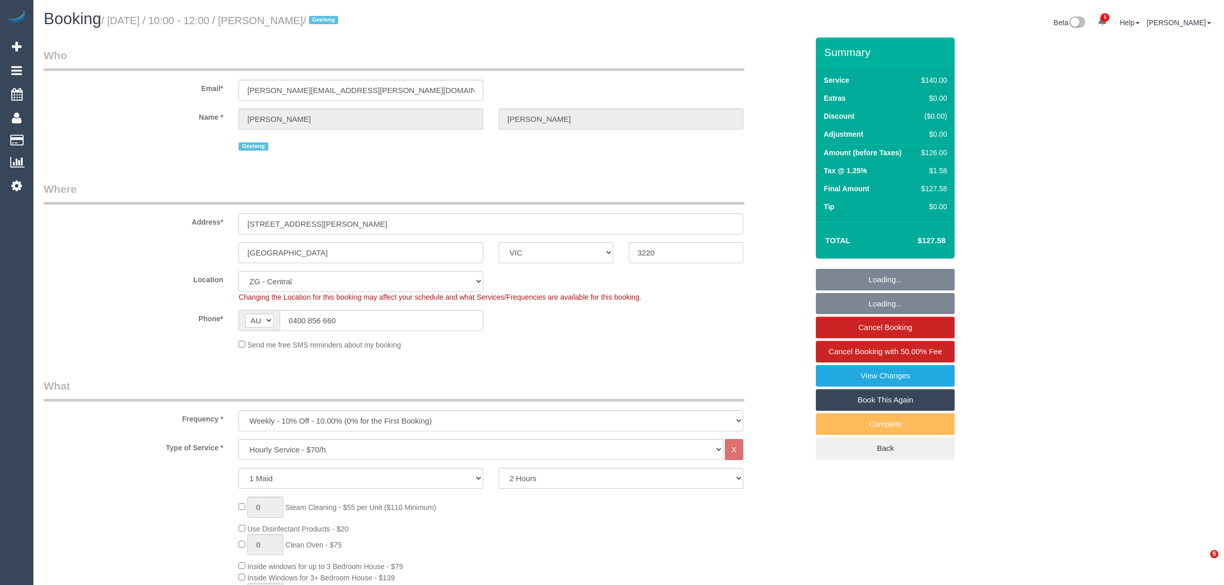
select select "VIC"
select select "number:28"
select select "number:14"
select select "number:19"
select select "number:36"
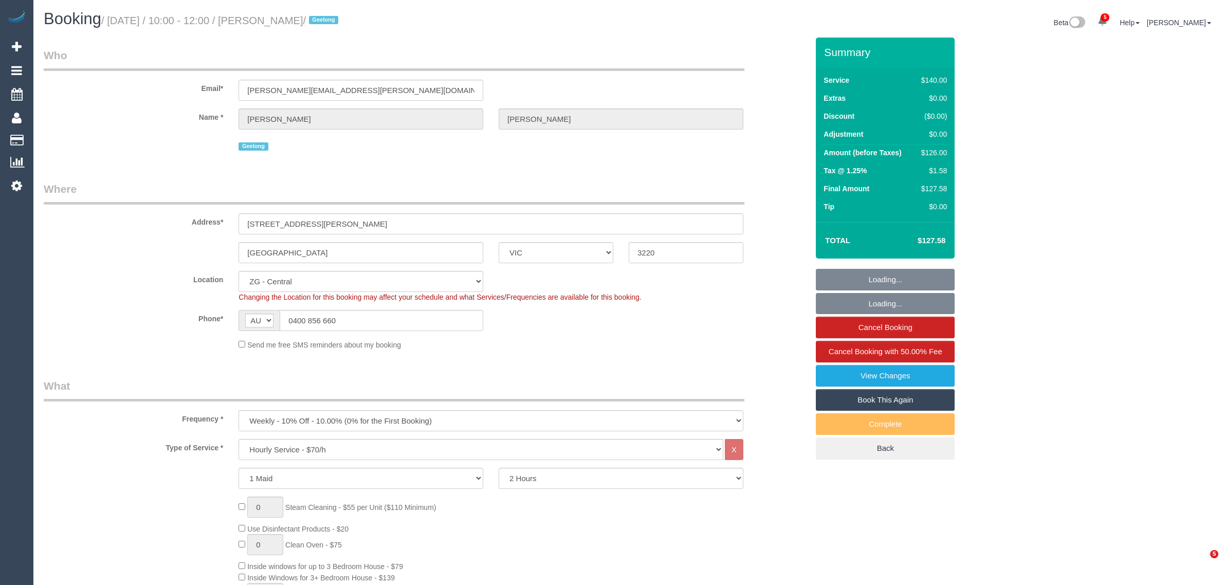
select select "number:34"
select select "101165"
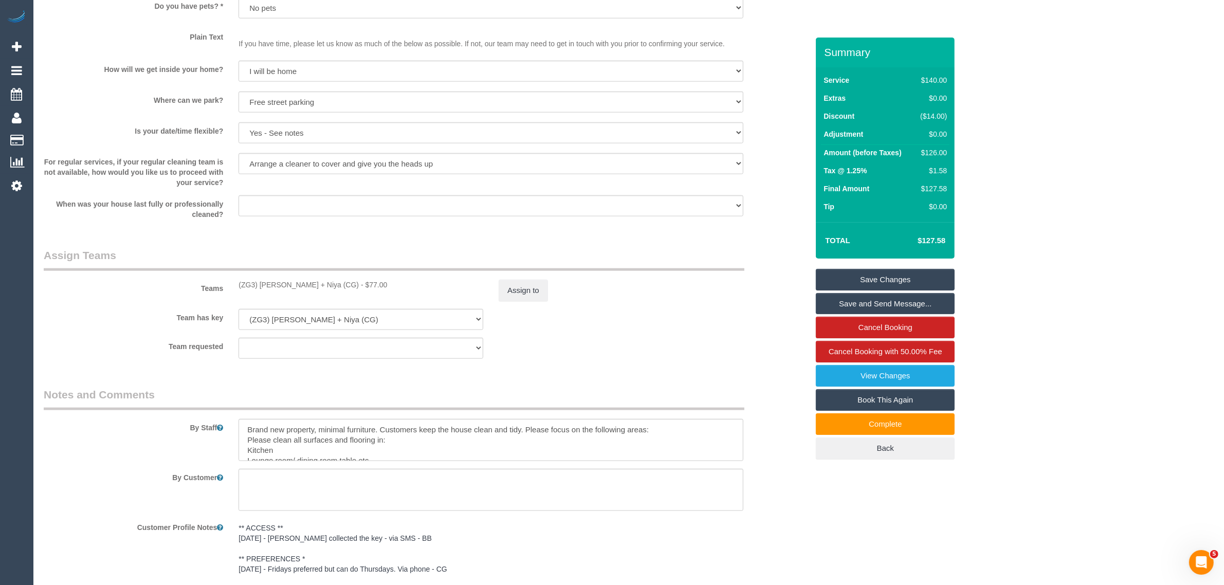
scroll to position [1541, 0]
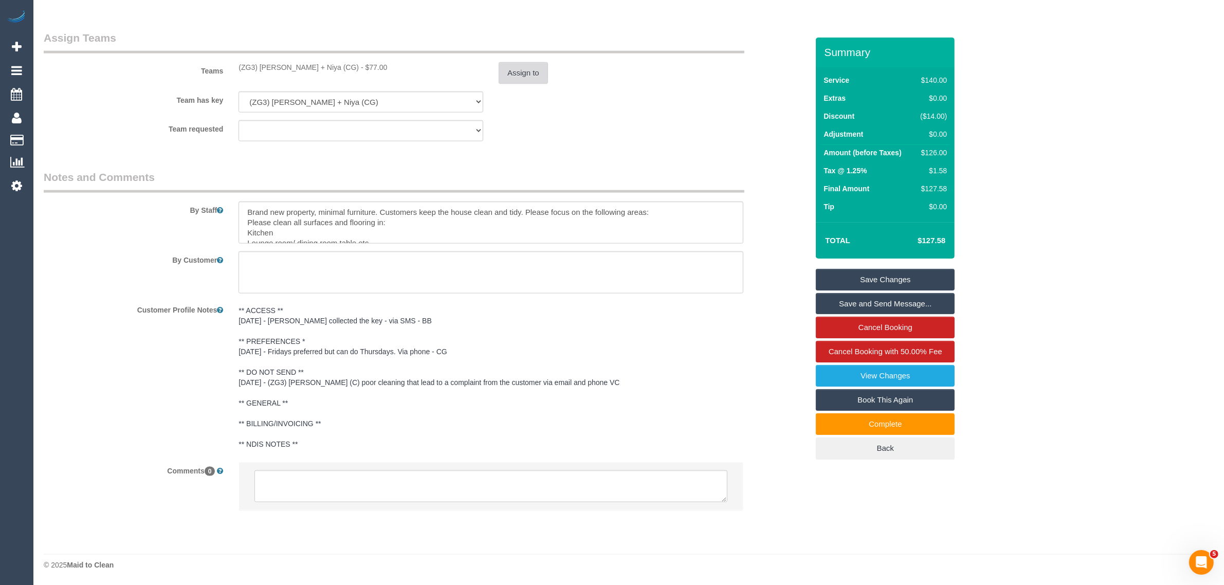
click at [530, 81] on button "Assign to" at bounding box center [523, 73] width 49 height 22
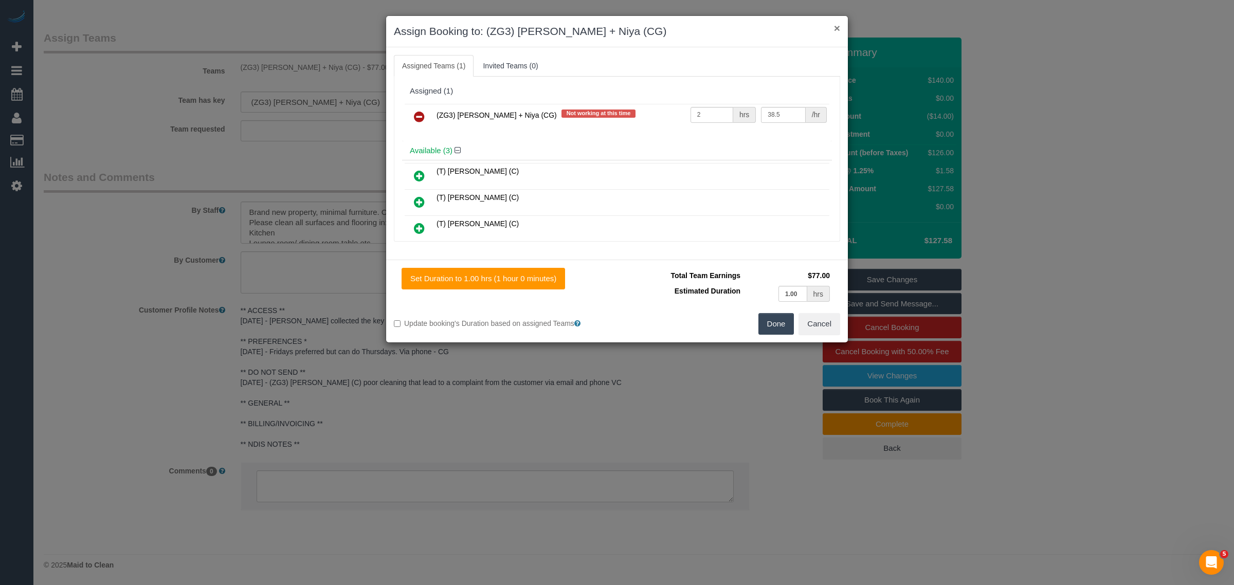
click at [836, 23] on button "×" at bounding box center [837, 28] width 6 height 11
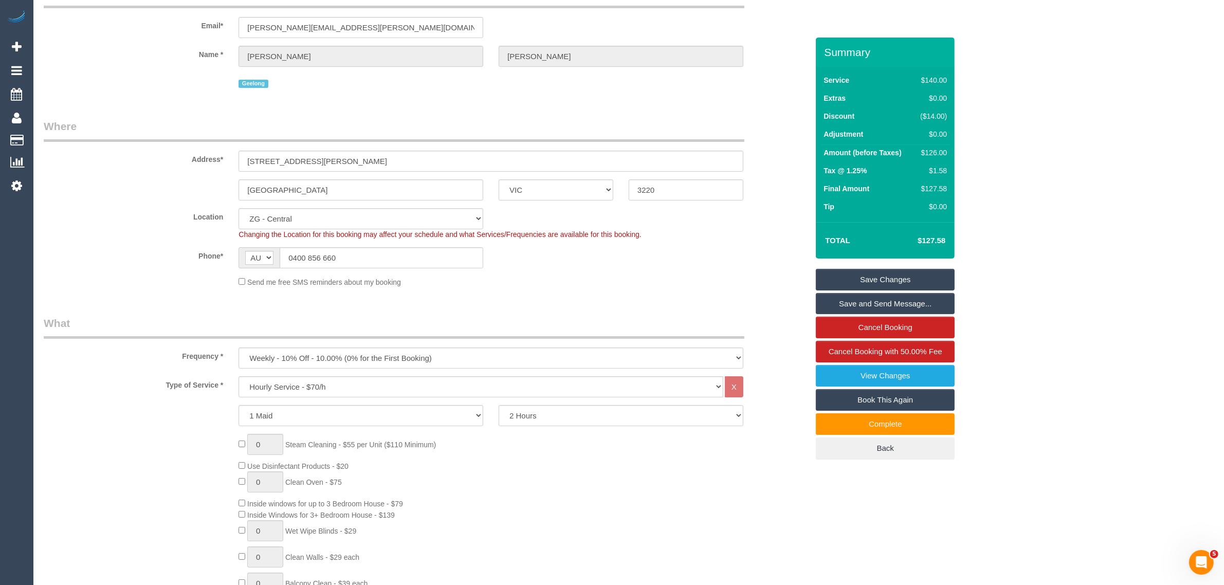
scroll to position [0, 0]
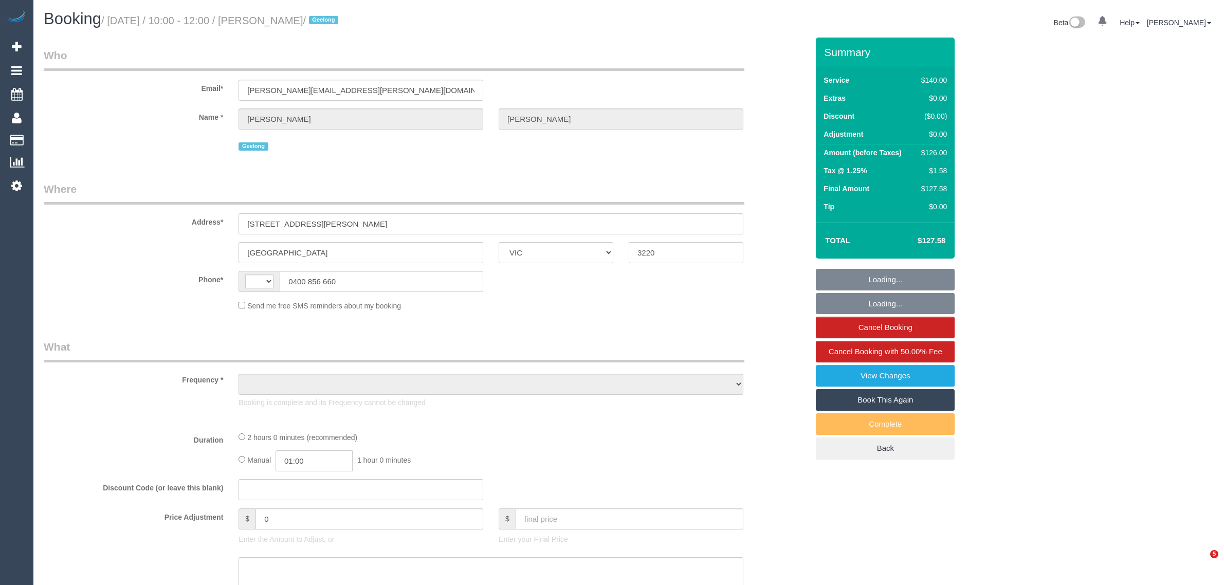
select select "VIC"
select select "string:AU"
select select "object:596"
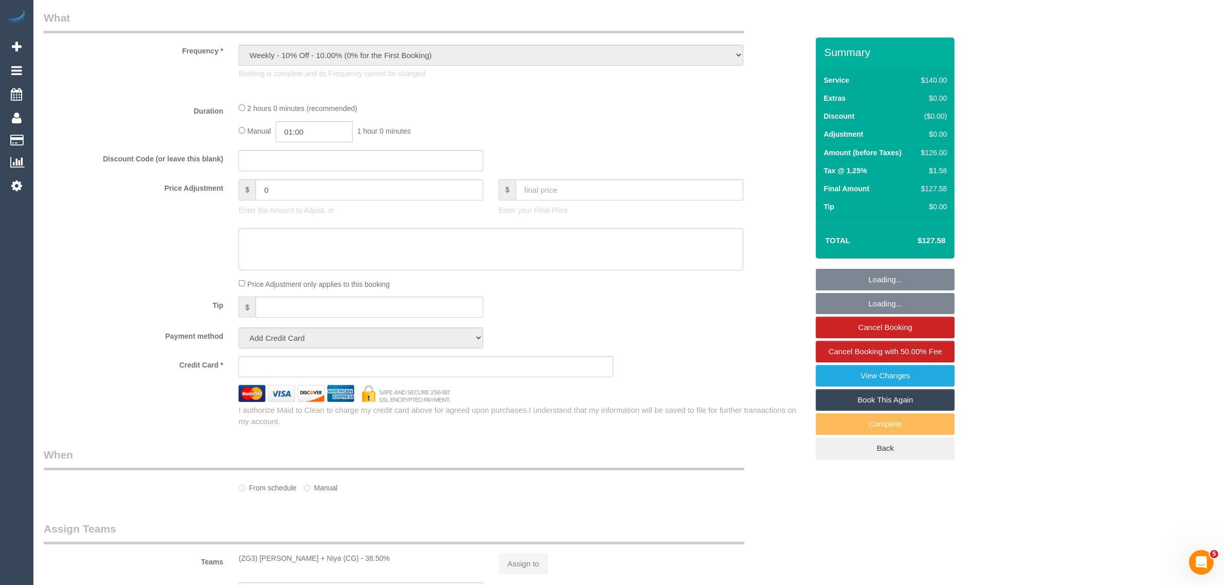
select select "number:28"
select select "number:14"
select select "number:19"
select select "number:36"
select select "number:34"
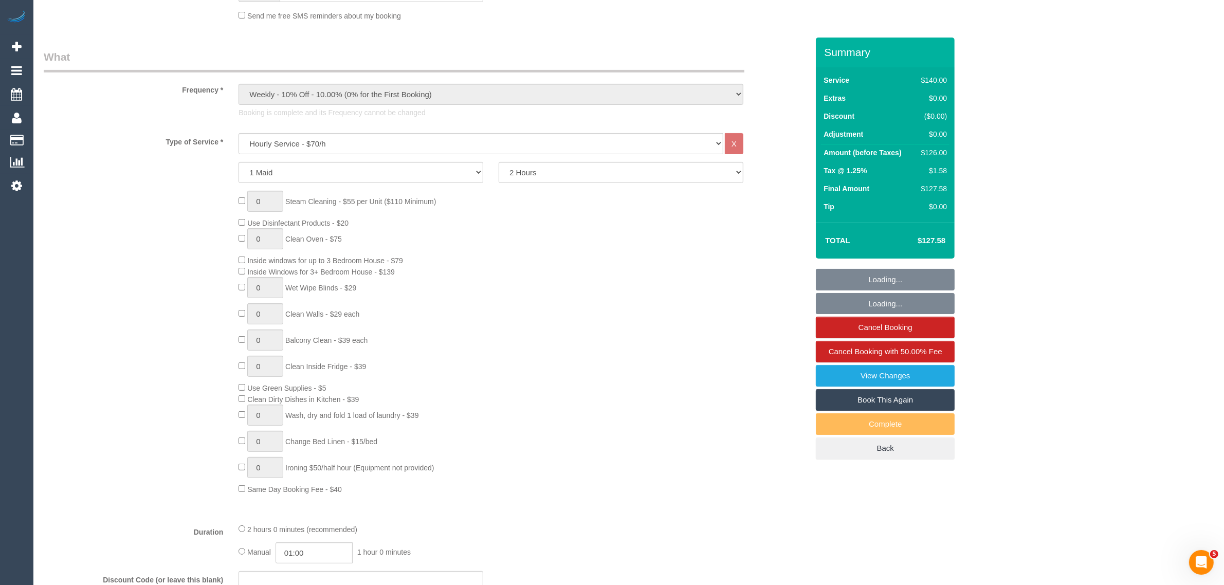
select select "object:997"
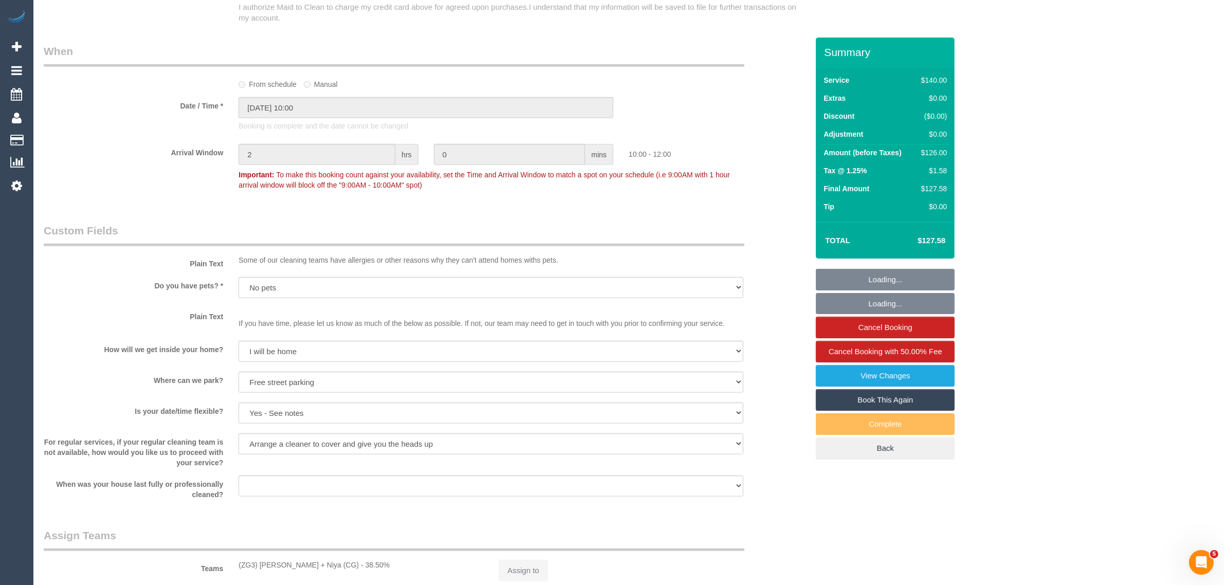
select select "string:stripe-pm_1P0XDP2GScqysDRV2VQCP1Yn"
select select "101165"
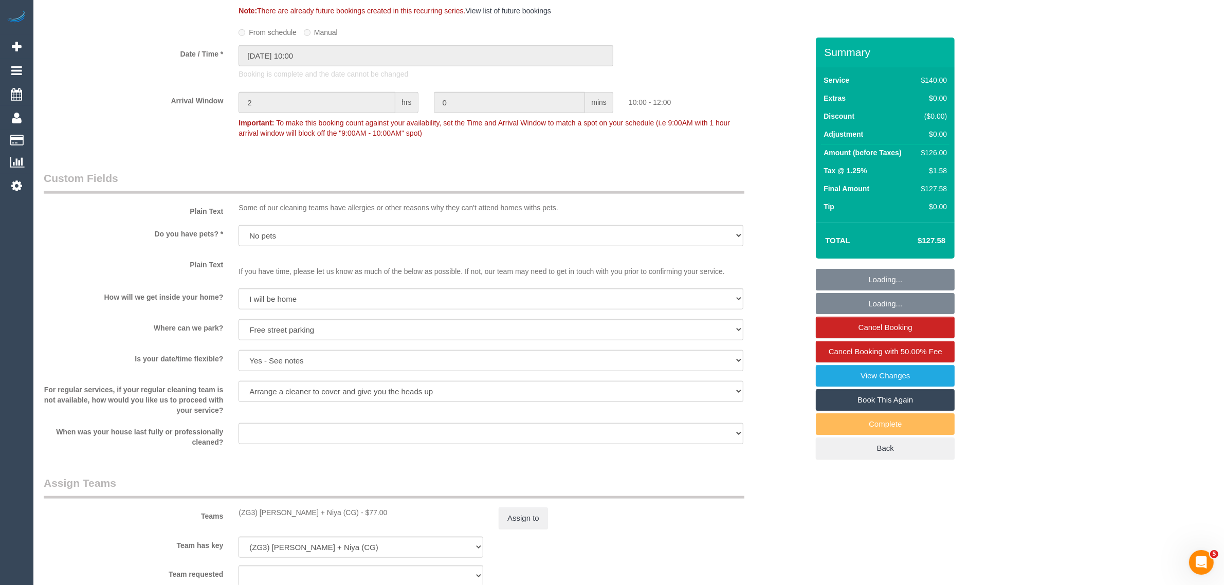
scroll to position [1410, 0]
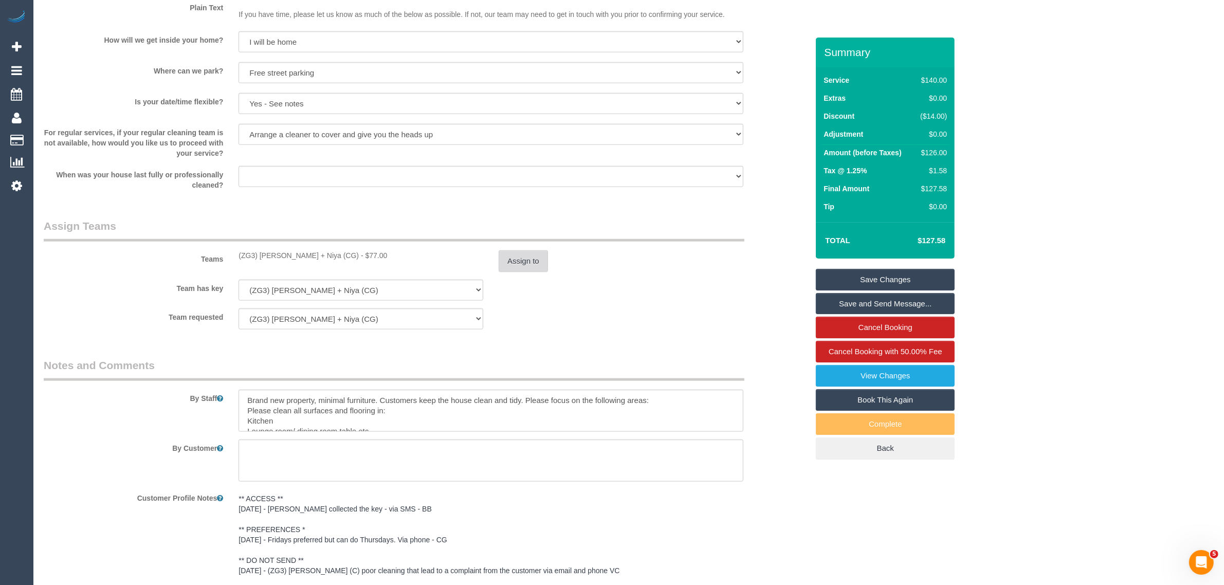
click at [519, 264] on button "Assign to" at bounding box center [523, 261] width 49 height 22
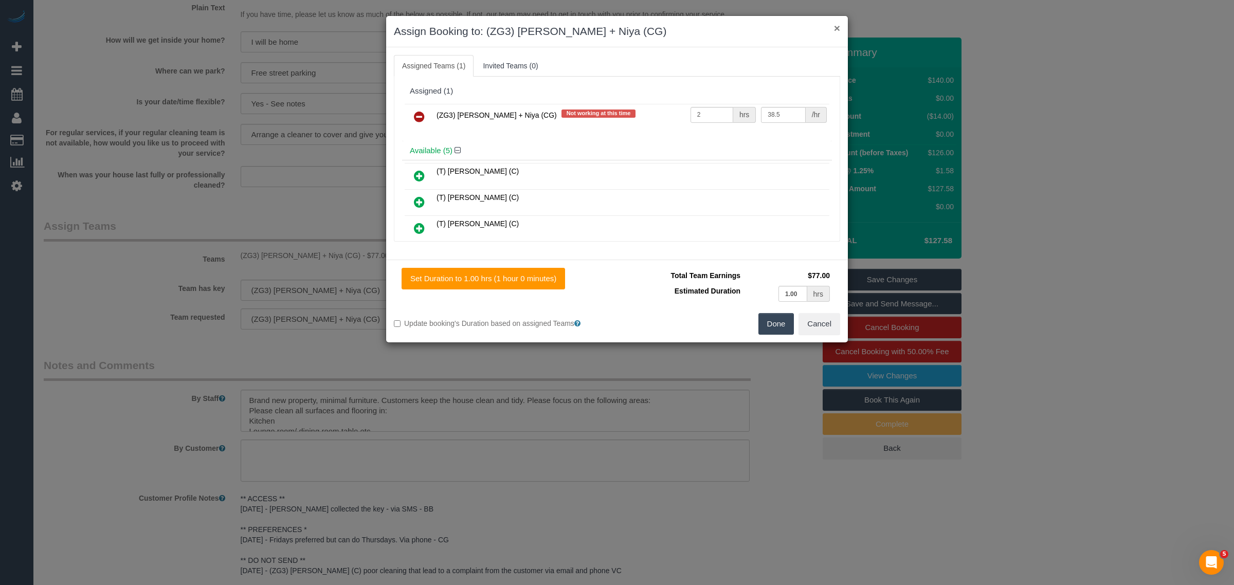
click at [834, 26] on button "×" at bounding box center [837, 28] width 6 height 11
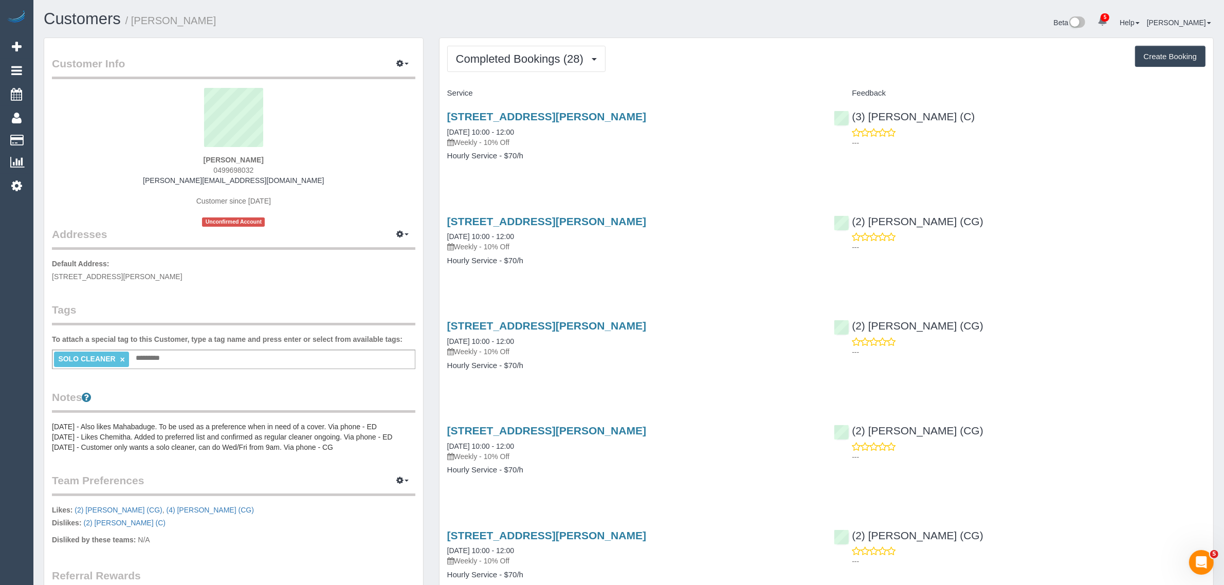
drag, startPoint x: 244, startPoint y: 159, endPoint x: 209, endPoint y: 159, distance: 35.0
click at [209, 159] on div "[PERSON_NAME] 0499698032 [PERSON_NAME][EMAIL_ADDRESS][DOMAIN_NAME] Customer sin…" at bounding box center [234, 157] width 364 height 139
copy strong "Andrea Pakis"
click at [531, 56] on span "Completed Bookings (28)" at bounding box center [522, 58] width 133 height 13
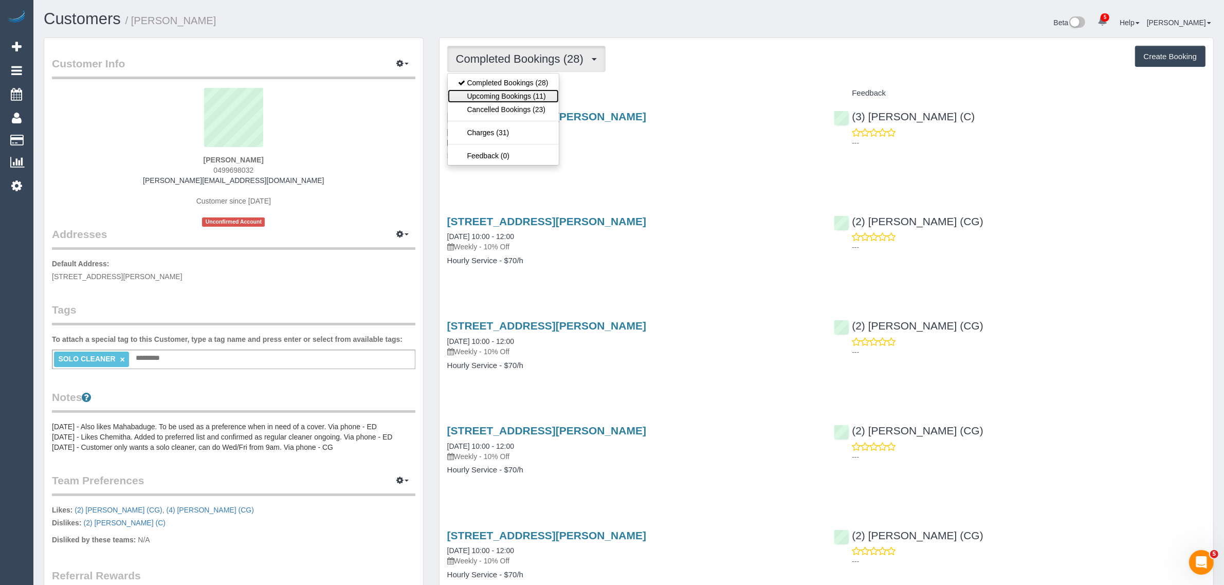
click at [504, 96] on link "Upcoming Bookings (11)" at bounding box center [503, 95] width 111 height 13
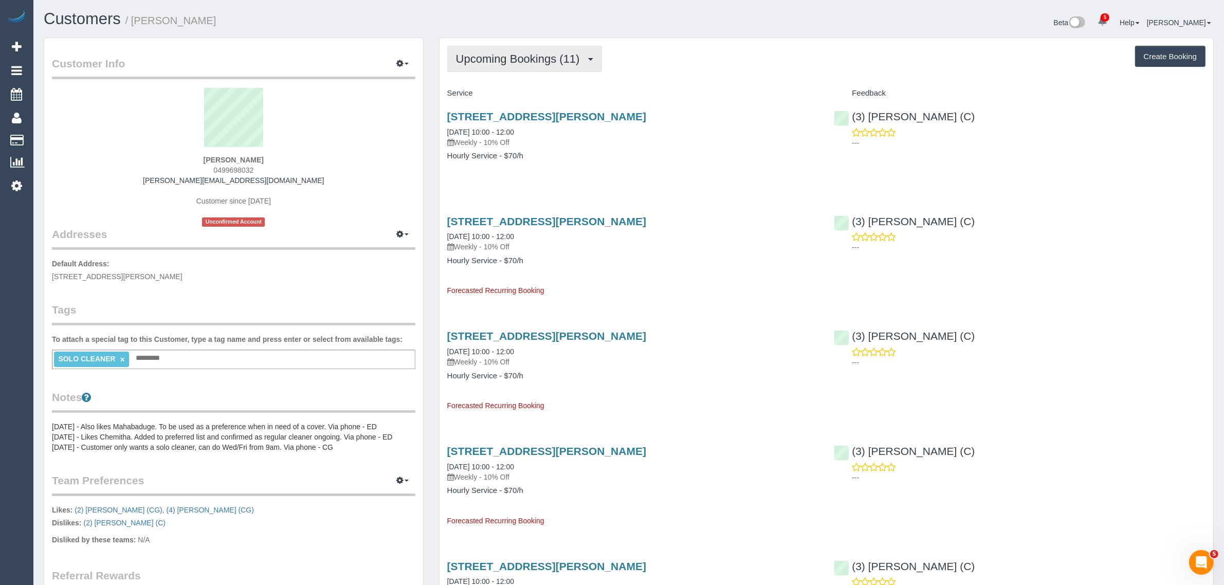
click at [522, 58] on span "Upcoming Bookings (11)" at bounding box center [520, 58] width 129 height 13
click at [508, 85] on link "Completed Bookings (28)" at bounding box center [503, 82] width 111 height 13
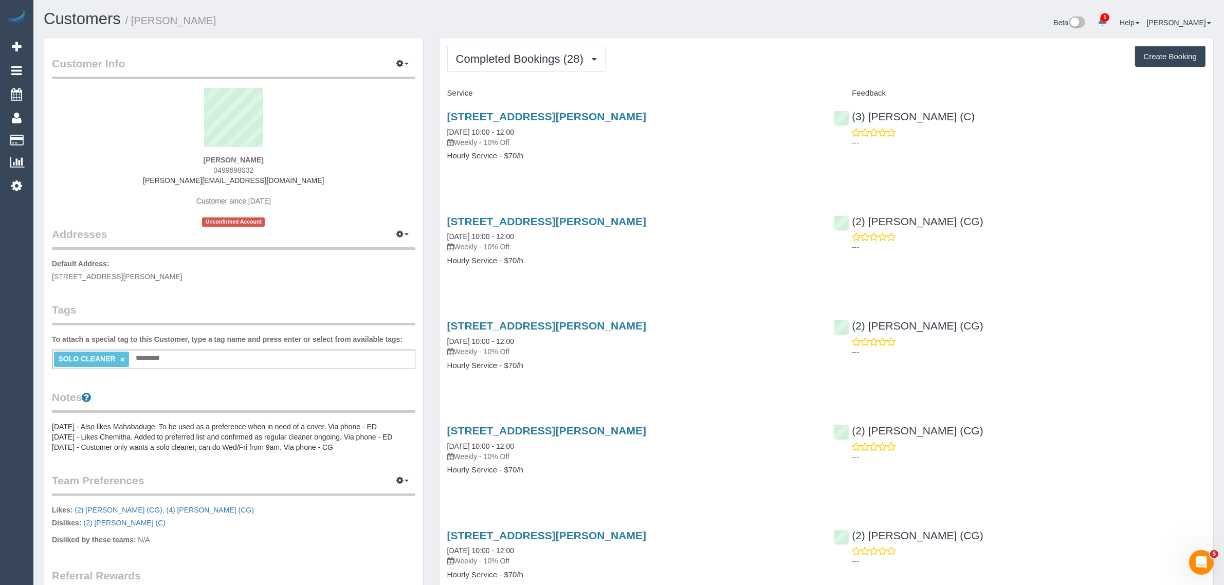
drag, startPoint x: 1042, startPoint y: 226, endPoint x: 857, endPoint y: 209, distance: 185.9
click at [857, 209] on div "(2) Chemitha Wijesinghe (CG) ---" at bounding box center [1019, 232] width 387 height 50
copy link "(2) Chemitha Wijesinghe (CG)"
click at [184, 350] on div "SOLO CLEANER × Add a tag" at bounding box center [234, 360] width 364 height 20
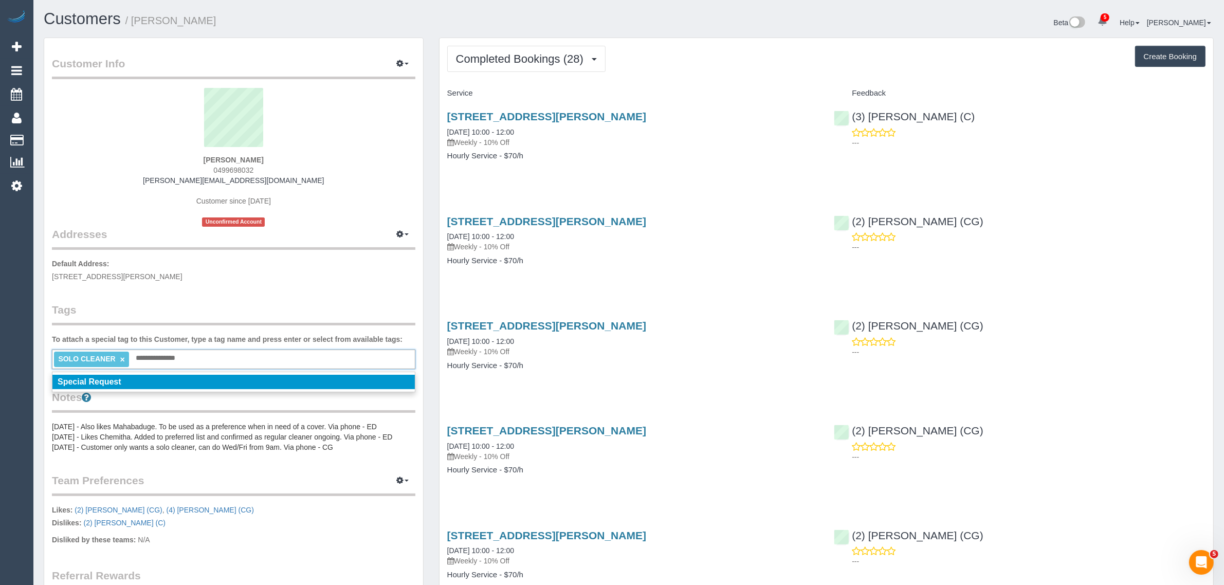
type input "**********"
click at [165, 381] on li "Special Request" at bounding box center [233, 382] width 363 height 14
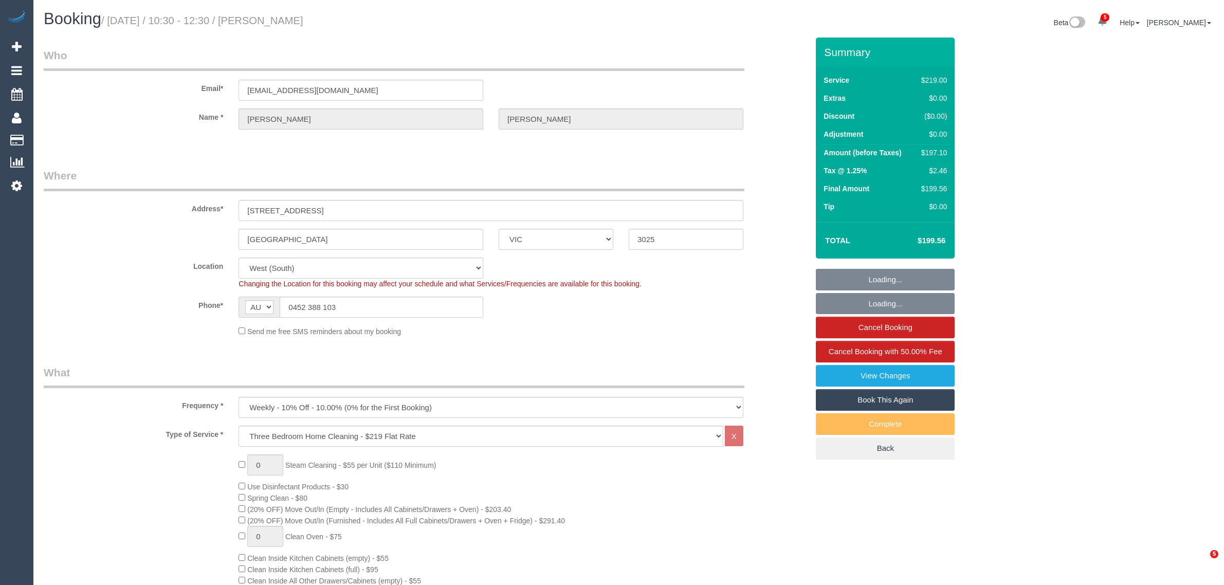
select select "VIC"
select select "string:stripe-pm_1ROqrO2GScqysDRVOYqVWFcC"
select select "number:27"
select select "number:14"
select select "number:19"
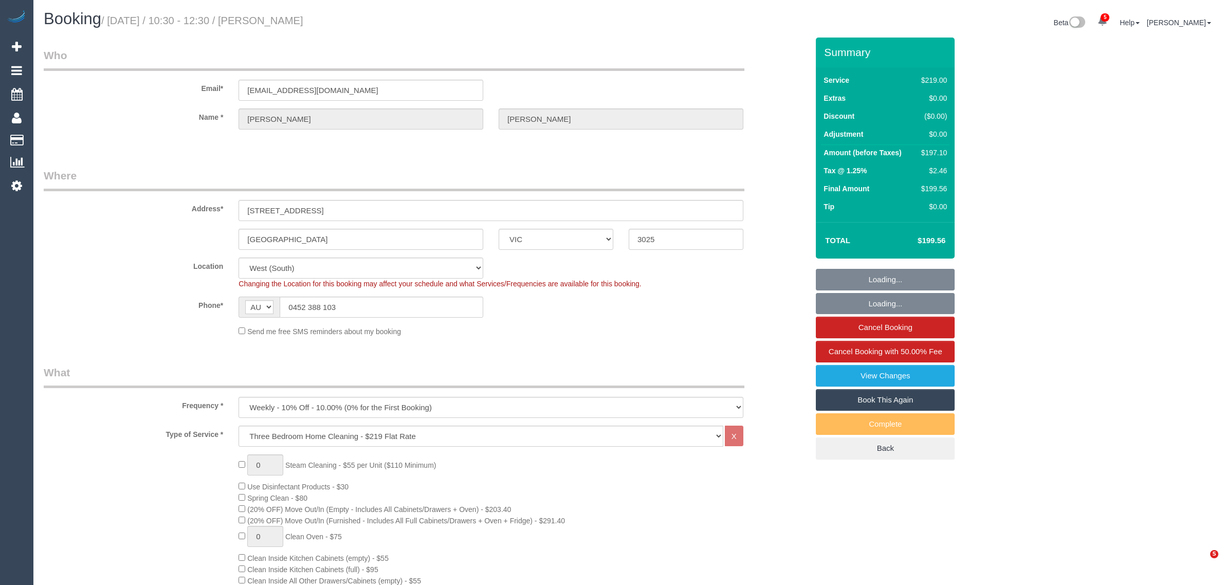
select select "number:22"
select select "number:34"
select select "number:11"
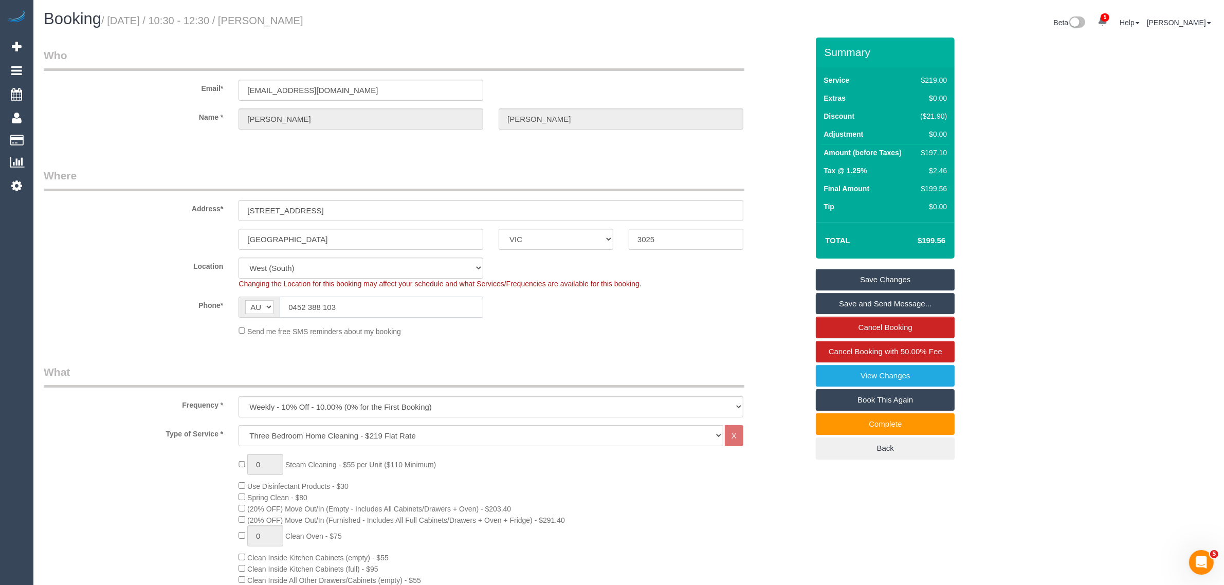
click at [355, 309] on input "0452 388 103" at bounding box center [382, 307] width 204 height 21
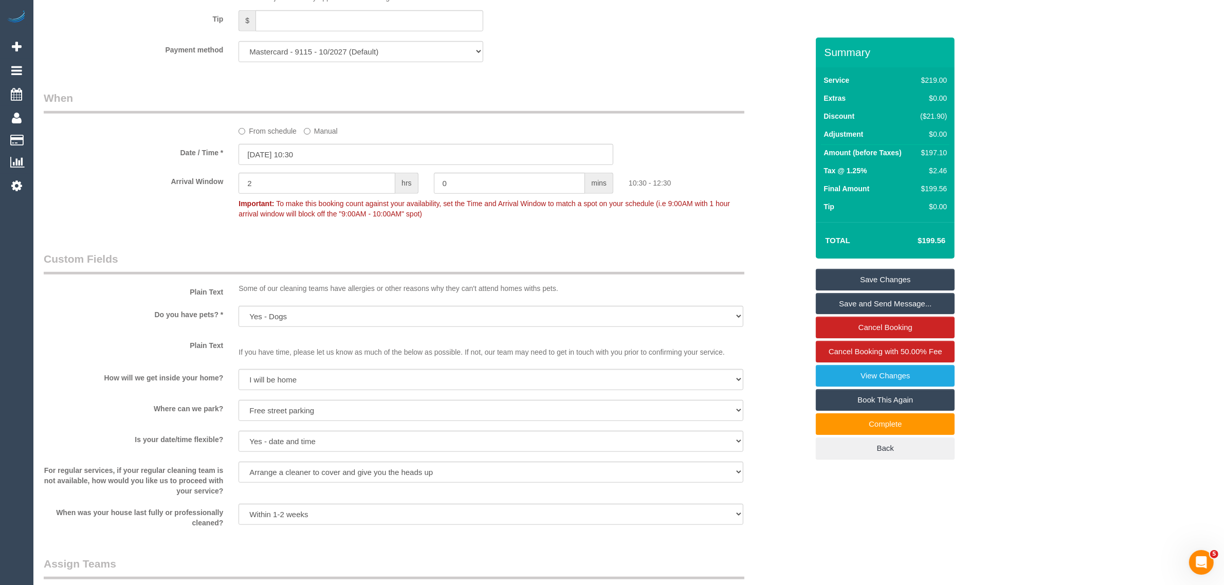
scroll to position [1028, 0]
click at [641, 101] on legend "When" at bounding box center [394, 100] width 701 height 23
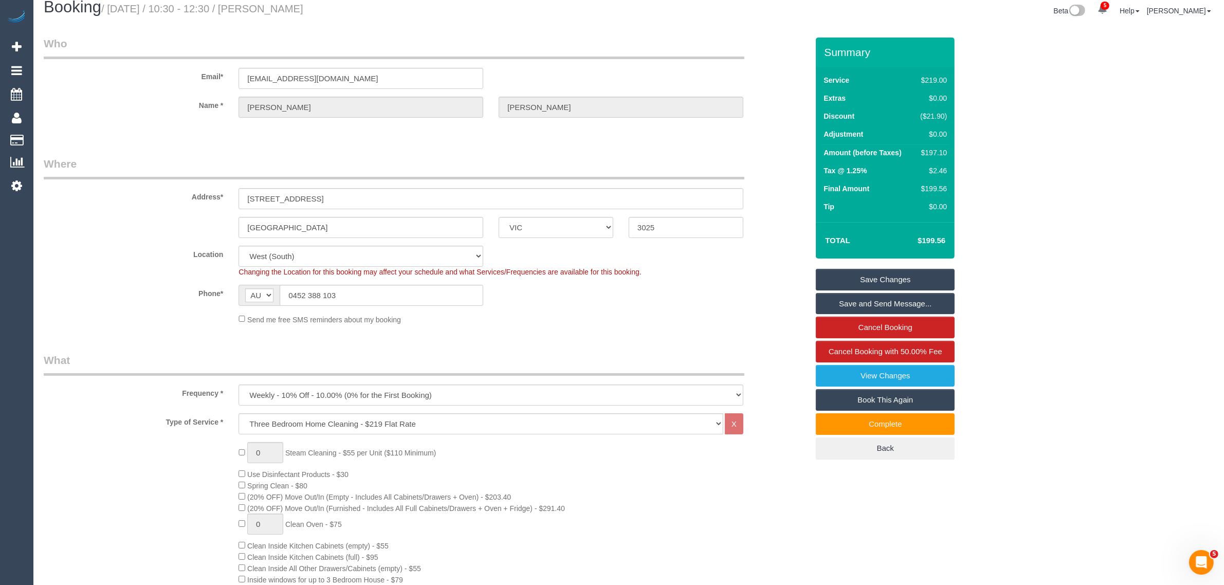
scroll to position [0, 0]
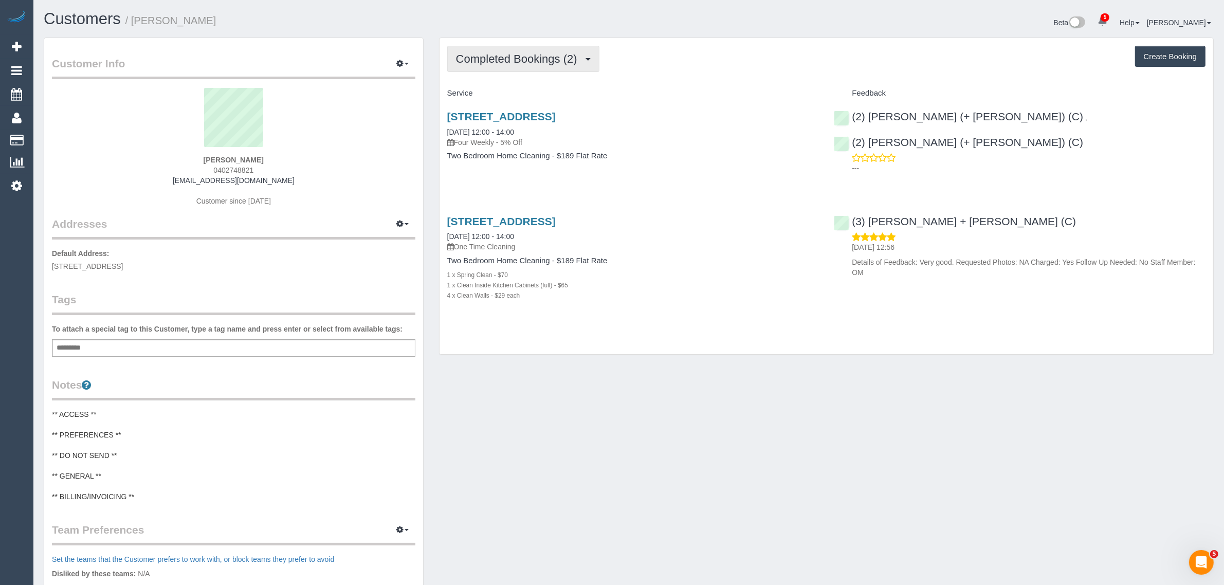
click at [517, 52] on span "Completed Bookings (2)" at bounding box center [519, 58] width 126 height 13
click at [490, 91] on link "Upcoming Bookings (12)" at bounding box center [502, 95] width 108 height 13
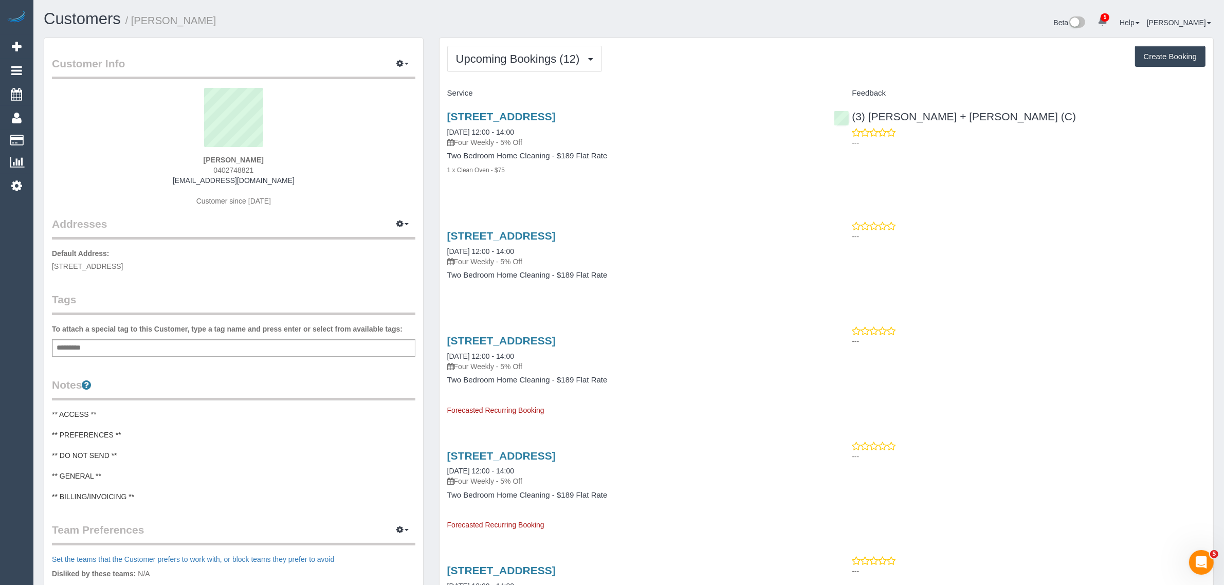
click at [232, 166] on span "0402748821" at bounding box center [233, 170] width 40 height 8
copy span "0402748821"
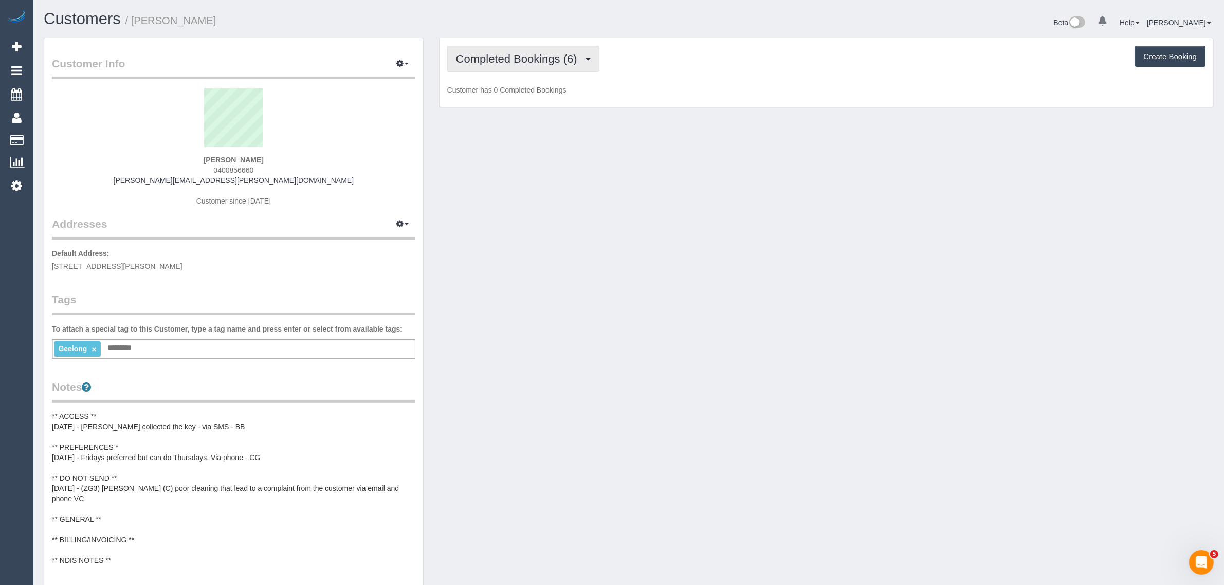
click at [536, 58] on span "Completed Bookings (6)" at bounding box center [519, 58] width 126 height 13
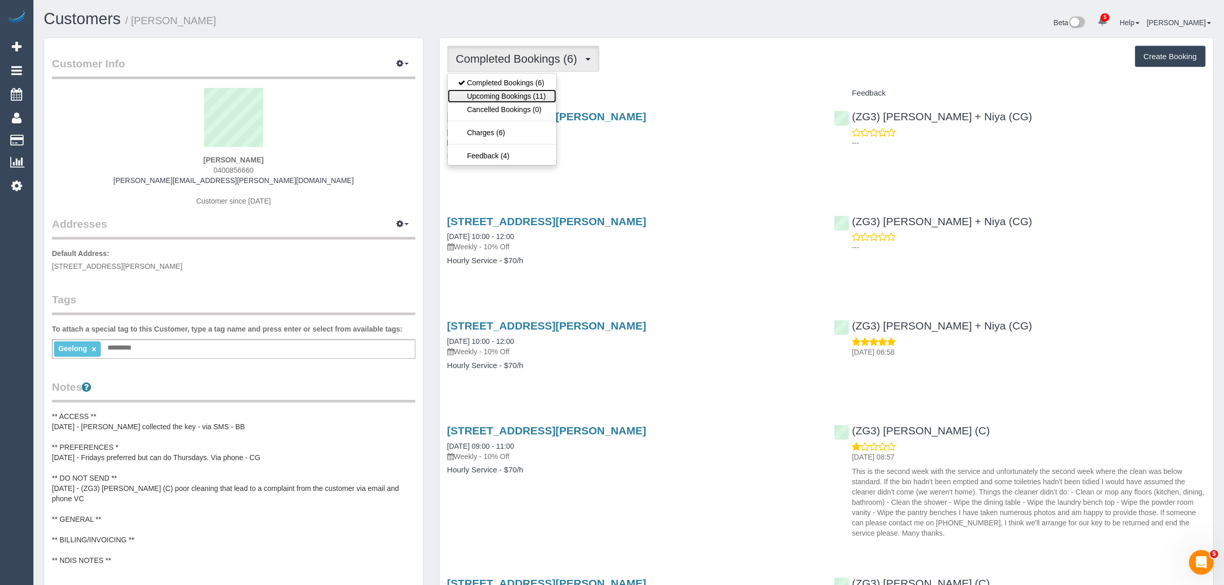
click at [508, 101] on link "Upcoming Bookings (11)" at bounding box center [502, 95] width 108 height 13
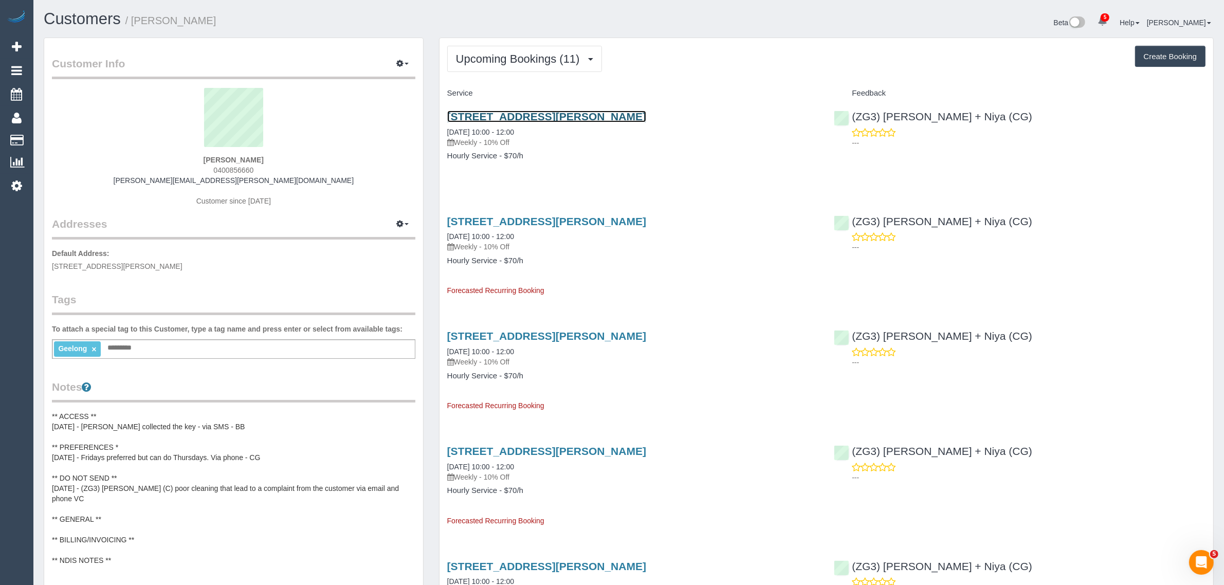
click at [510, 112] on link "2/39 Marshall Street, Newtown, VIC 3220" at bounding box center [546, 117] width 199 height 12
click at [520, 57] on span "Upcoming Bookings (11)" at bounding box center [520, 58] width 129 height 13
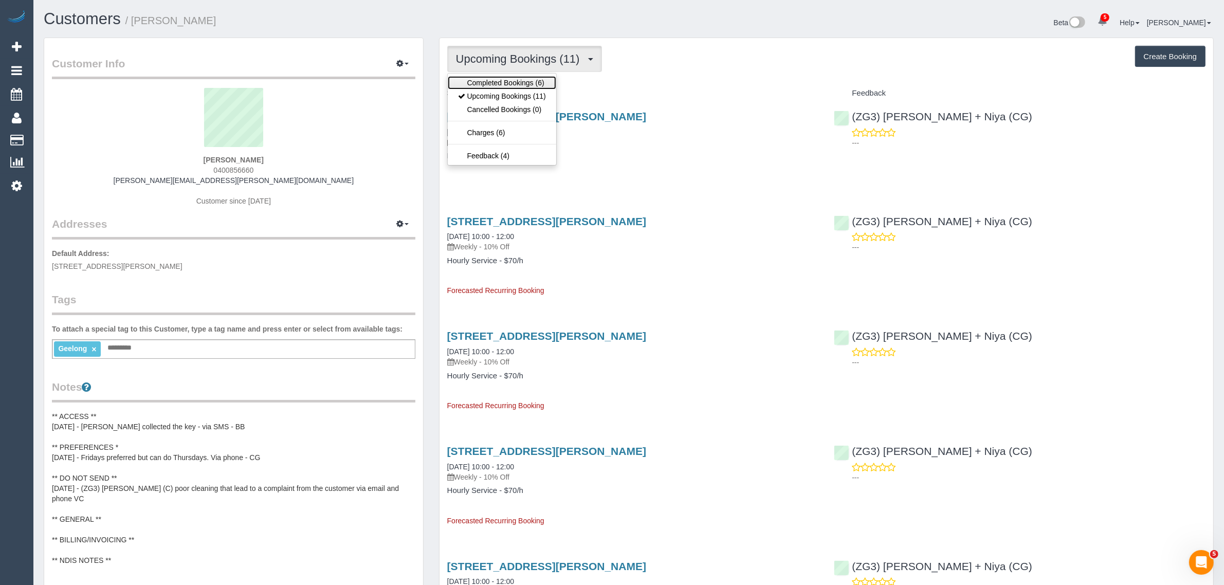
click at [505, 80] on link "Completed Bookings (6)" at bounding box center [502, 82] width 108 height 13
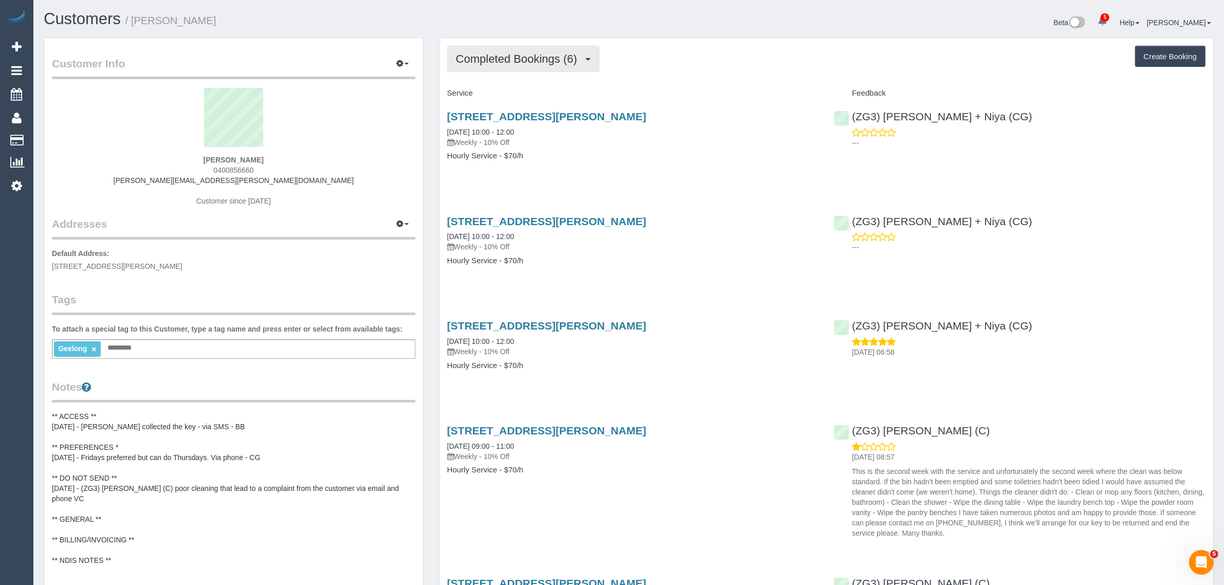
click at [526, 55] on span "Completed Bookings (6)" at bounding box center [519, 58] width 126 height 13
click at [509, 94] on link "Upcoming Bookings (11)" at bounding box center [502, 95] width 108 height 13
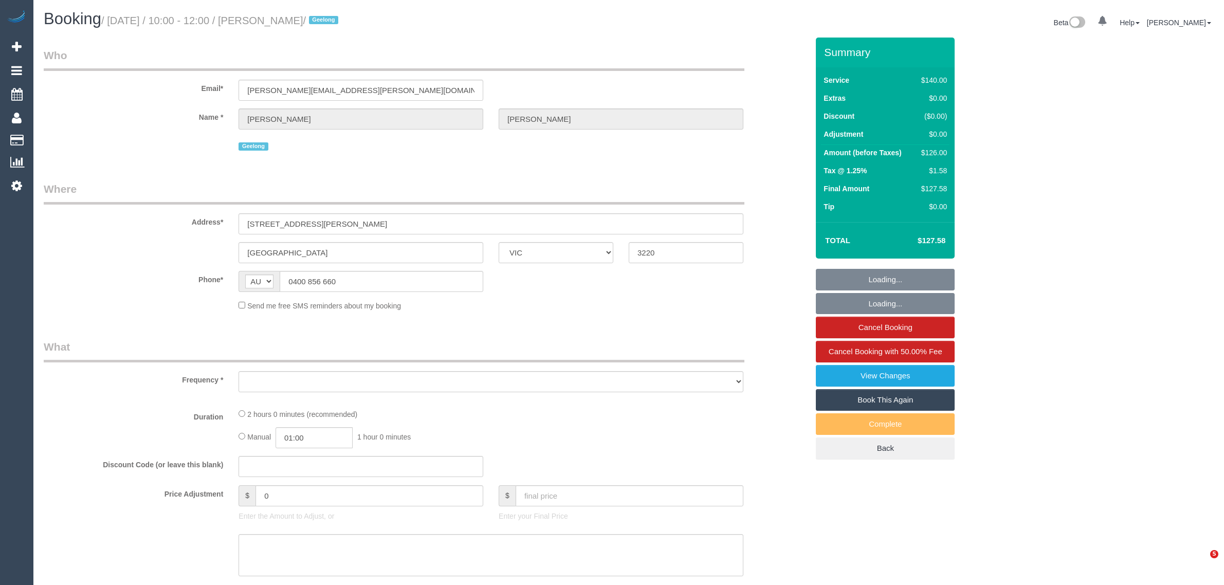
select select "VIC"
select select "string:stripe-pm_1P0XDP2GScqysDRV2VQCP1Yn"
select select "number:28"
select select "number:14"
select select "number:19"
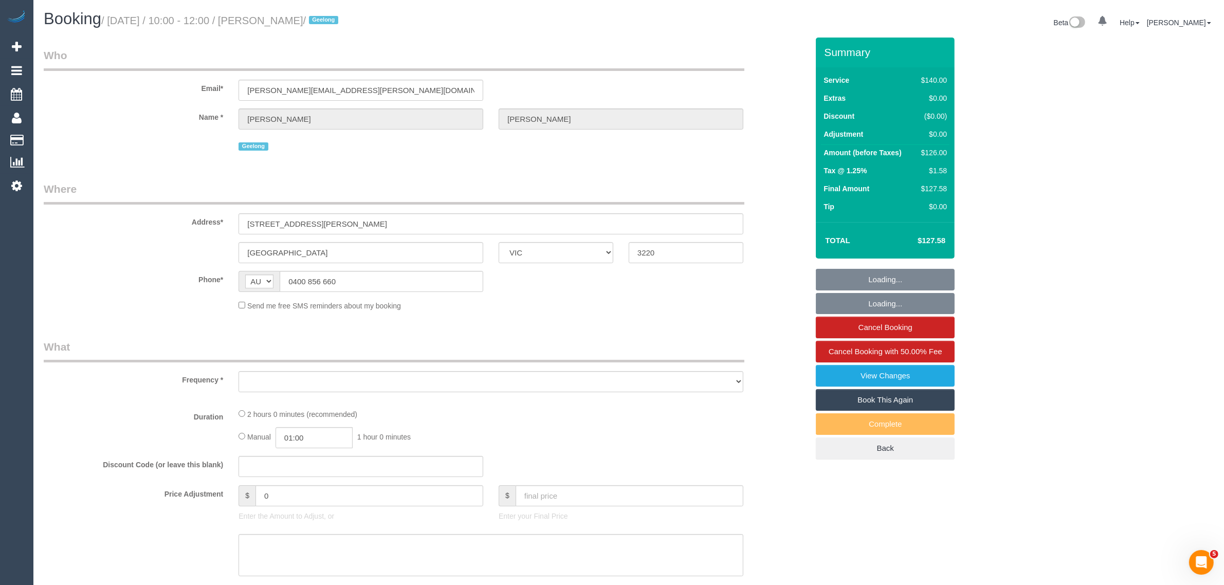
select select "number:36"
select select "number:34"
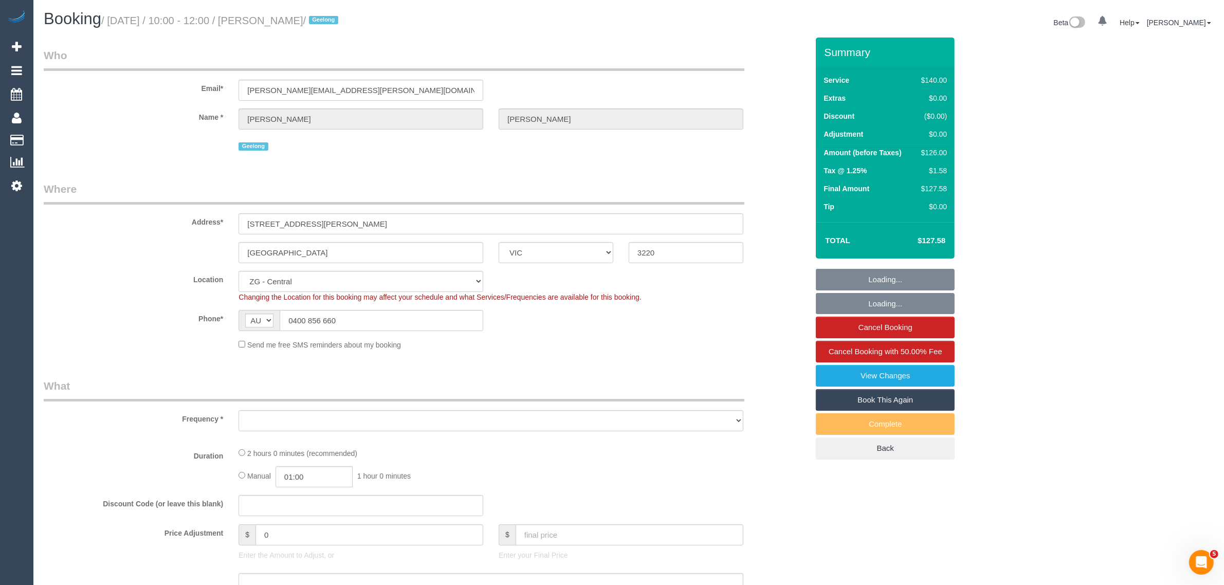
select select "object:739"
select select "101165"
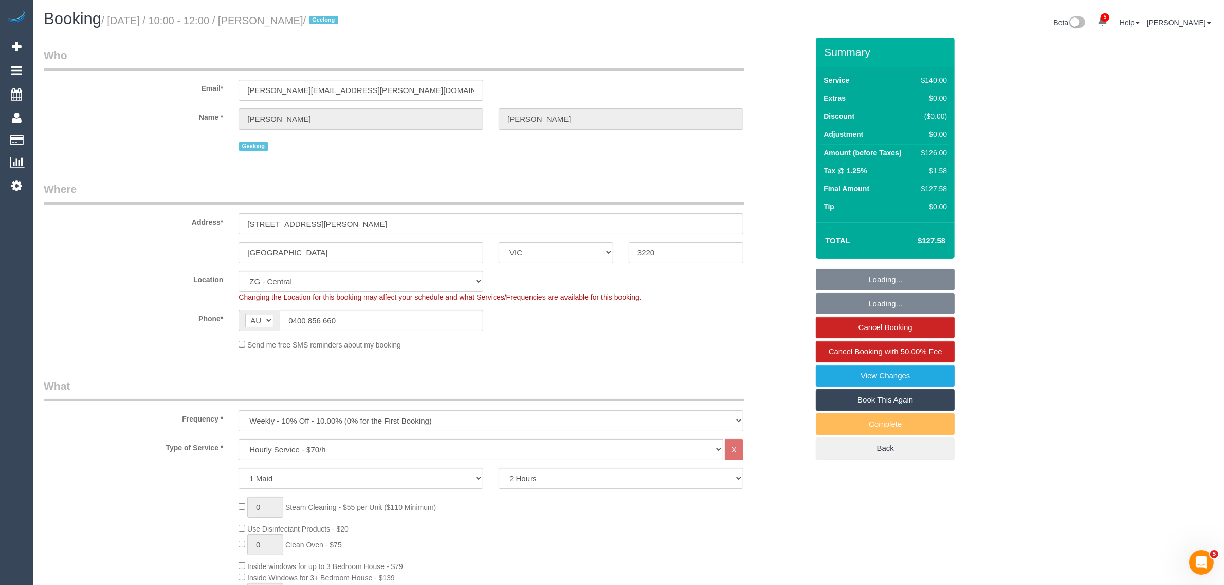
select select "object:990"
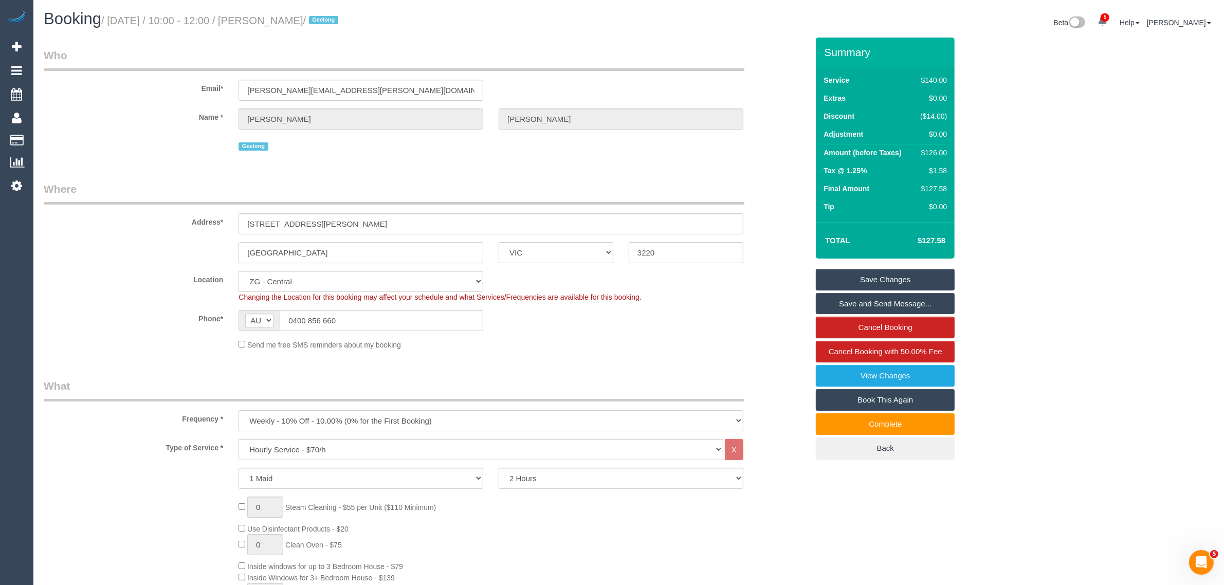
click at [349, 255] on input "[GEOGRAPHIC_DATA]" at bounding box center [361, 252] width 245 height 21
click at [349, 255] on input "Newtown" at bounding box center [361, 252] width 245 height 21
click at [340, 322] on input "0400 856 660" at bounding box center [382, 320] width 204 height 21
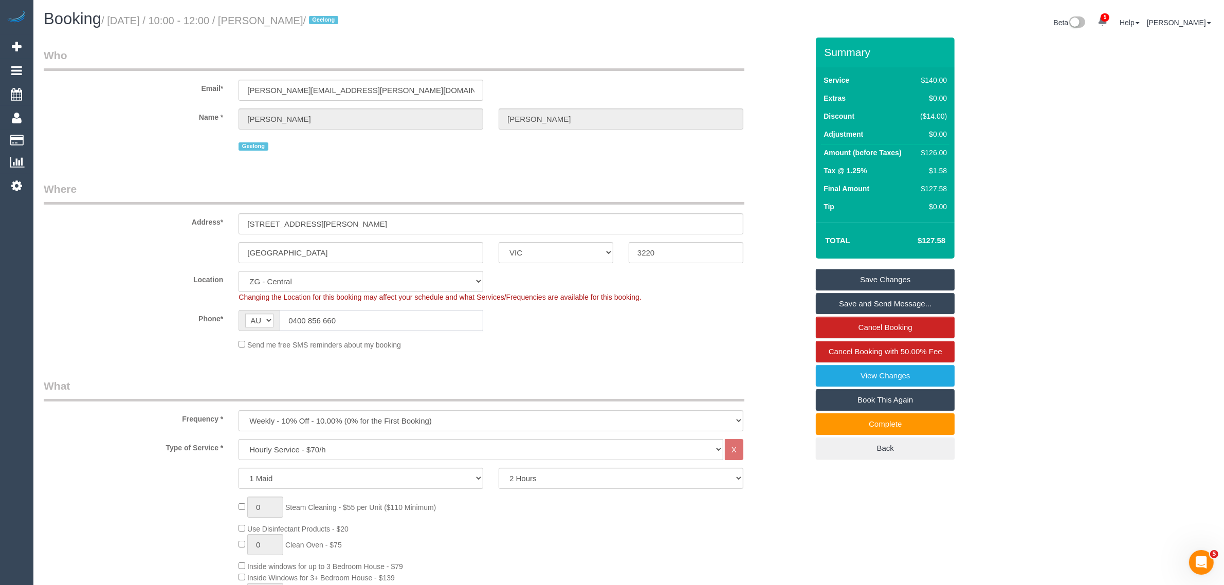
click at [340, 322] on input "0400 856 660" at bounding box center [382, 320] width 204 height 21
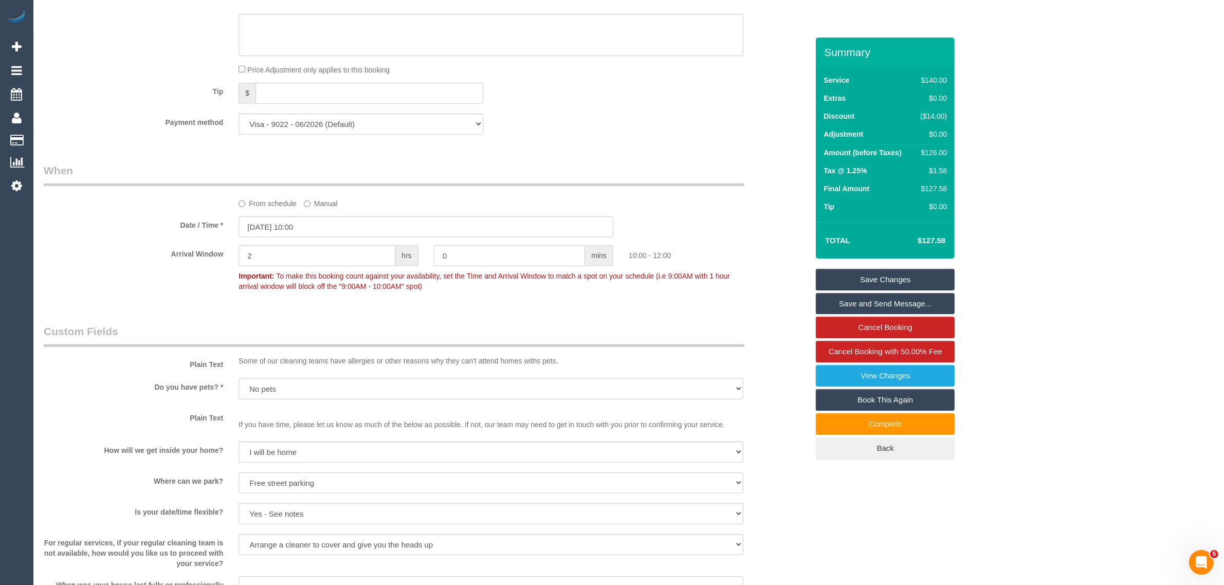
scroll to position [1541, 0]
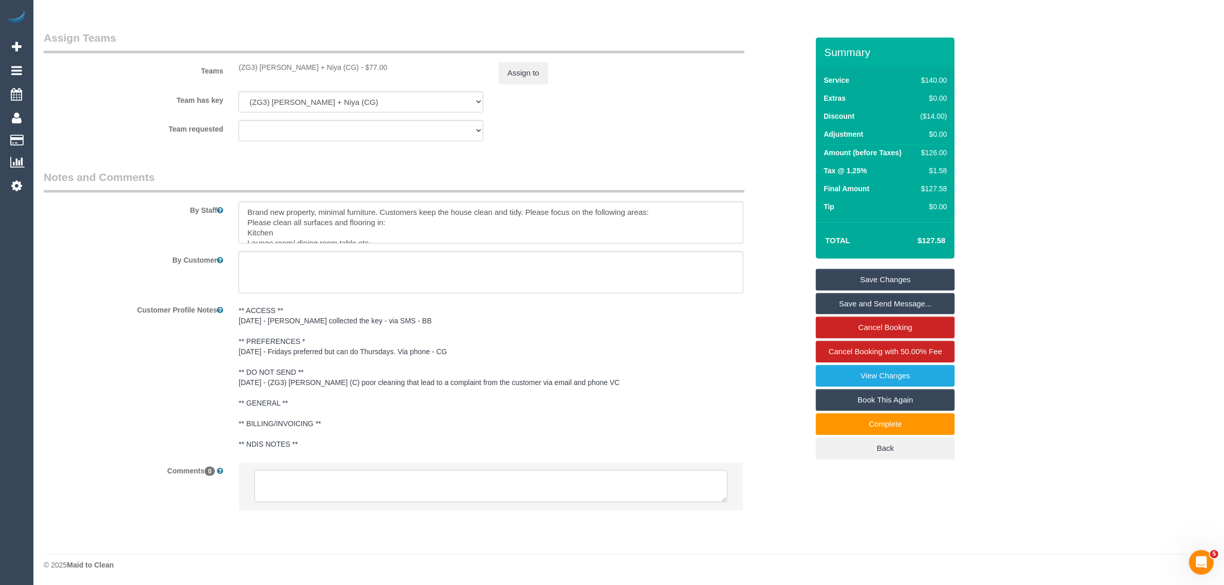
click at [531, 484] on textarea at bounding box center [491, 487] width 473 height 32
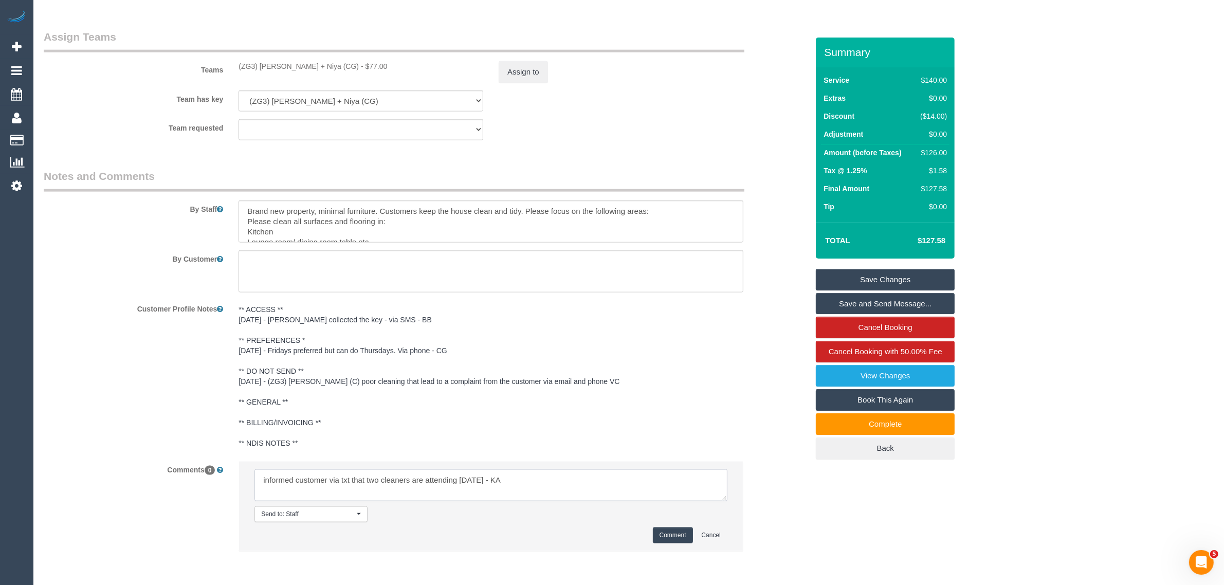
paste textarea "msg_1hm16az3"
type textarea "informed customer via txt that two cleaners are attending today - KA msg_1hm16a…"
click at [664, 530] on button "Comment" at bounding box center [673, 536] width 40 height 16
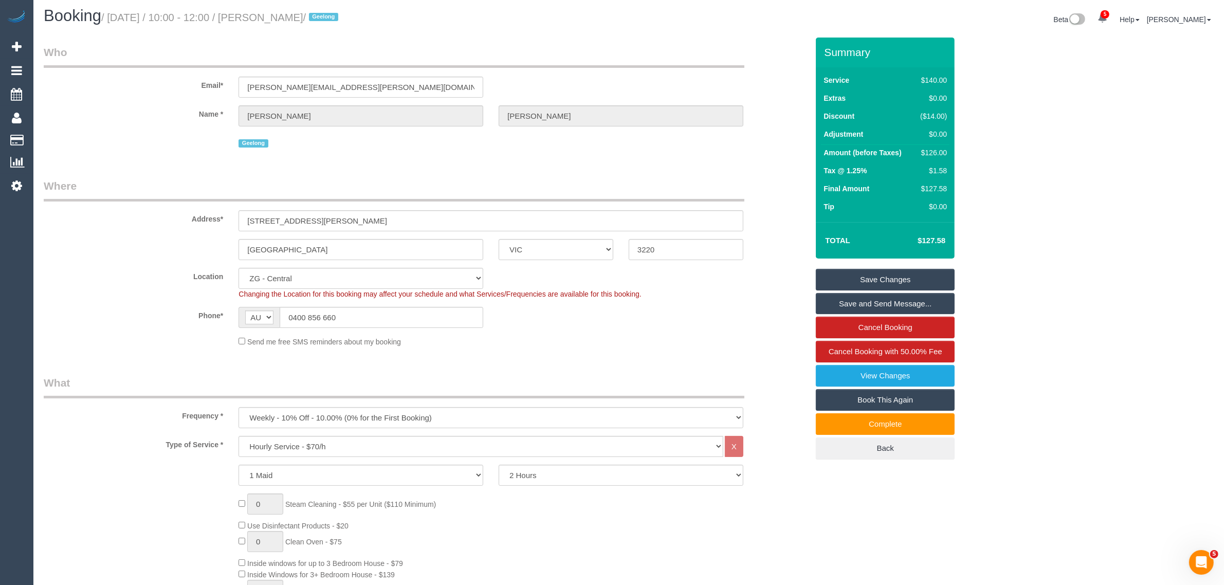
scroll to position [0, 0]
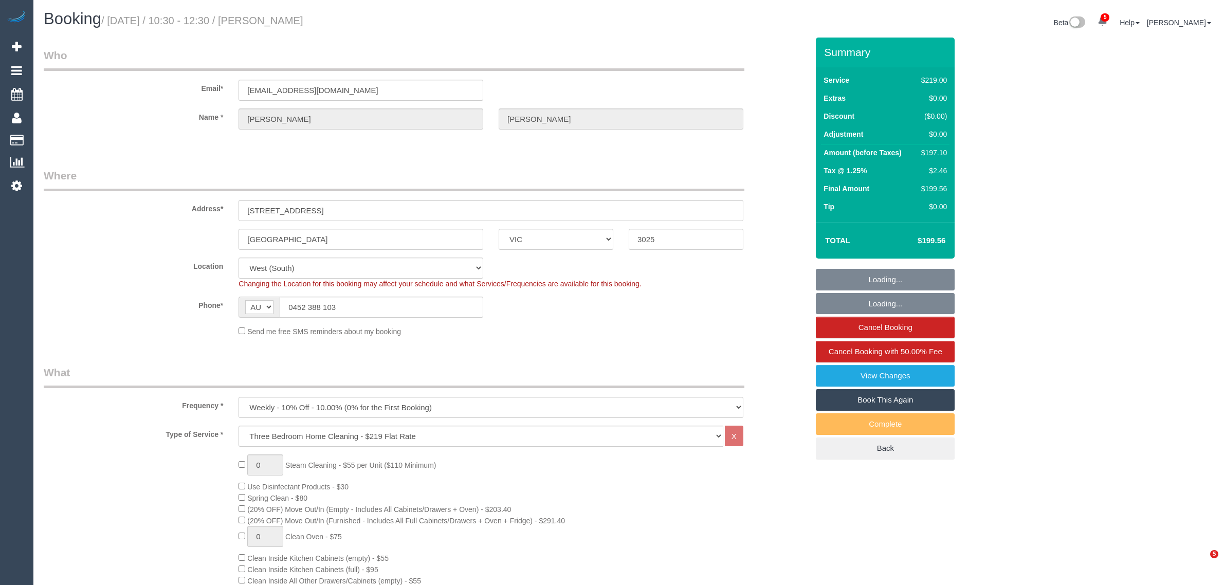
select select "VIC"
select select "string:stripe-pm_1ROqrO2GScqysDRVOYqVWFcC"
select select "number:27"
select select "number:14"
select select "number:19"
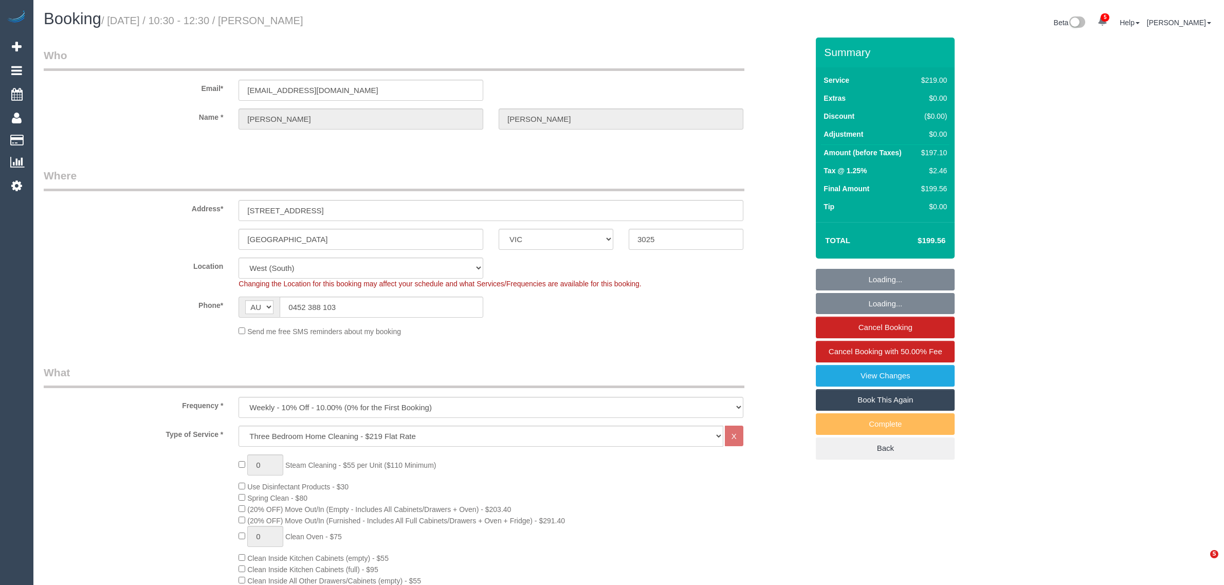
select select "number:22"
select select "number:34"
select select "number:11"
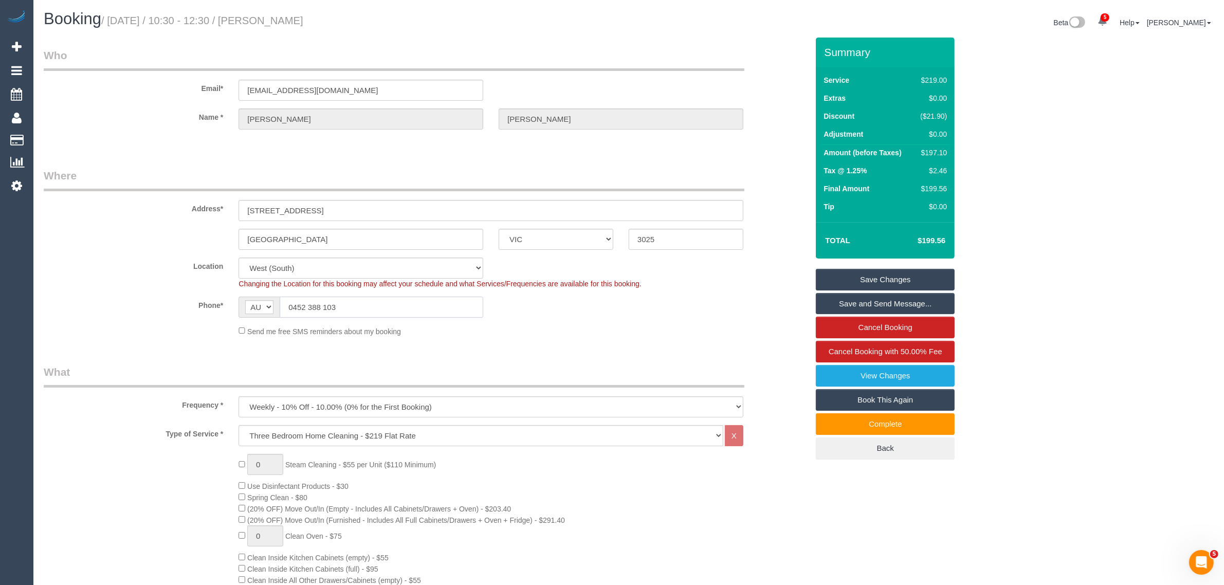
click at [405, 313] on input "0452 388 103" at bounding box center [382, 307] width 204 height 21
click at [756, 273] on div "Location [GEOGRAPHIC_DATA] (North) East (South) [GEOGRAPHIC_DATA] (East) [GEOGR…" at bounding box center [426, 273] width 780 height 31
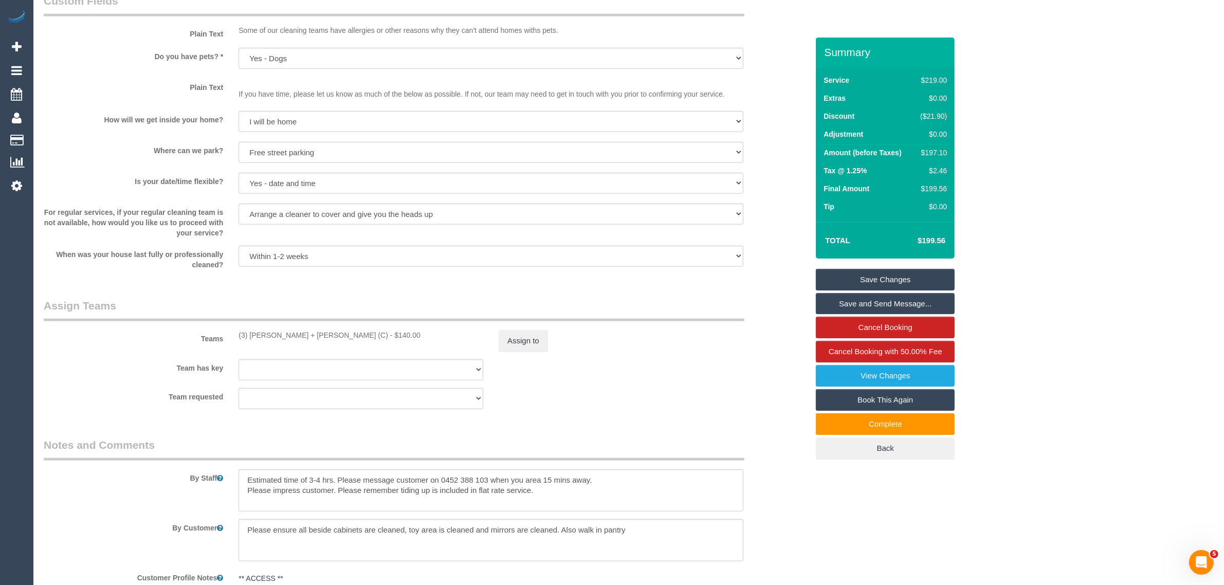
scroll to position [1600, 0]
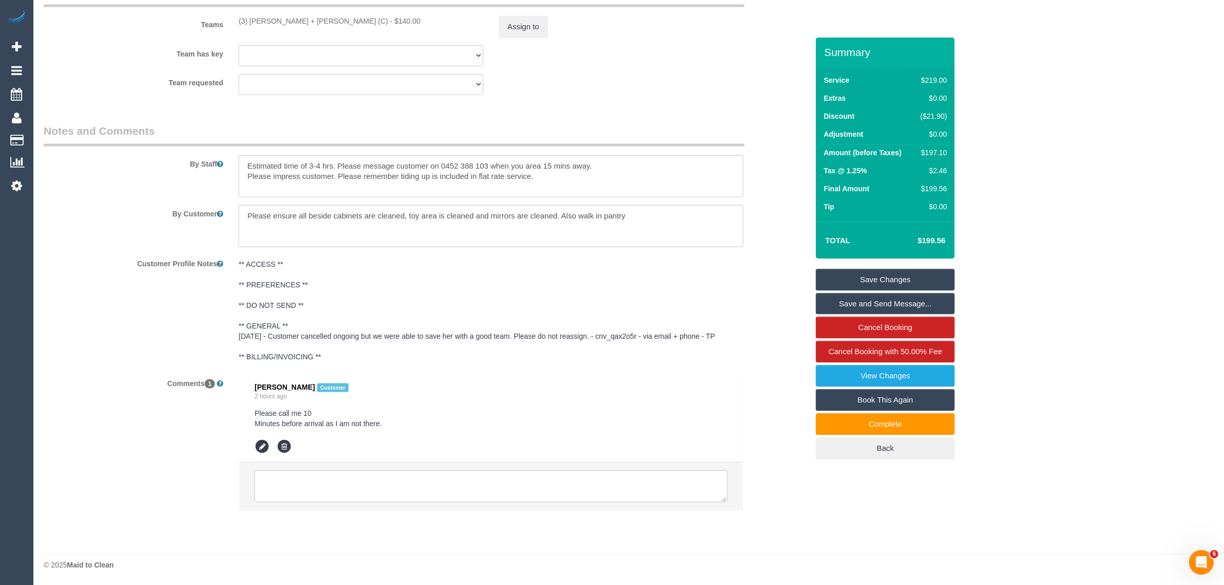
click at [803, 218] on div "By Customer" at bounding box center [426, 226] width 780 height 42
click at [772, 284] on div "Customer Profile Notes ** ACCESS ** ** PREFERENCES ** ** DO NOT SEND ** ** GENE…" at bounding box center [426, 311] width 780 height 112
click at [802, 453] on div "Comments 1 Danielle Mcdaid Customer 2 hours ago Please call me 10 Minutes befor…" at bounding box center [426, 448] width 780 height 146
click at [723, 274] on pre "** ACCESS ** ** PREFERENCES ** ** DO NOT SEND ** ** GENERAL ** 02/09/2025 - Cus…" at bounding box center [491, 310] width 505 height 103
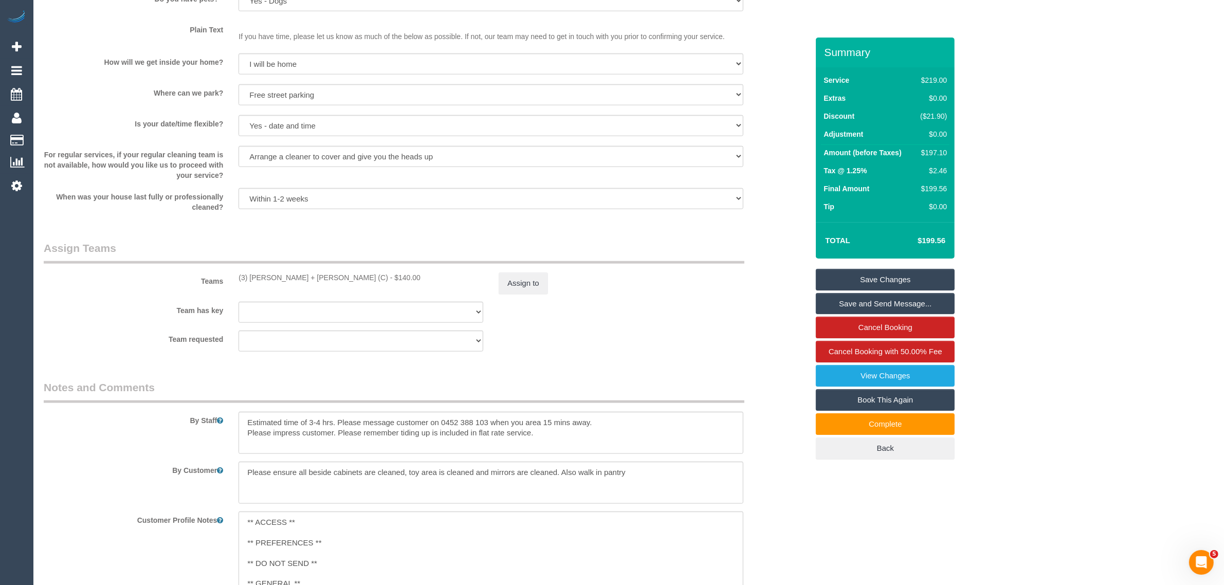
click at [747, 340] on div "Team requested (3) Gurdeep + Kamalpreet (C) (0) Office (1) Debbie Brodjanac (FT…" at bounding box center [426, 341] width 780 height 21
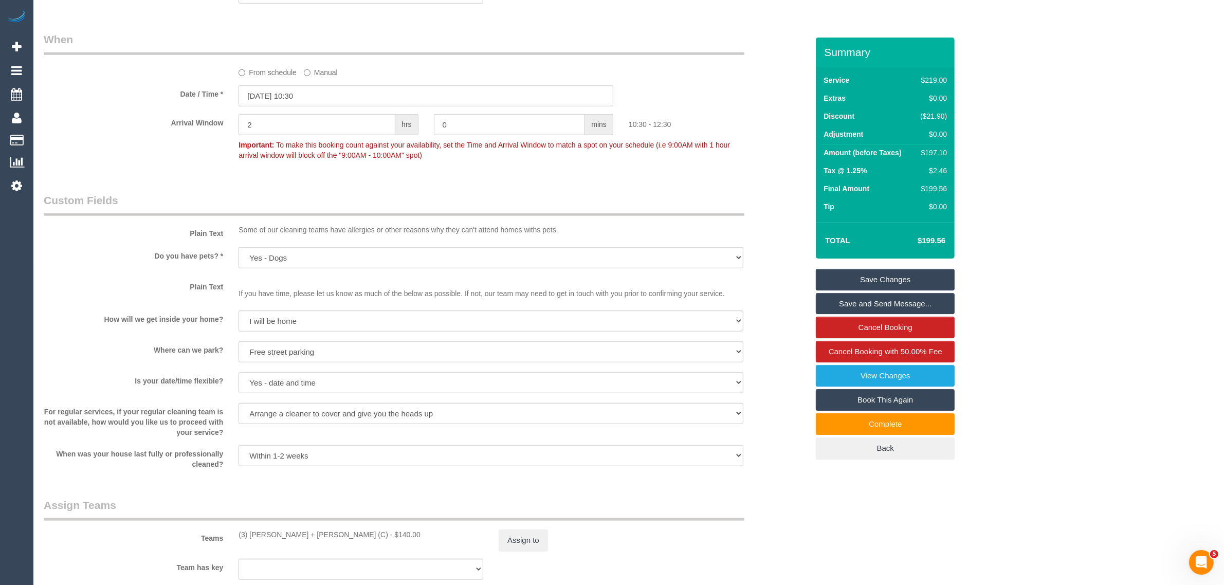
scroll to position [829, 0]
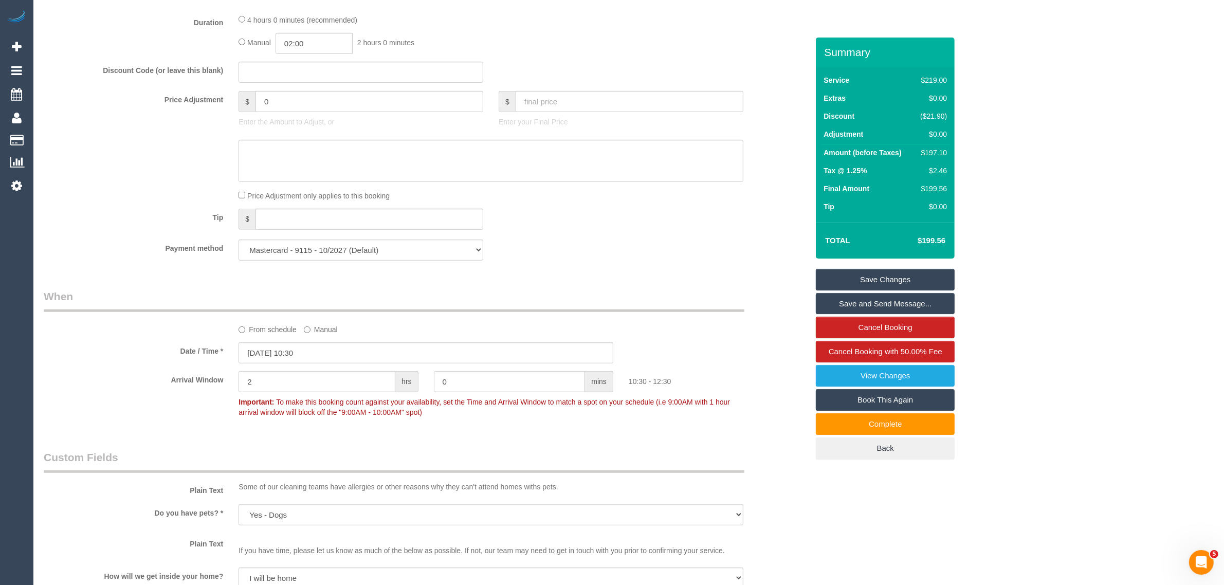
click at [772, 268] on div "Who Email* dannii.mcdaid1986@gmail.com Name * Danielle Mcdaid Where Address* 44…" at bounding box center [426, 265] width 780 height 2113
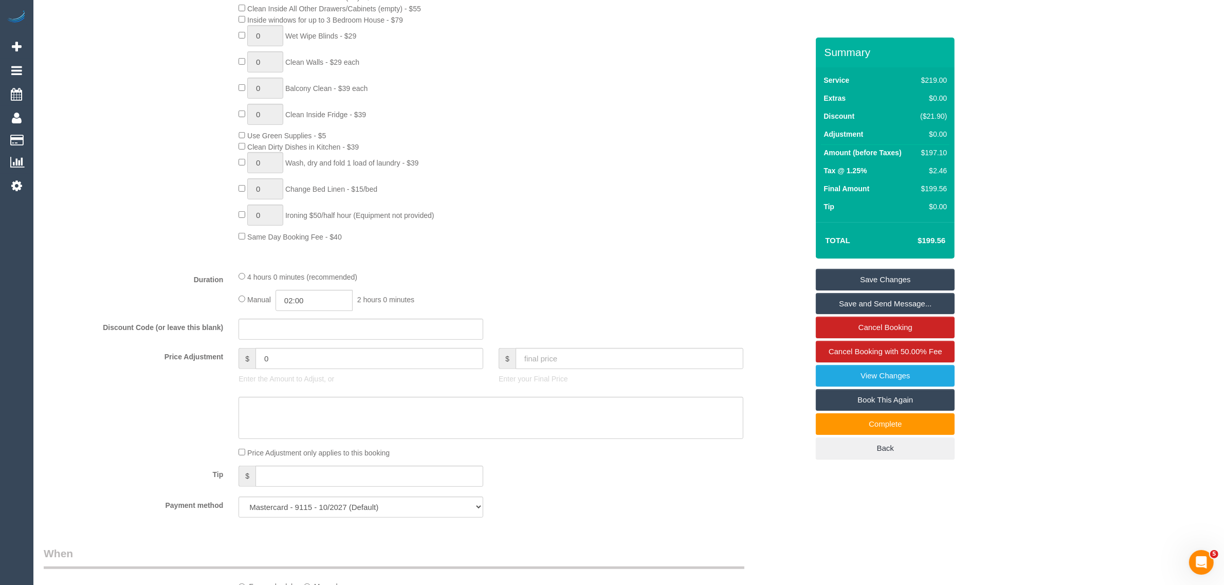
click at [772, 268] on fieldset "What Frequency * One Time Cleaning Weekly - 10% Off - 10.00% (0% for the First …" at bounding box center [426, 159] width 765 height 732
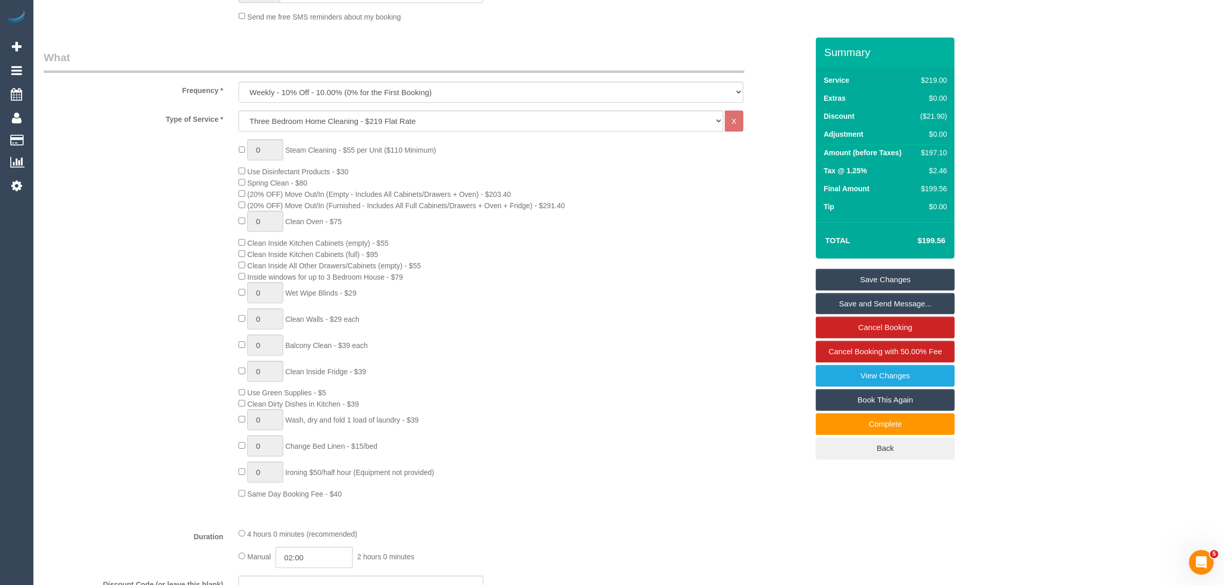
click at [772, 268] on div "0 Steam Cleaning - $55 per Unit ($110 Minimum) Use Disinfectant Products - $30 …" at bounding box center [523, 319] width 585 height 360
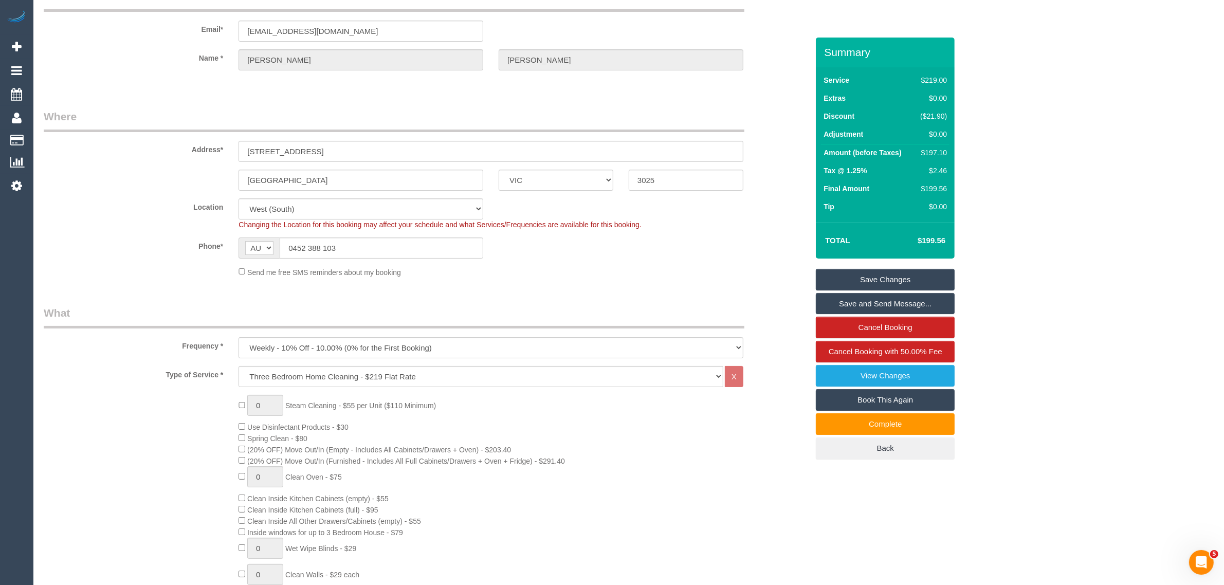
scroll to position [58, 0]
click at [772, 268] on div "Send me free SMS reminders about my booking" at bounding box center [426, 273] width 780 height 11
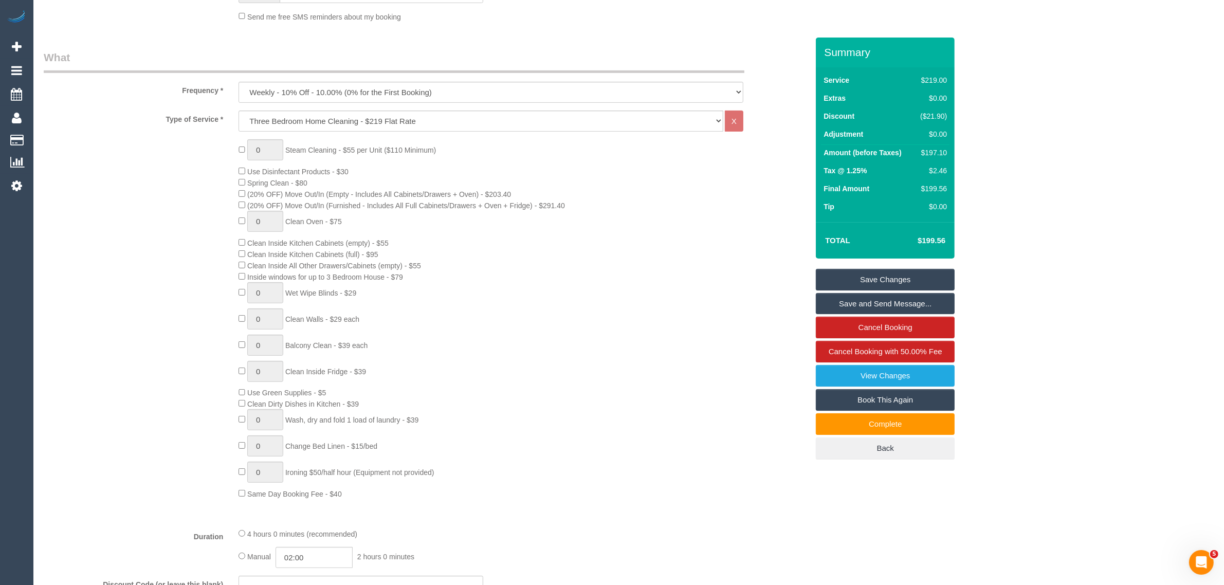
click at [770, 266] on div "0 Steam Cleaning - $55 per Unit ($110 Minimum) Use Disinfectant Products - $30 …" at bounding box center [523, 319] width 585 height 360
click at [744, 202] on div "0 Steam Cleaning - $55 per Unit ($110 Minimum) Use Disinfectant Products - $30 …" at bounding box center [523, 319] width 585 height 360
click at [756, 368] on div "0 Steam Cleaning - $55 per Unit ($110 Minimum) Use Disinfectant Products - $30 …" at bounding box center [523, 319] width 585 height 360
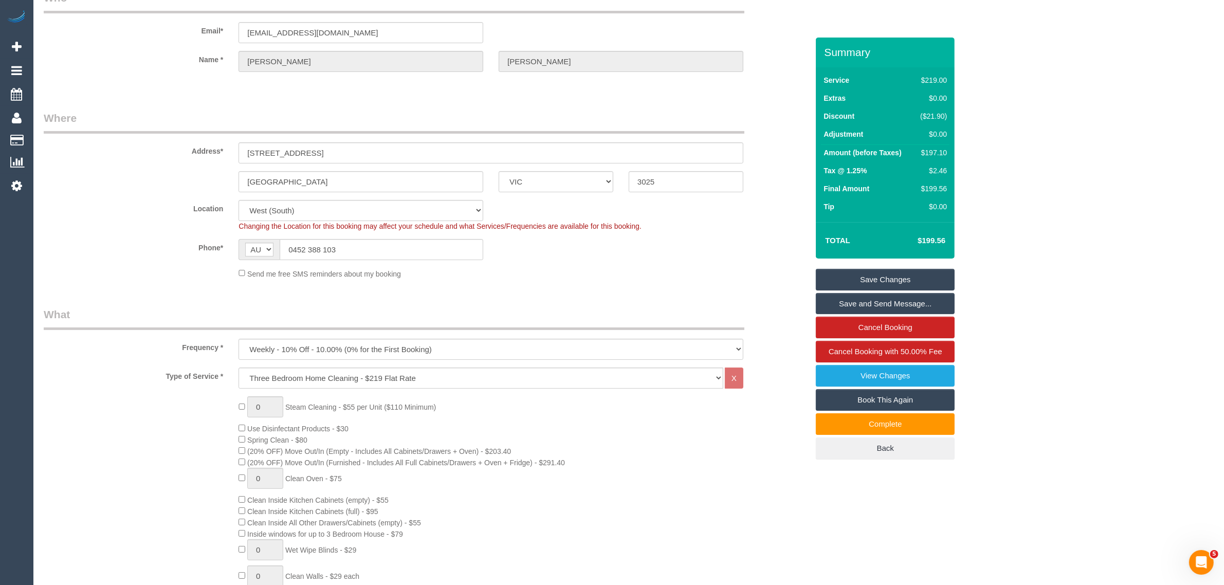
click at [765, 256] on div "Phone* AF AL DZ AD AO AI AQ AG AR AM AW AU AT AZ BS BH BD BB BY BE BZ BJ BM BT …" at bounding box center [426, 249] width 780 height 21
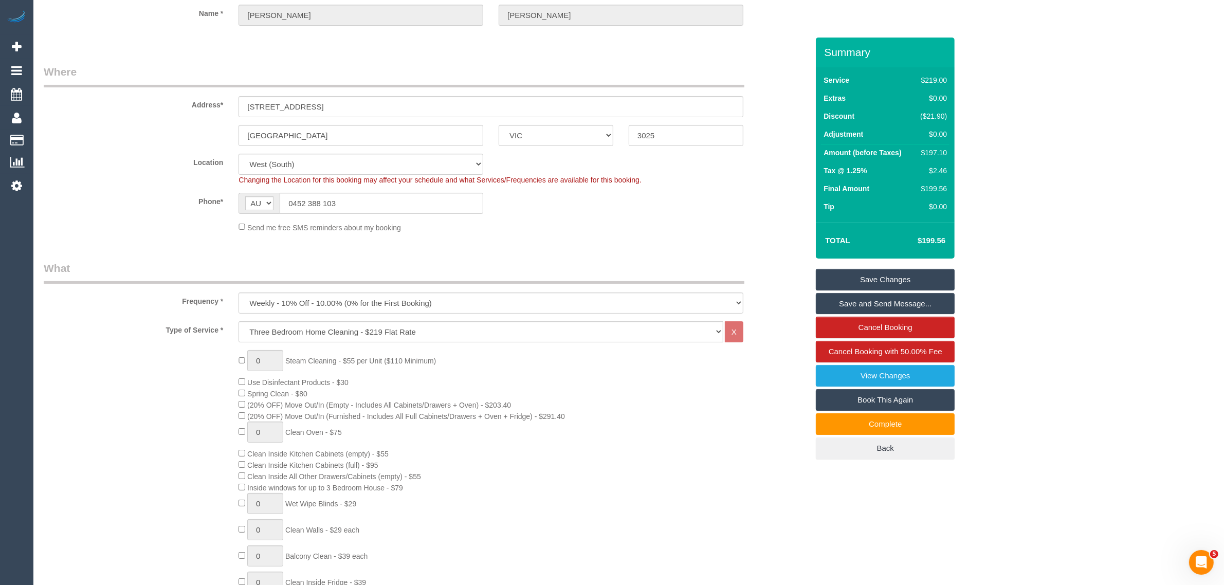
scroll to position [315, 0]
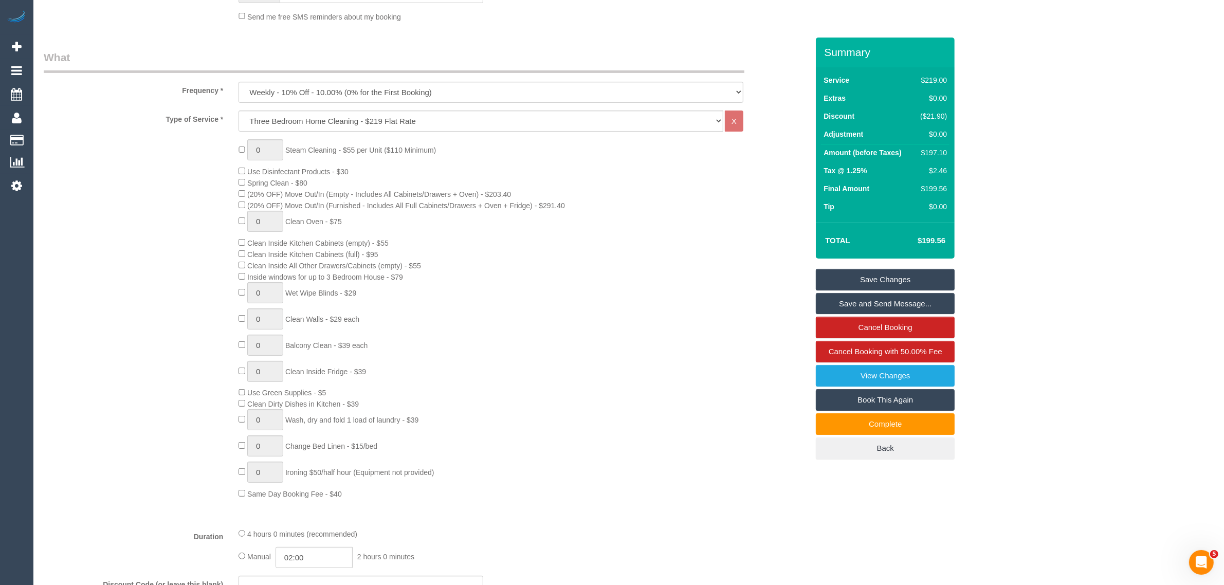
click at [765, 256] on div "0 Steam Cleaning - $55 per Unit ($110 Minimum) Use Disinfectant Products - $30 …" at bounding box center [523, 319] width 585 height 360
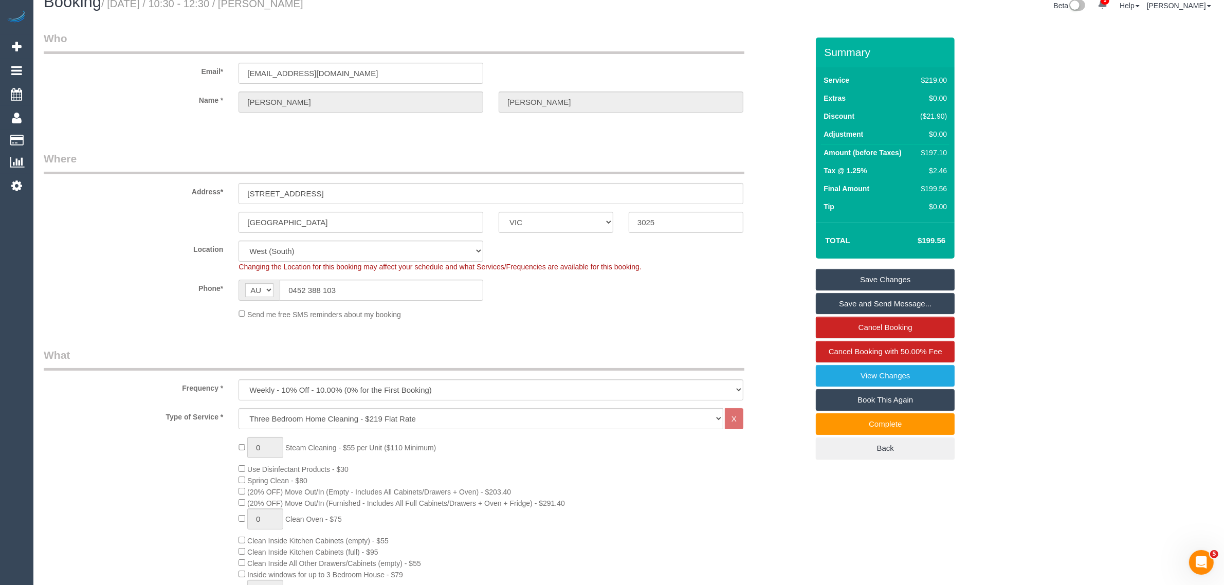
scroll to position [0, 0]
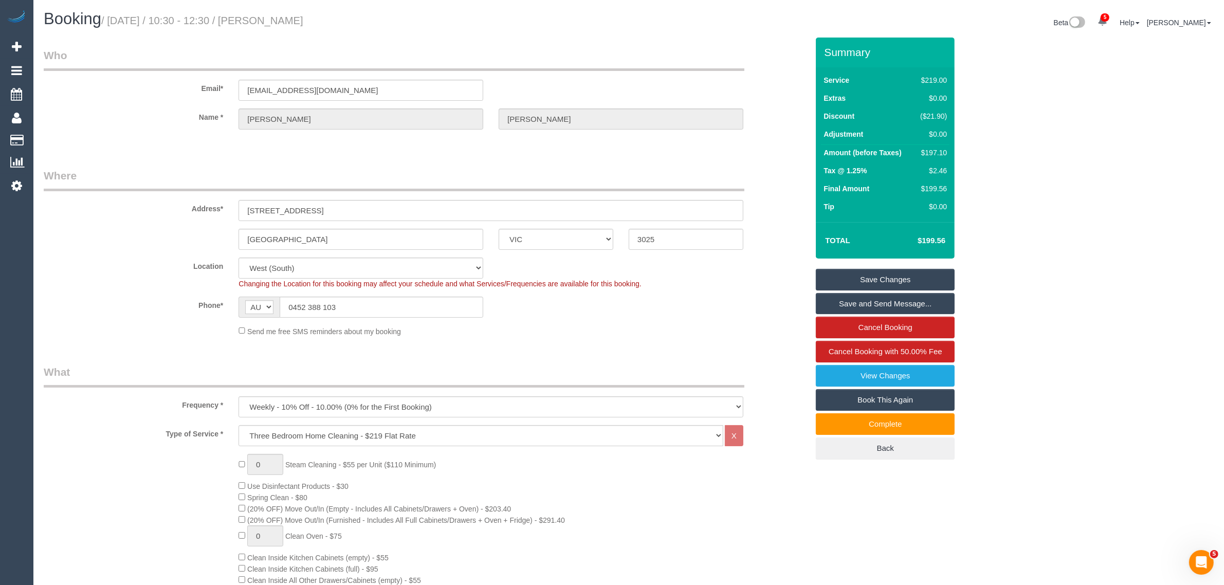
click at [770, 180] on div "Address* 44 Sixth Ave" at bounding box center [426, 194] width 780 height 53
click at [770, 179] on div "Address* 44 Sixth Ave" at bounding box center [426, 194] width 780 height 53
click at [759, 261] on div "Location Office City East (North) East (South) Inner East Inner North (East) In…" at bounding box center [426, 273] width 780 height 31
click at [747, 294] on sui-booking-location "Location Office City East (North) East (South) Inner East Inner North (East) In…" at bounding box center [426, 297] width 765 height 79
click at [770, 337] on fieldset "Where Address* 44 Sixth Ave Altona North ACT NSW NT QLD SA TAS VIC WA 3025 Loca…" at bounding box center [426, 256] width 765 height 176
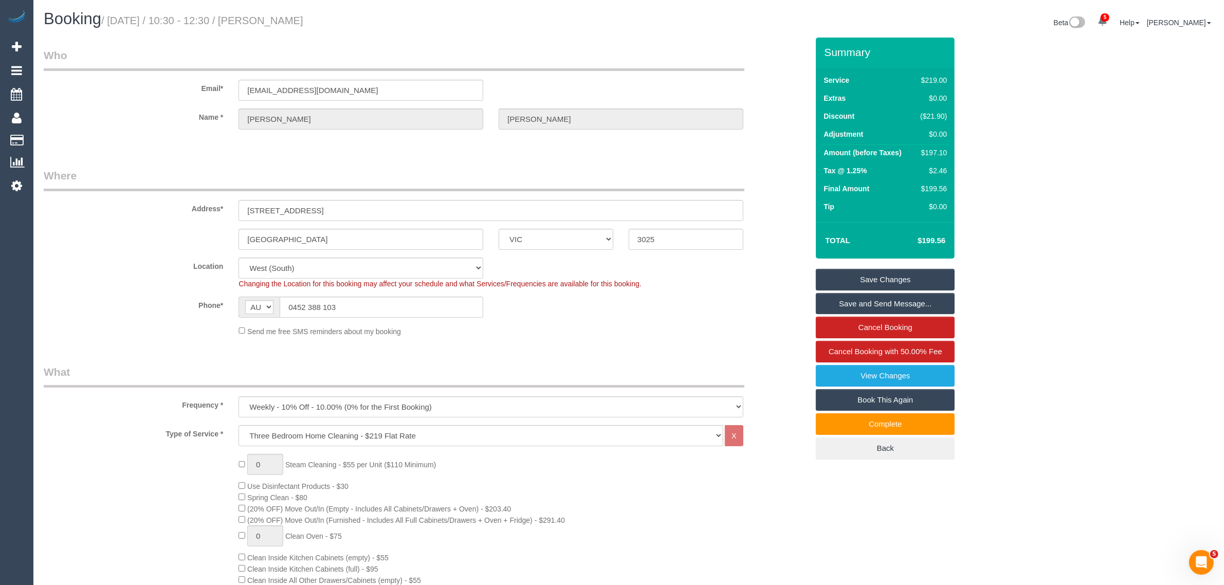
click at [770, 337] on fieldset "Where Address* 44 Sixth Ave Altona North ACT NSW NT QLD SA TAS VIC WA 3025 Loca…" at bounding box center [426, 256] width 765 height 176
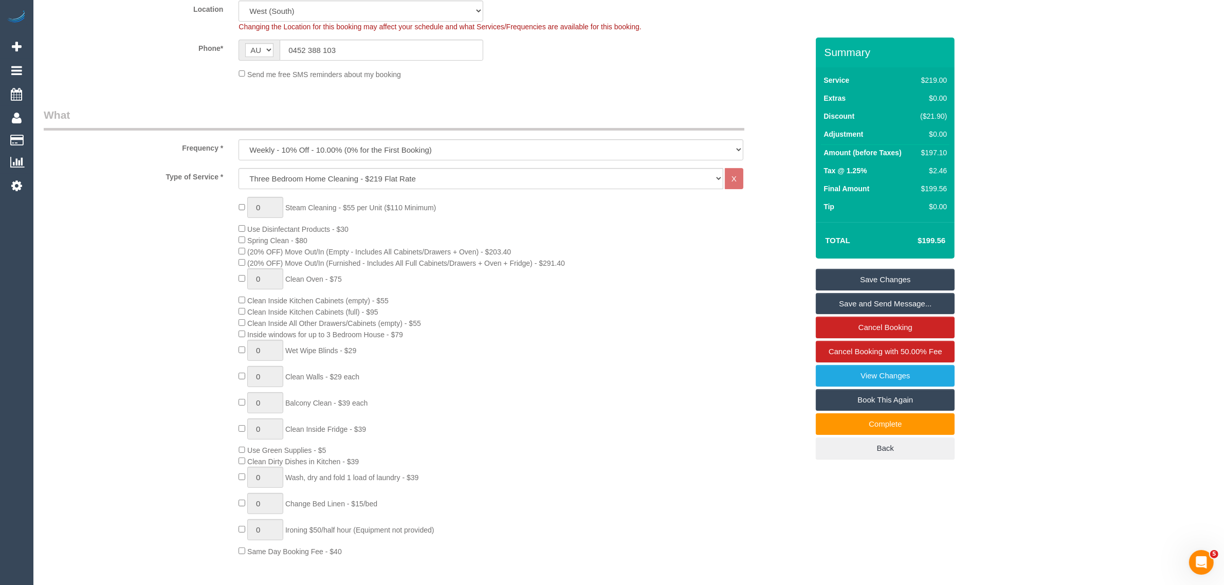
click at [746, 283] on div "0 Steam Cleaning - $55 per Unit ($110 Minimum) Use Disinfectant Products - $30 …" at bounding box center [523, 377] width 585 height 360
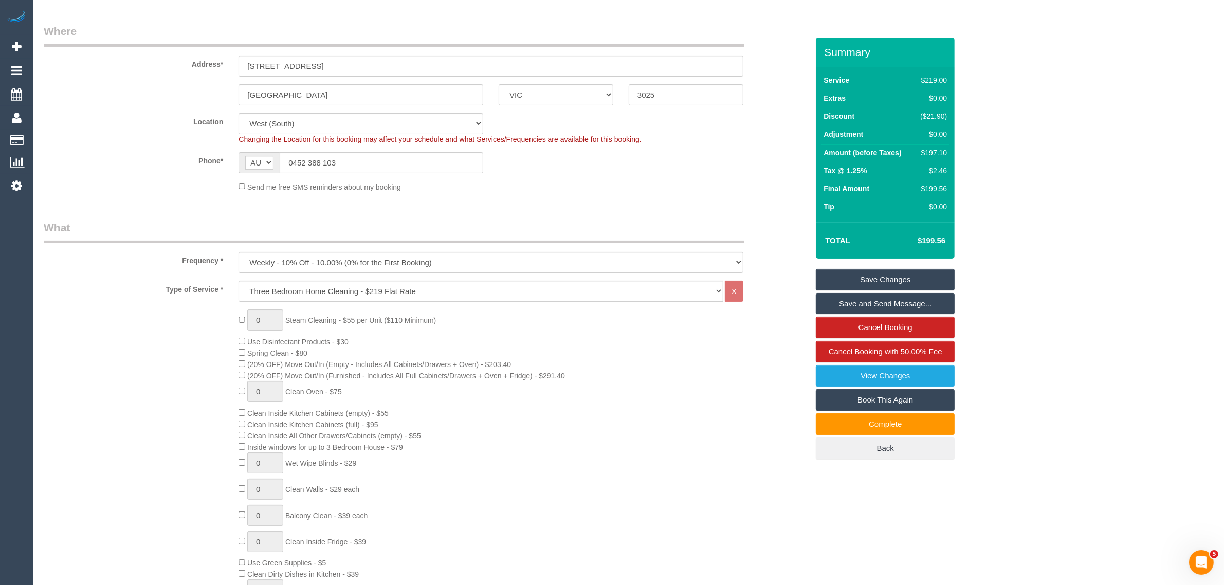
scroll to position [0, 0]
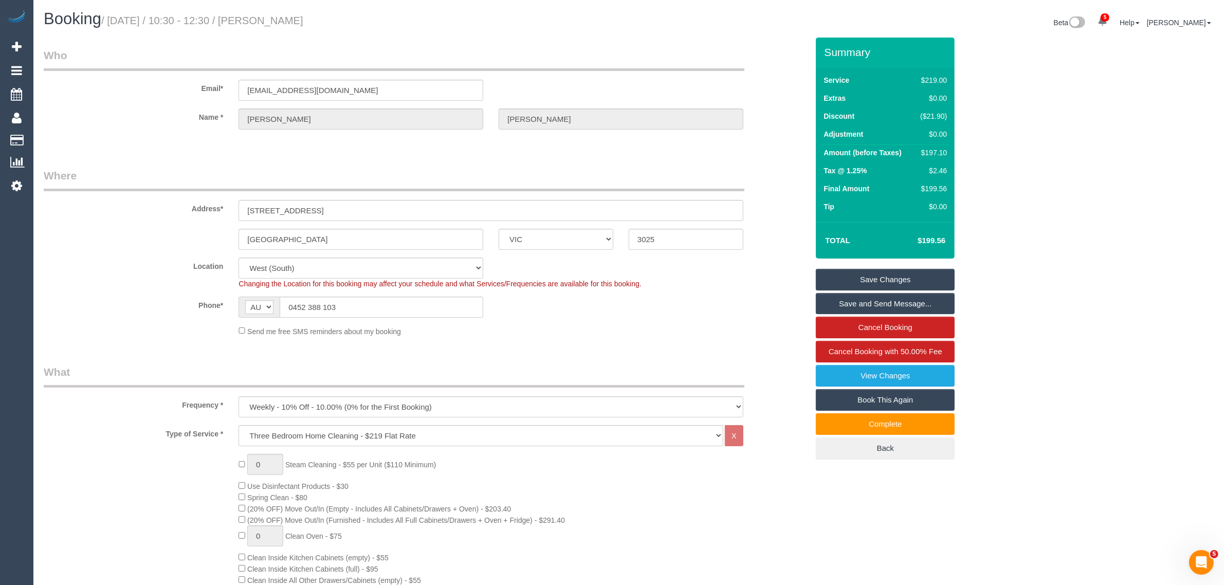
click at [782, 320] on sui-booking-location "Location Office City East (North) East (South) Inner East Inner North (East) In…" at bounding box center [426, 297] width 765 height 79
click at [787, 321] on sui-booking-location "Location Office City East (North) East (South) Inner East Inner North (East) In…" at bounding box center [426, 297] width 765 height 79
click at [738, 301] on div "Phone* AF AL DZ AD AO AI AQ AG AR AM AW AU AT AZ BS BH BD BB BY BE BZ BJ BM BT …" at bounding box center [426, 307] width 780 height 21
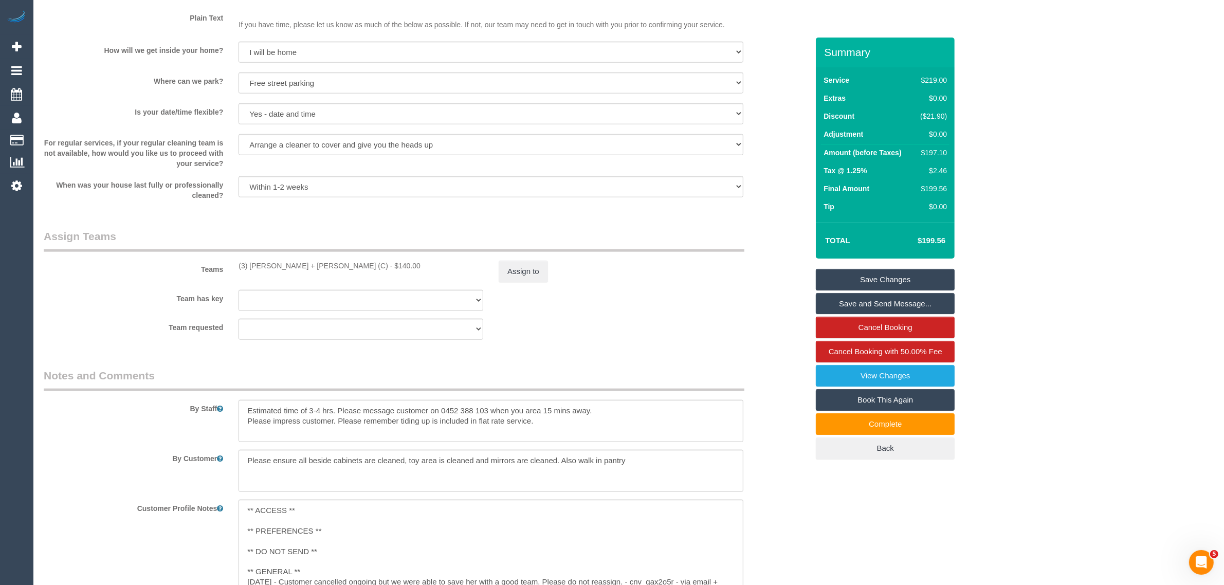
scroll to position [1346, 0]
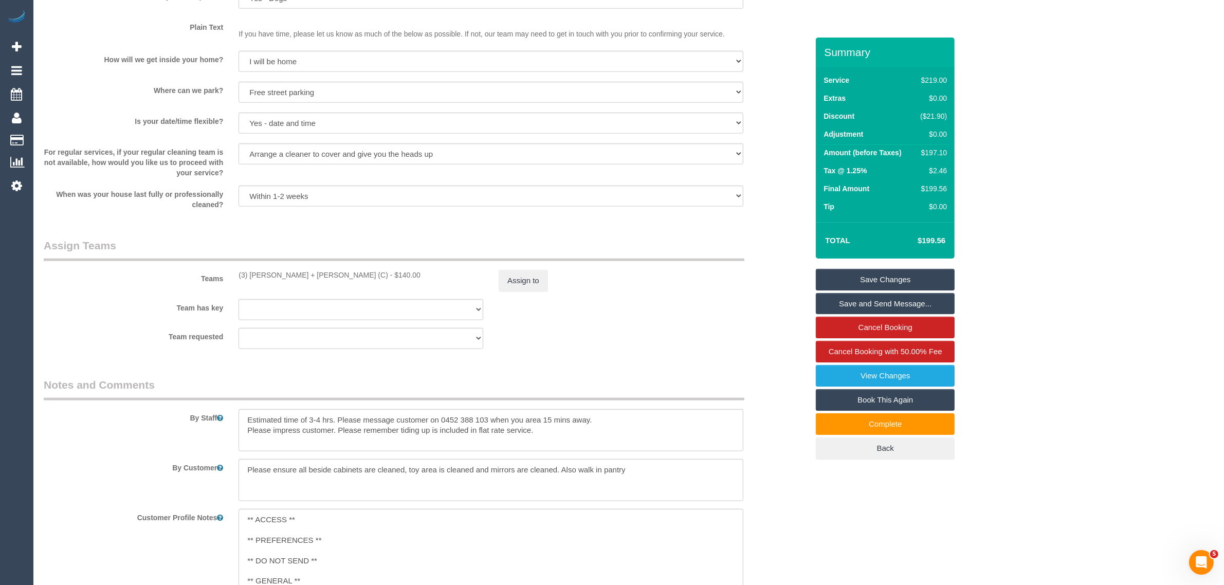
click at [793, 472] on div "By Customer" at bounding box center [426, 480] width 780 height 42
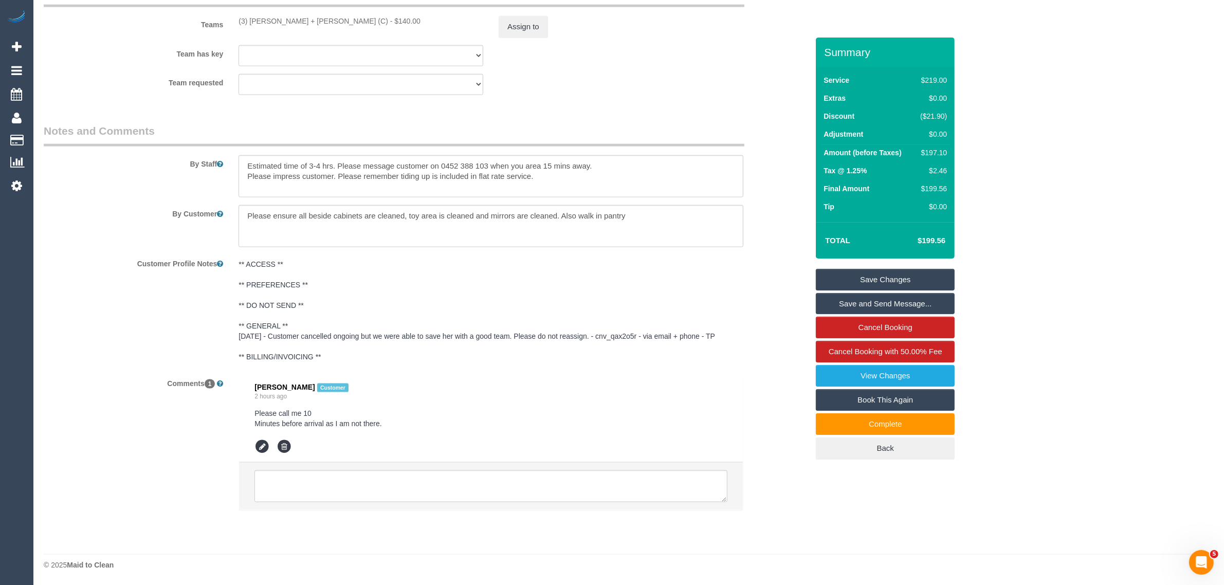
scroll to position [1600, 0]
click at [772, 306] on div "Customer Profile Notes ** ACCESS ** ** PREFERENCES ** ** DO NOT SEND ** ** GENE…" at bounding box center [426, 311] width 780 height 112
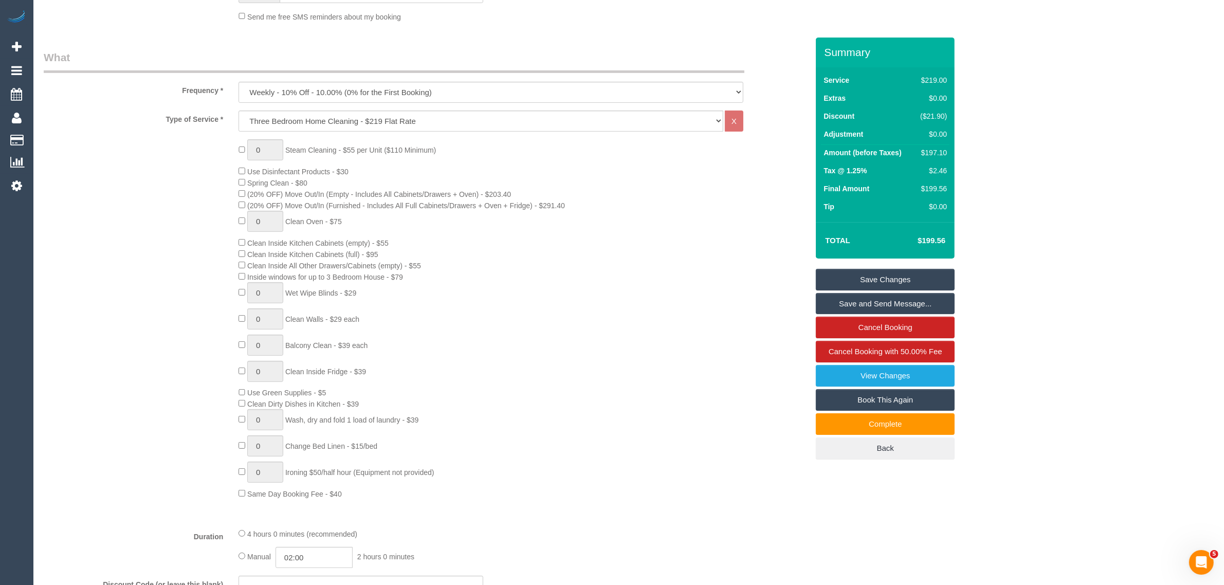
scroll to position [0, 0]
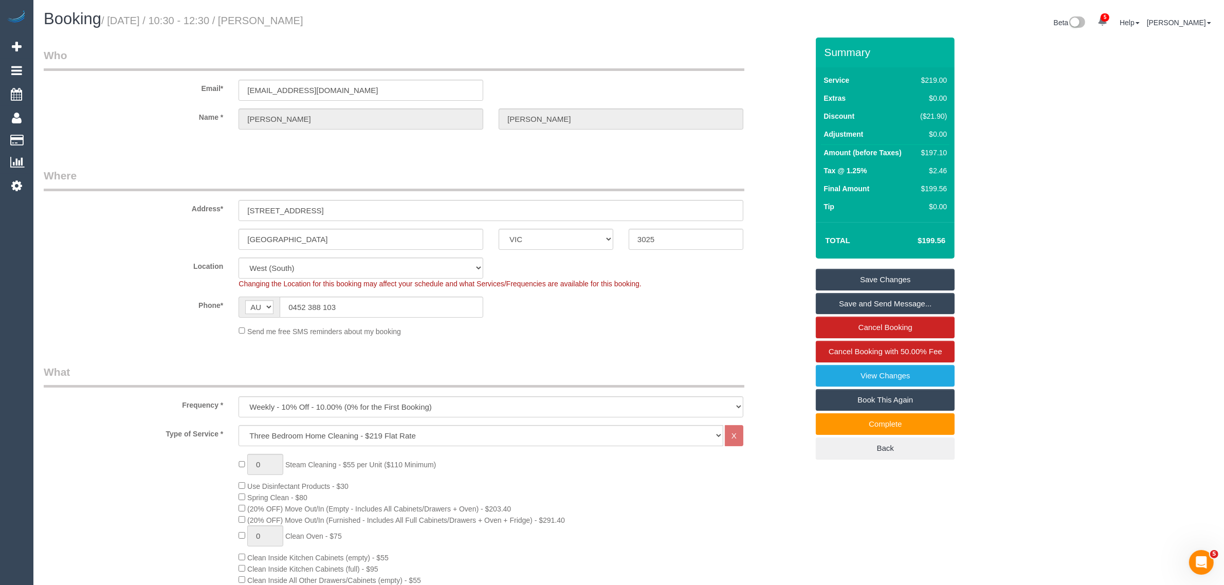
click at [772, 306] on div "Phone* AF AL DZ AD AO AI AQ AG AR AM AW AU AT AZ BS BH BD BB BY BE BZ BJ BM BT …" at bounding box center [426, 307] width 780 height 21
click at [697, 330] on div "Send me free SMS reminders about my booking" at bounding box center [491, 330] width 520 height 11
click at [693, 301] on div "Phone* AF AL DZ AD AO AI AQ AG AR AM AW AU AT AZ BS BH BD BB BY BE BZ BJ BM BT …" at bounding box center [426, 307] width 780 height 21
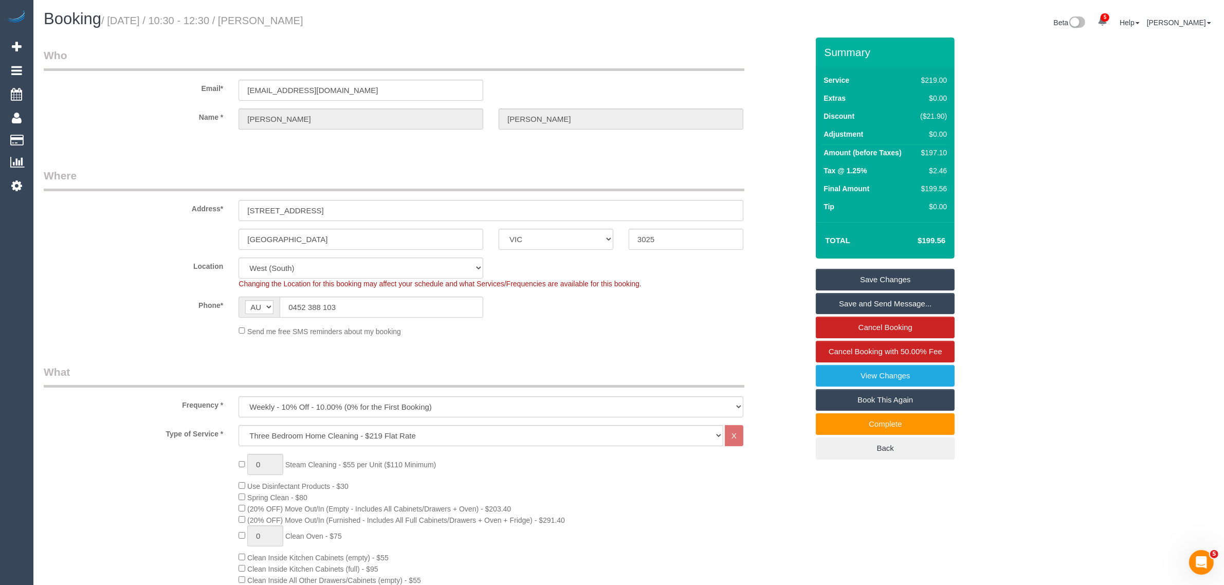
click at [745, 332] on div "Send me free SMS reminders about my booking" at bounding box center [491, 330] width 520 height 11
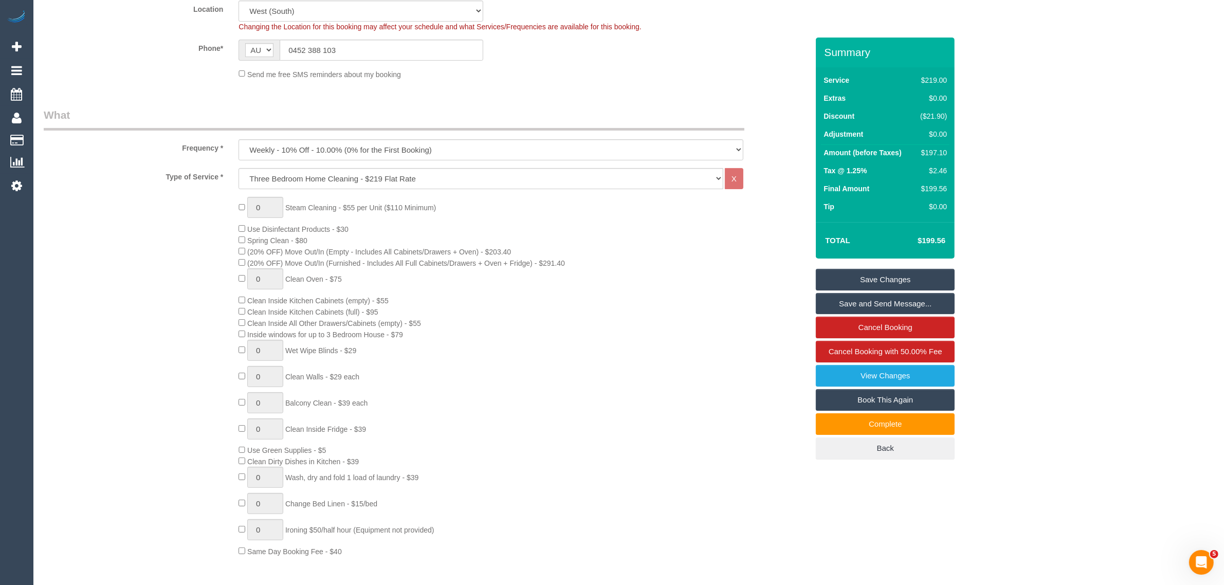
scroll to position [514, 0]
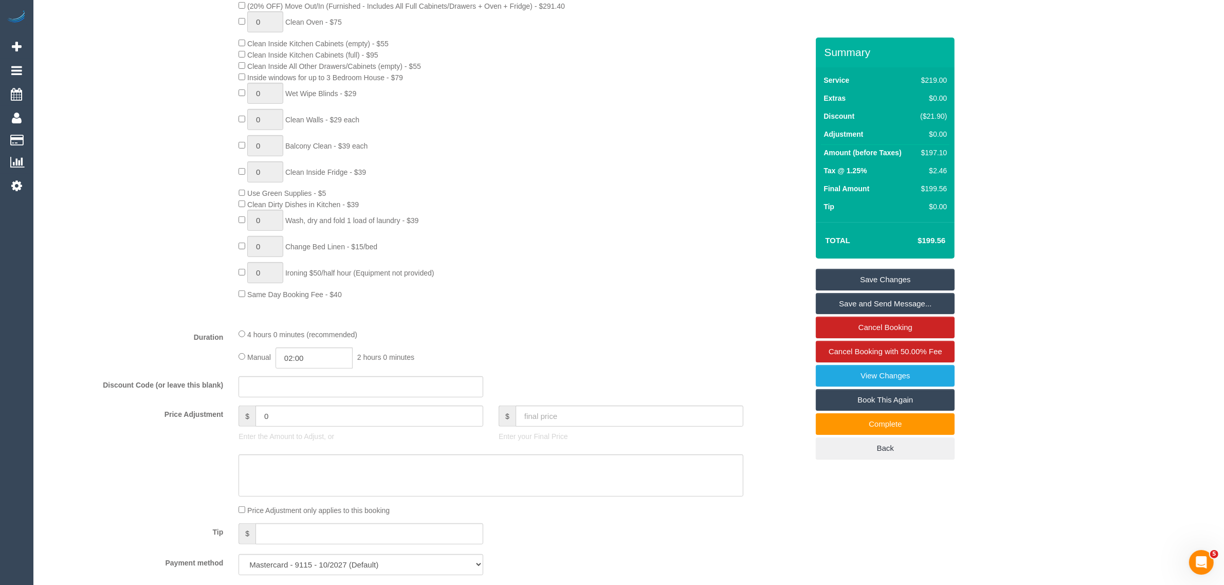
click at [745, 278] on div "0 Steam Cleaning - $55 per Unit ($110 Minimum) Use Disinfectant Products - $30 …" at bounding box center [523, 120] width 585 height 360
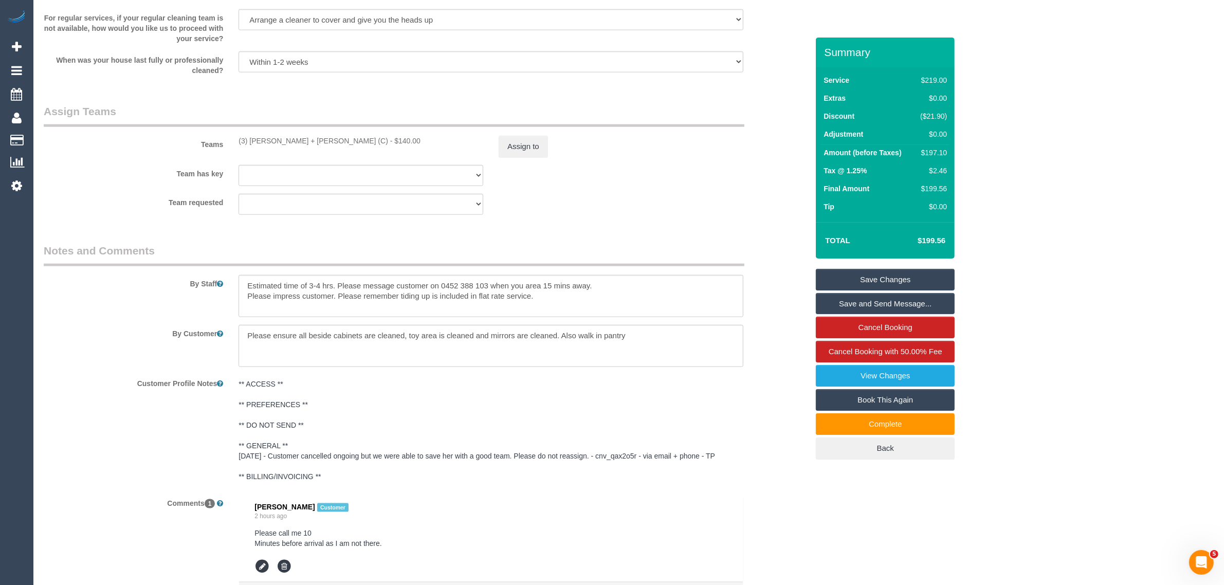
scroll to position [1600, 0]
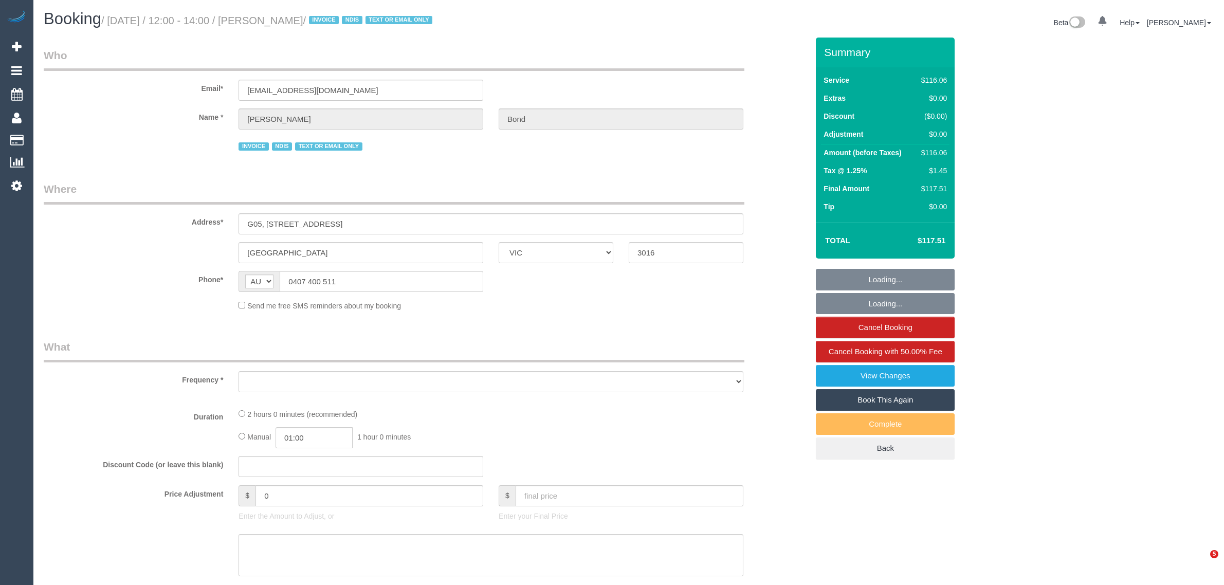
select select "VIC"
select select "object:586"
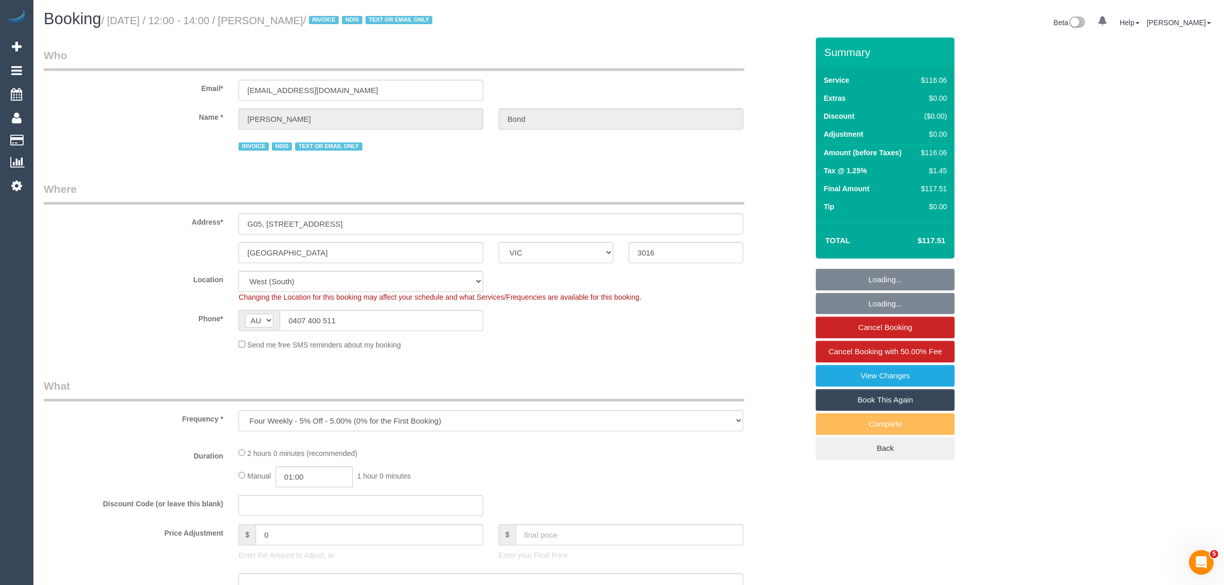
select select "number:28"
select select "number:14"
select select "number:19"
select select "number:36"
select select "number:35"
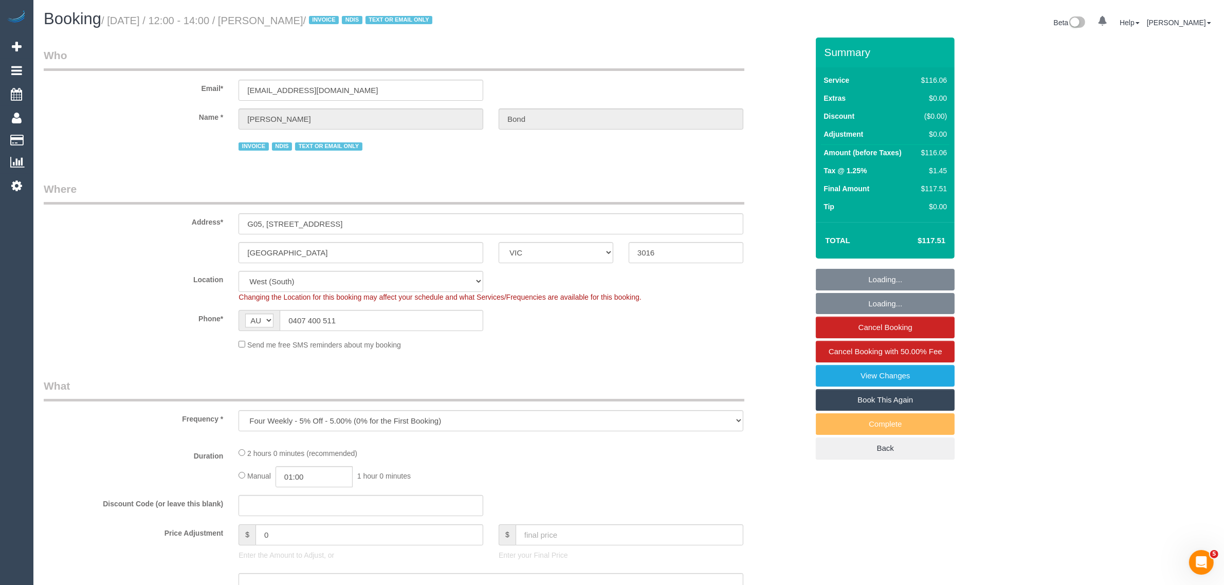
select select "number:12"
select select "object:1268"
click at [409, 319] on input "0407 400 511" at bounding box center [382, 320] width 204 height 21
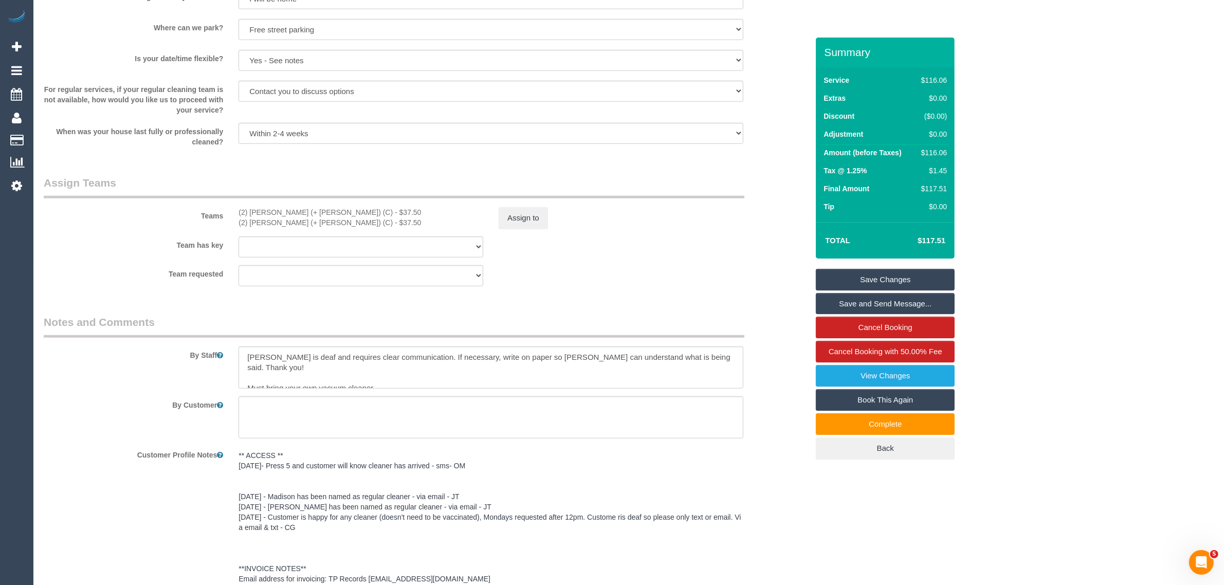
scroll to position [1276, 0]
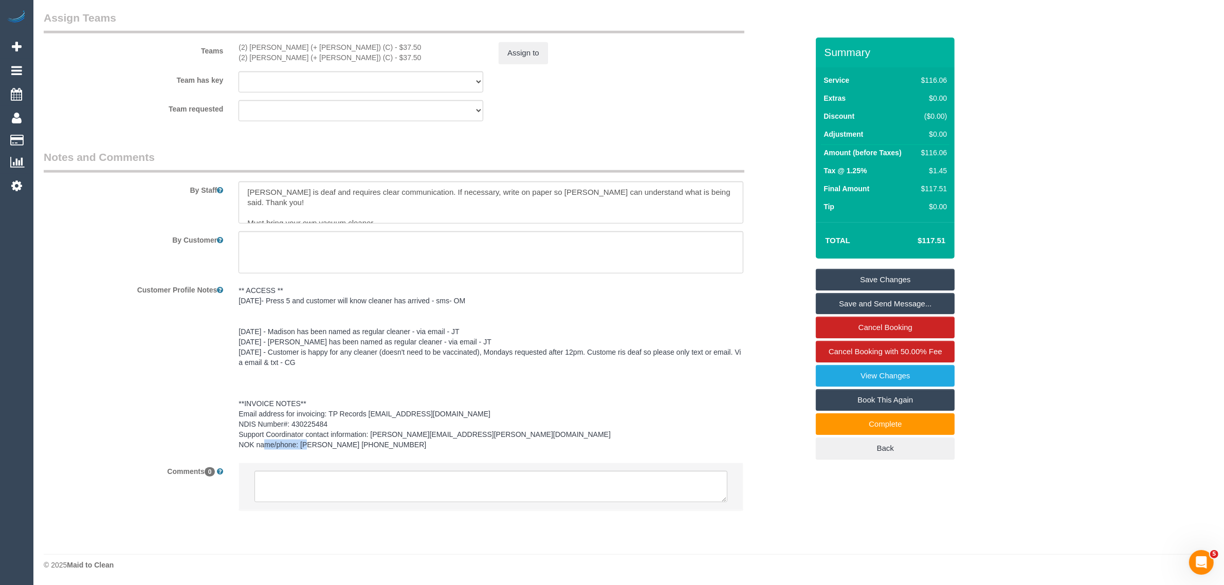
drag, startPoint x: 396, startPoint y: 443, endPoint x: 337, endPoint y: 441, distance: 59.2
click at [337, 441] on pre "** ACCESS ** [DATE]- Press 5 and customer will know cleaner has arrived - sms- …" at bounding box center [491, 367] width 505 height 165
copy pre "0438 347 894"
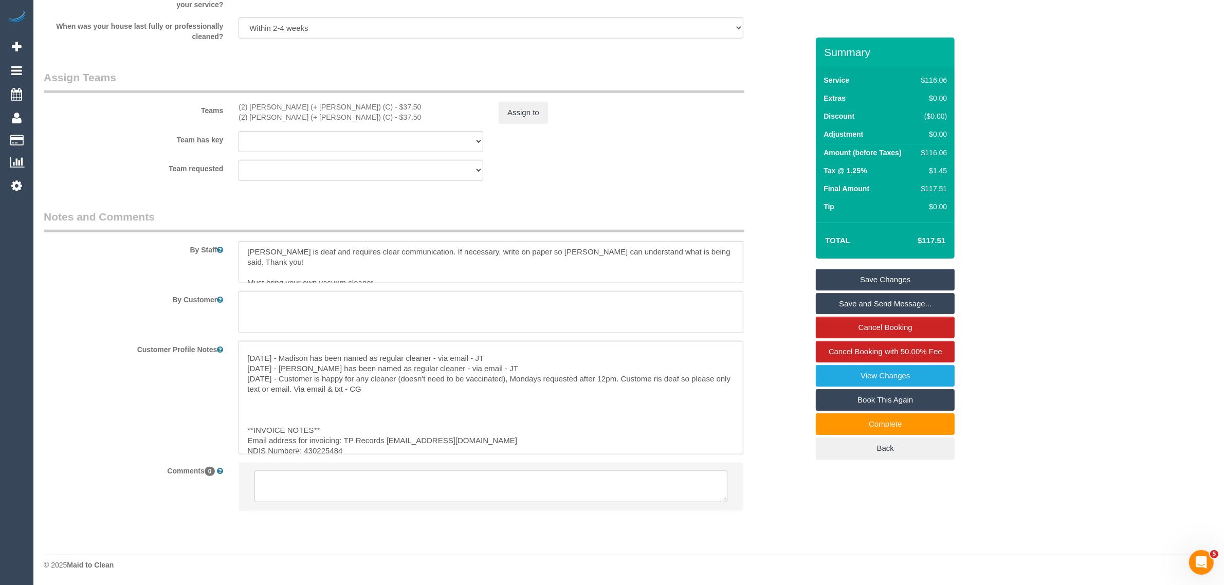
scroll to position [61, 0]
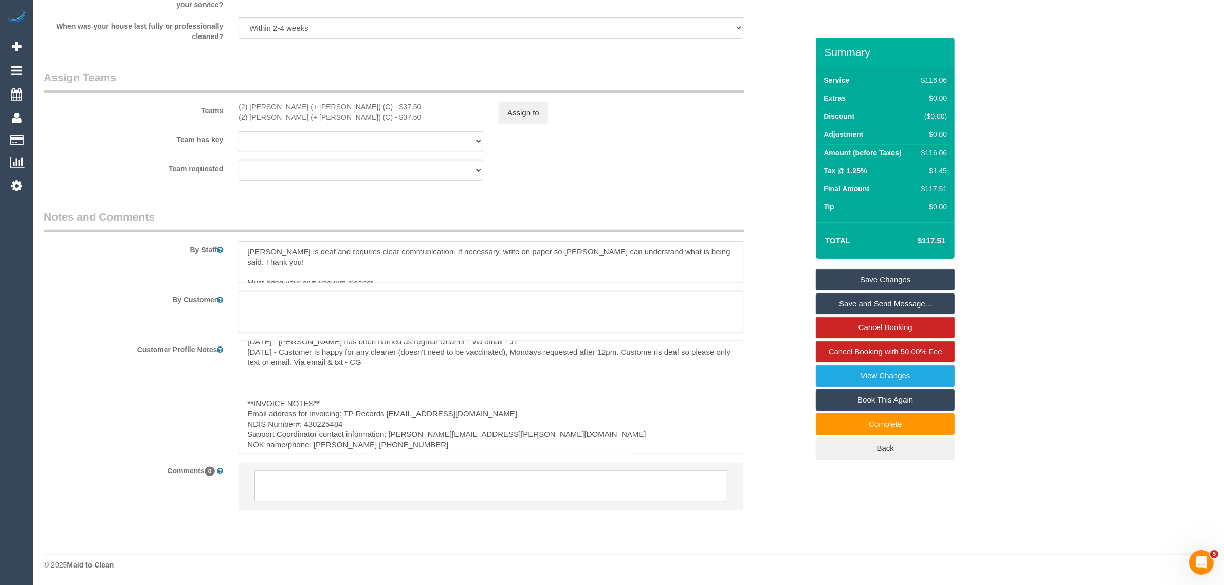
drag, startPoint x: 410, startPoint y: 441, endPoint x: 354, endPoint y: 446, distance: 56.2
click at [354, 446] on textarea "** ACCESS ** [DATE]- Press 5 and customer will know cleaner has arrived - sms- …" at bounding box center [491, 398] width 505 height 114
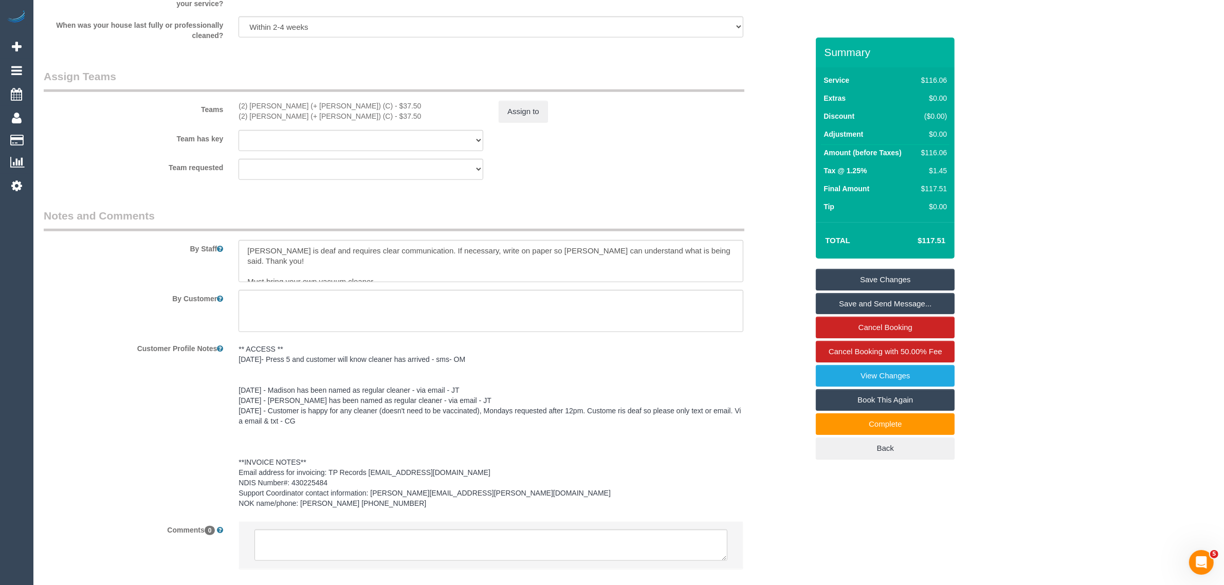
click at [630, 165] on div "Team requested (2) [PERSON_NAME] (+ [PERSON_NAME]) (C) (2) [PERSON_NAME] (+ [PE…" at bounding box center [426, 169] width 780 height 21
